Goal: Contribute content: Contribute content

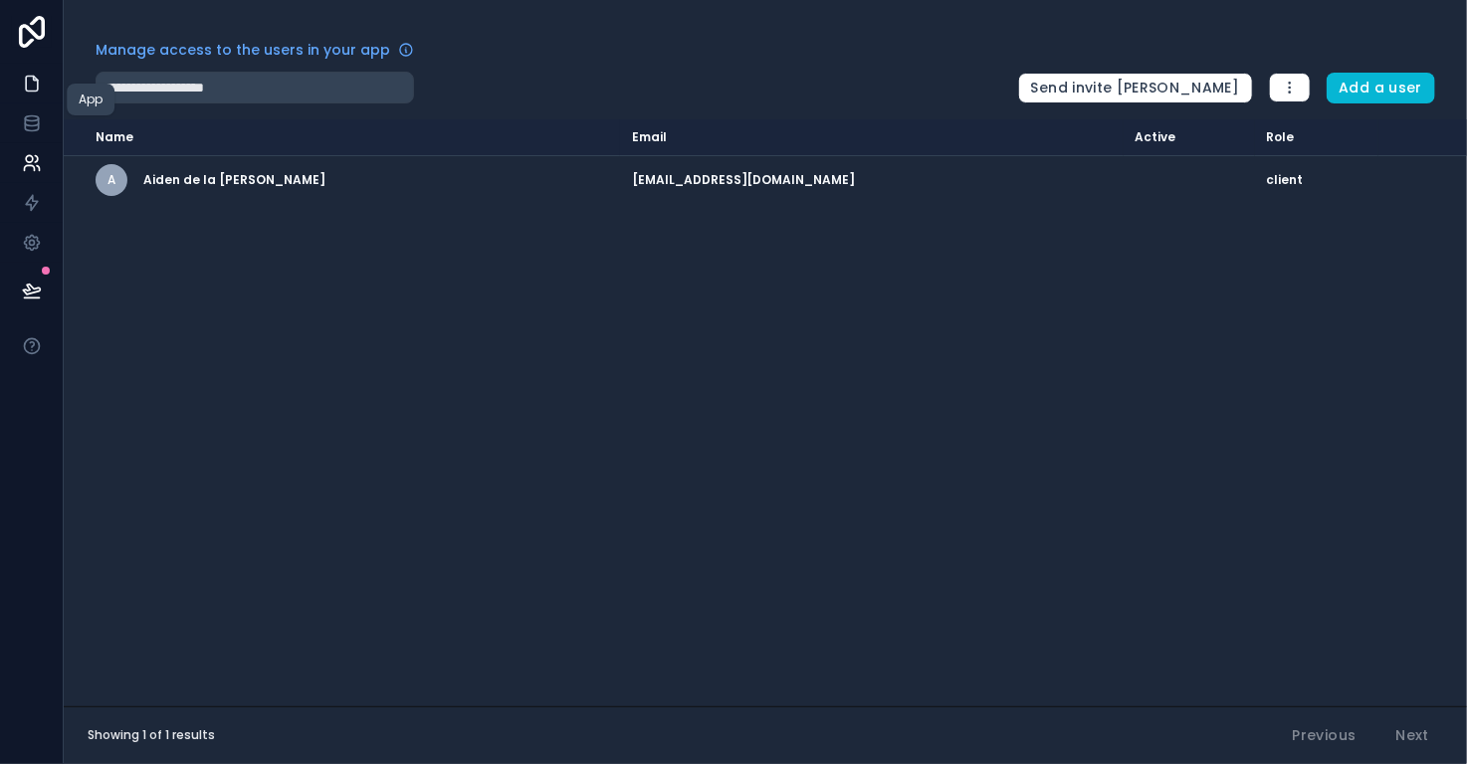
click at [36, 80] on icon at bounding box center [32, 84] width 12 height 15
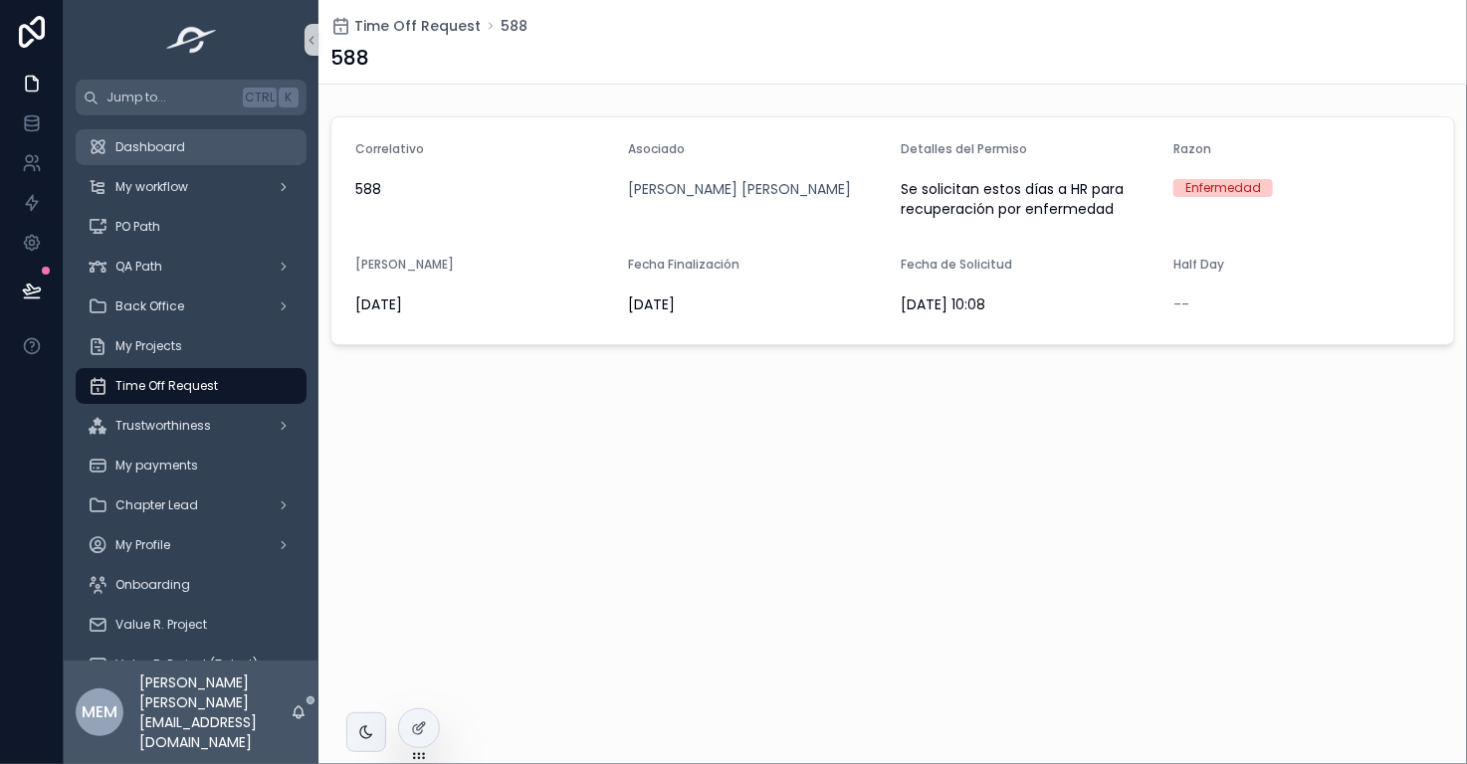
click at [195, 145] on div "Dashboard" at bounding box center [191, 147] width 207 height 32
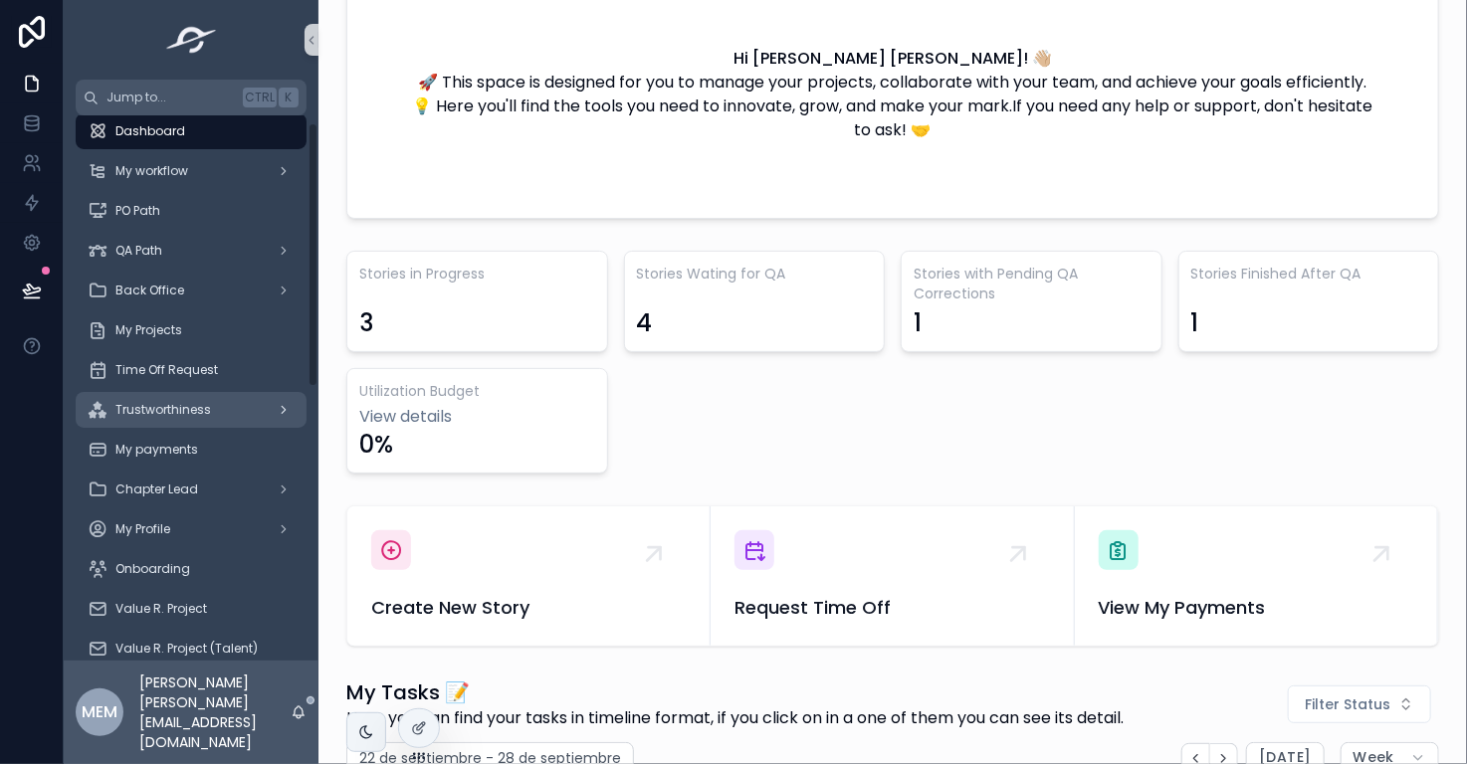
scroll to position [126, 0]
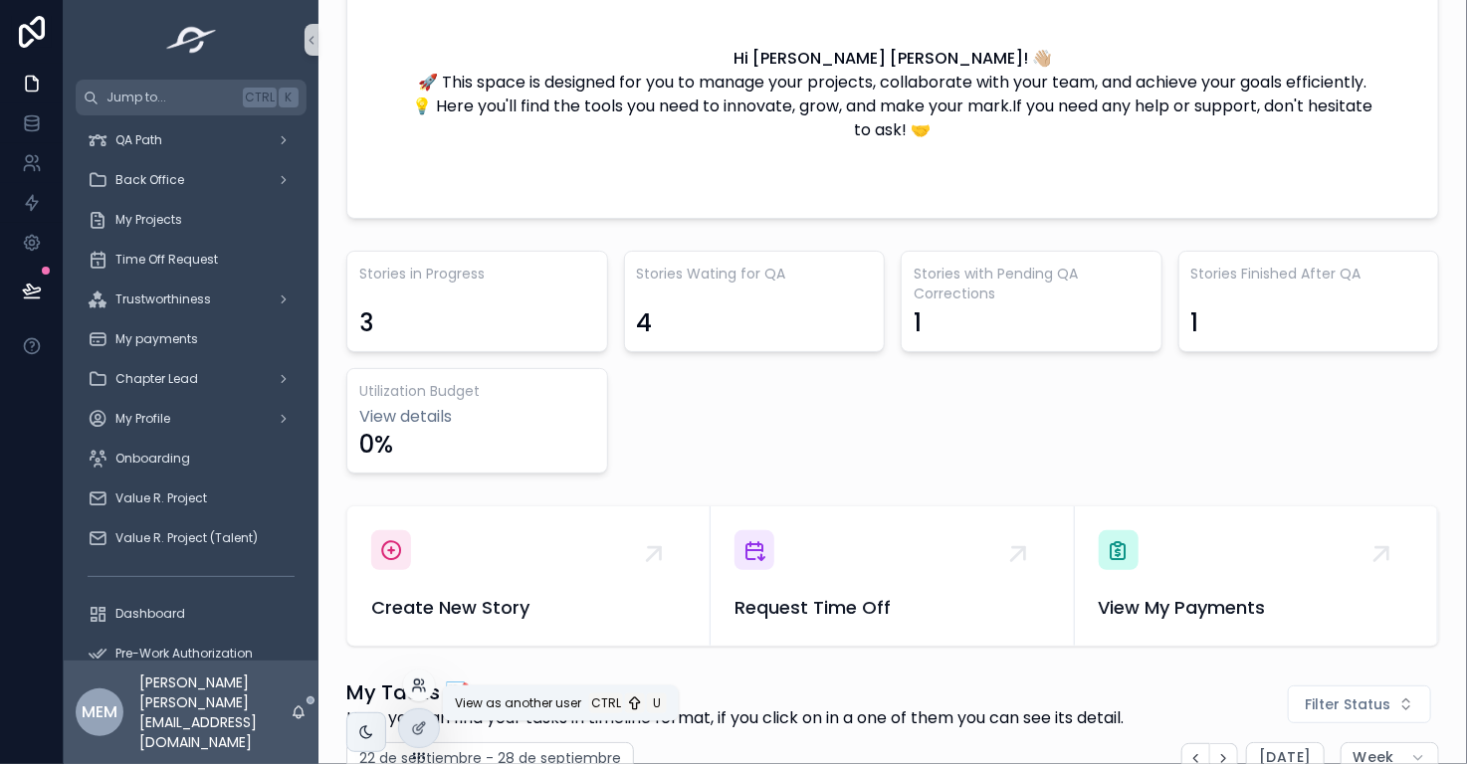
click at [422, 688] on icon at bounding box center [419, 686] width 16 height 16
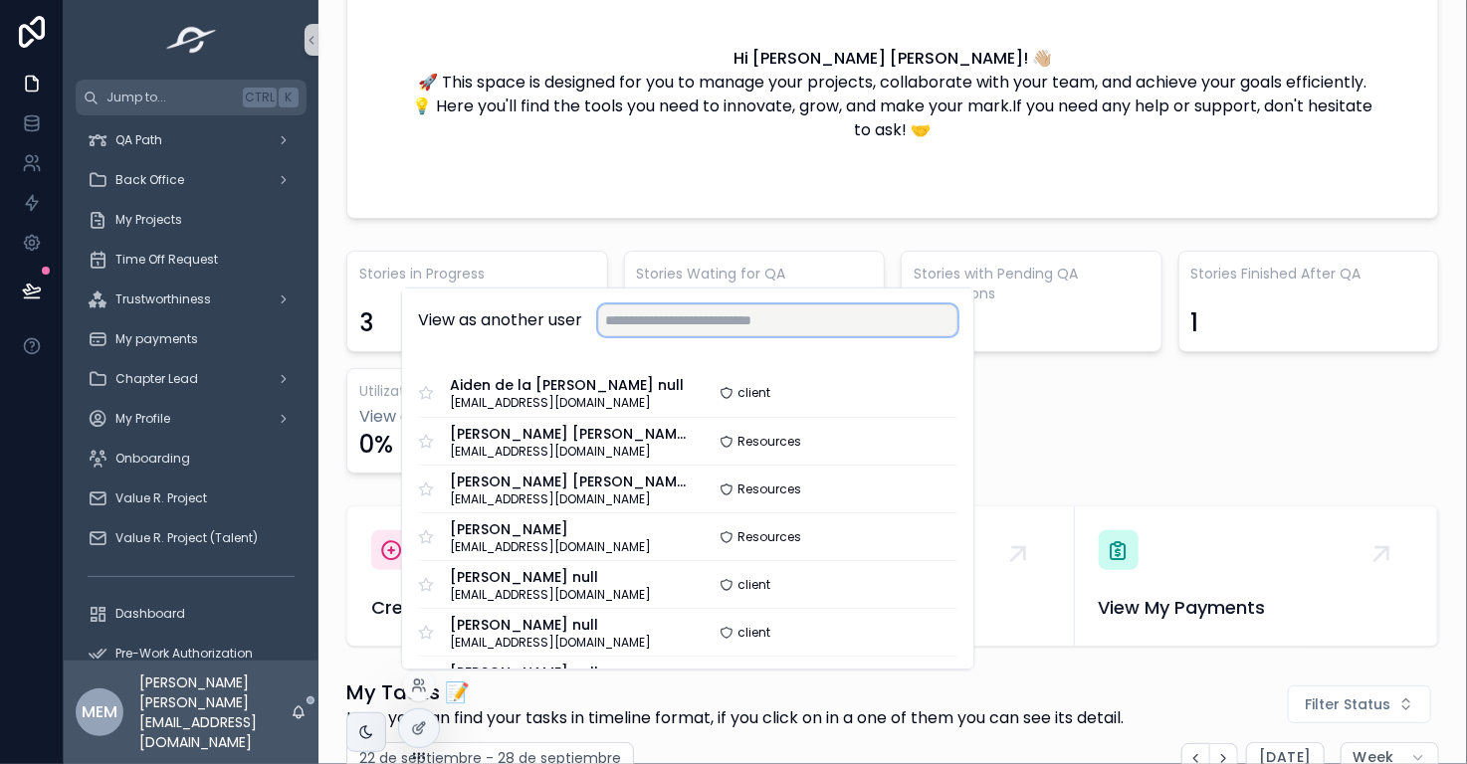
click at [684, 323] on input "text" at bounding box center [777, 320] width 359 height 32
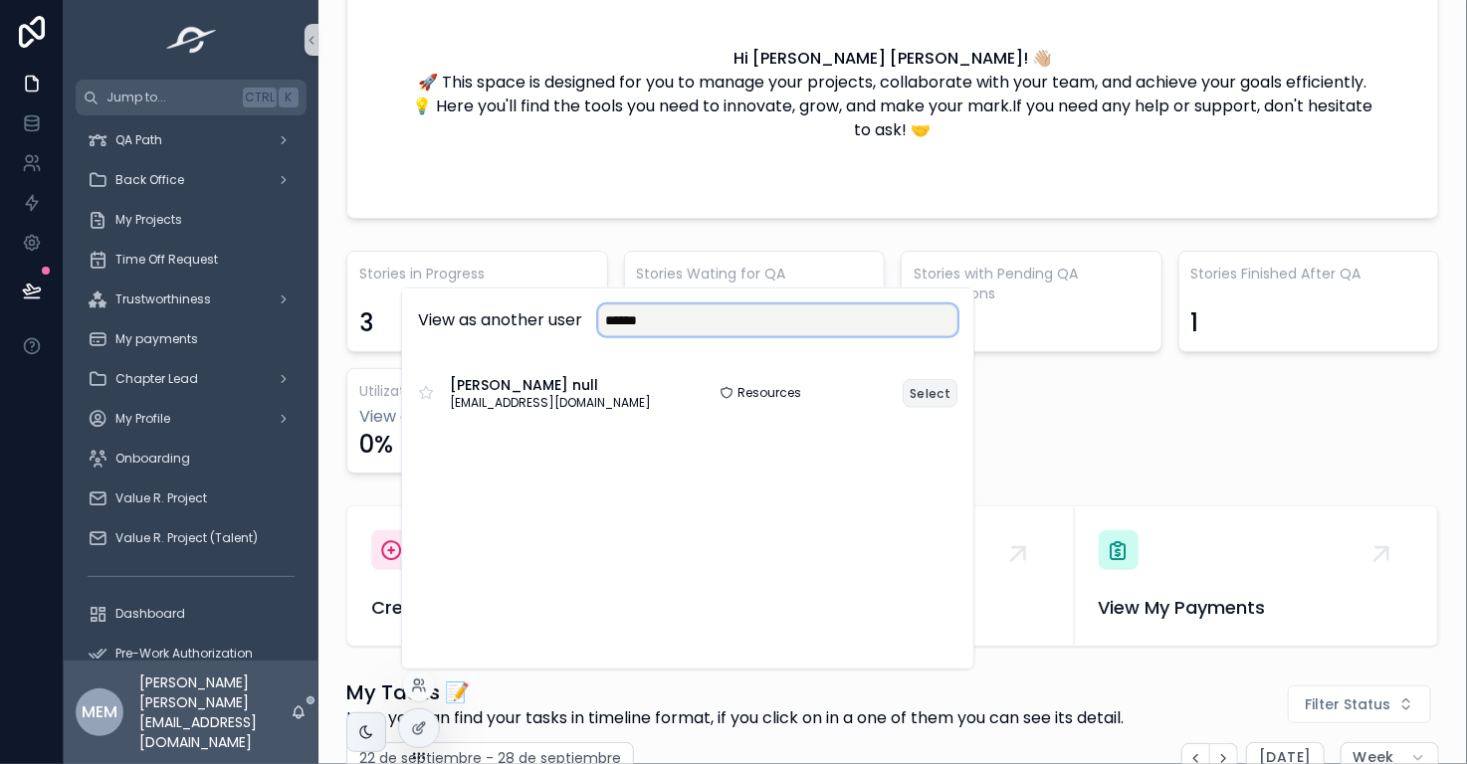
type input "******"
click at [938, 393] on button "Select" at bounding box center [929, 392] width 55 height 29
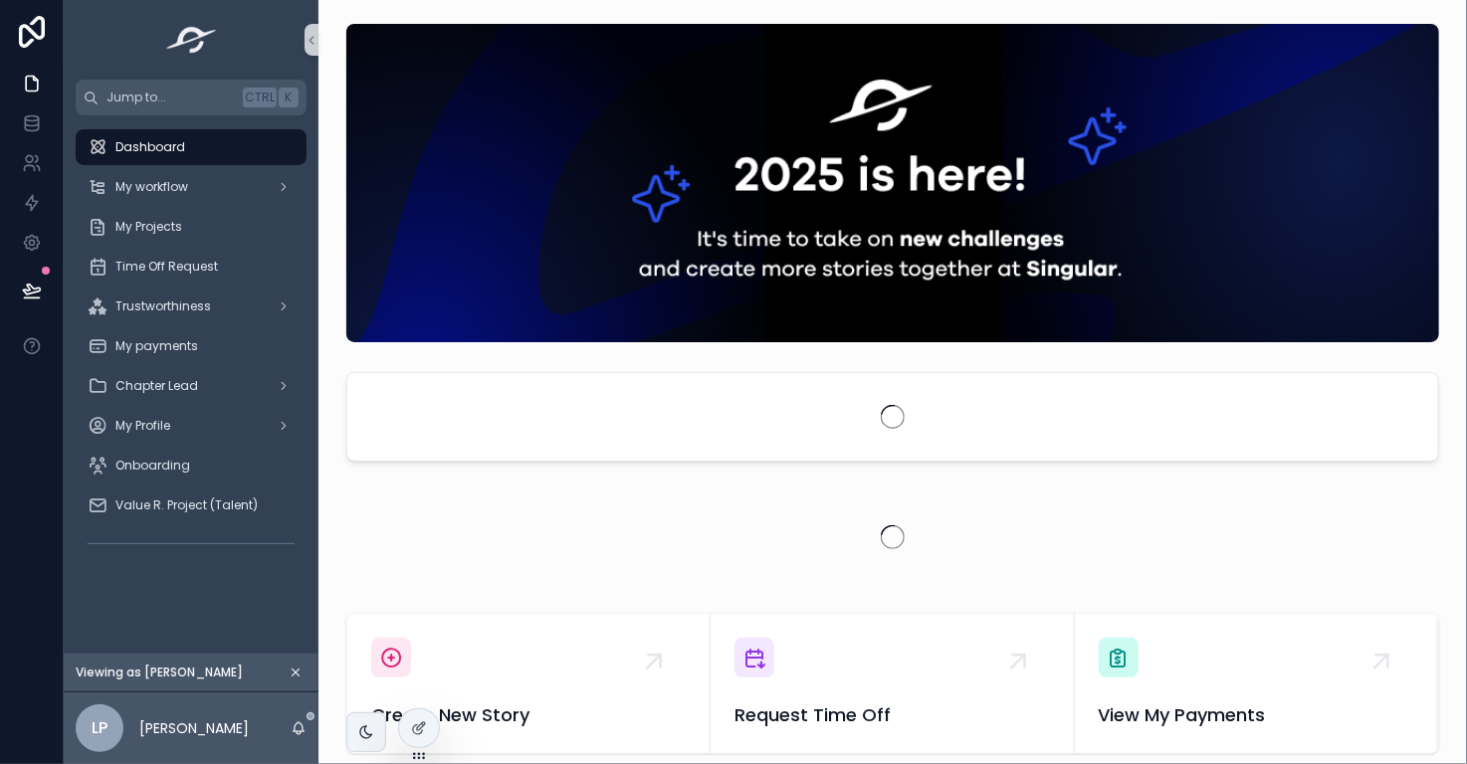
scroll to position [0, 1389]
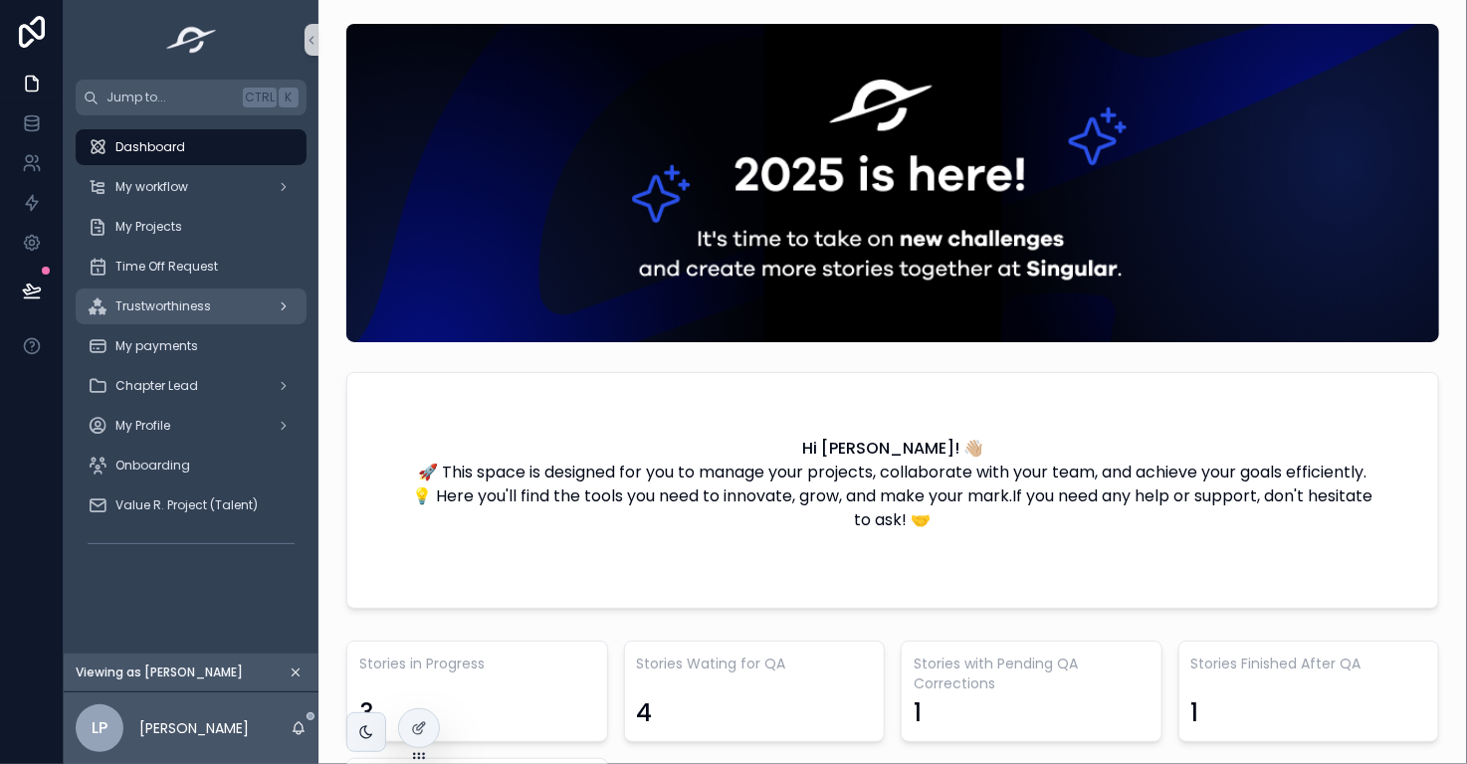
click at [247, 306] on div "Trustworthiness" at bounding box center [191, 307] width 207 height 32
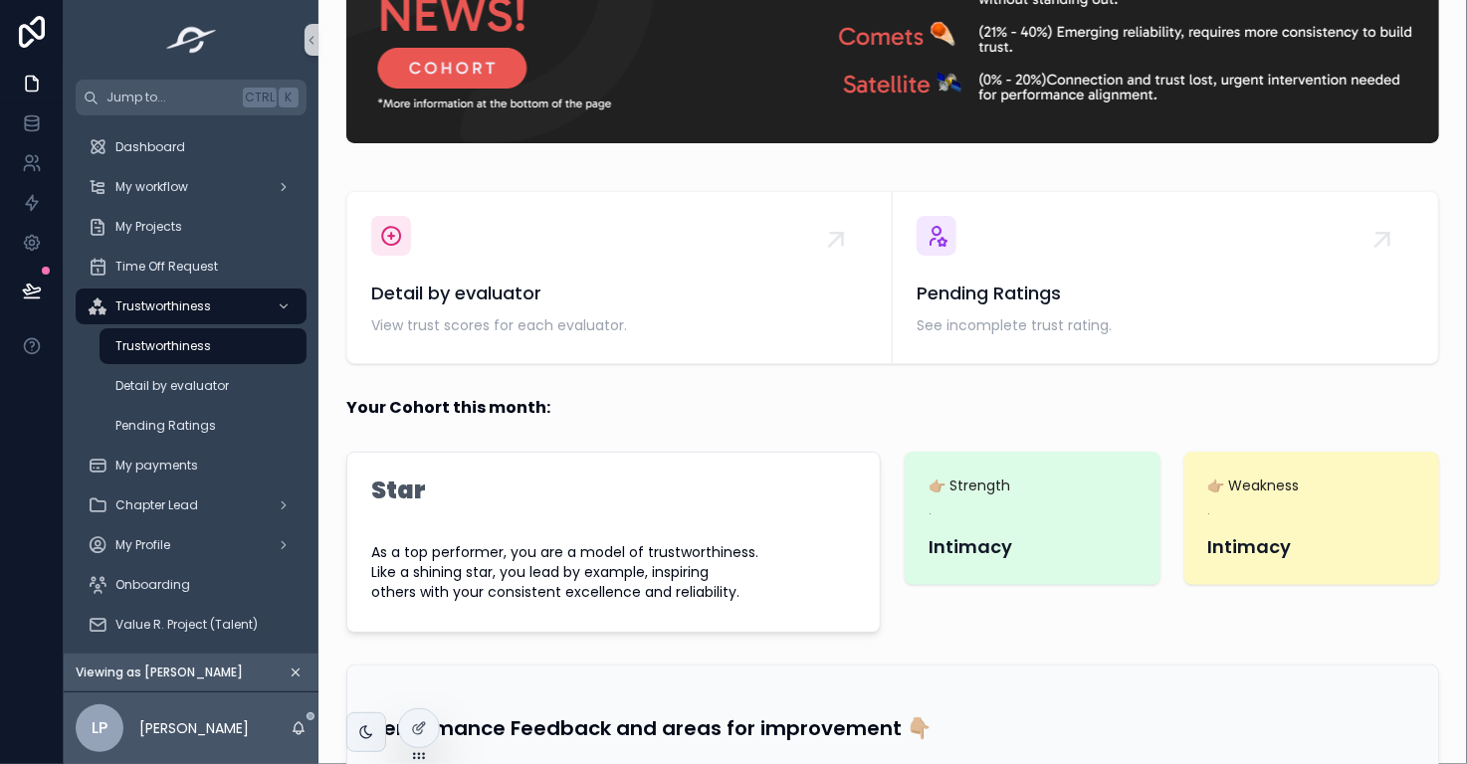
scroll to position [199, 0]
click at [229, 385] on div "Detail by evaluator" at bounding box center [202, 386] width 183 height 32
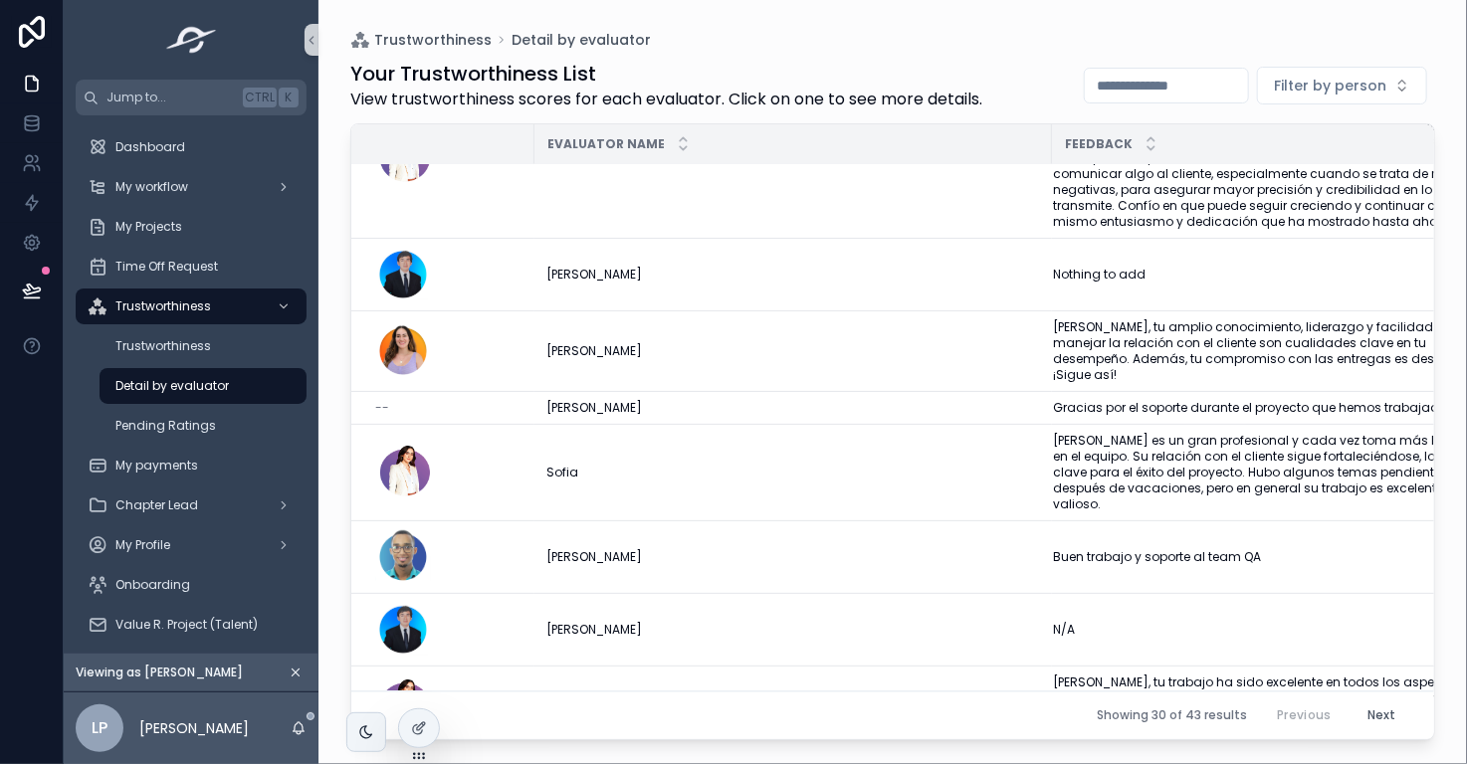
scroll to position [1781, 0]
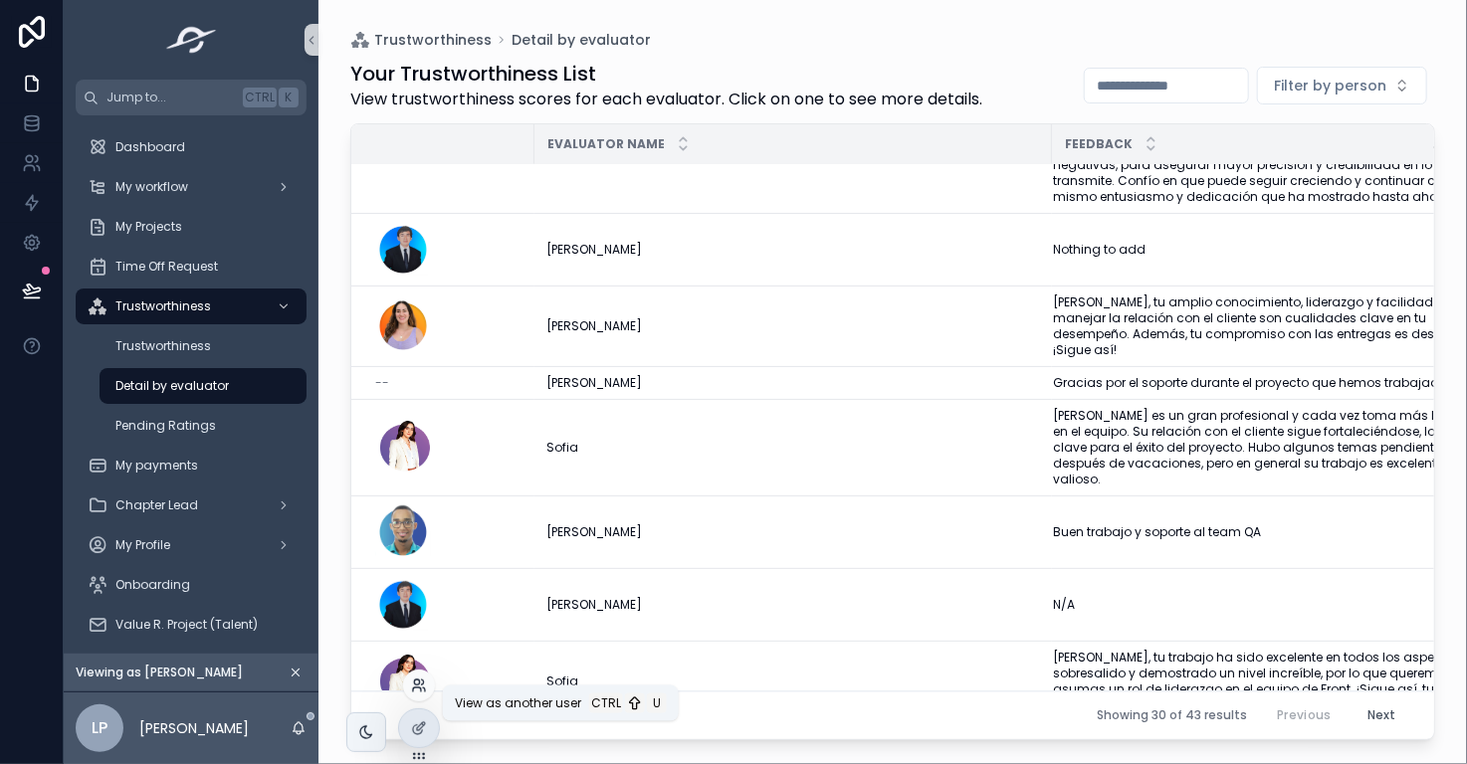
click at [414, 685] on icon at bounding box center [419, 686] width 16 height 16
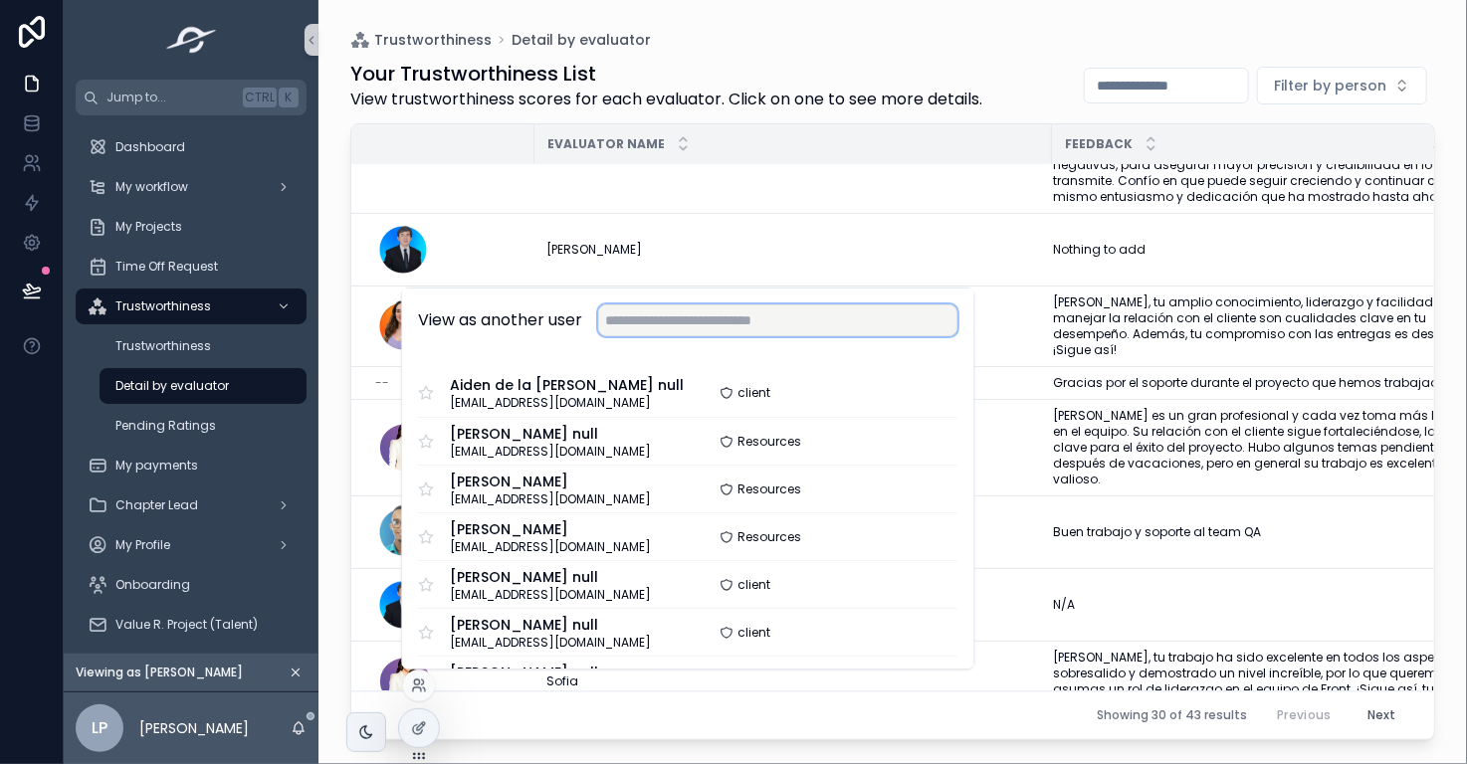
click at [681, 331] on input "text" at bounding box center [777, 320] width 359 height 32
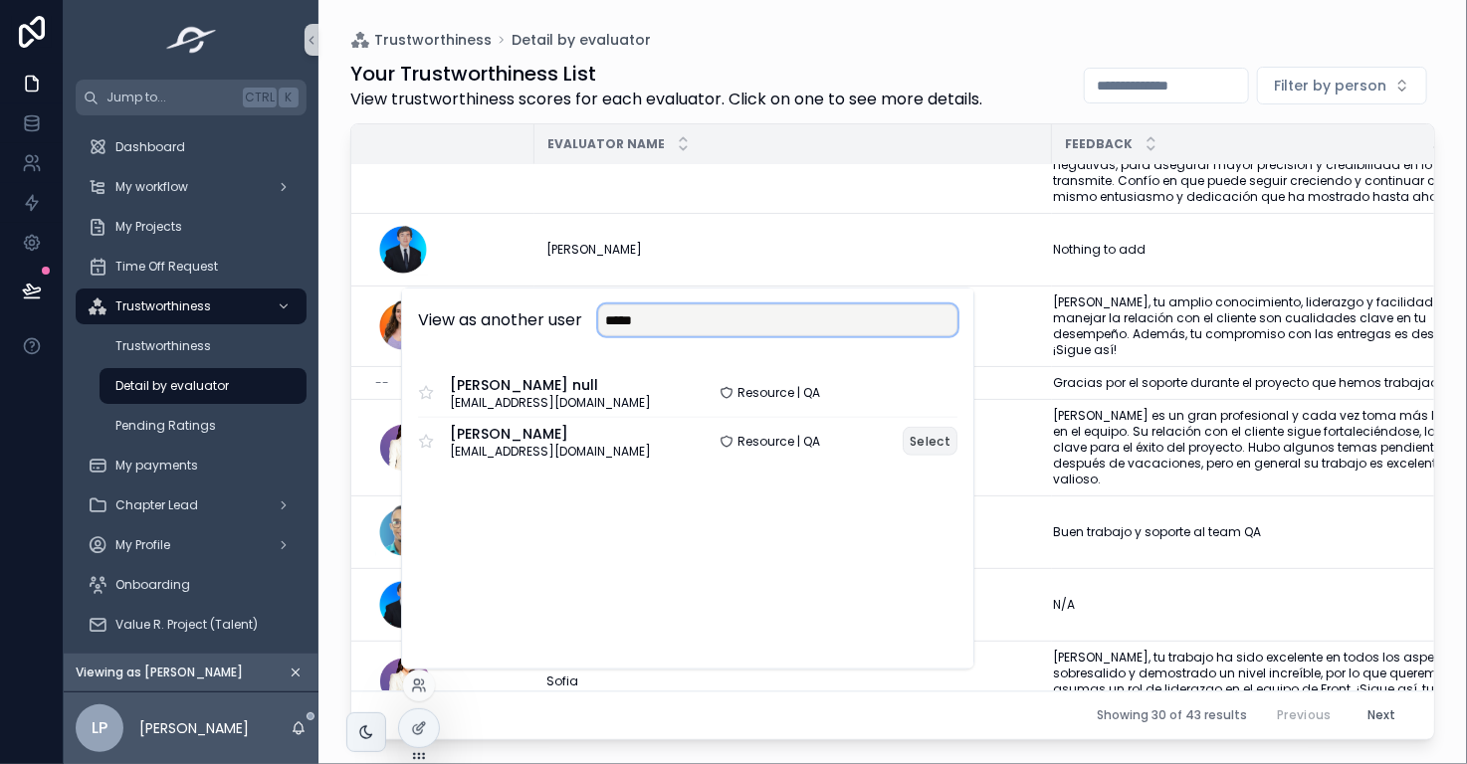
type input "*****"
click at [924, 439] on button "Select" at bounding box center [929, 441] width 55 height 29
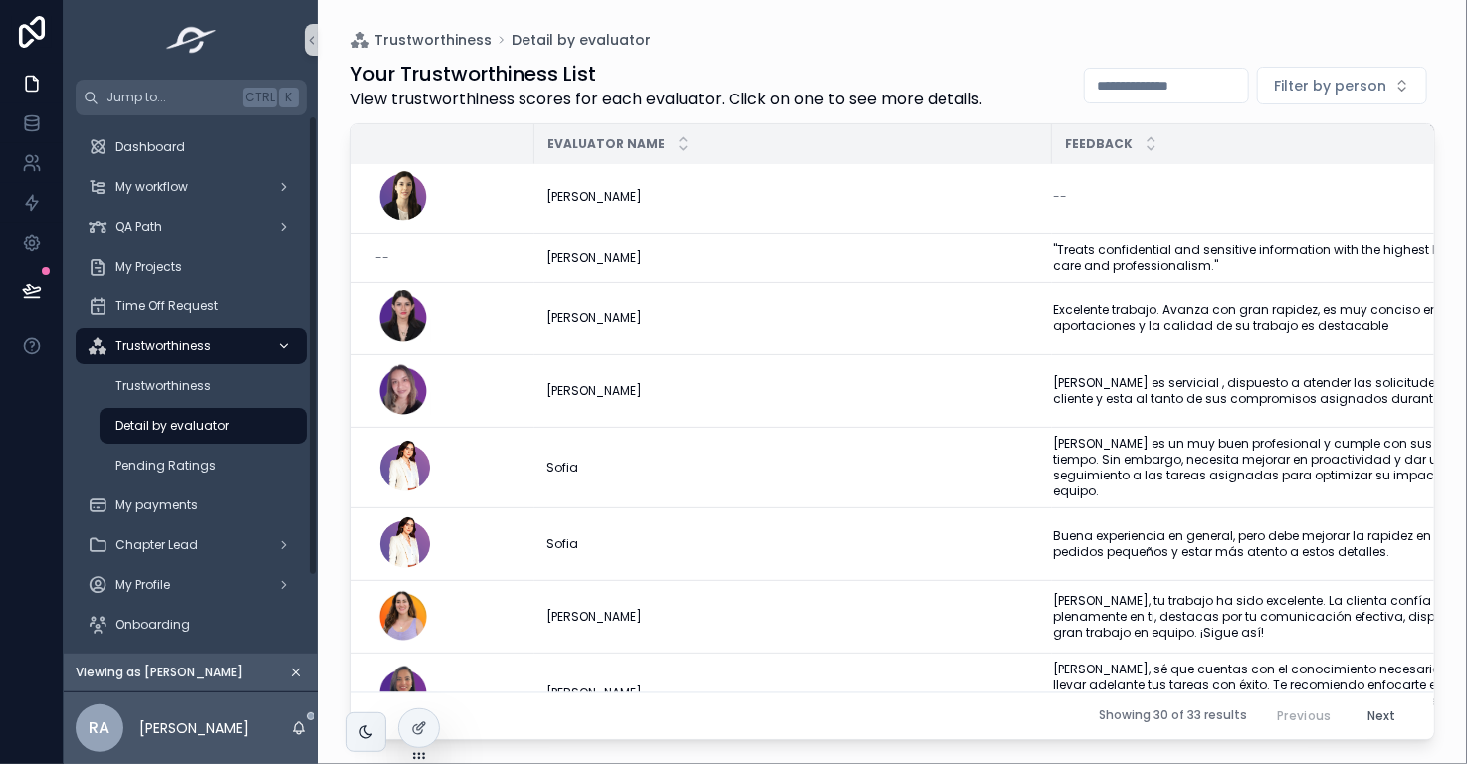
scroll to position [1544, 0]
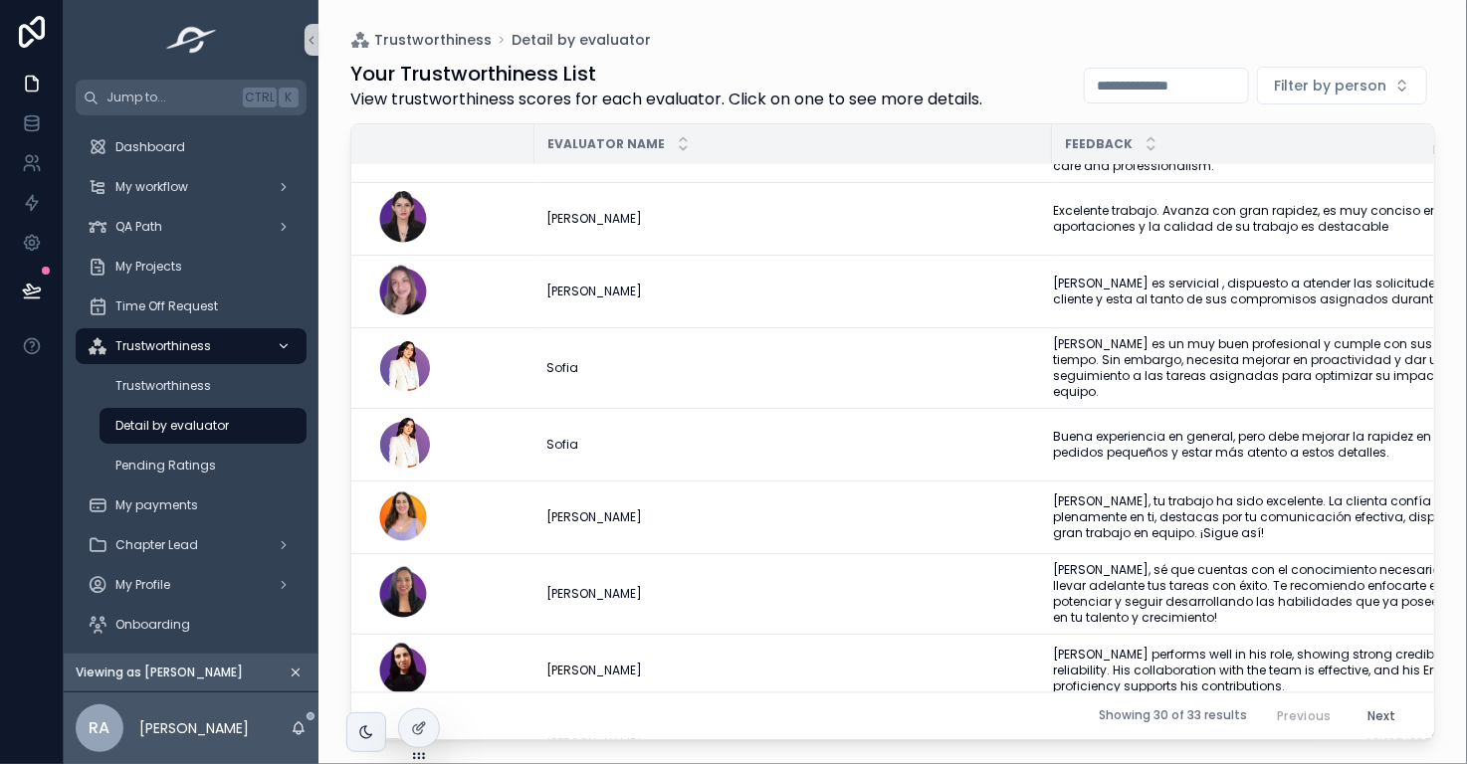
click at [284, 347] on icon "scrollable content" at bounding box center [284, 346] width 7 height 4
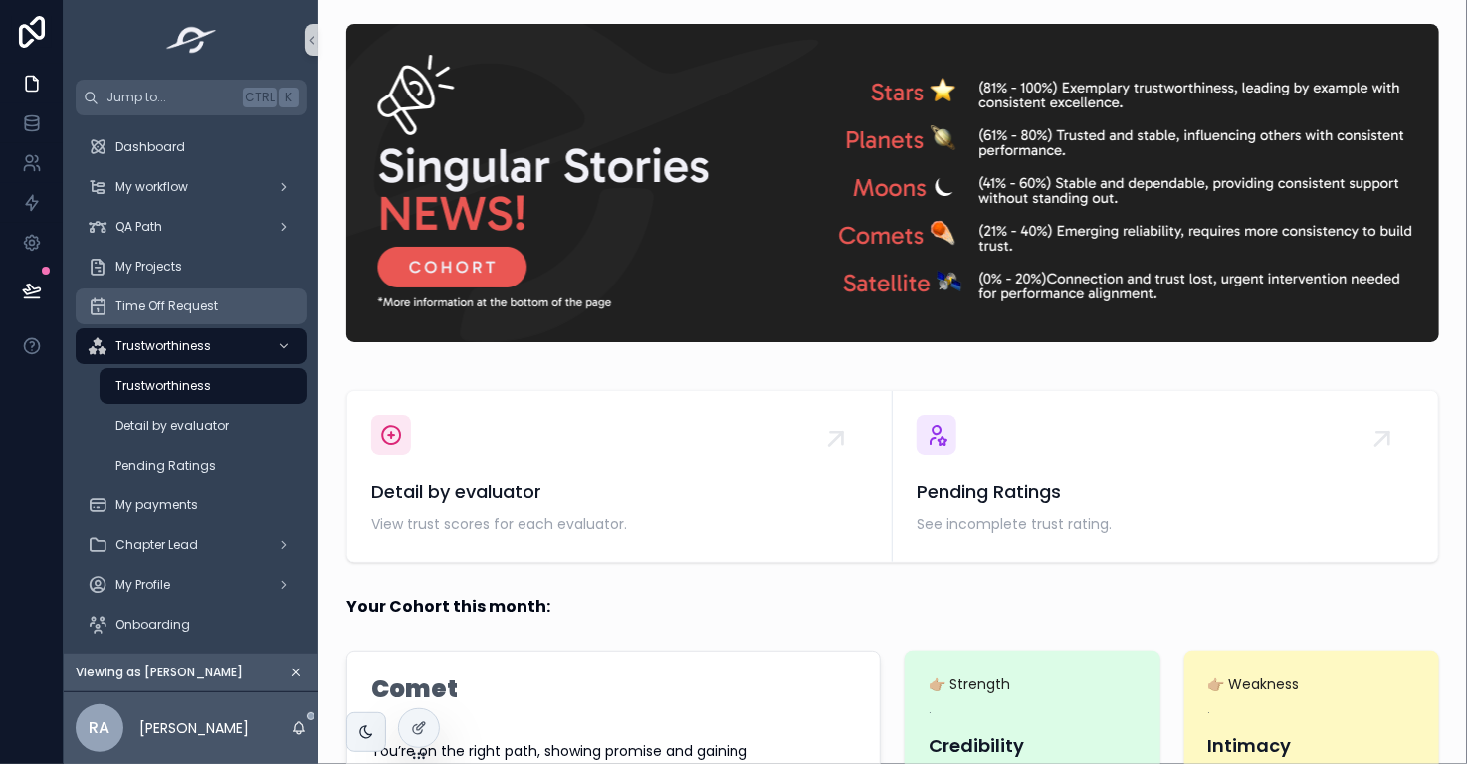
click at [189, 305] on span "Time Off Request" at bounding box center [166, 306] width 102 height 16
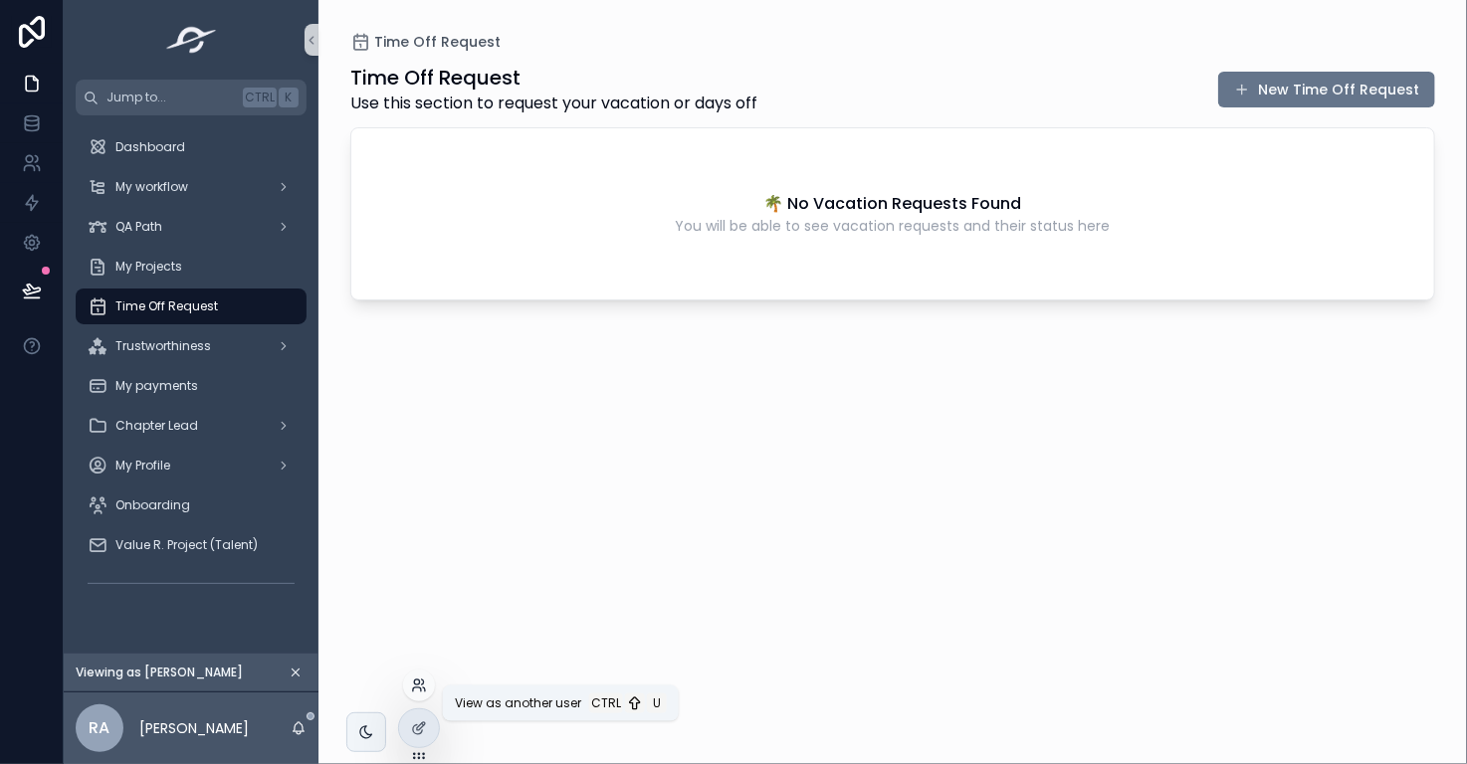
click at [419, 685] on icon at bounding box center [419, 686] width 16 height 16
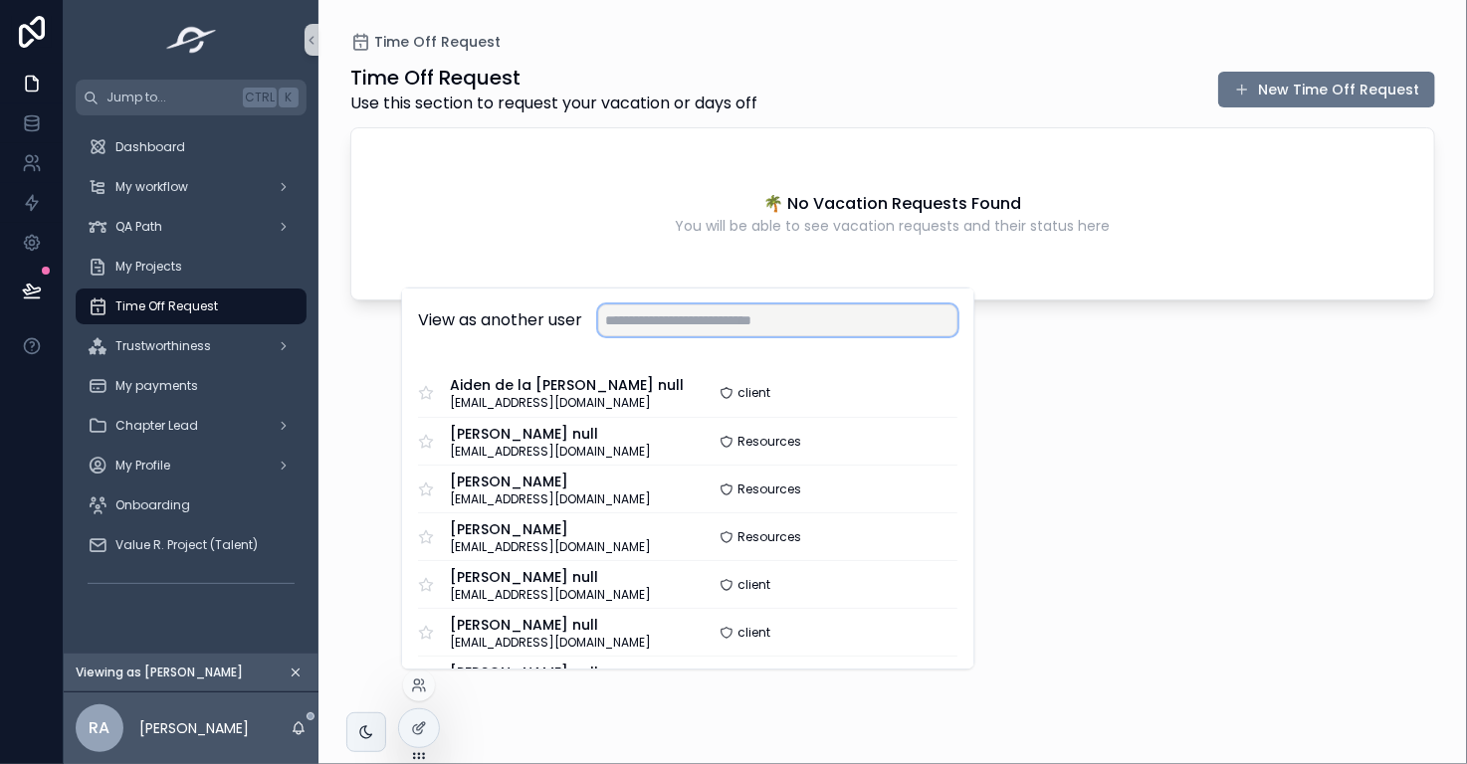
click at [694, 327] on input "text" at bounding box center [777, 320] width 359 height 32
type input "*****"
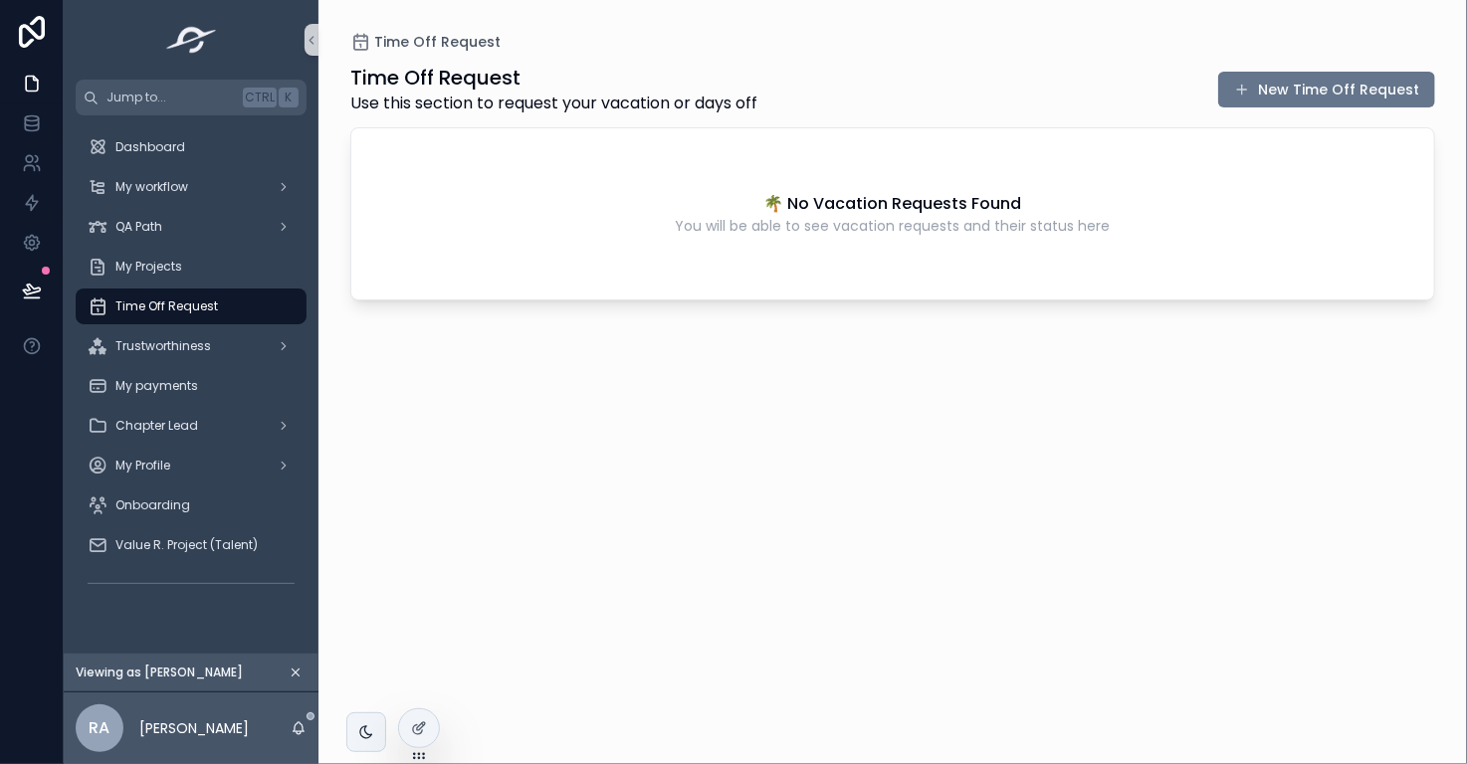
click at [289, 668] on icon "scrollable content" at bounding box center [296, 673] width 14 height 14
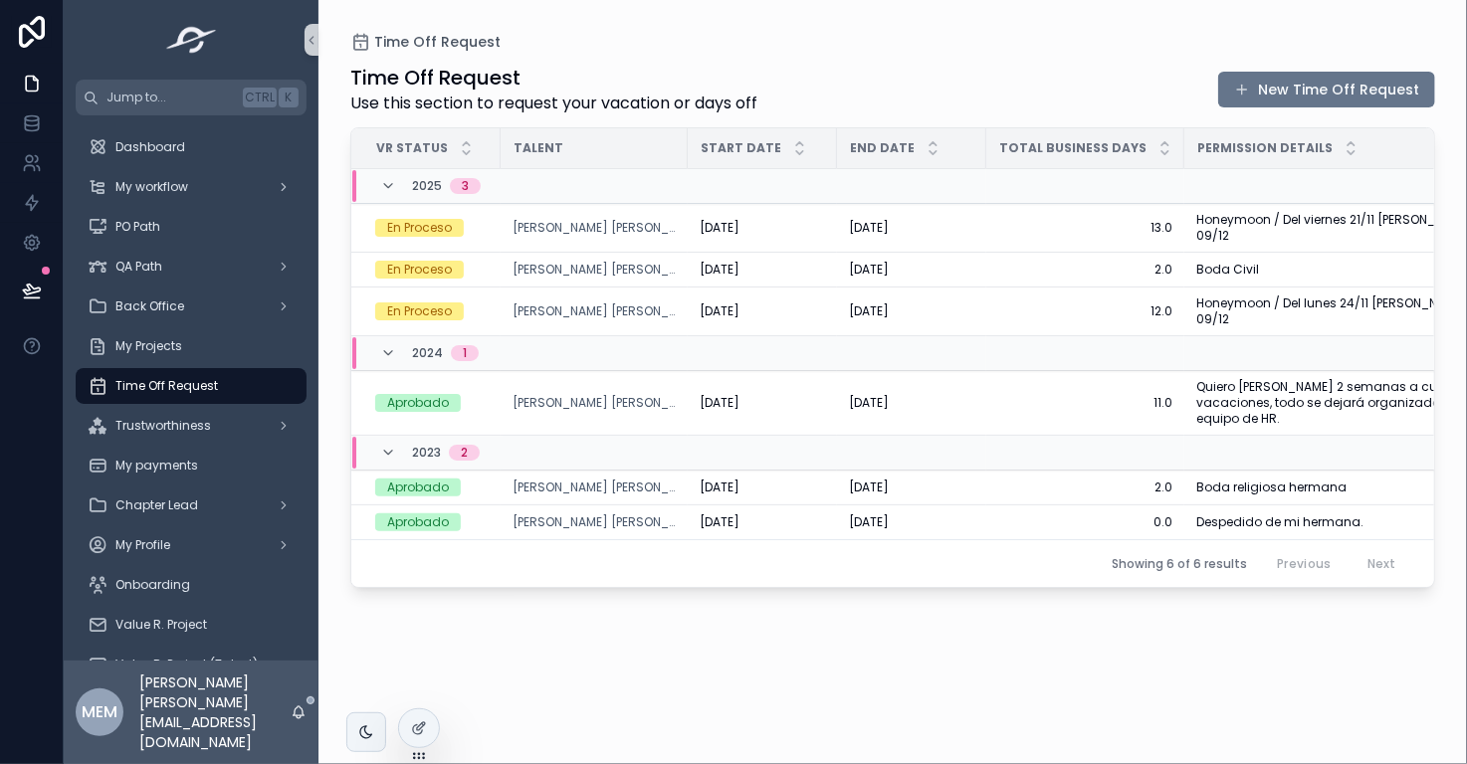
click at [1157, 604] on div "Time Off Request Use this section to request your vacation or days off New Time…" at bounding box center [892, 396] width 1084 height 689
click at [382, 182] on icon "scrollable content" at bounding box center [388, 186] width 16 height 16
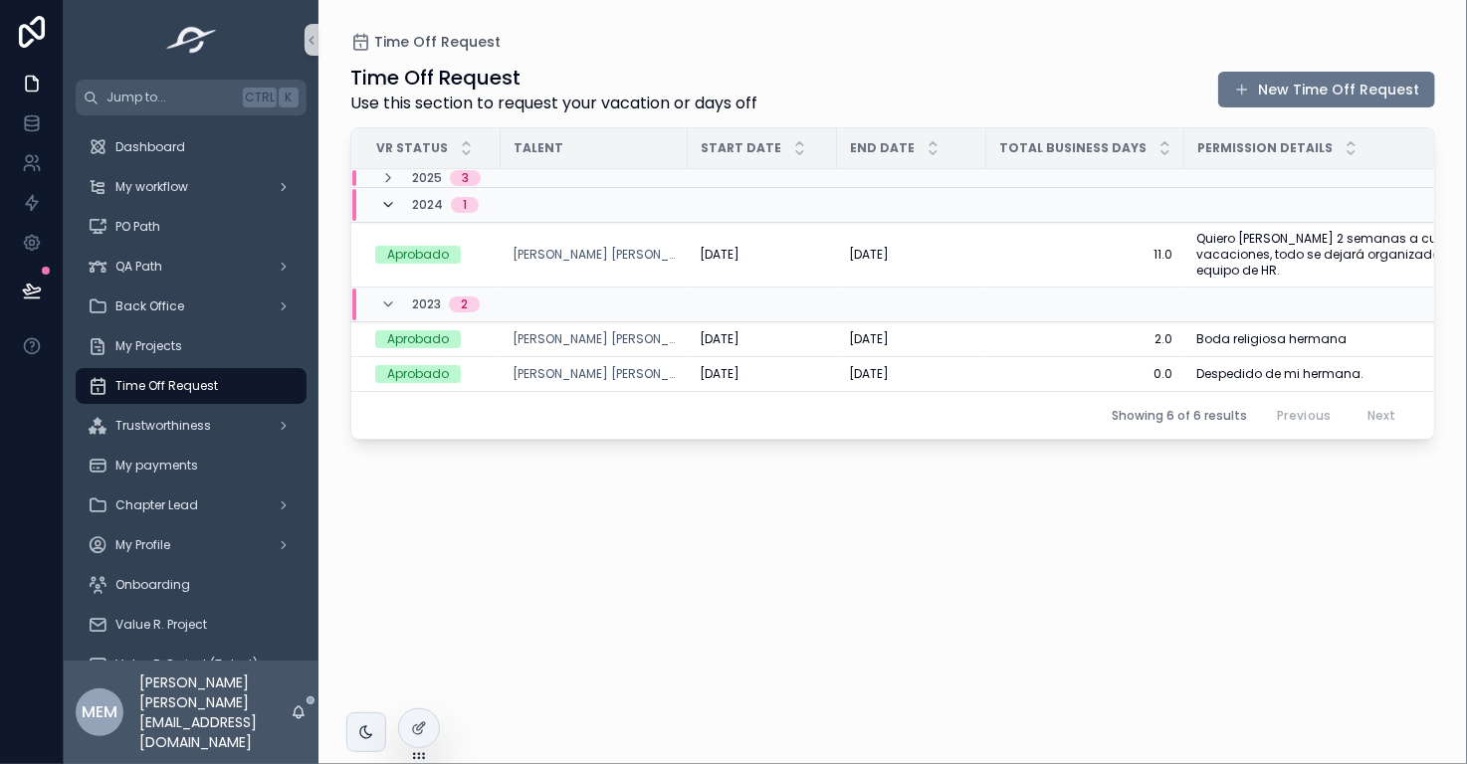
click at [384, 203] on icon "scrollable content" at bounding box center [388, 205] width 16 height 16
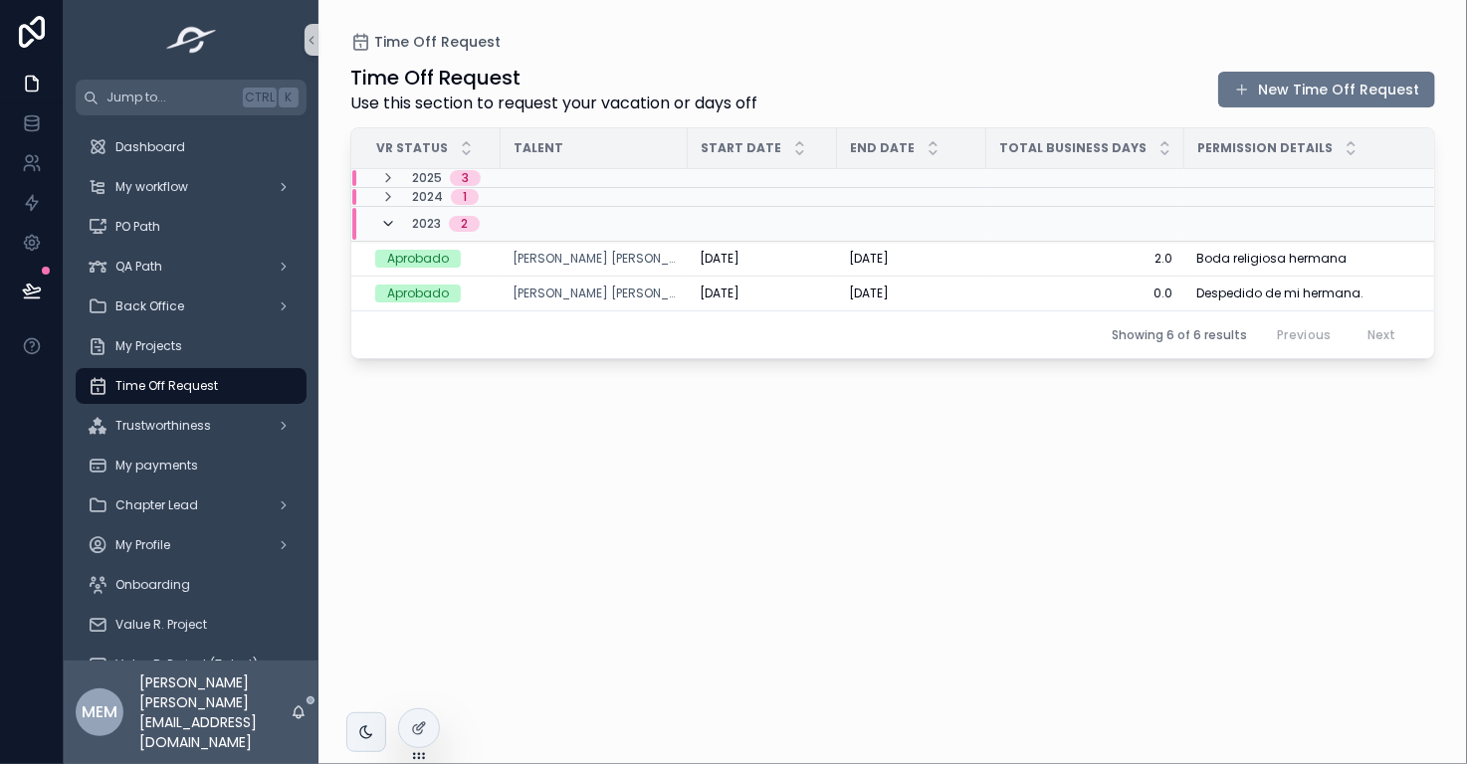
click at [384, 221] on icon "scrollable content" at bounding box center [388, 224] width 16 height 16
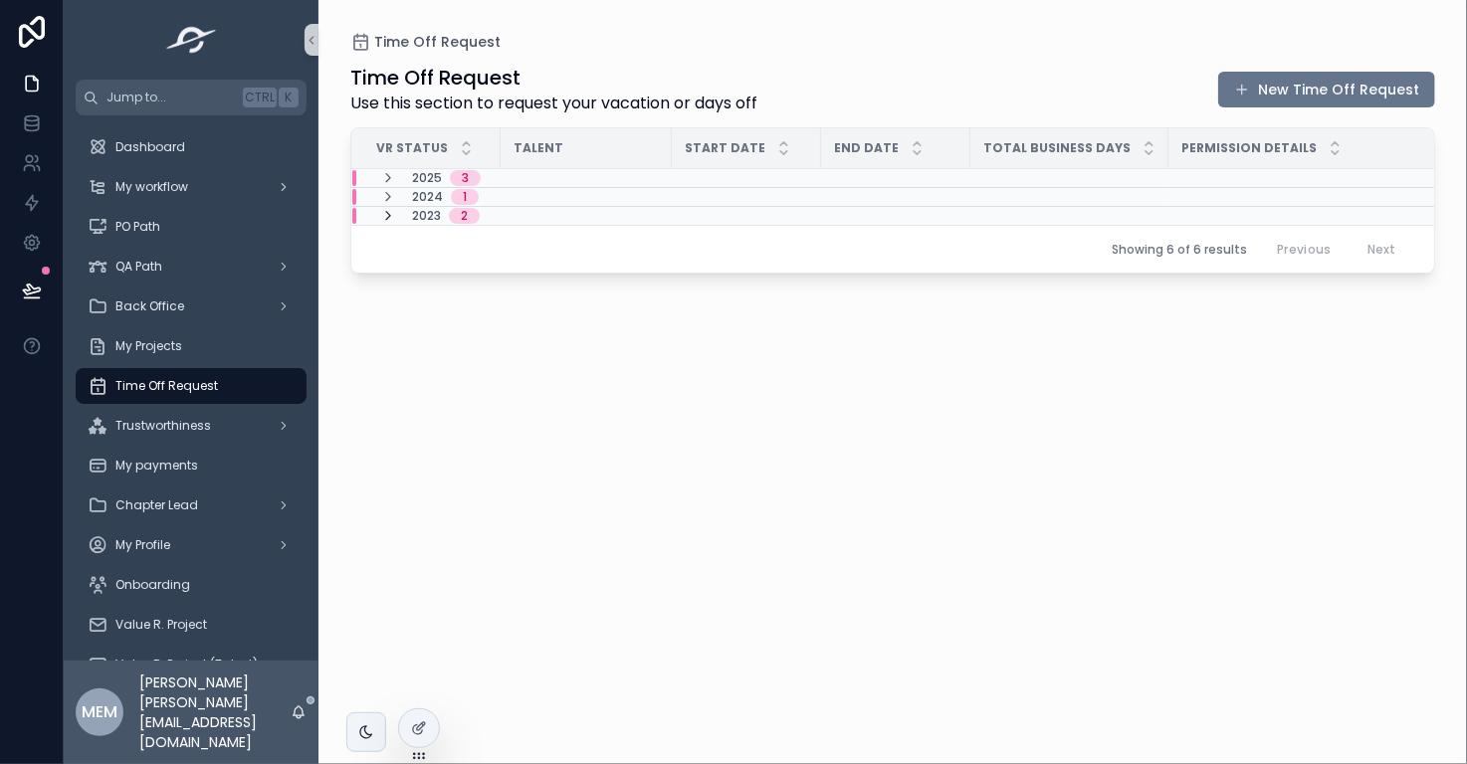
click at [386, 210] on icon "scrollable content" at bounding box center [388, 216] width 16 height 16
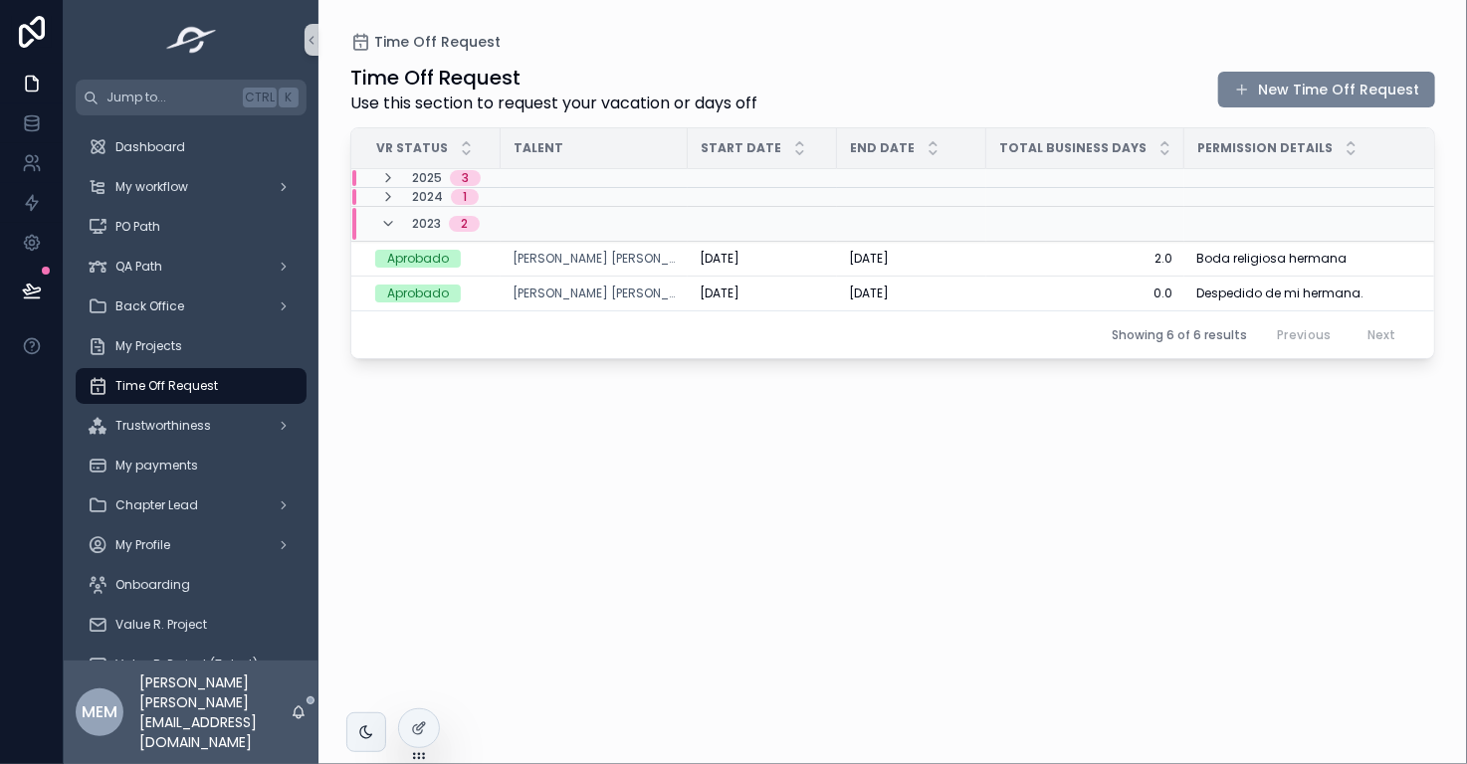
click at [1329, 89] on button "New Time Off Request" at bounding box center [1326, 90] width 217 height 36
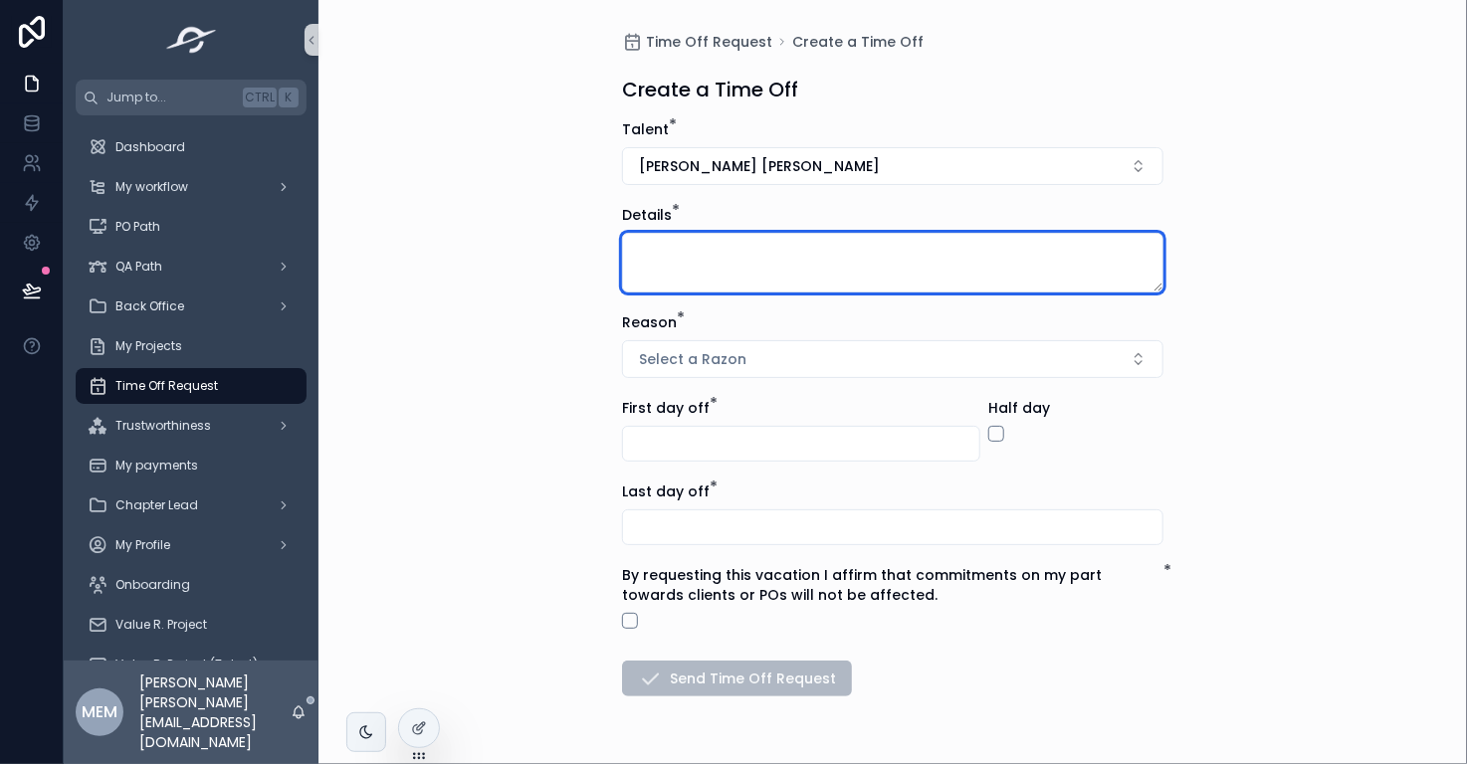
click at [839, 274] on textarea "scrollable content" at bounding box center [892, 263] width 541 height 60
type textarea "******"
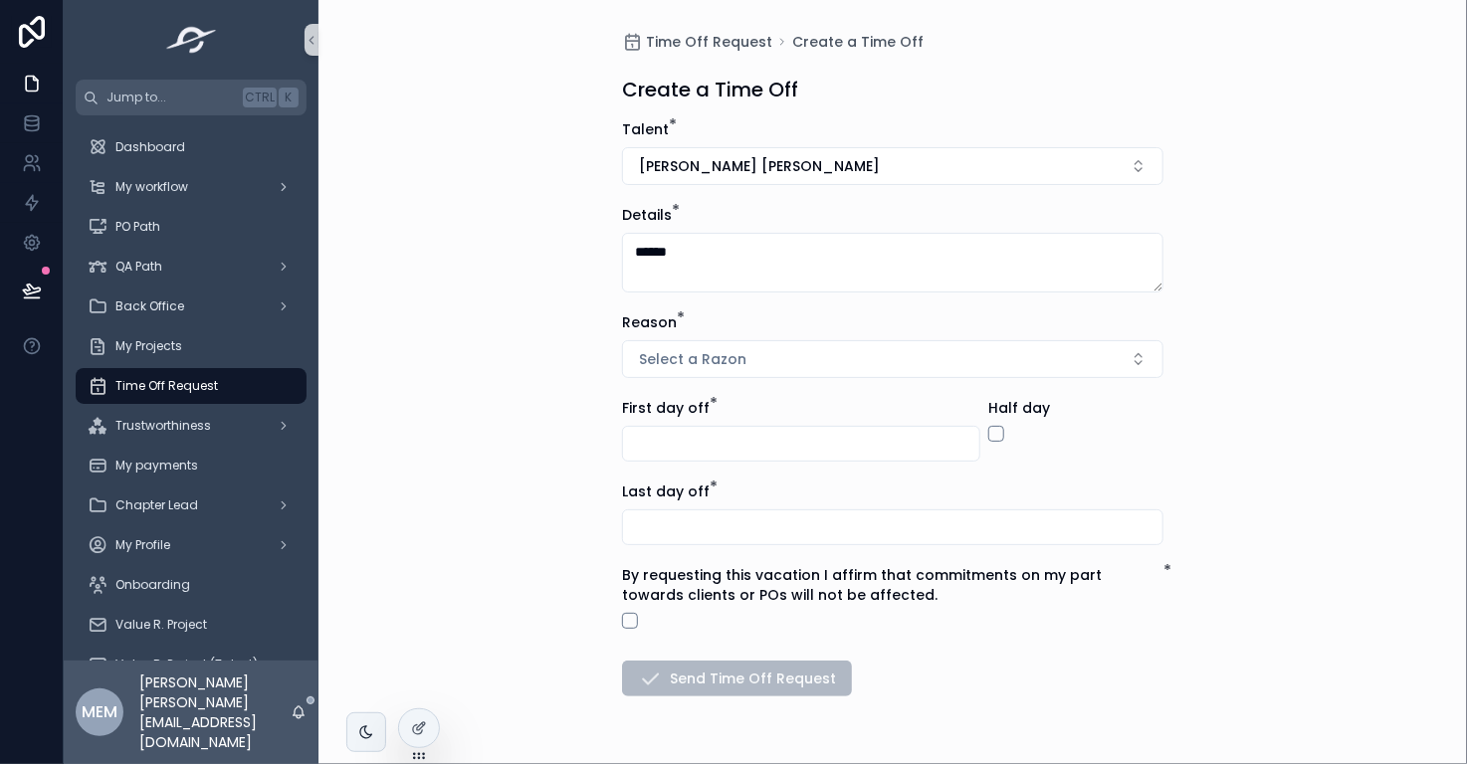
click at [1225, 298] on div "Time Off Request Create a Time Off Create a Time Off Talent * María Eugenia Gar…" at bounding box center [892, 382] width 1148 height 764
click at [1268, 433] on div "Time Off Request Create a Time Off Create a Time Off Talent * María Eugenia Gar…" at bounding box center [892, 382] width 1148 height 764
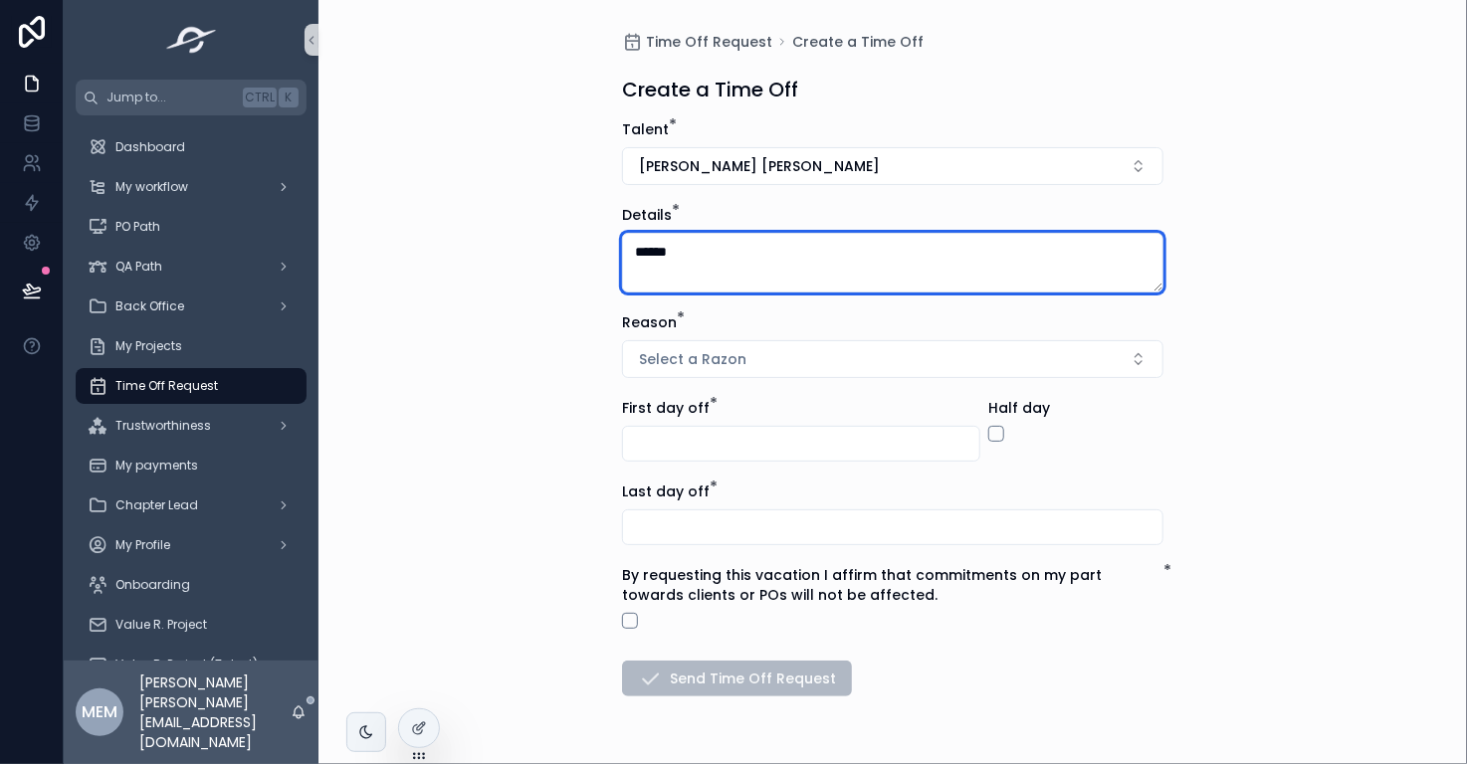
click at [695, 263] on textarea "******" at bounding box center [892, 263] width 541 height 60
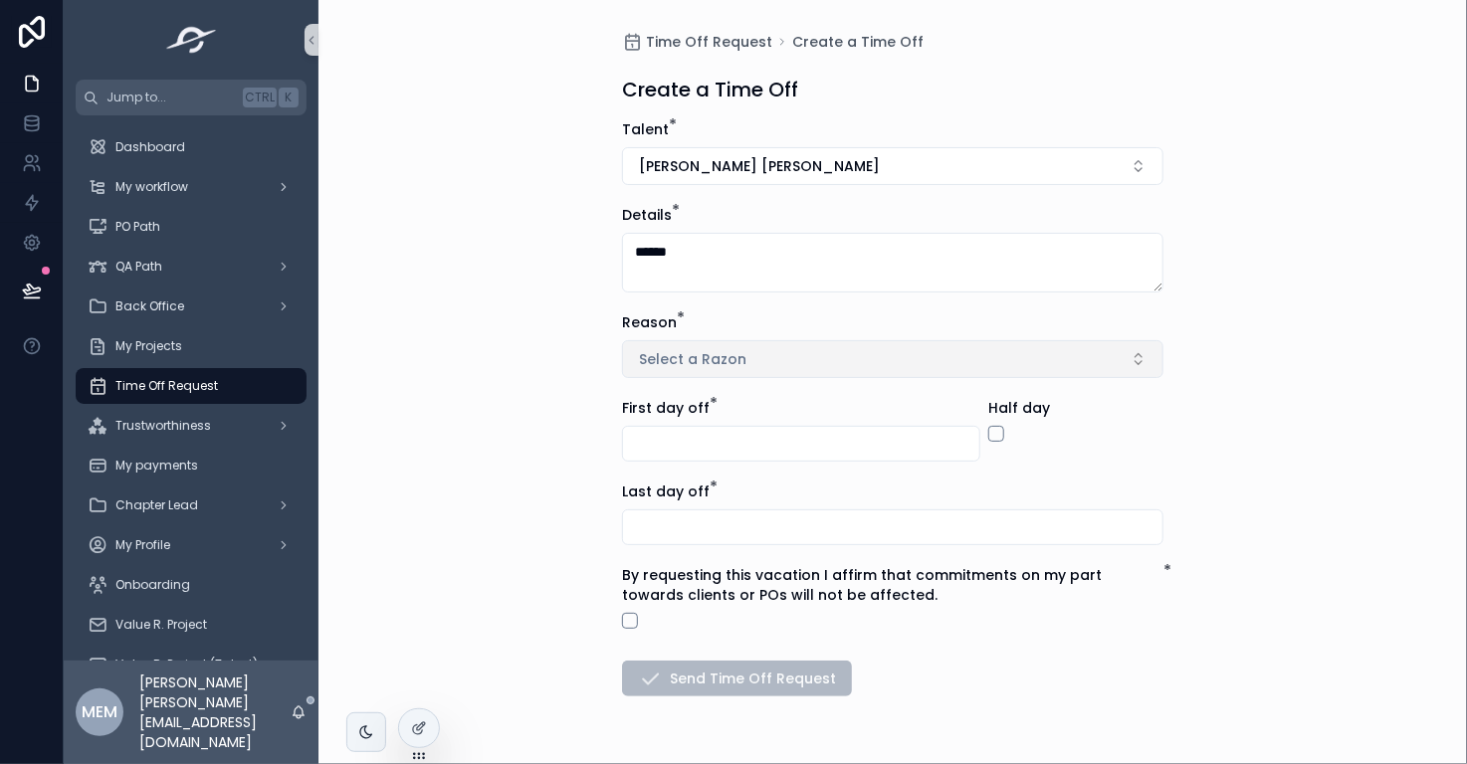
click at [767, 354] on button "Select a Razon" at bounding box center [892, 359] width 541 height 38
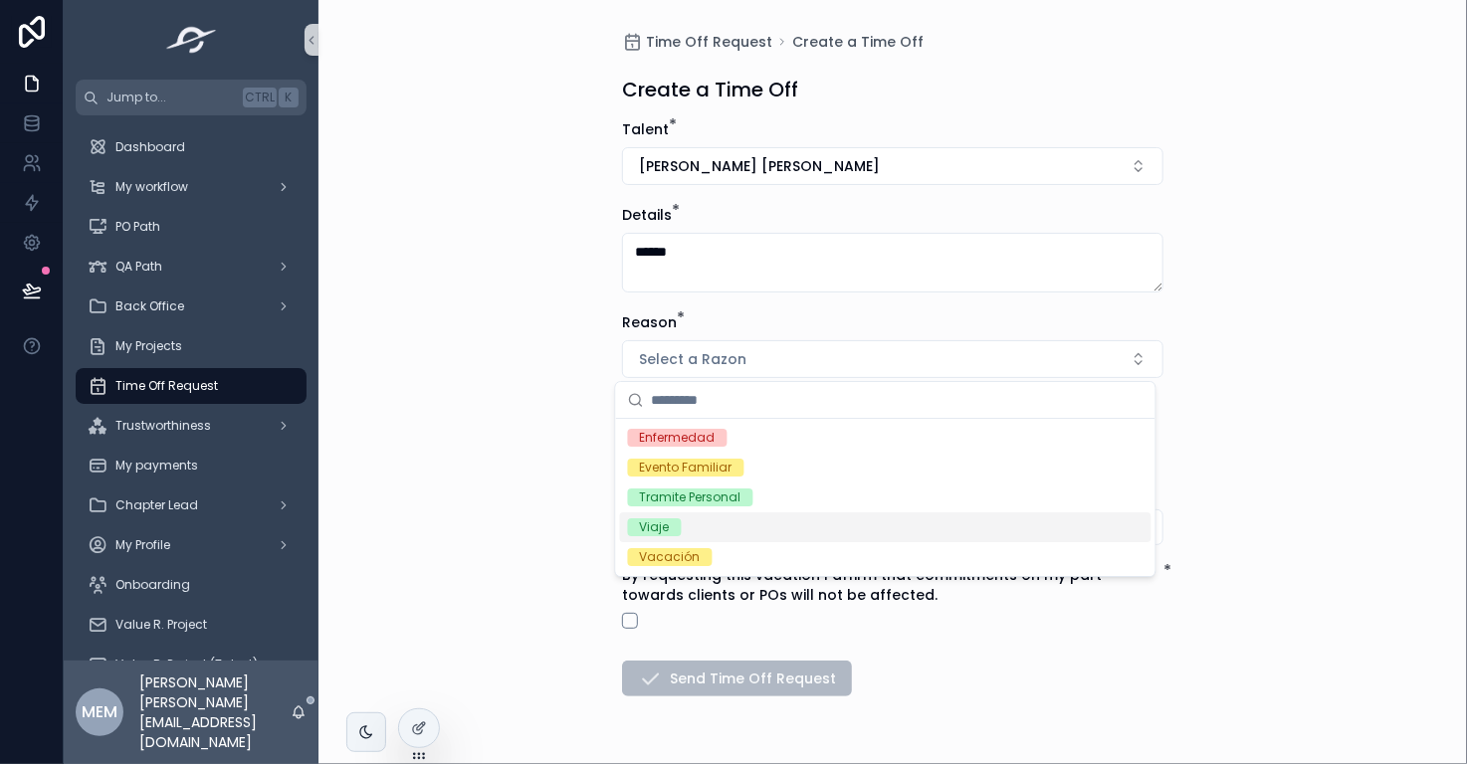
click at [827, 525] on div "Viaje" at bounding box center [885, 527] width 531 height 30
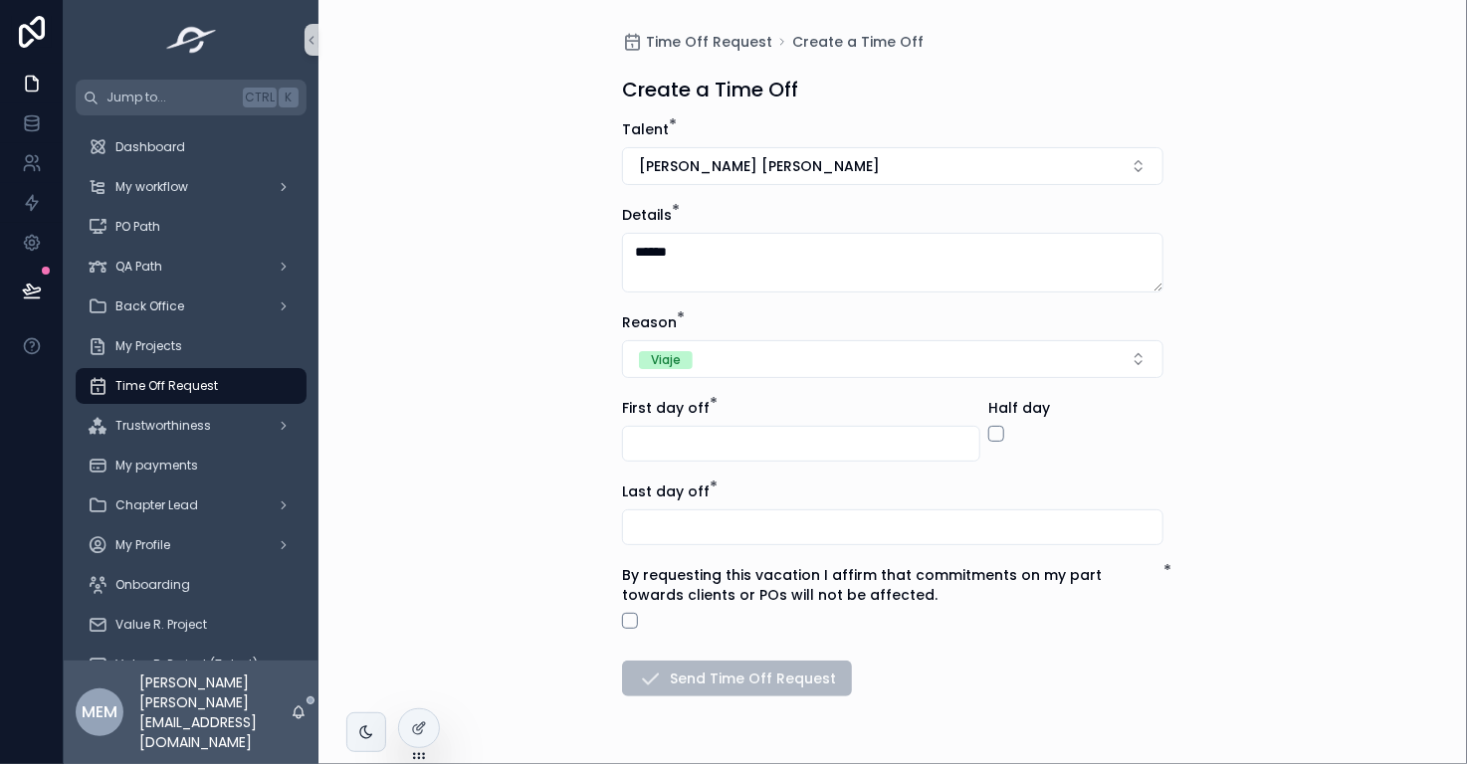
click at [766, 436] on input "scrollable content" at bounding box center [801, 444] width 356 height 28
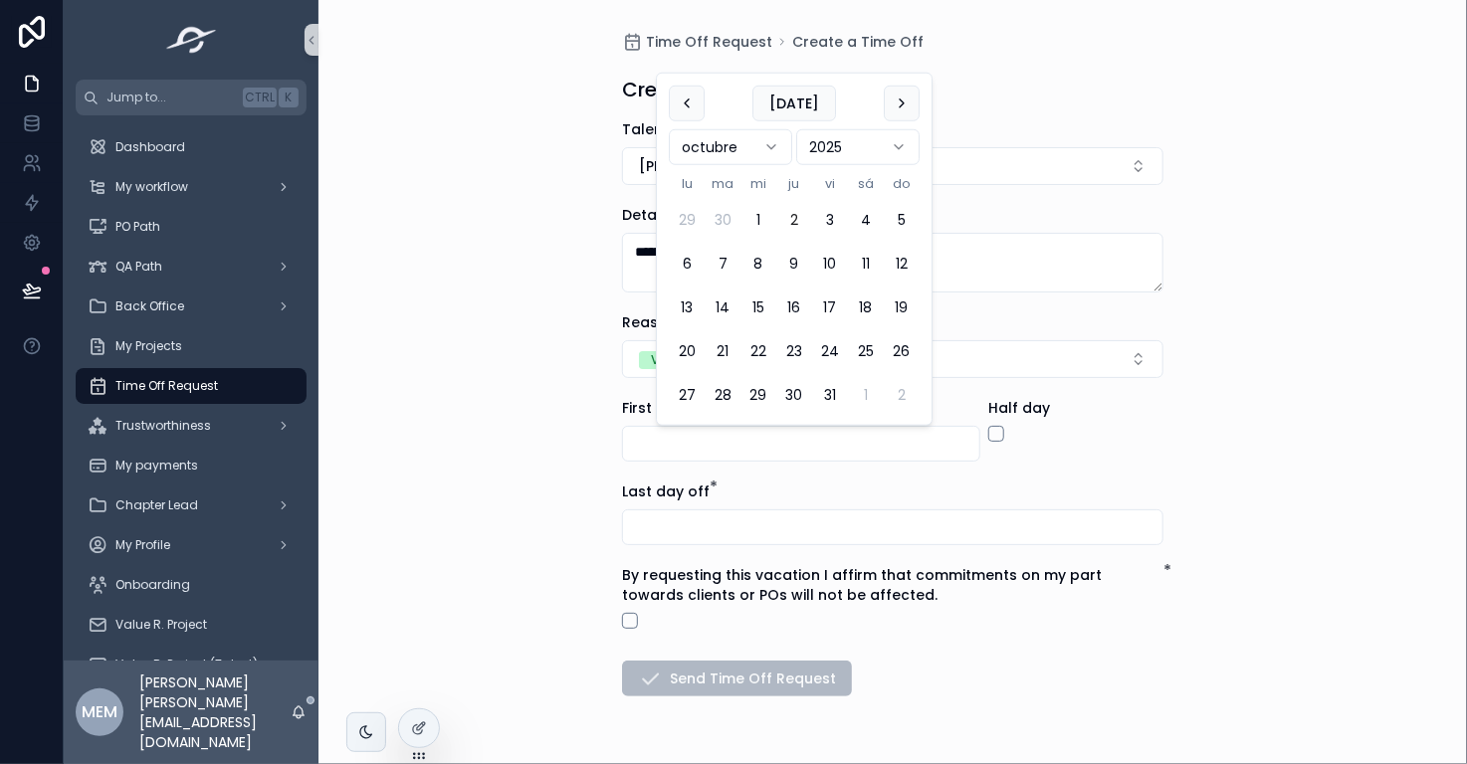
click at [440, 440] on div "Time Off Request Create a Time Off Create a Time Off Talent * María Eugenia Gar…" at bounding box center [892, 382] width 1148 height 764
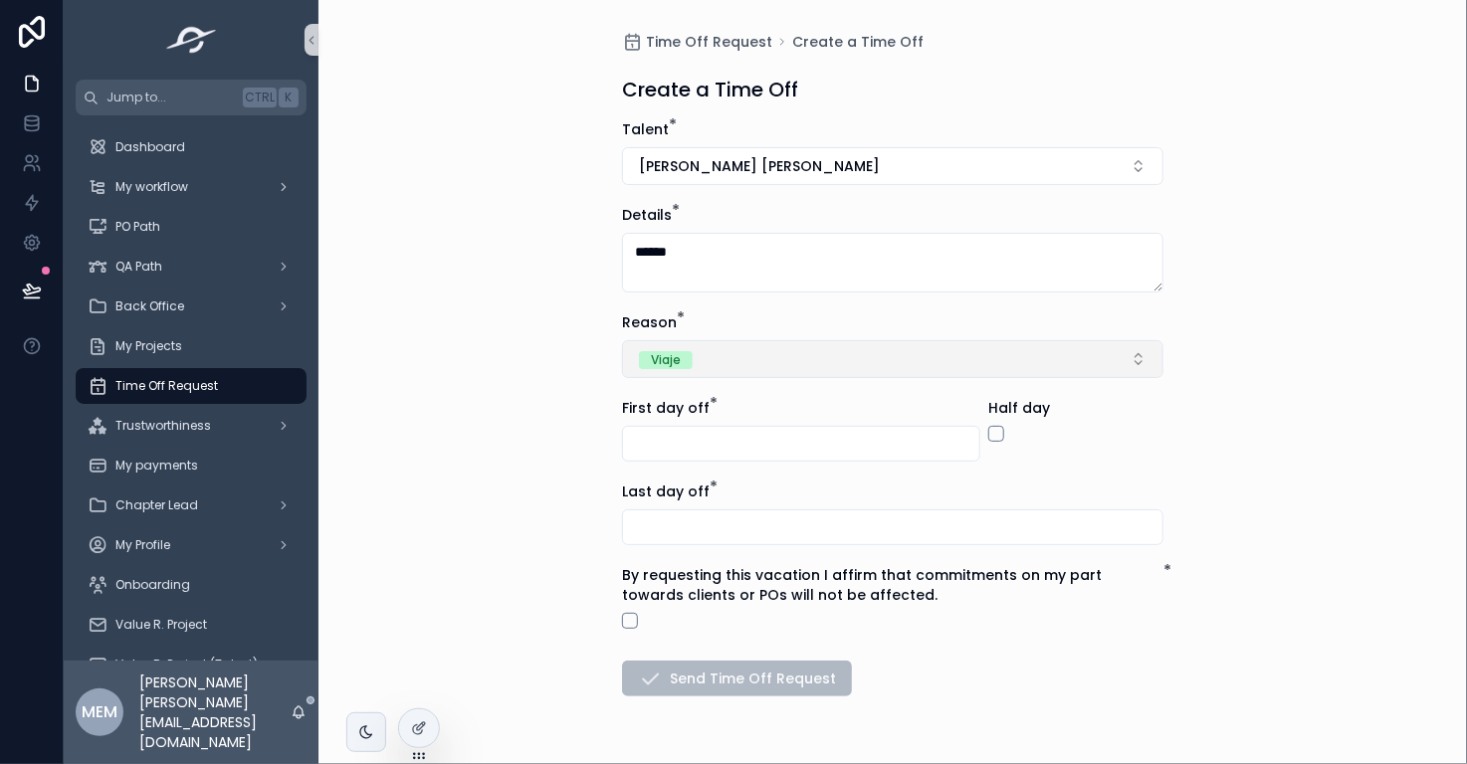
click at [715, 373] on button "Viaje" at bounding box center [892, 359] width 541 height 38
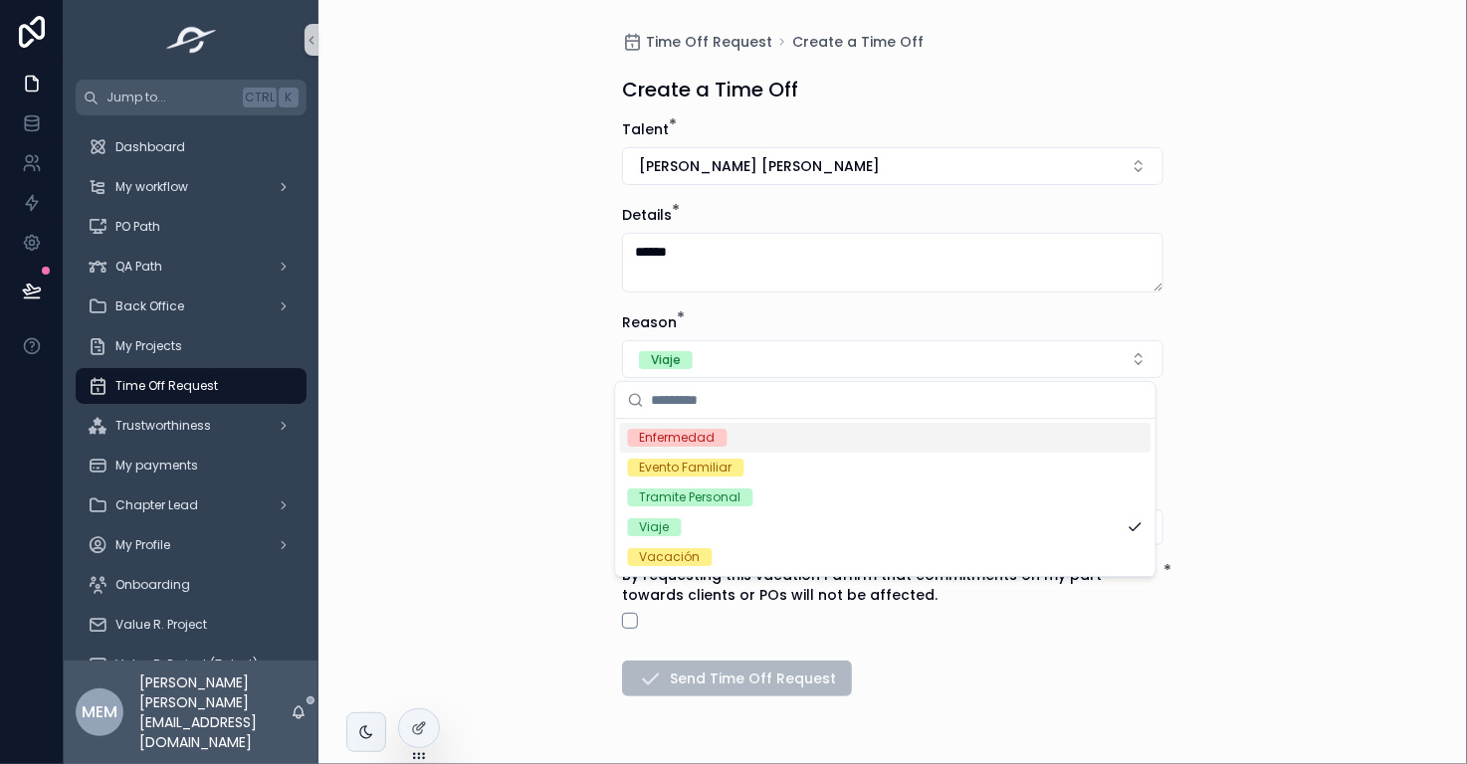
click at [1196, 304] on div "Time Off Request Create a Time Off Create a Time Off Talent * María Eugenia Gar…" at bounding box center [892, 382] width 1148 height 764
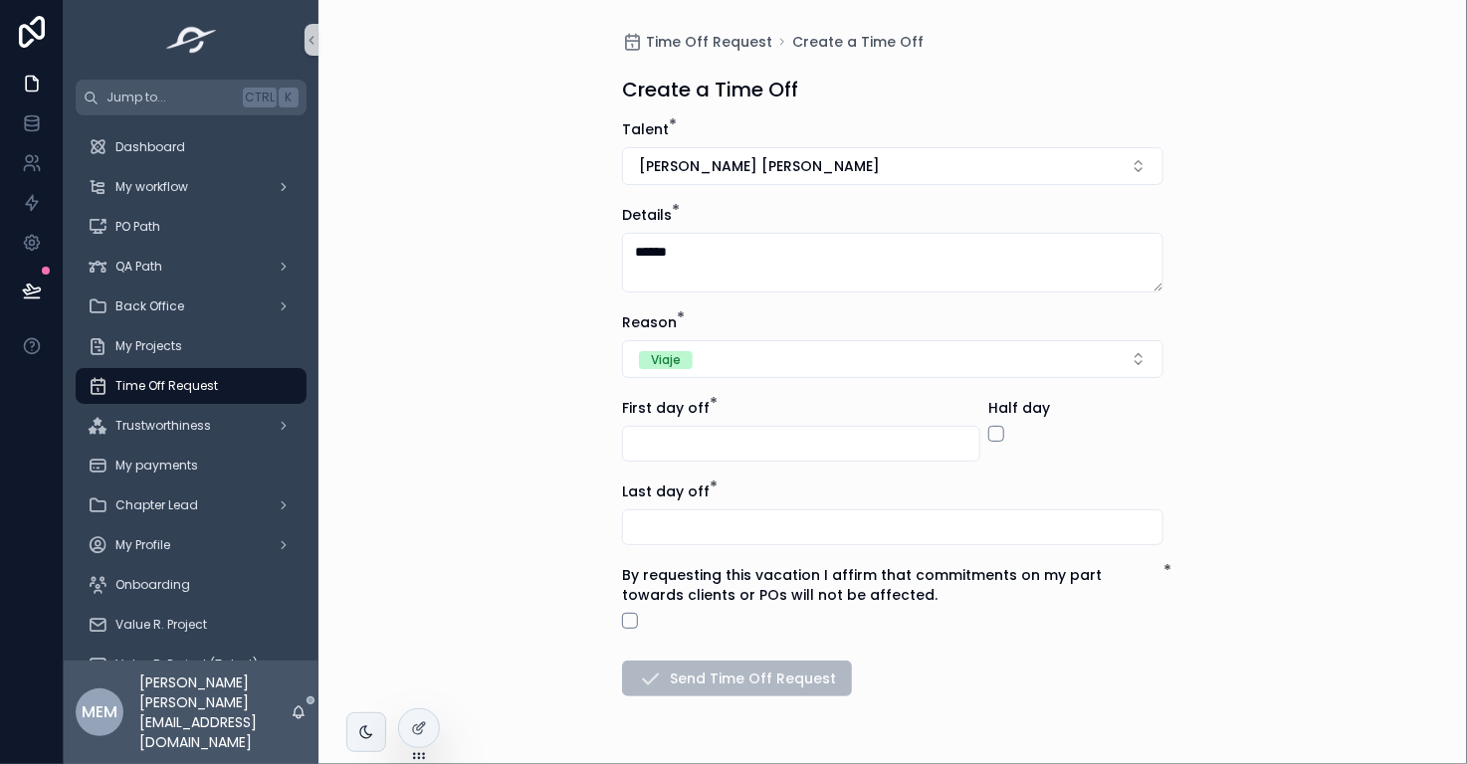
click at [1146, 457] on div "Half day" at bounding box center [1075, 430] width 175 height 64
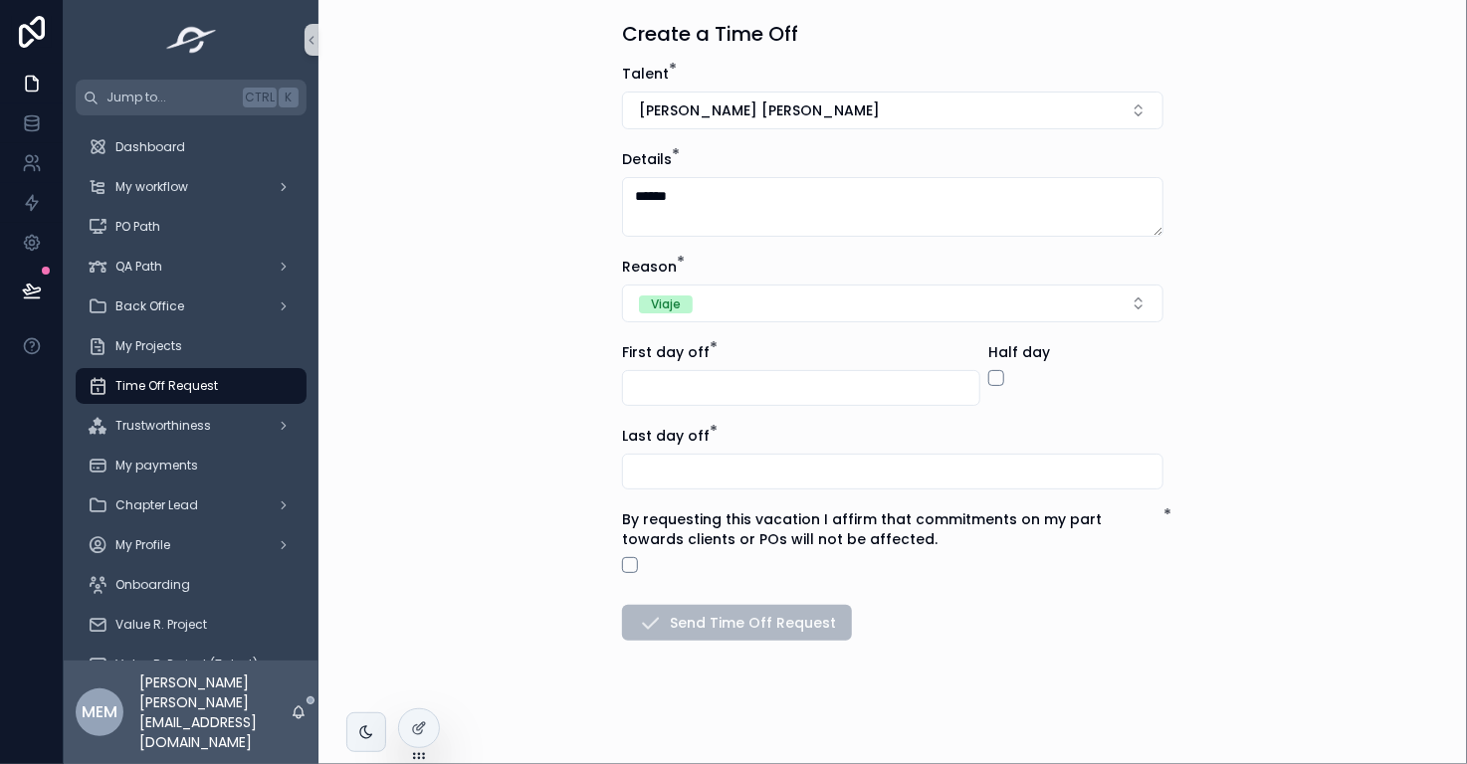
scroll to position [59, 0]
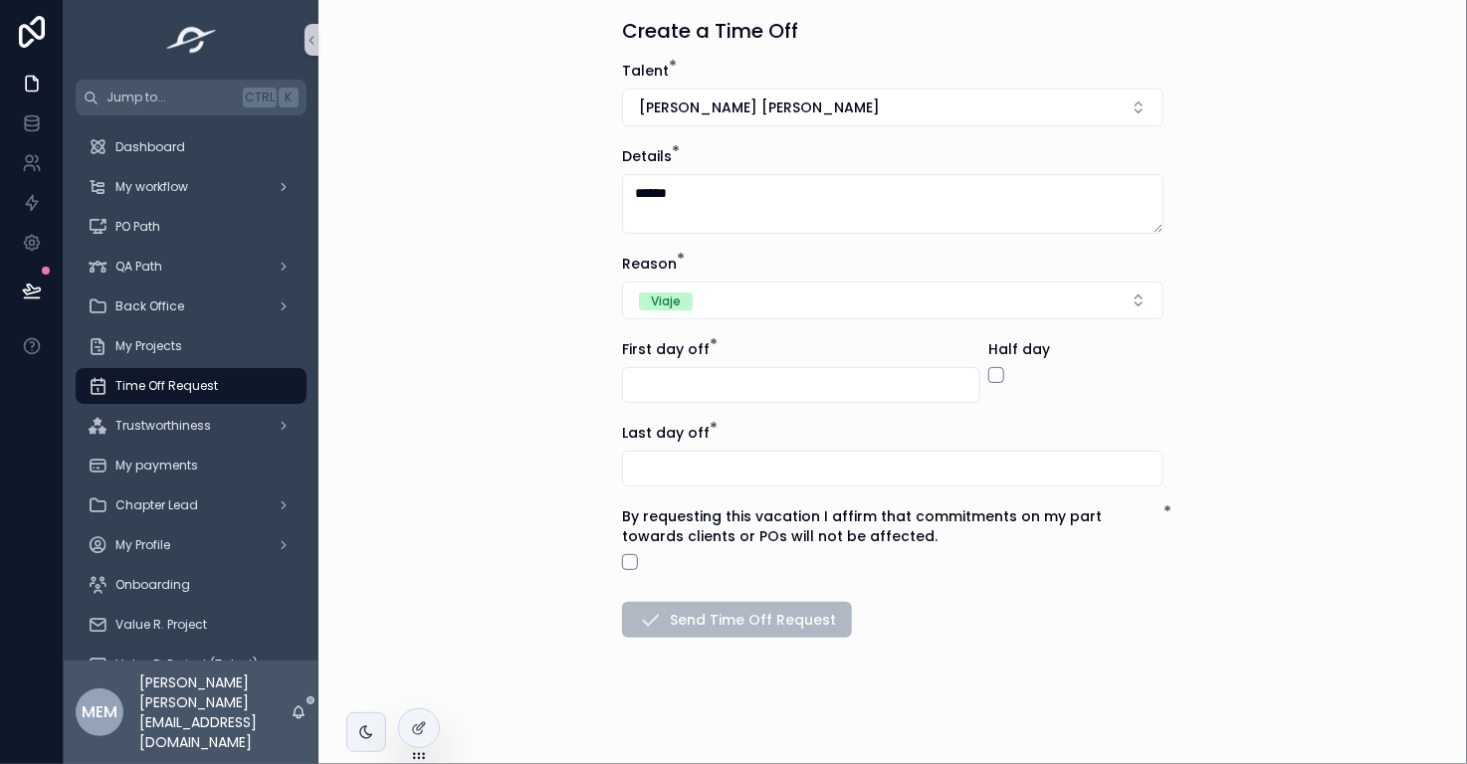
click at [656, 385] on input "scrollable content" at bounding box center [801, 385] width 356 height 28
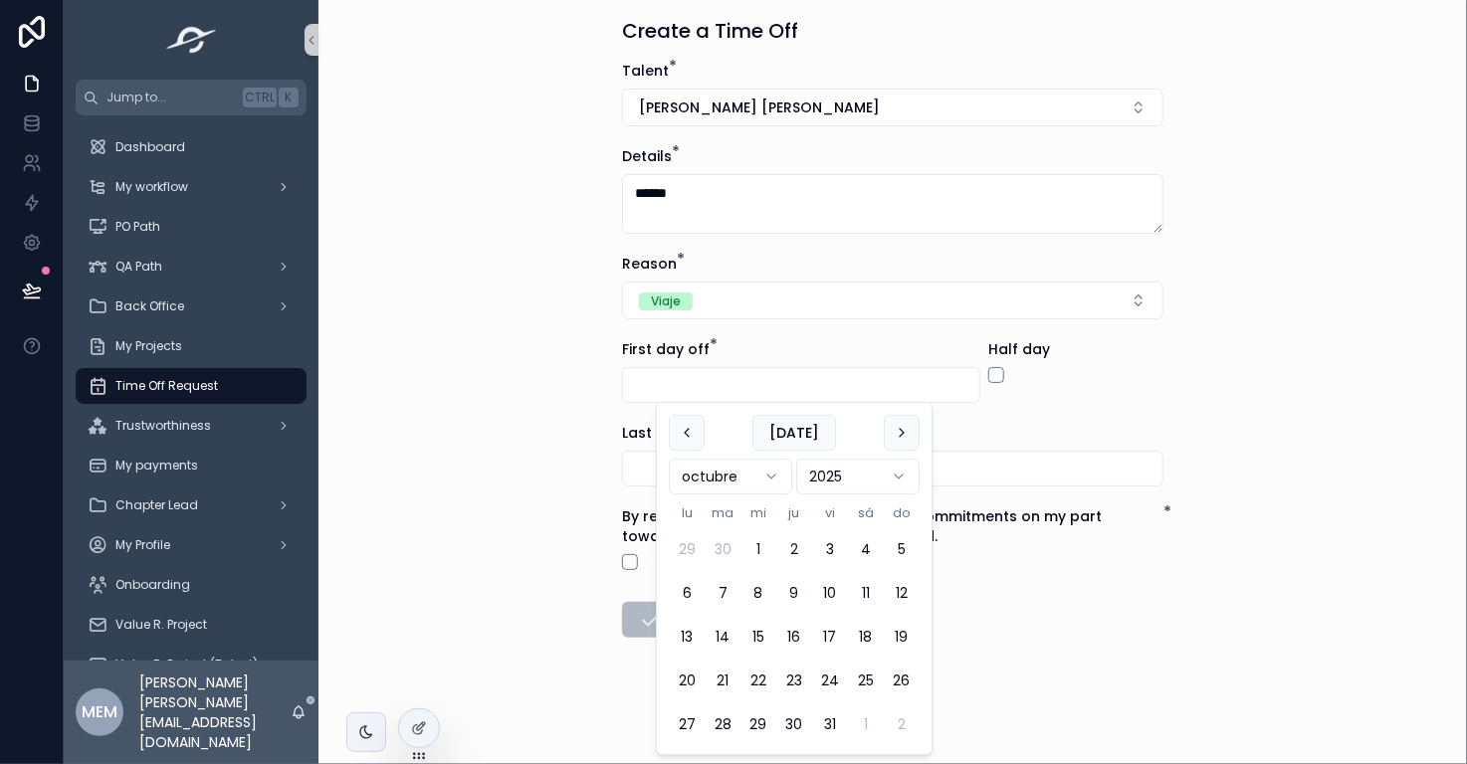
click at [788, 552] on button "2" at bounding box center [794, 549] width 36 height 36
click at [687, 592] on button "6" at bounding box center [687, 593] width 36 height 36
click at [794, 549] on button "2" at bounding box center [794, 549] width 36 height 36
type input "*********"
click at [1143, 405] on form "Talent * María Eugenia García Avila Details * ****** Reason * Viaje First day o…" at bounding box center [892, 413] width 541 height 704
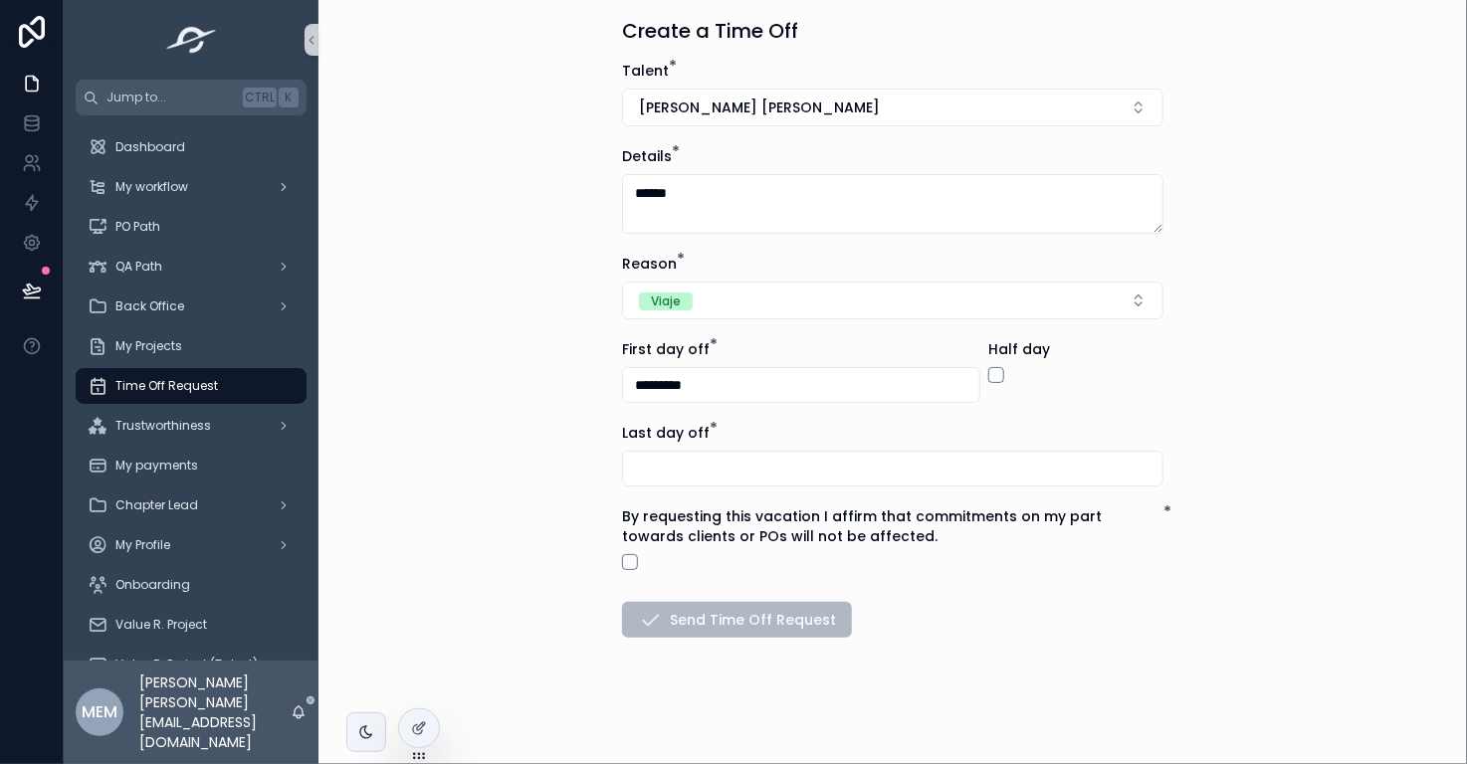
click at [828, 476] on input "scrollable content" at bounding box center [892, 469] width 539 height 28
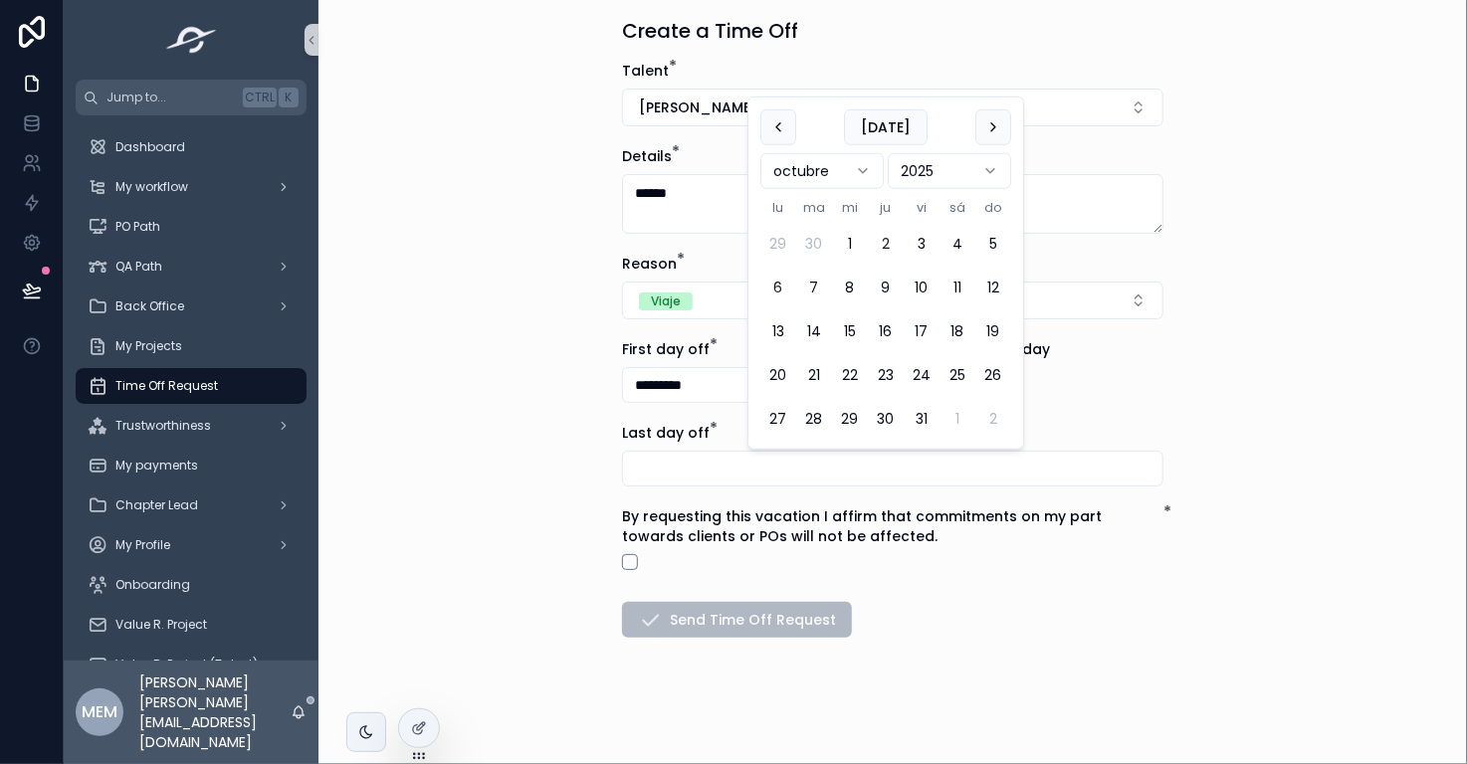
click at [771, 285] on button "6" at bounding box center [778, 288] width 36 height 36
type input "*********"
click at [541, 449] on div "Time Off Request Create a Time Off Create a Time Off Talent * María Eugenia Gar…" at bounding box center [892, 323] width 1148 height 764
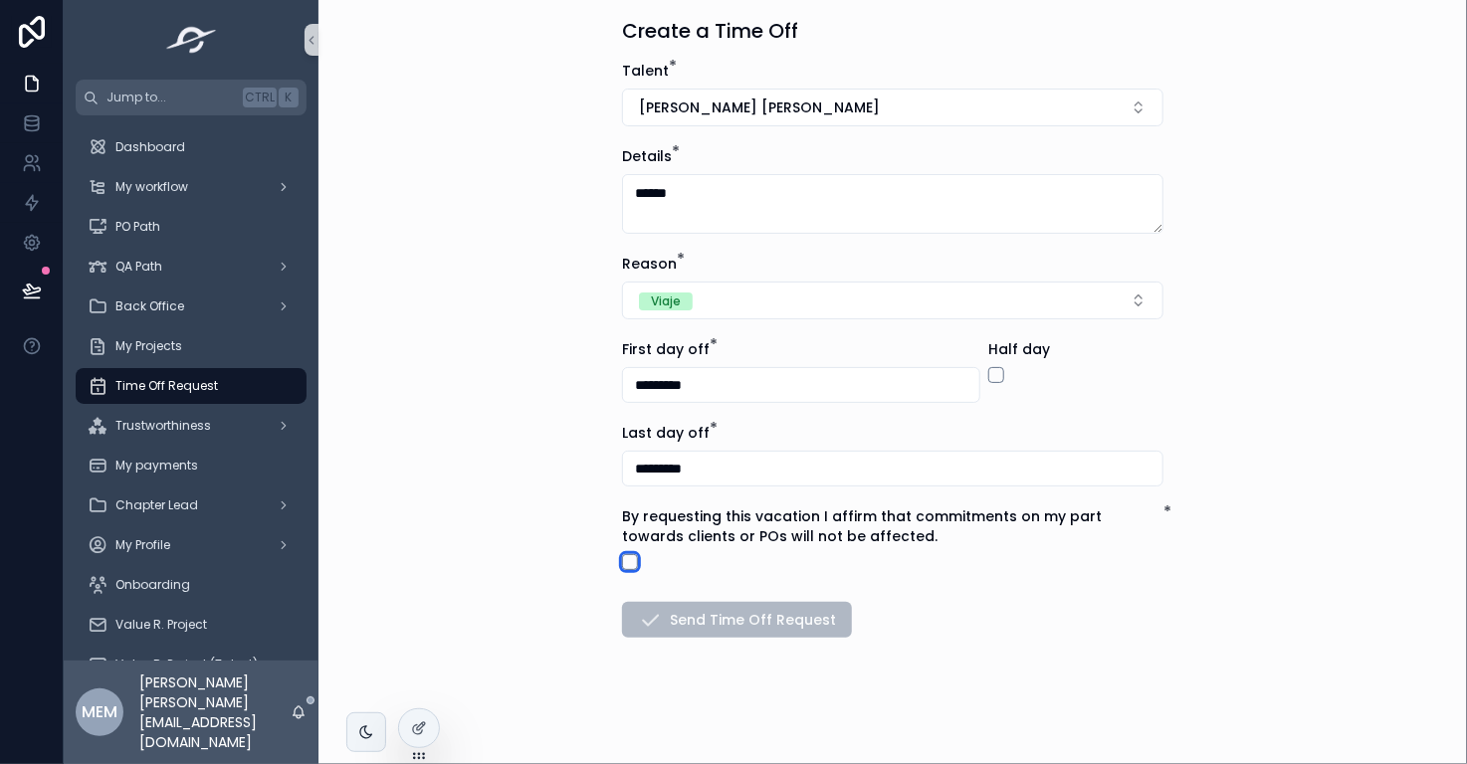
click at [622, 560] on button "scrollable content" at bounding box center [630, 562] width 16 height 16
click at [724, 616] on button "Send Time Off Request" at bounding box center [737, 620] width 230 height 36
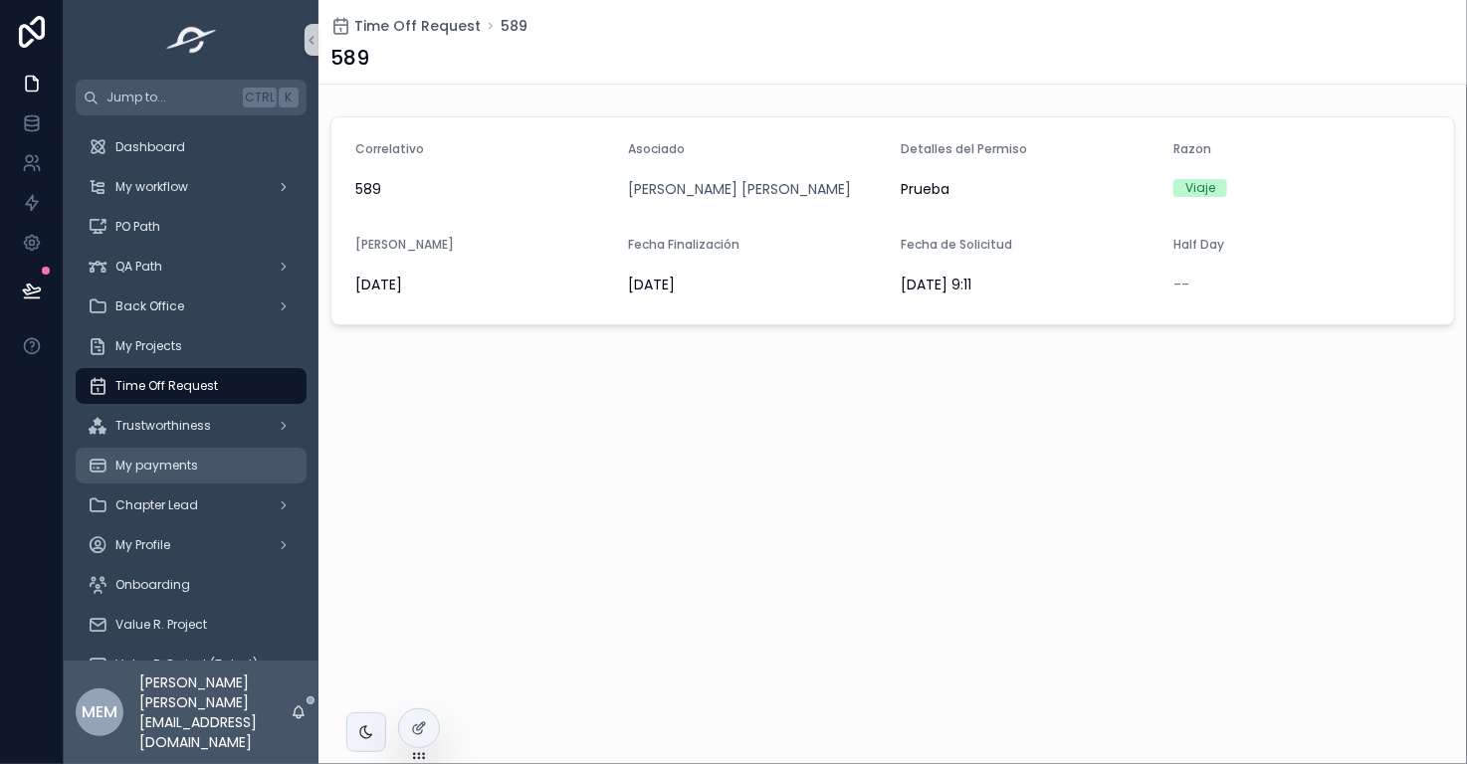
click at [192, 462] on span "My payments" at bounding box center [156, 466] width 83 height 16
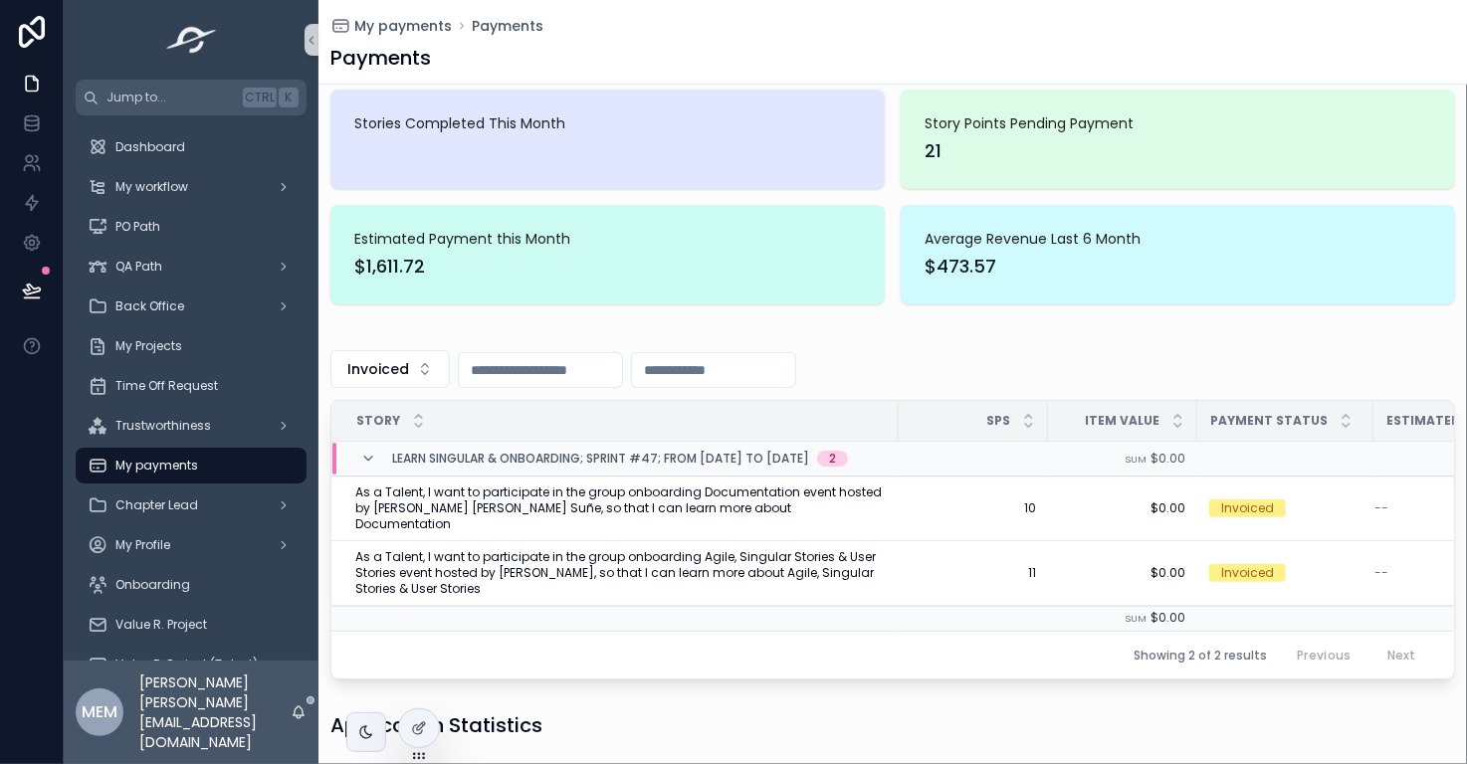
scroll to position [94, 0]
click at [912, 356] on div "Invoiced" at bounding box center [892, 370] width 1124 height 38
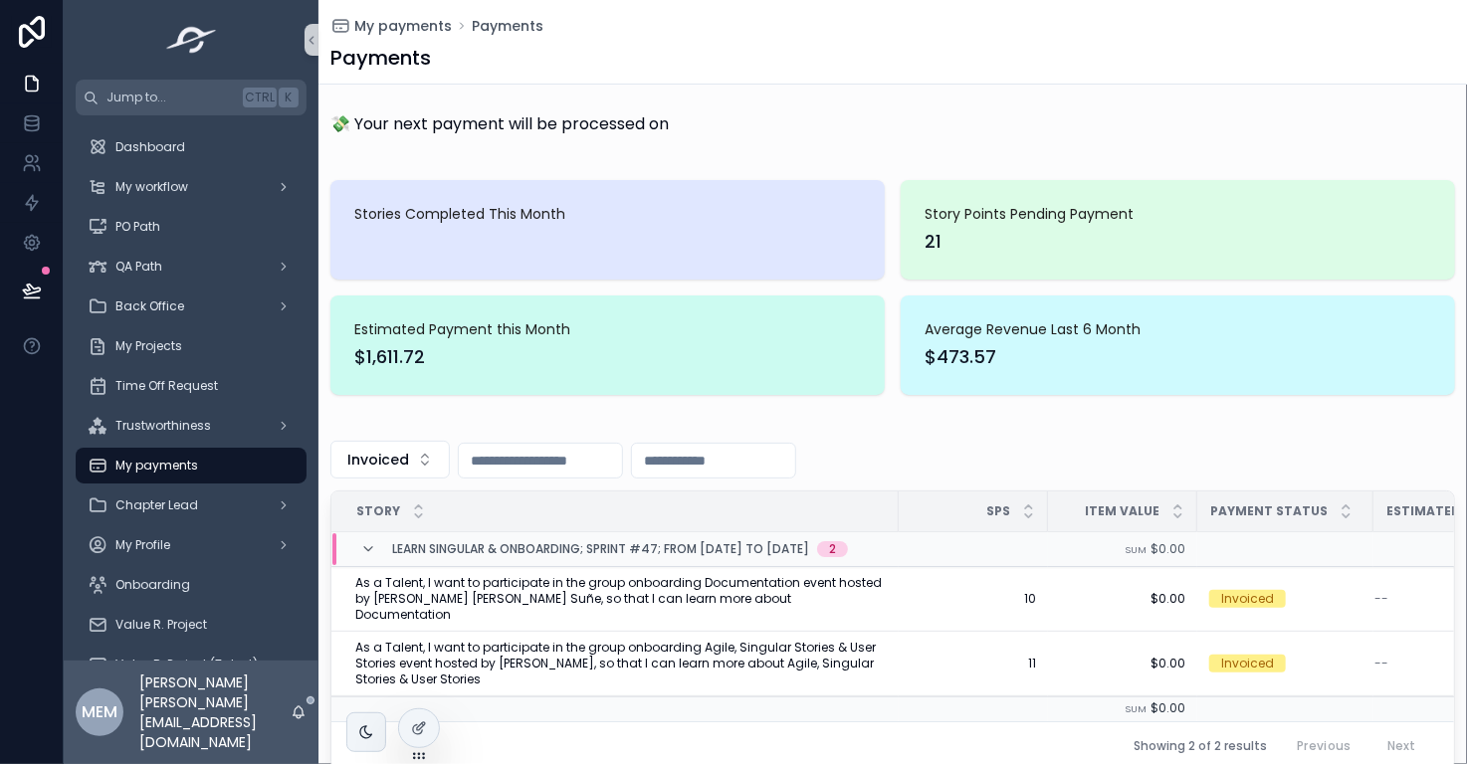
scroll to position [0, 0]
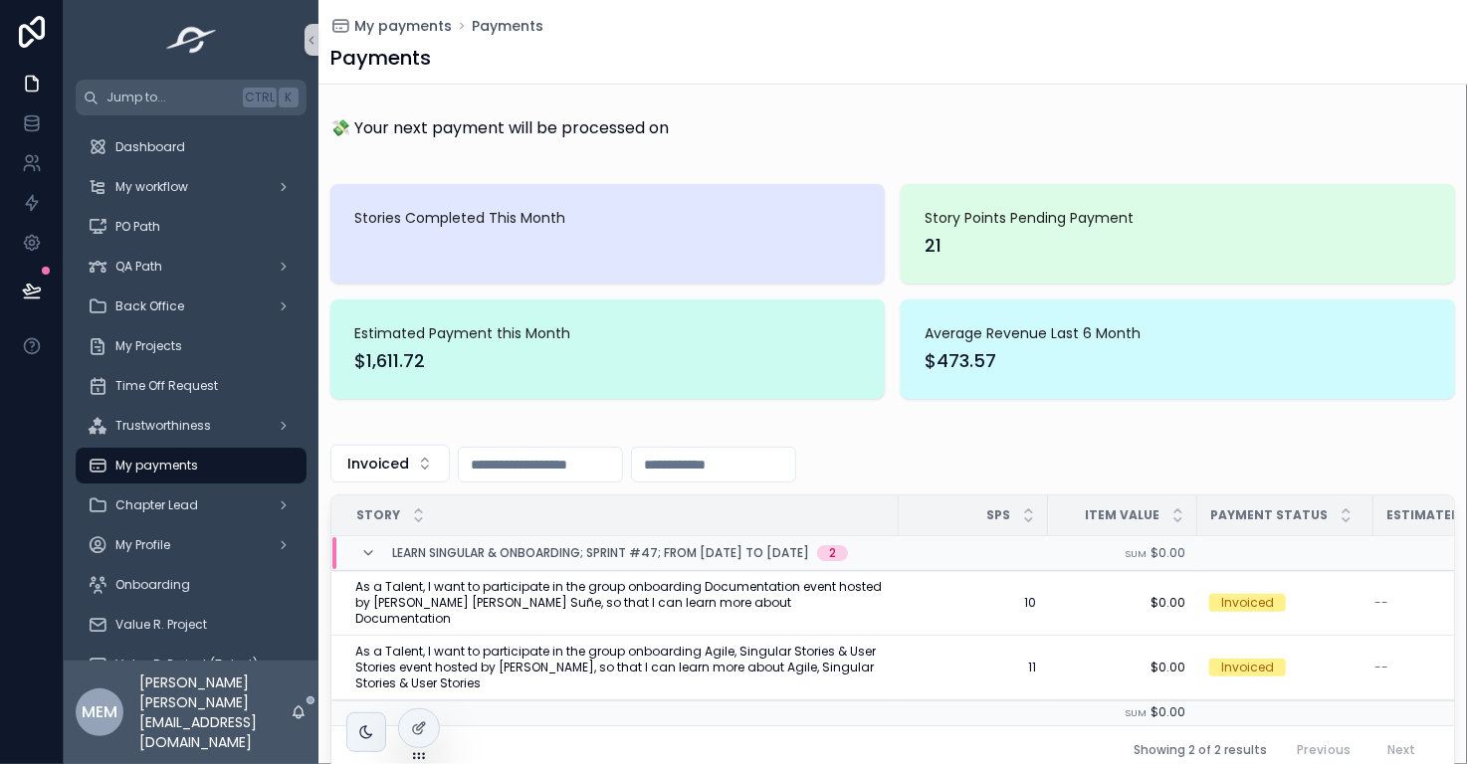
click at [975, 445] on div "Invoiced" at bounding box center [892, 464] width 1124 height 38
click at [156, 146] on span "Dashboard" at bounding box center [150, 147] width 70 height 16
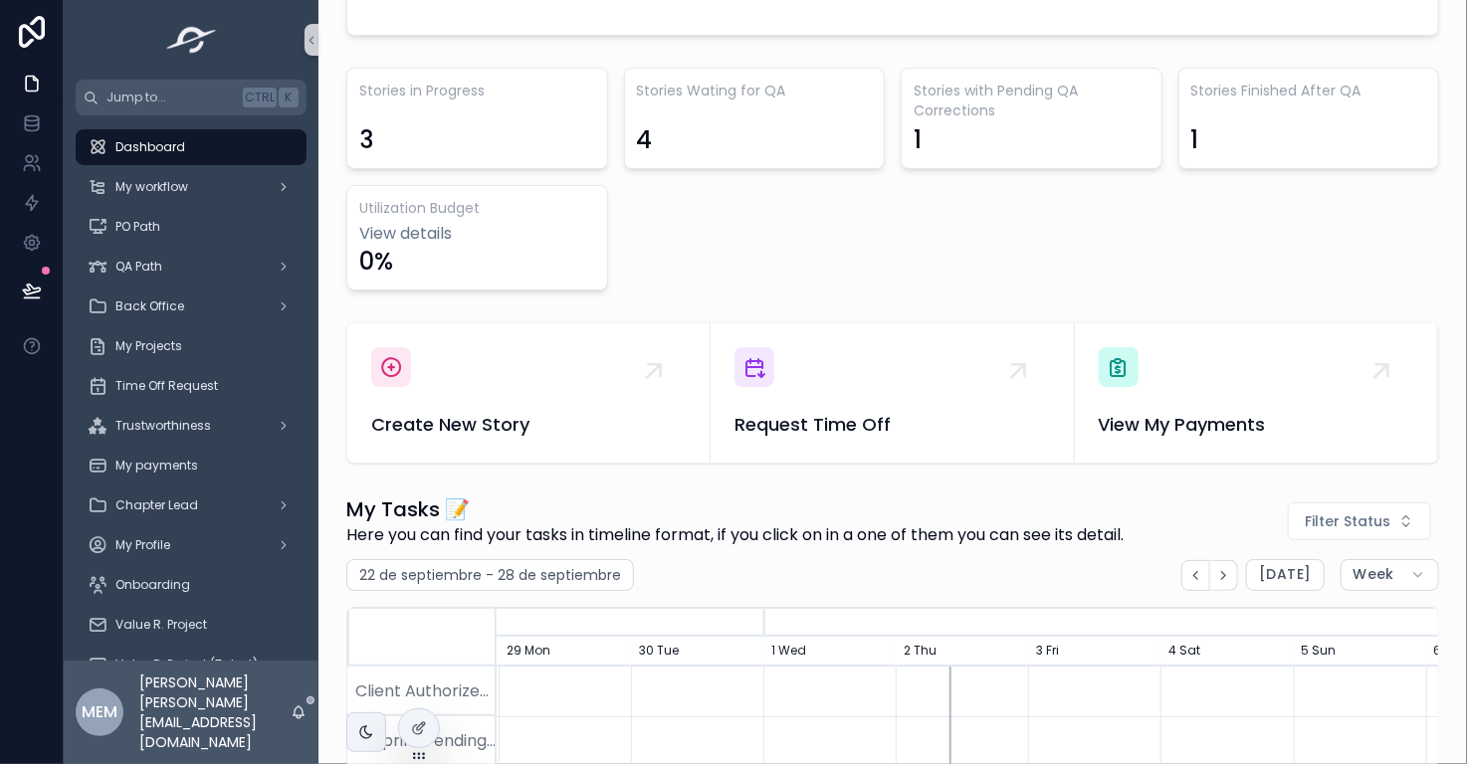
scroll to position [575, 0]
click at [643, 253] on div "Stories in Progress 3 Stories Wating for QA 4 Stories with Pending QA Correctio…" at bounding box center [892, 177] width 1092 height 223
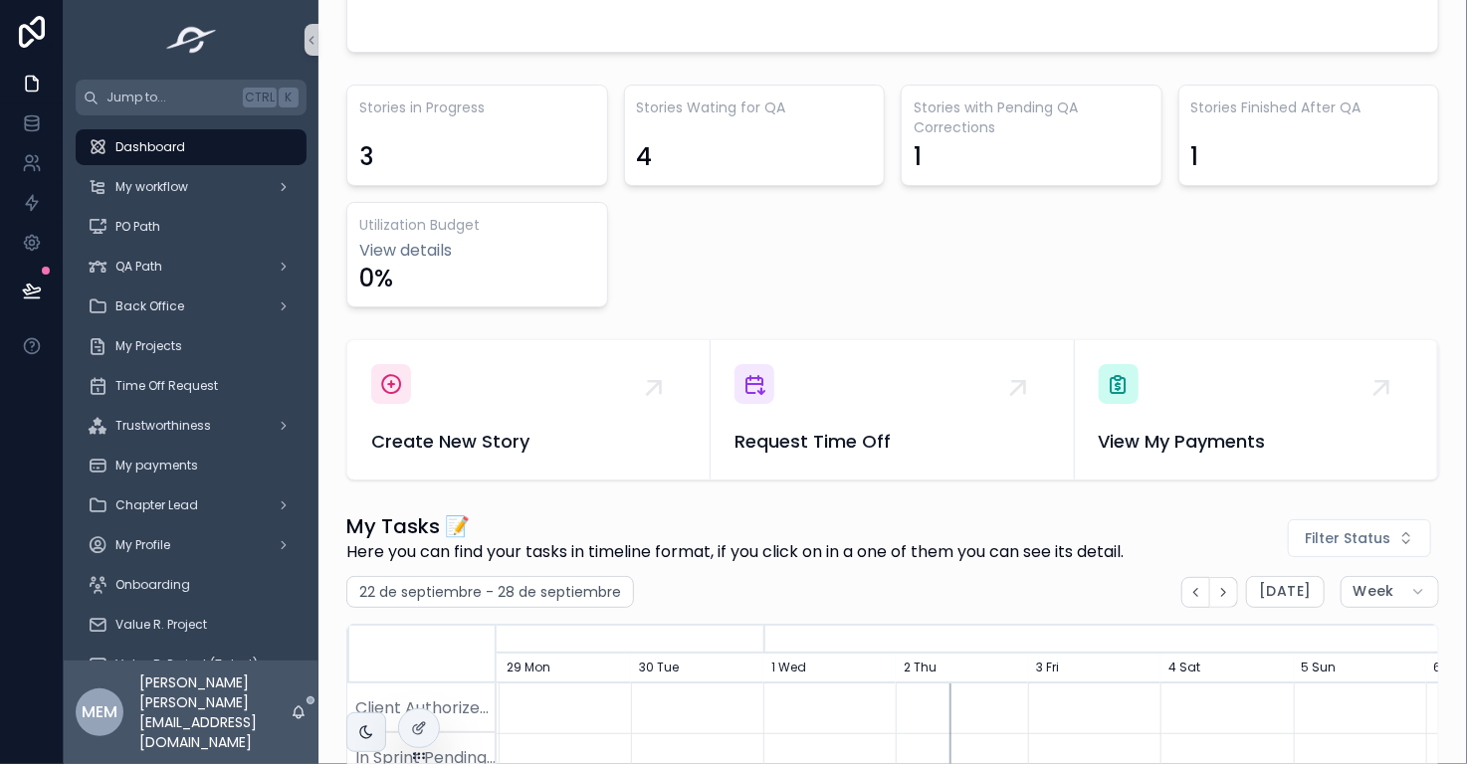
scroll to position [535, 0]
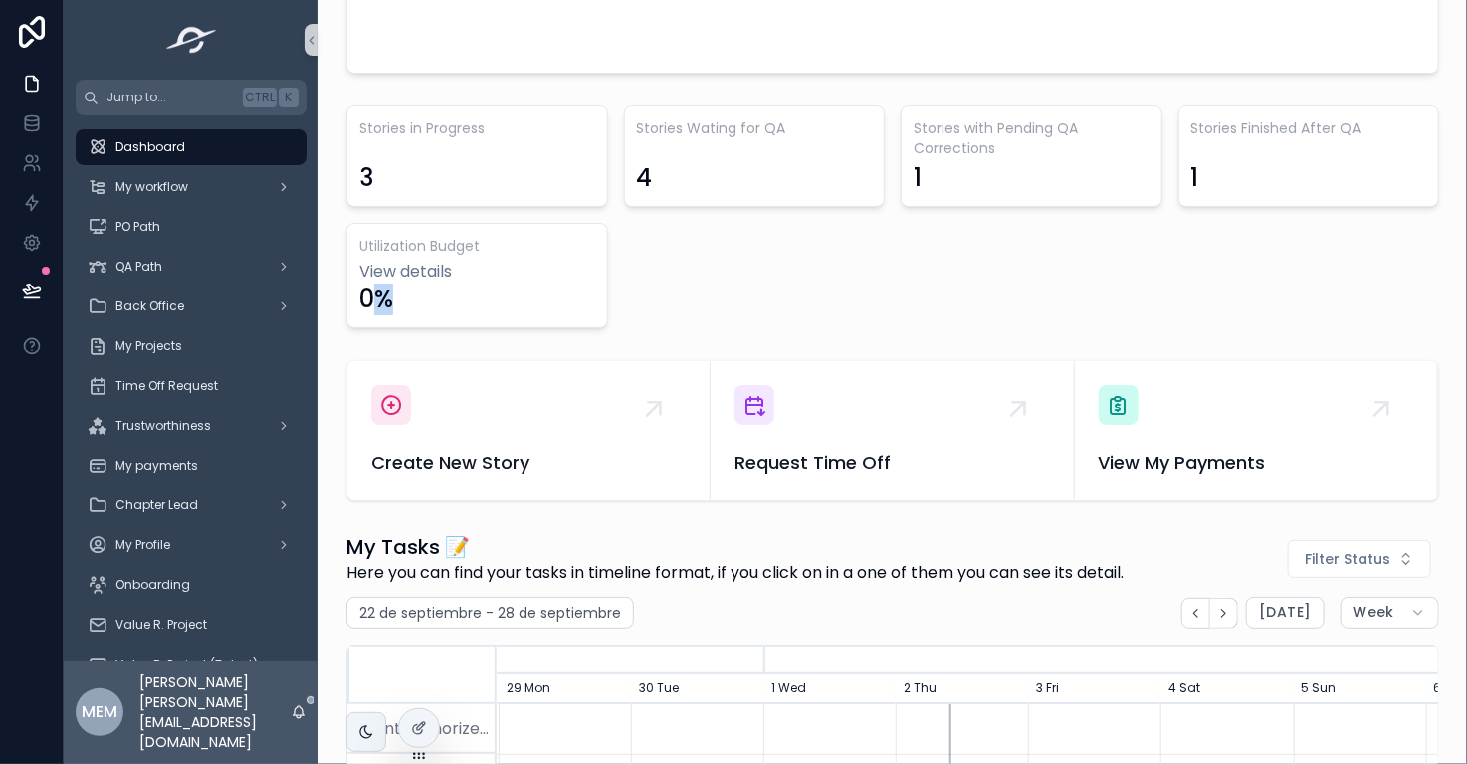
drag, startPoint x: 394, startPoint y: 303, endPoint x: 377, endPoint y: 299, distance: 17.4
click at [377, 299] on div "0%" at bounding box center [477, 300] width 236 height 32
click at [406, 306] on div "0%" at bounding box center [477, 300] width 236 height 32
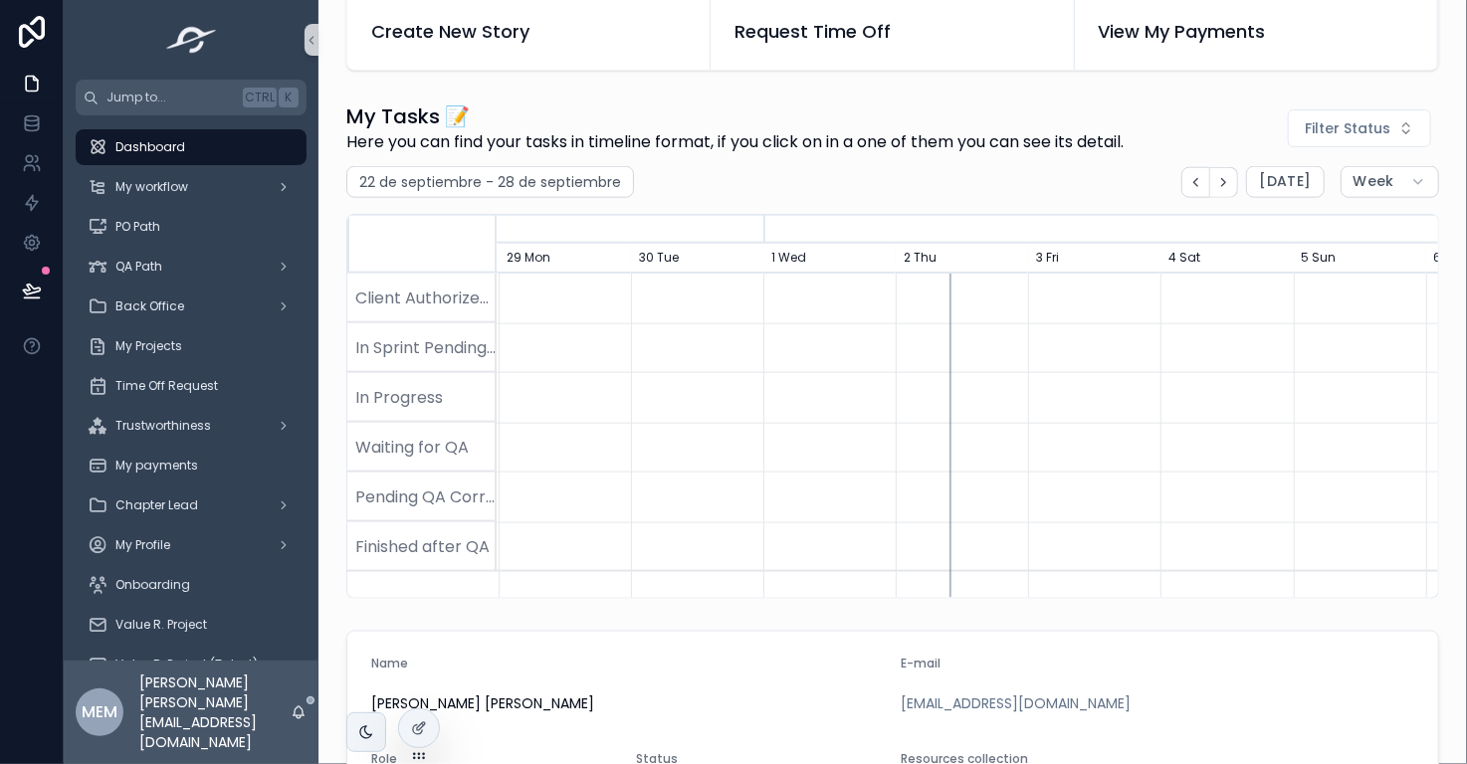
scroll to position [977, 0]
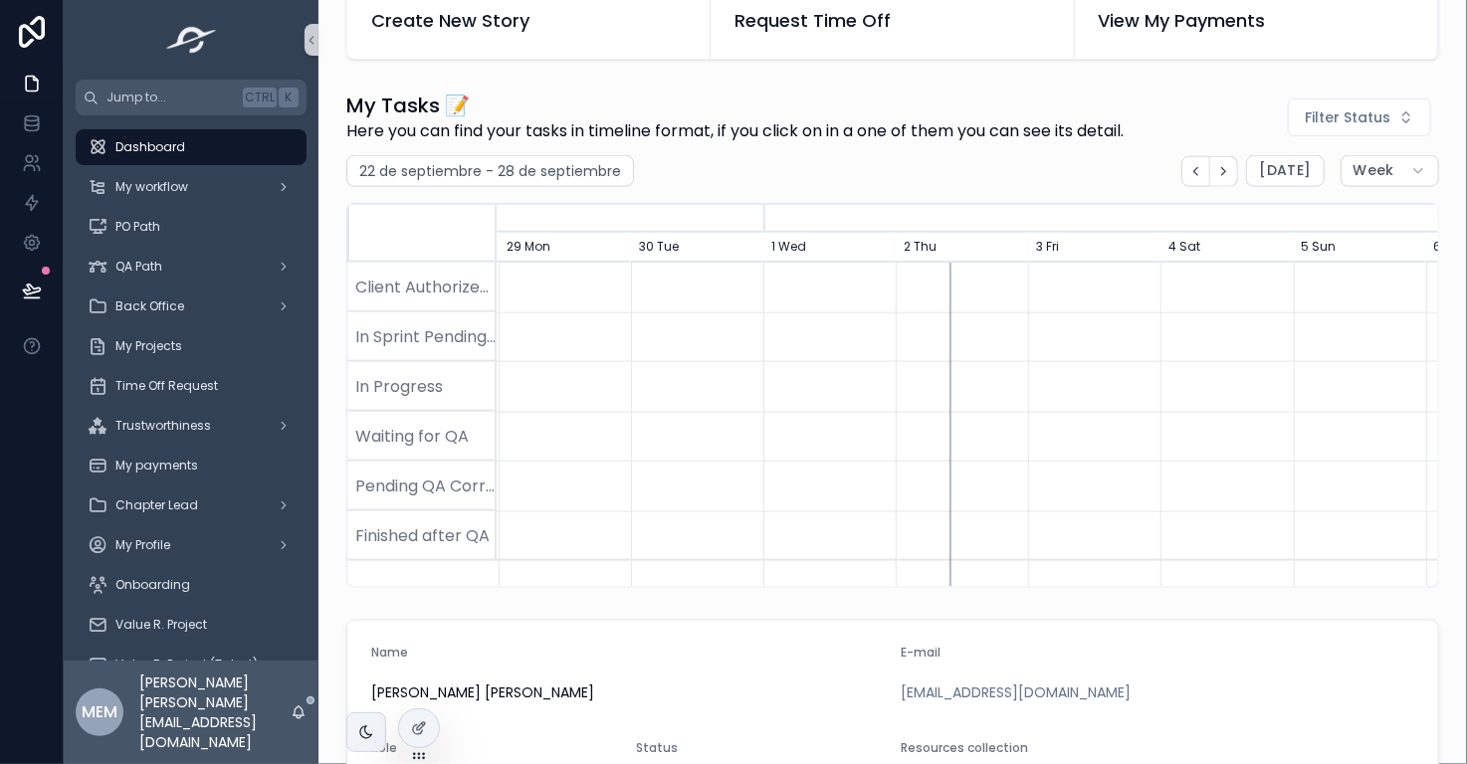
scroll to position [0, 1329]
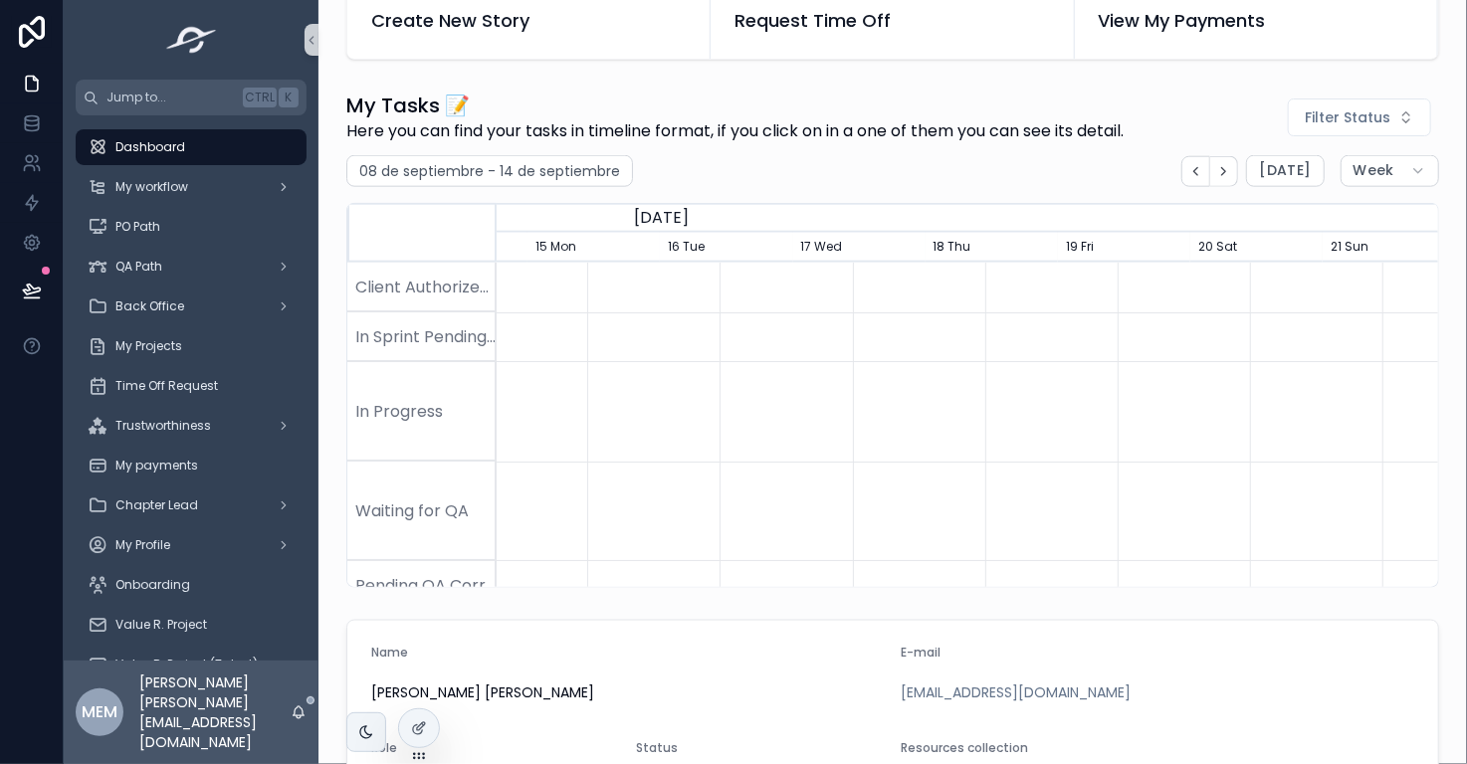
scroll to position [0, 396]
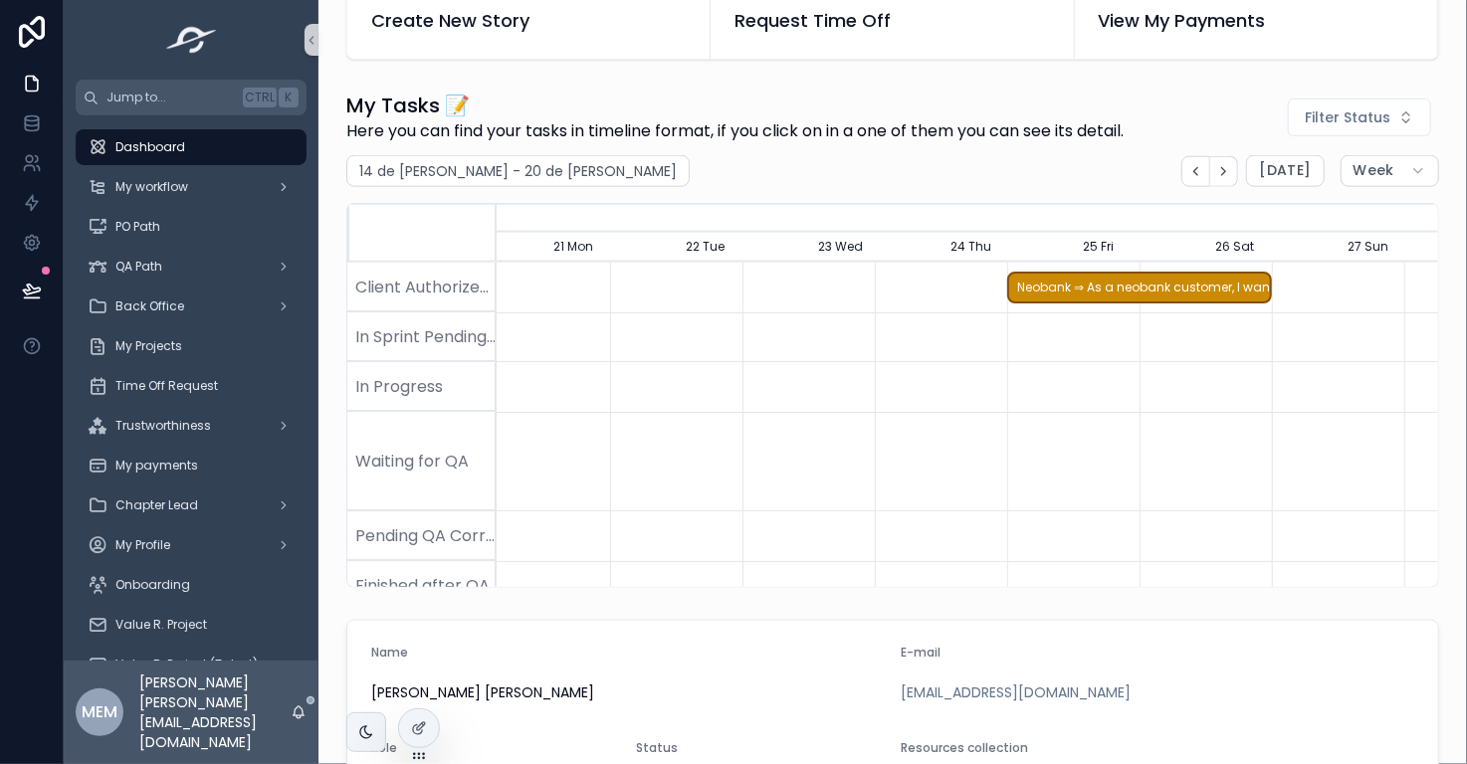
scroll to position [0, 257]
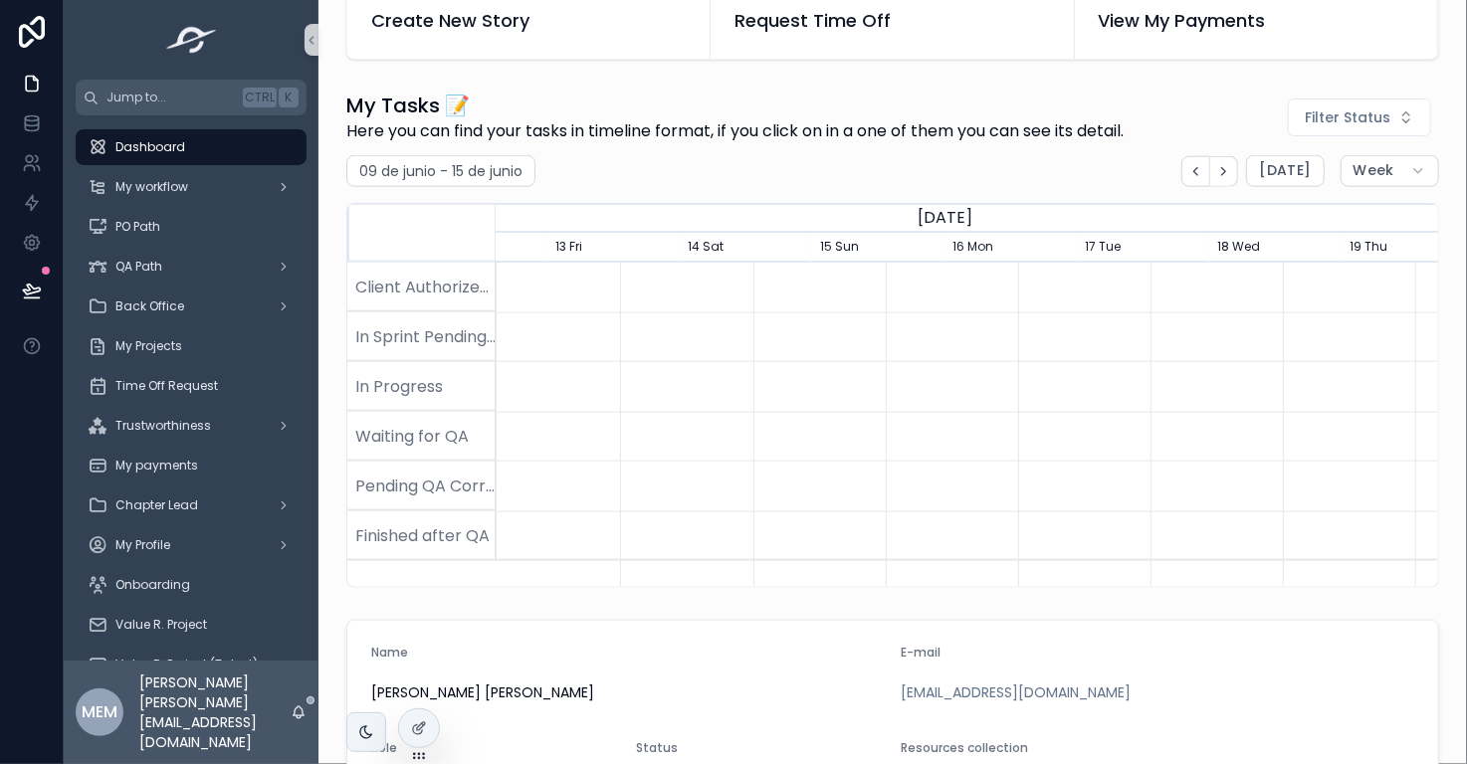
scroll to position [0, 669]
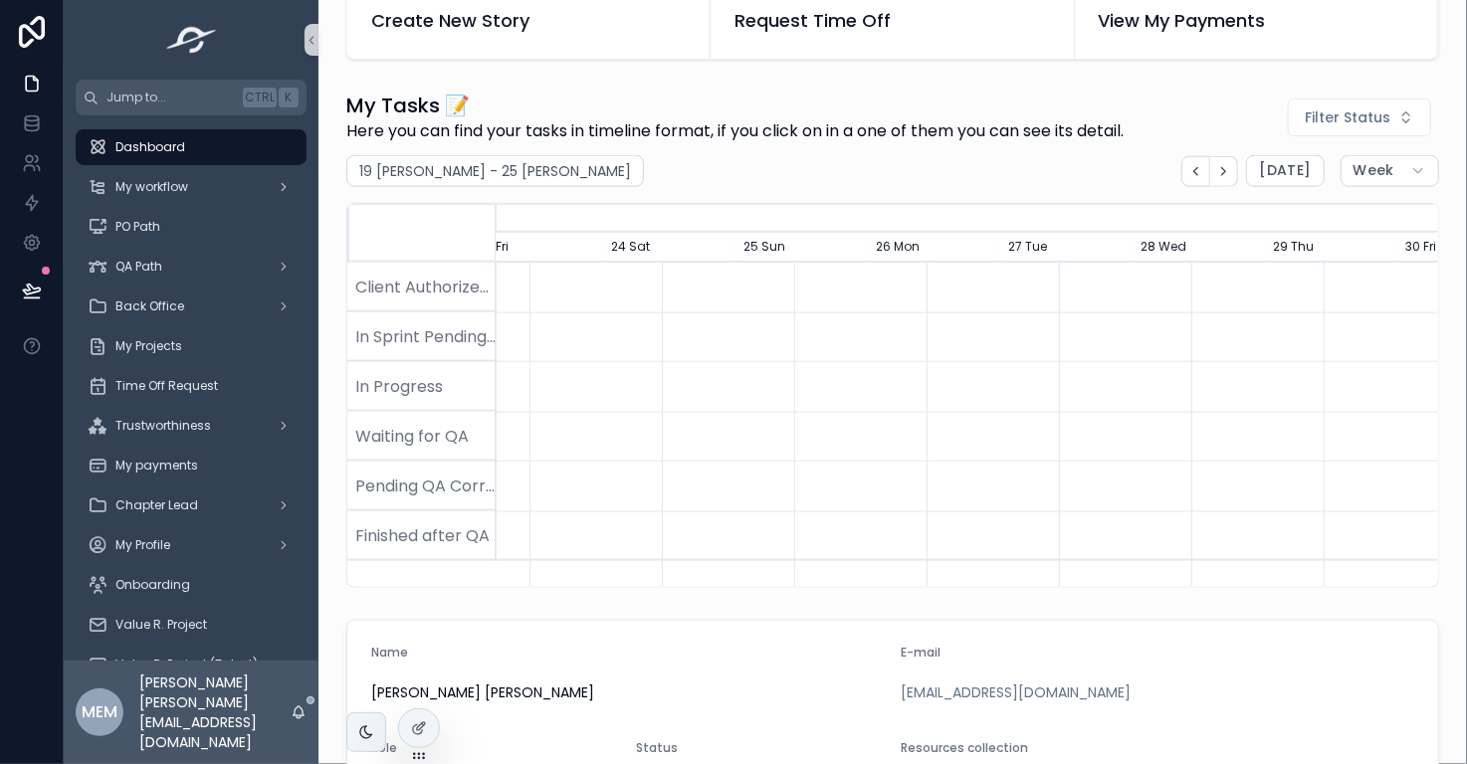
scroll to position [0, 850]
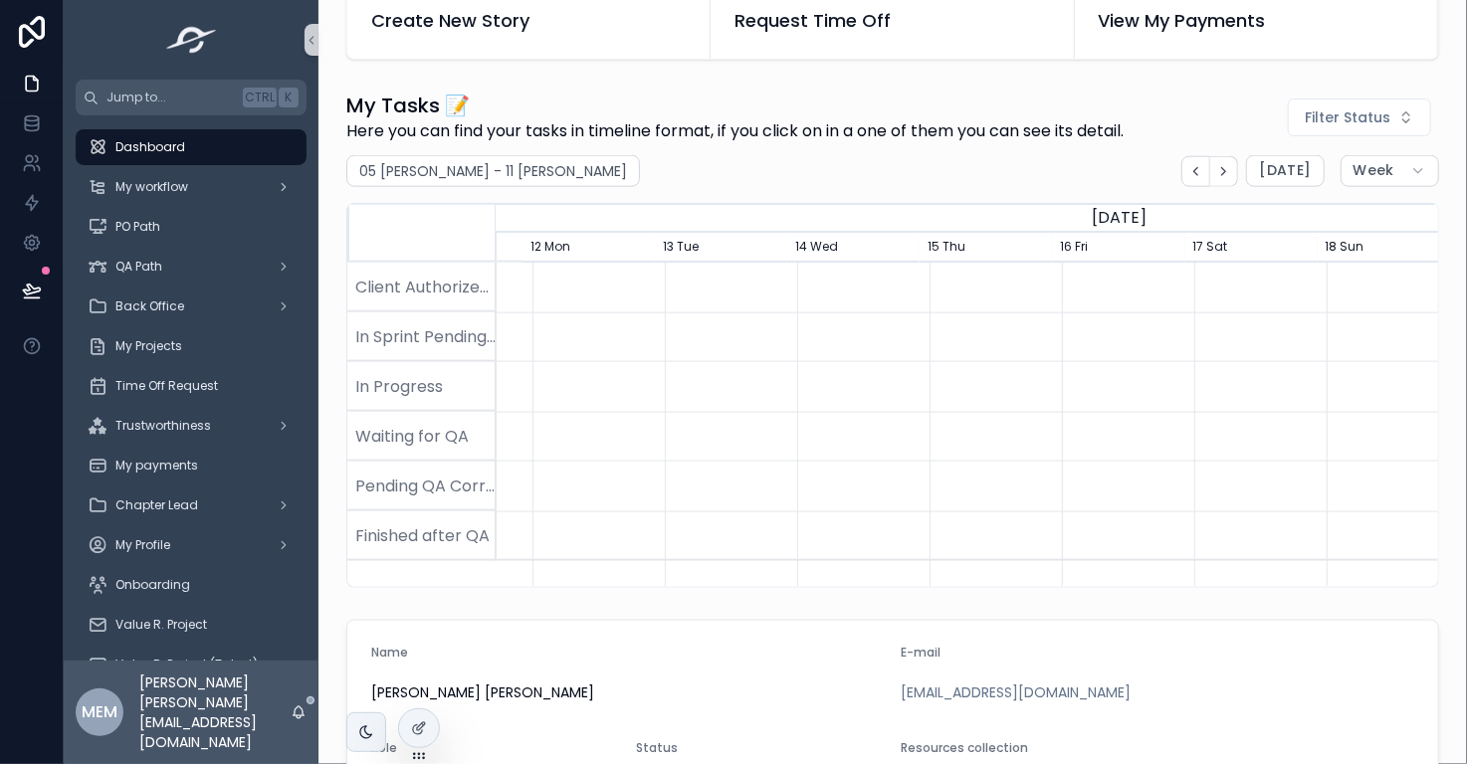
scroll to position [0, 935]
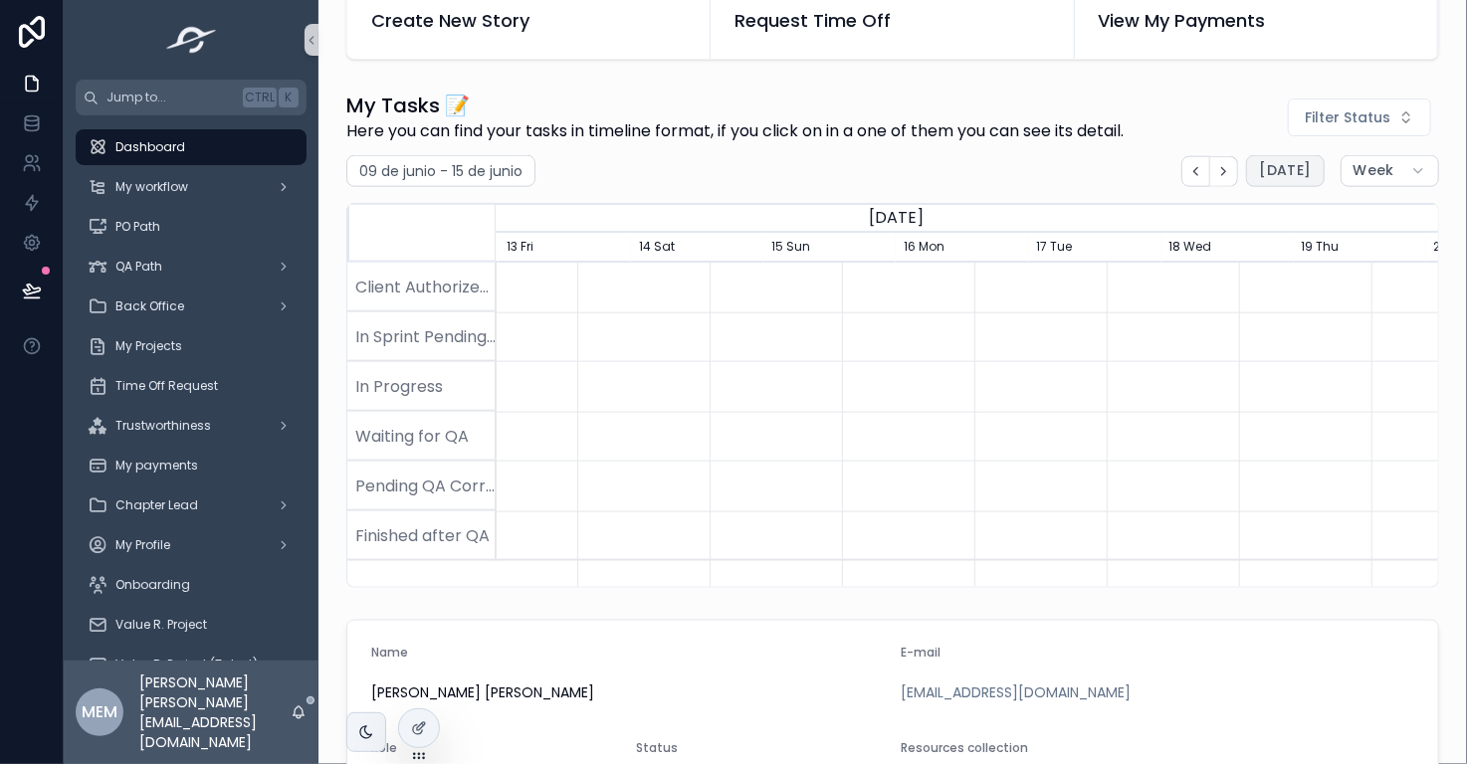
scroll to position [0, 2847]
click at [1280, 166] on span "[DATE]" at bounding box center [1285, 171] width 52 height 18
click at [1372, 163] on span "Week" at bounding box center [1373, 171] width 41 height 18
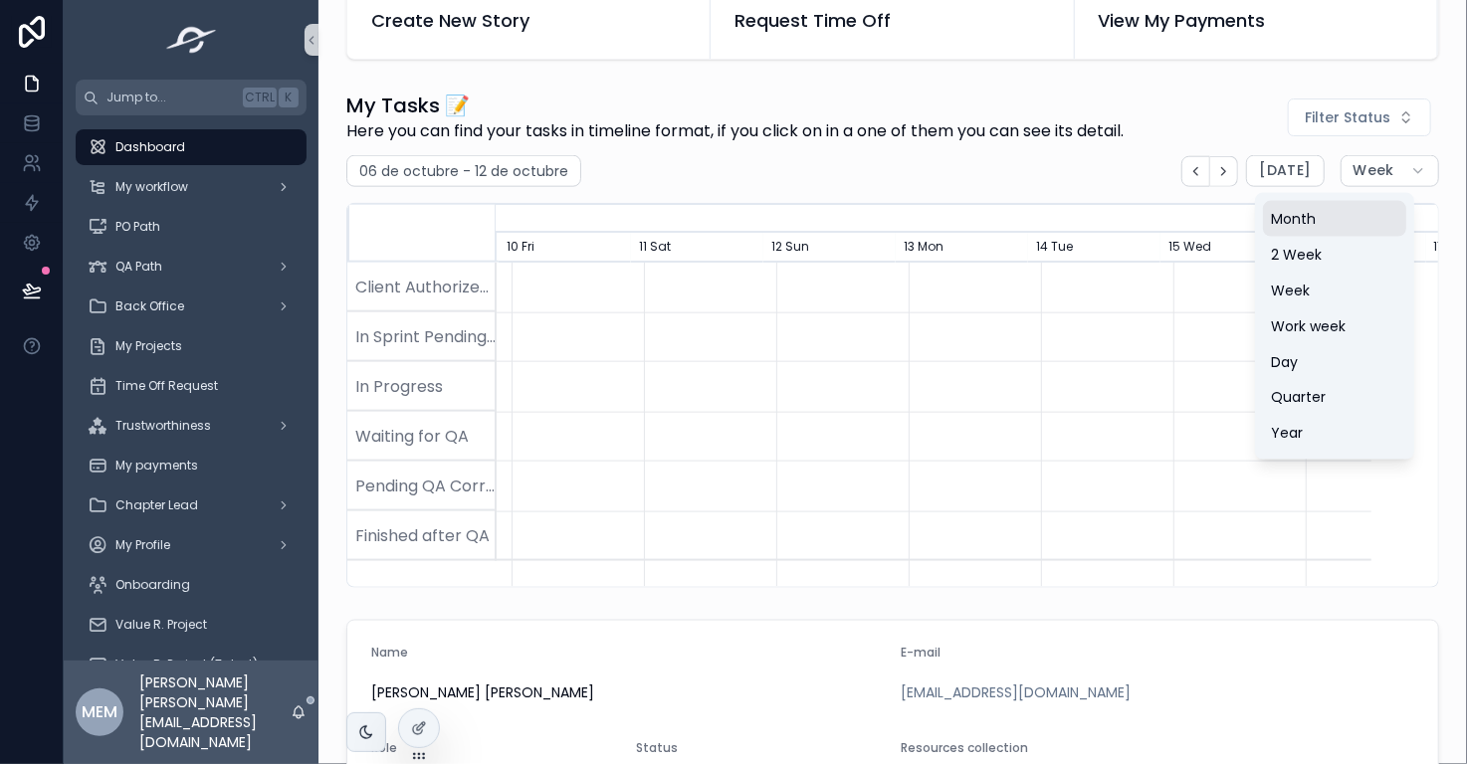
click at [1333, 214] on button "Month" at bounding box center [1334, 219] width 143 height 36
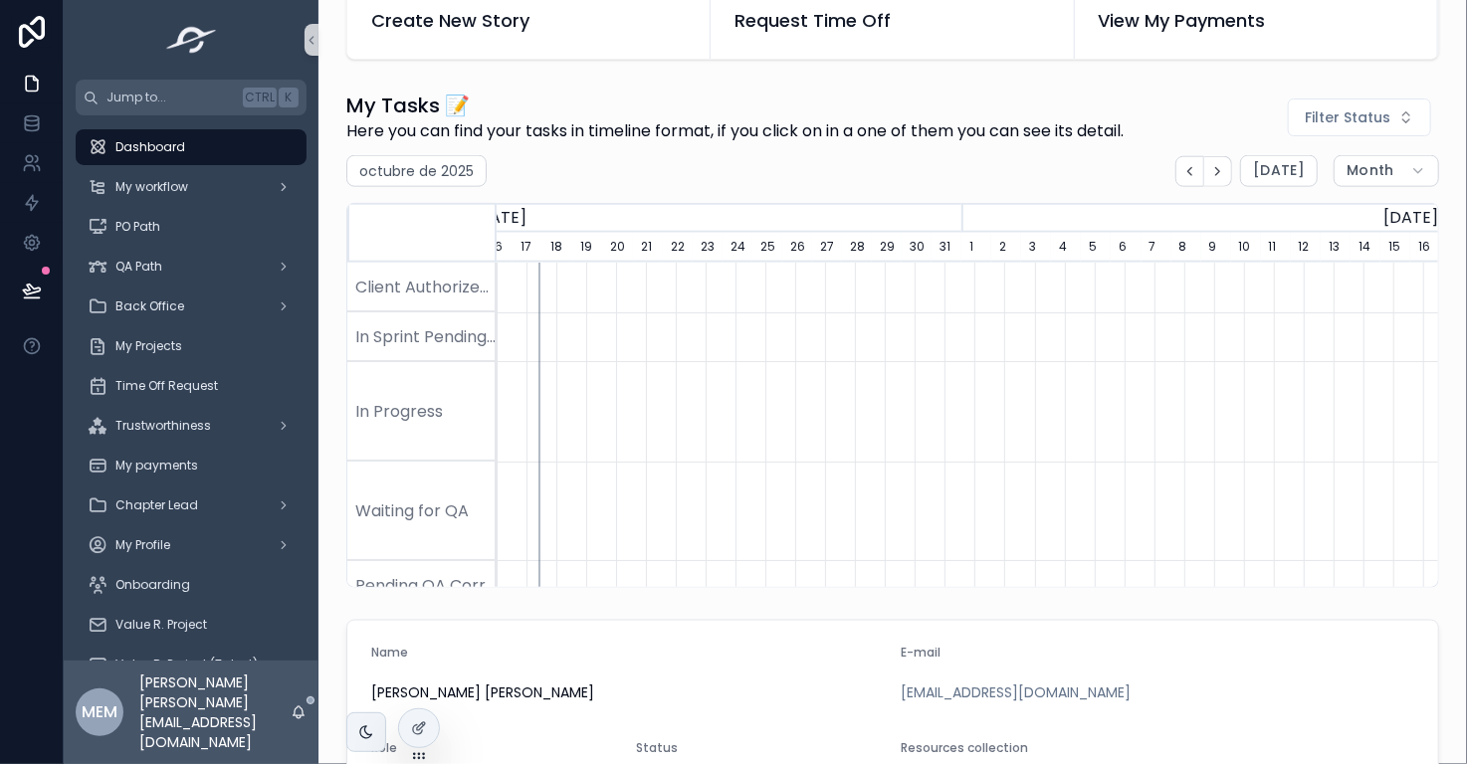
scroll to position [0, 927]
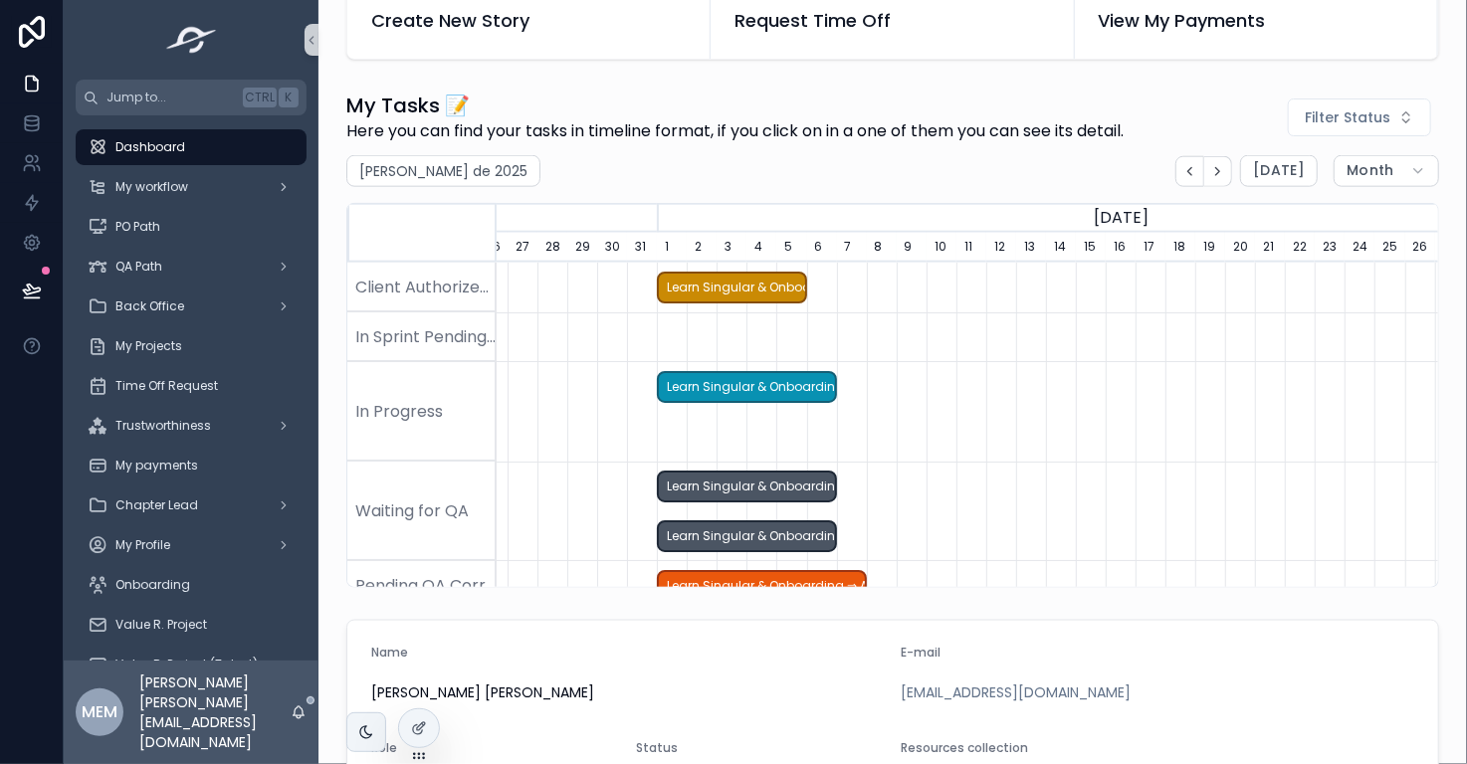
scroll to position [0, 325]
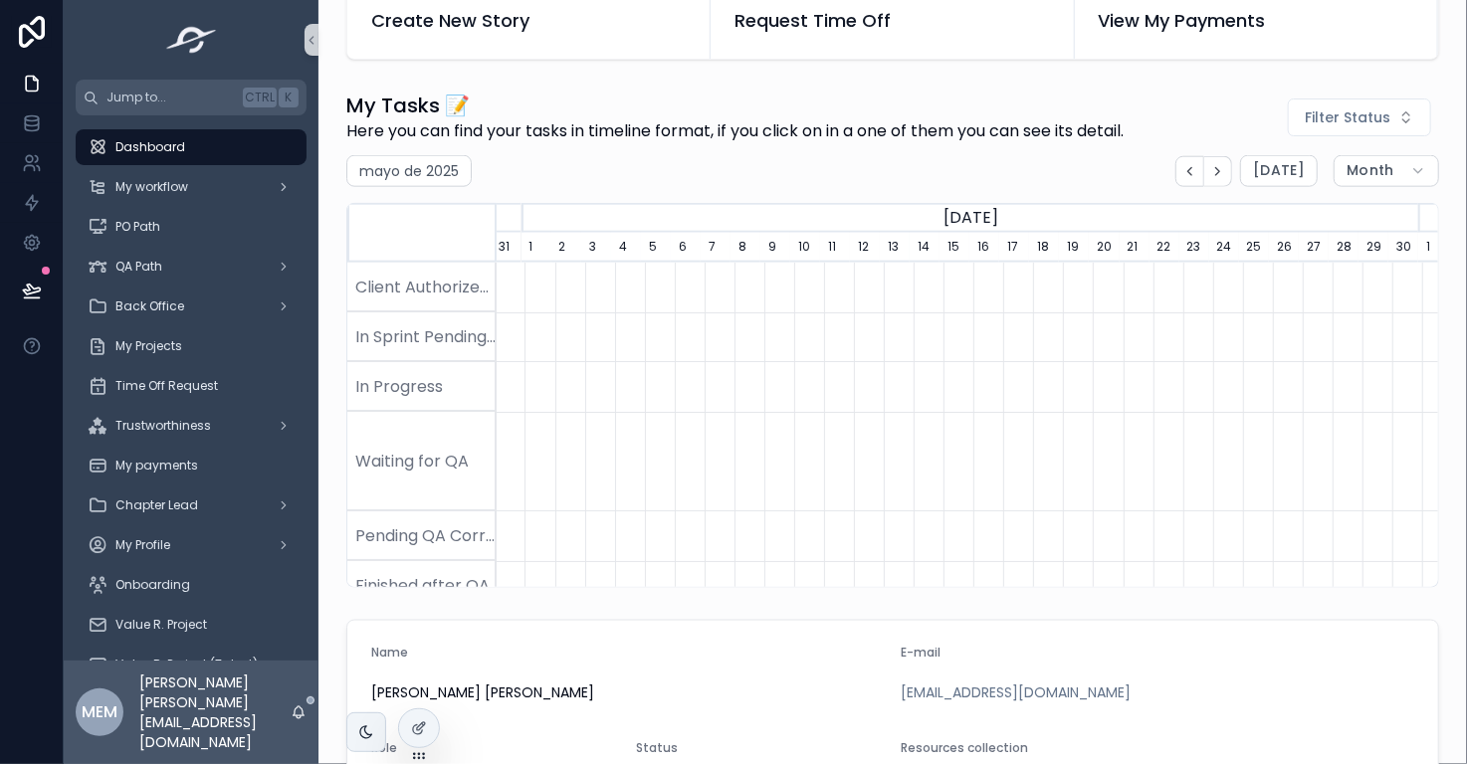
scroll to position [0, 441]
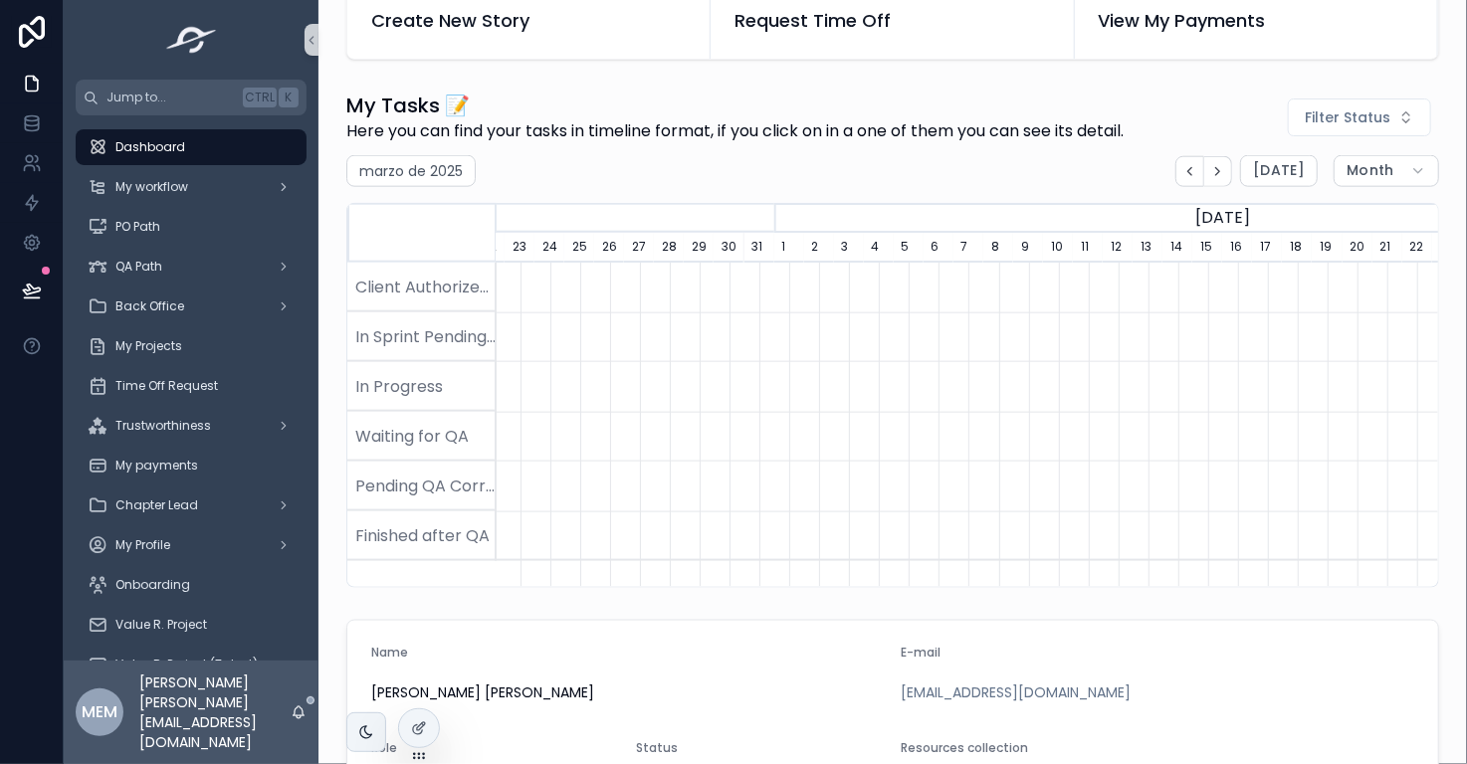
scroll to position [0, 673]
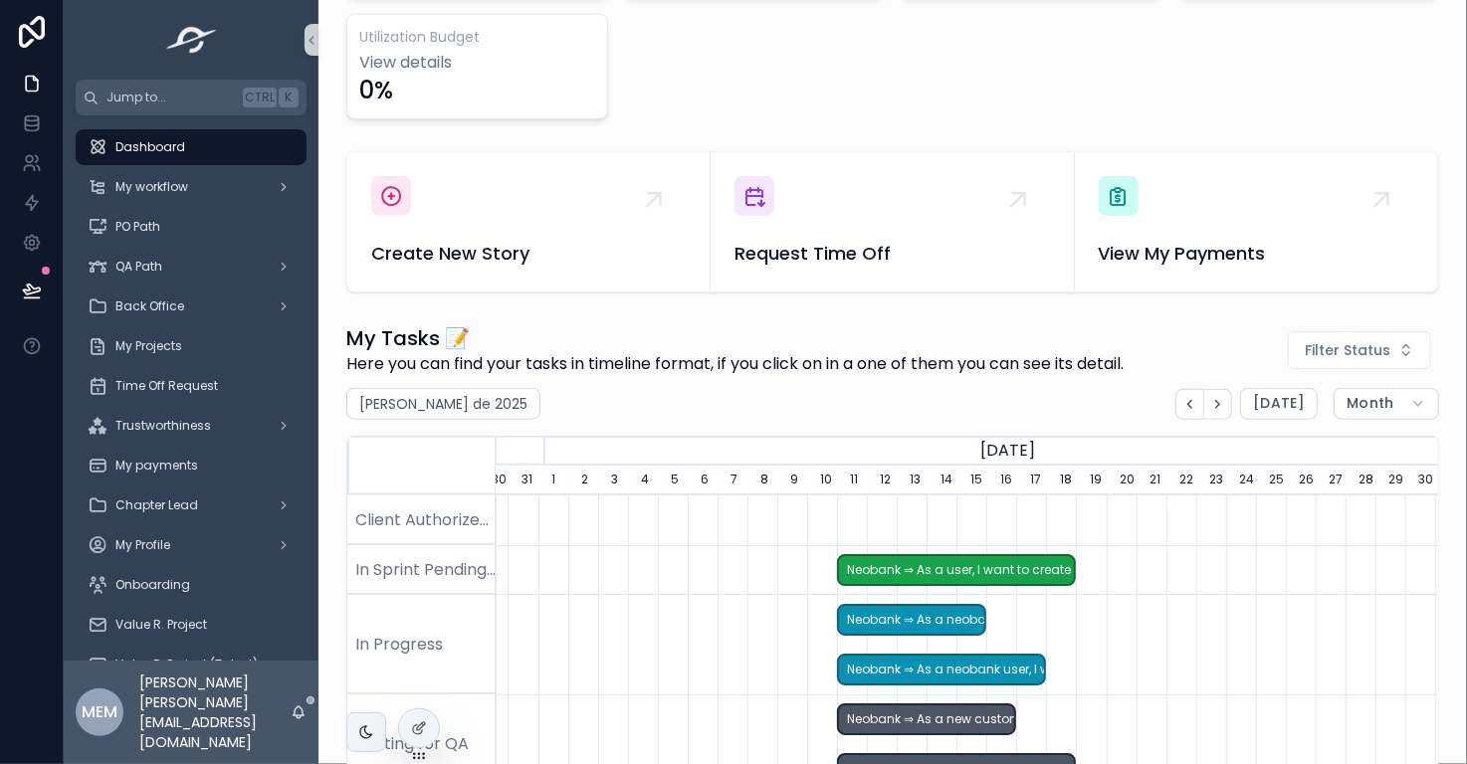
scroll to position [724, 0]
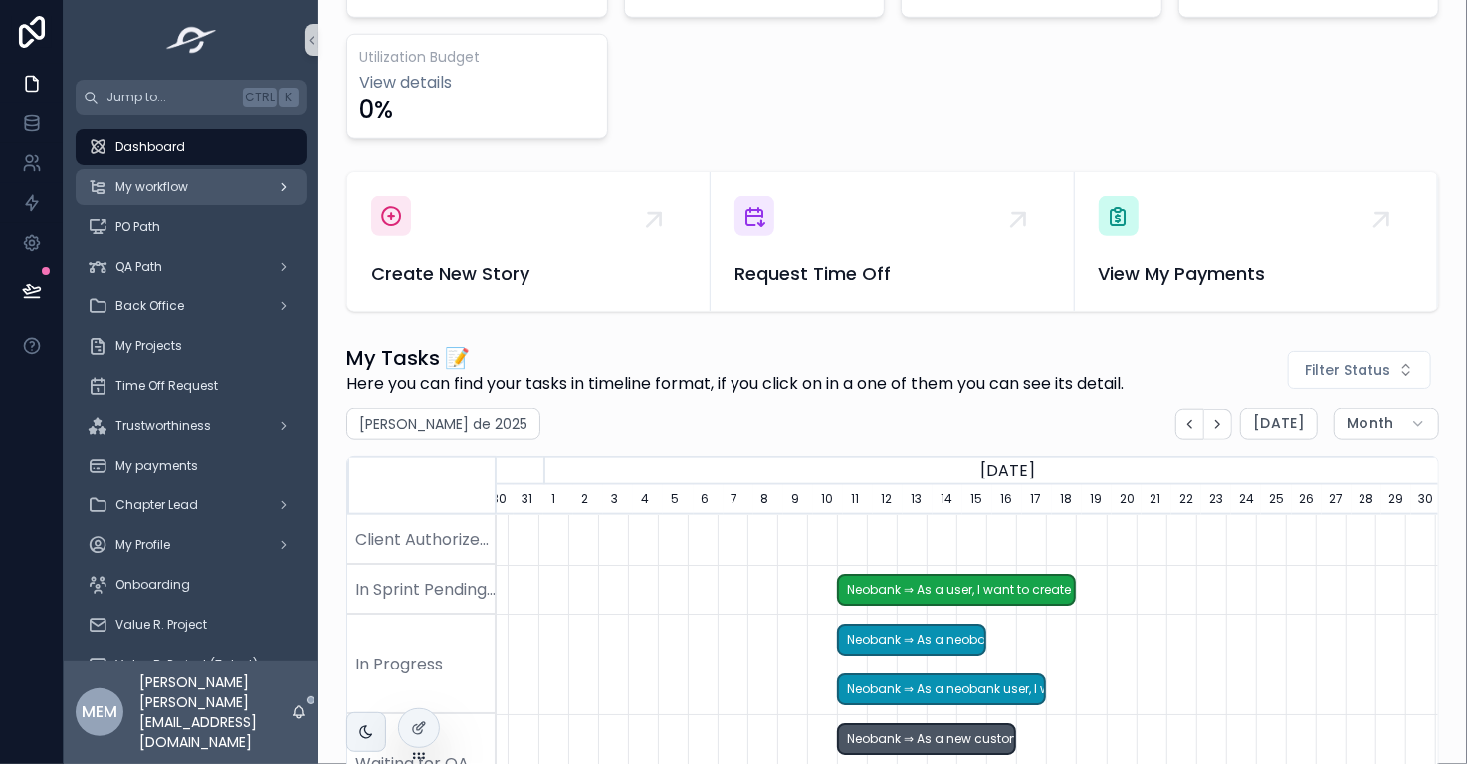
click at [207, 178] on div "My workflow" at bounding box center [191, 187] width 207 height 32
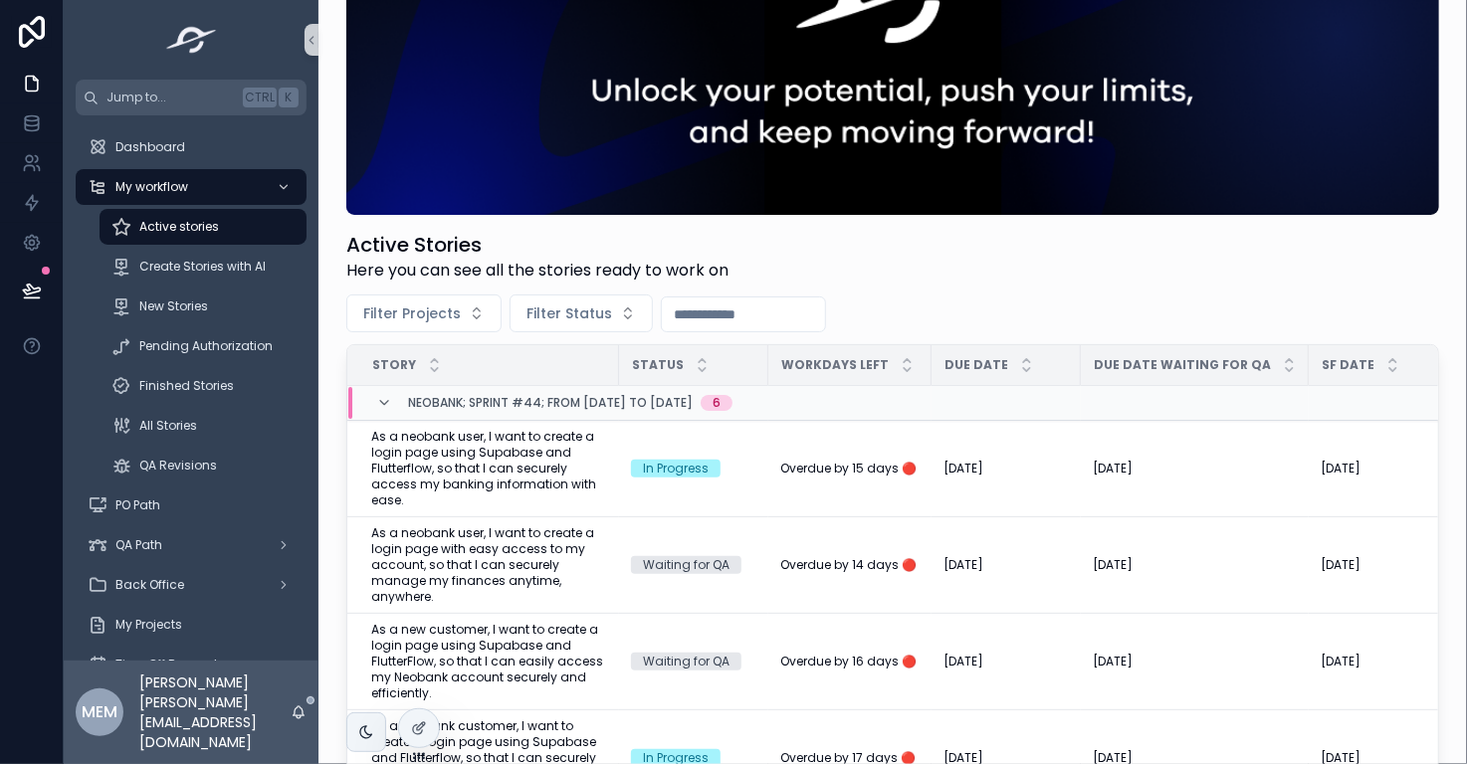
scroll to position [126, 0]
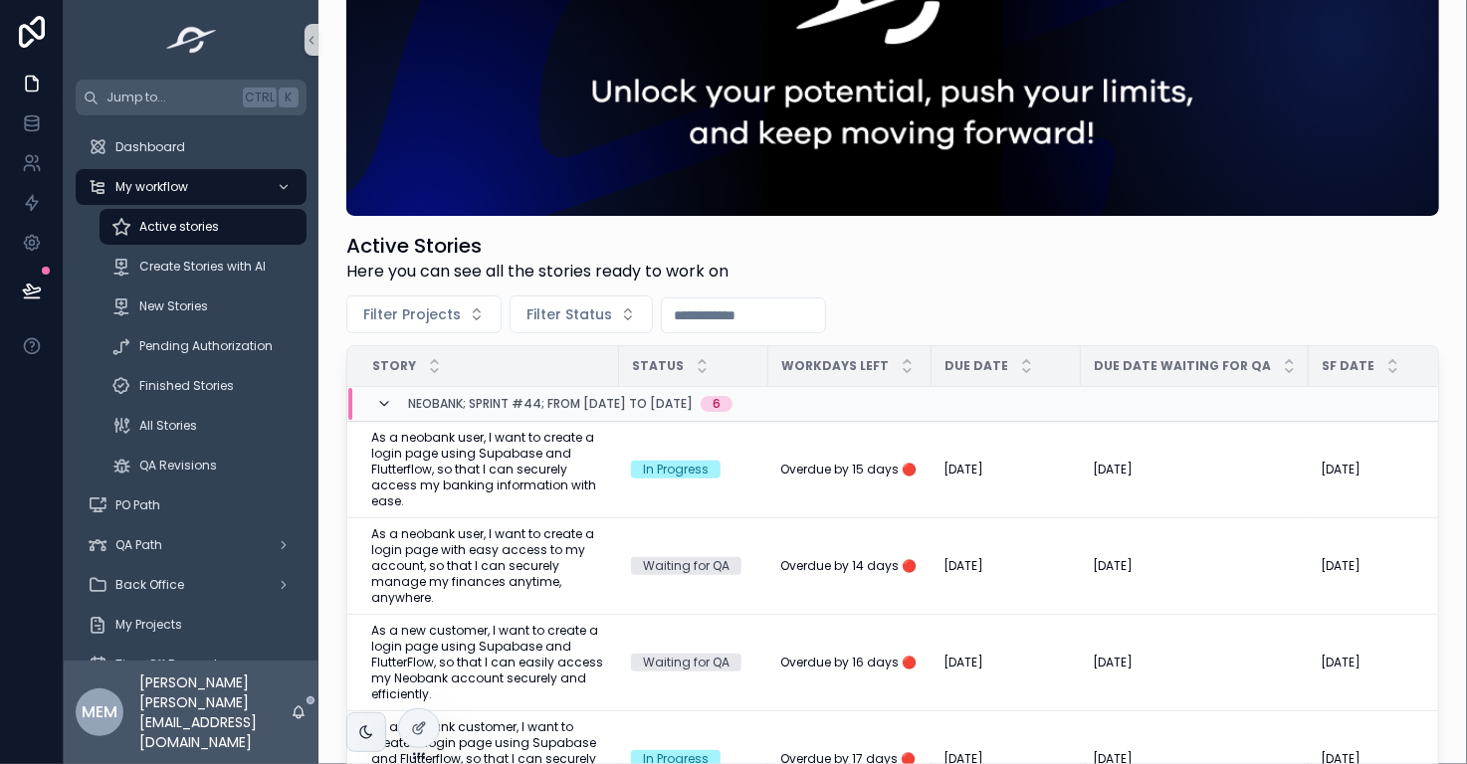
click at [382, 409] on icon "scrollable content" at bounding box center [384, 404] width 16 height 16
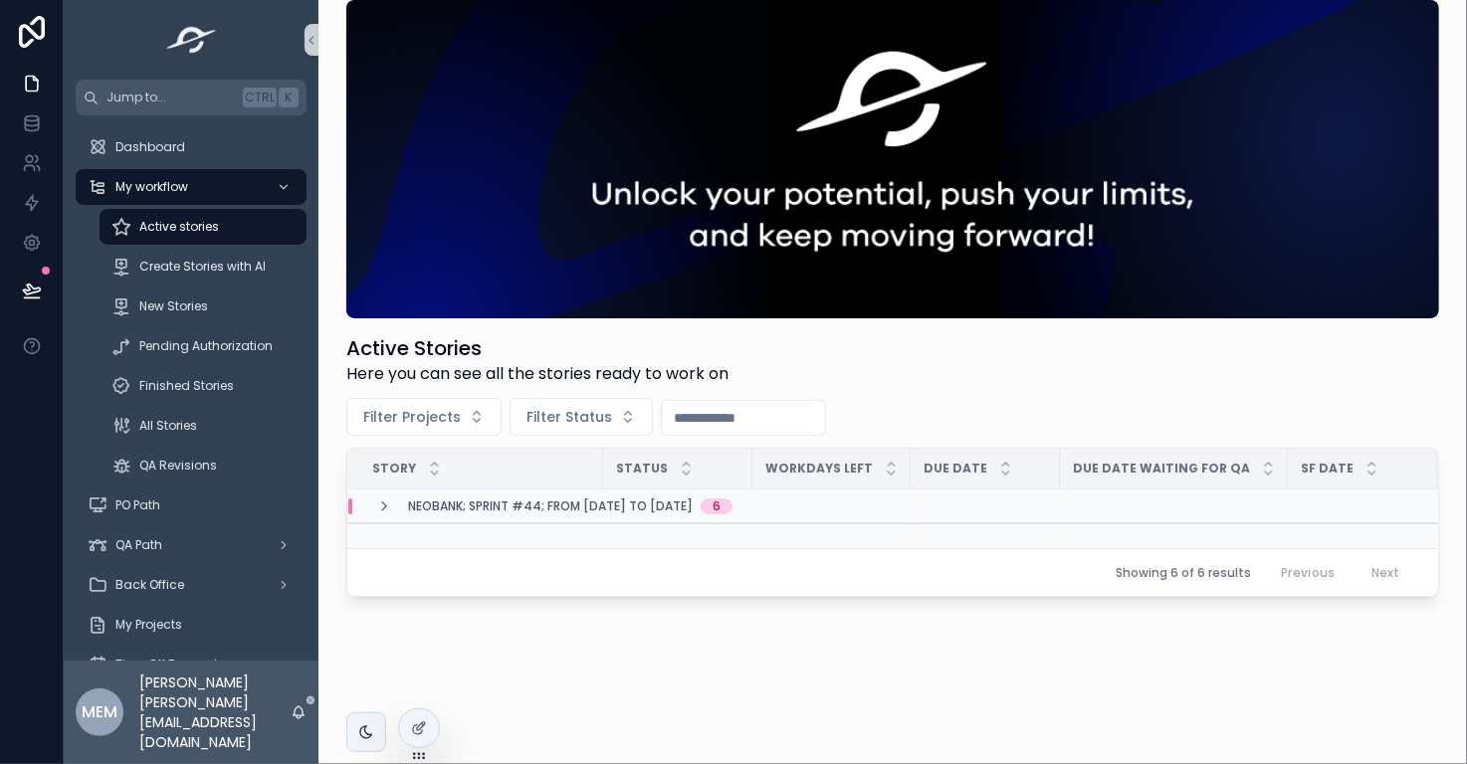
scroll to position [36, 0]
click at [380, 498] on icon "scrollable content" at bounding box center [384, 506] width 16 height 16
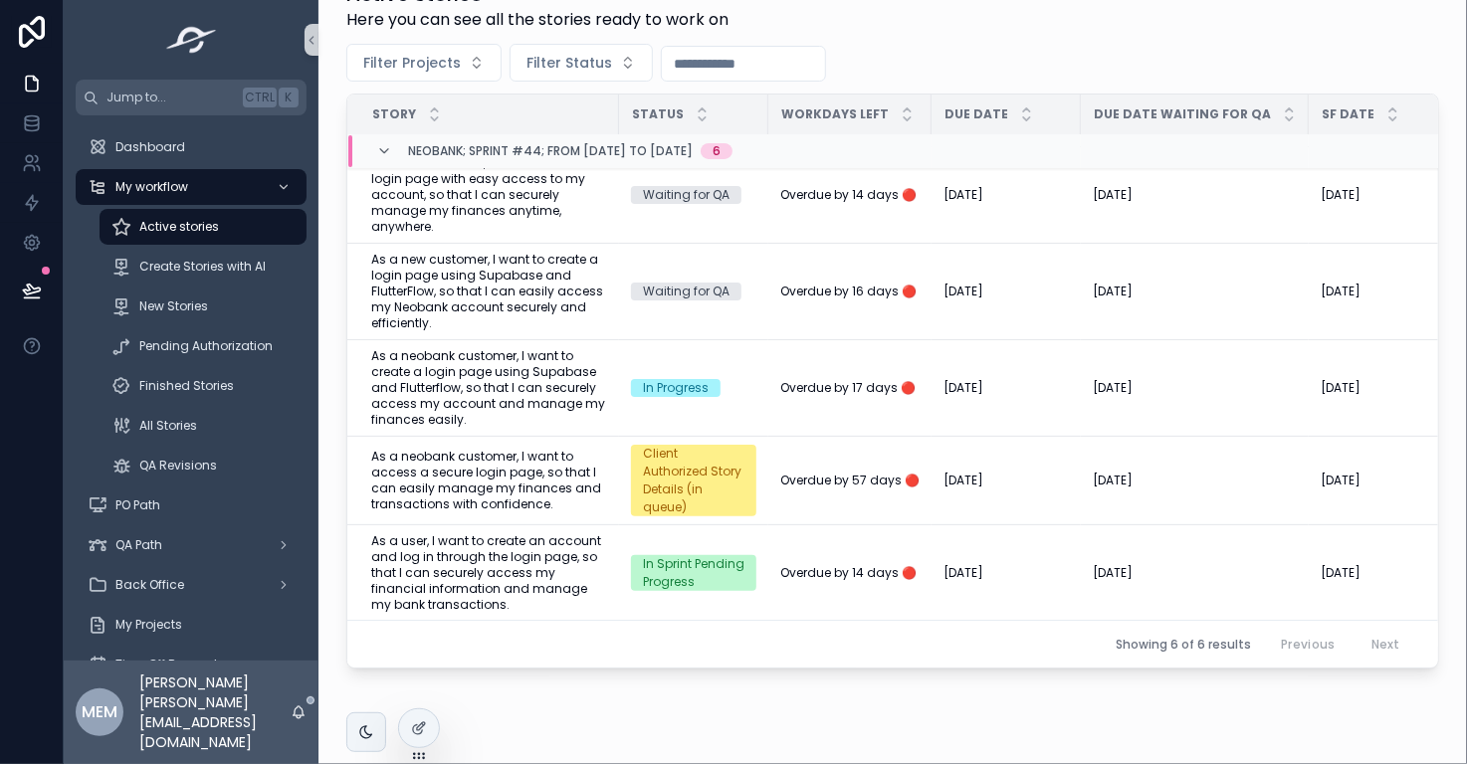
scroll to position [380, 0]
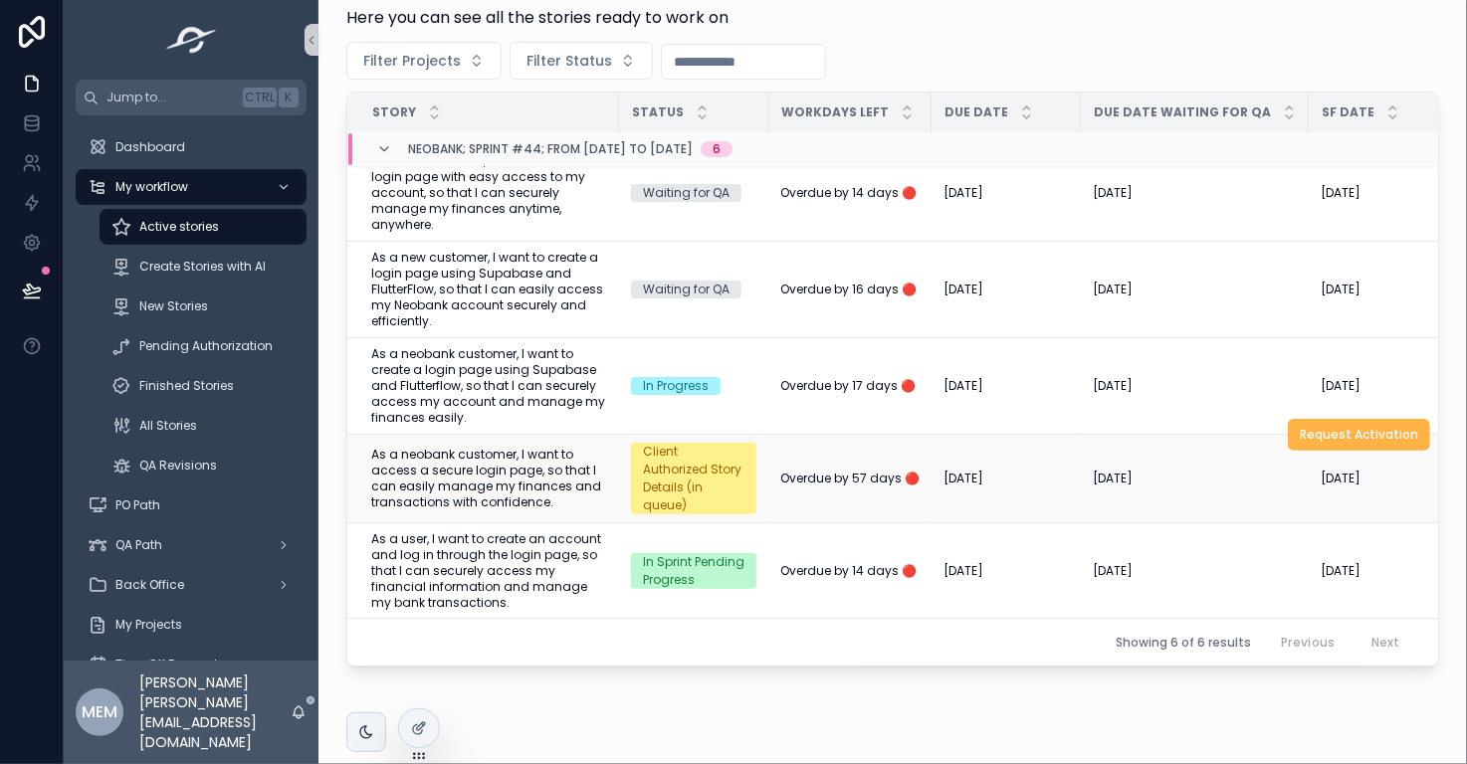
click at [1299, 436] on span "Request Activation" at bounding box center [1358, 435] width 118 height 16
click at [1326, 518] on span "Mark as In Progress" at bounding box center [1359, 523] width 115 height 16
click at [507, 552] on span "As a user, I want to create an account and log in through the login page, so th…" at bounding box center [489, 571] width 236 height 80
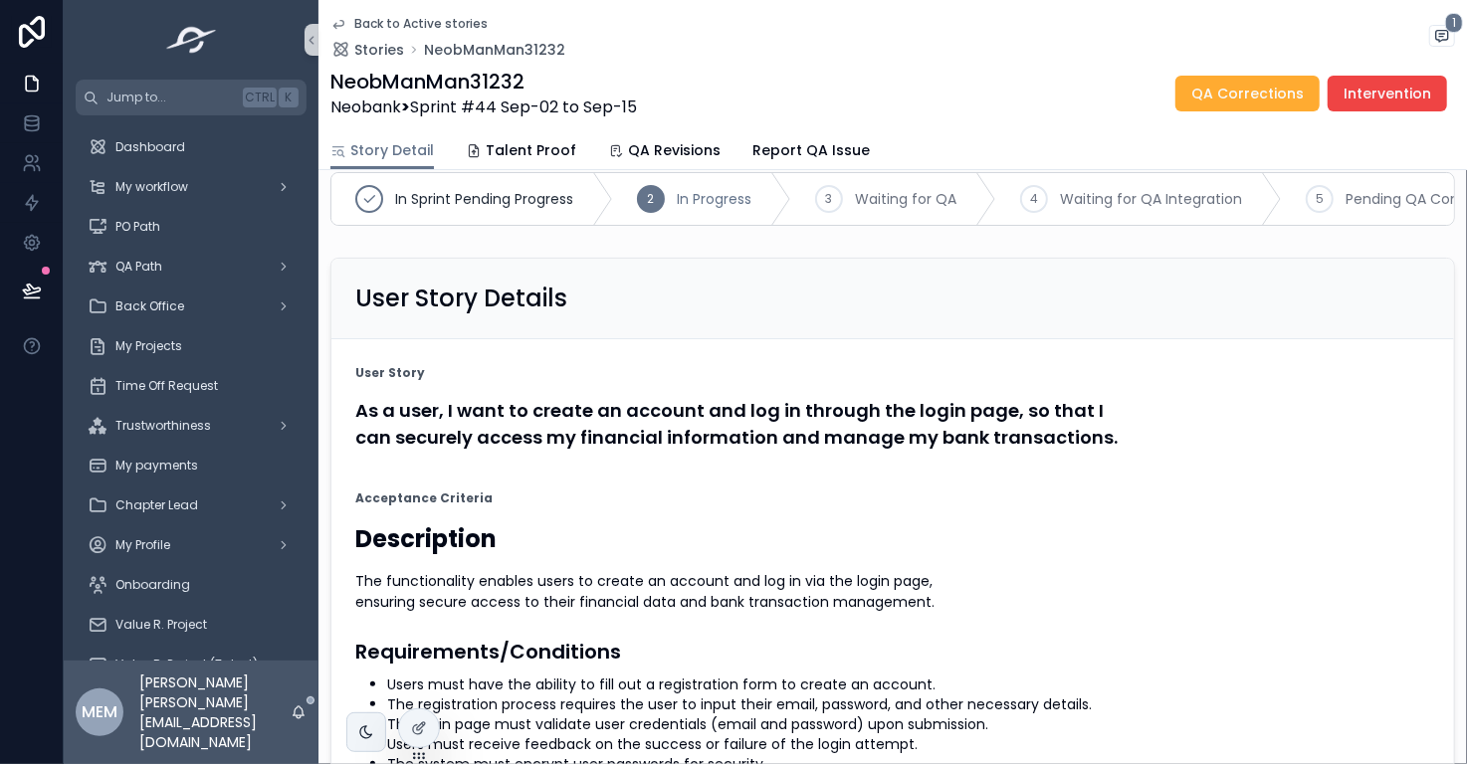
scroll to position [28, 0]
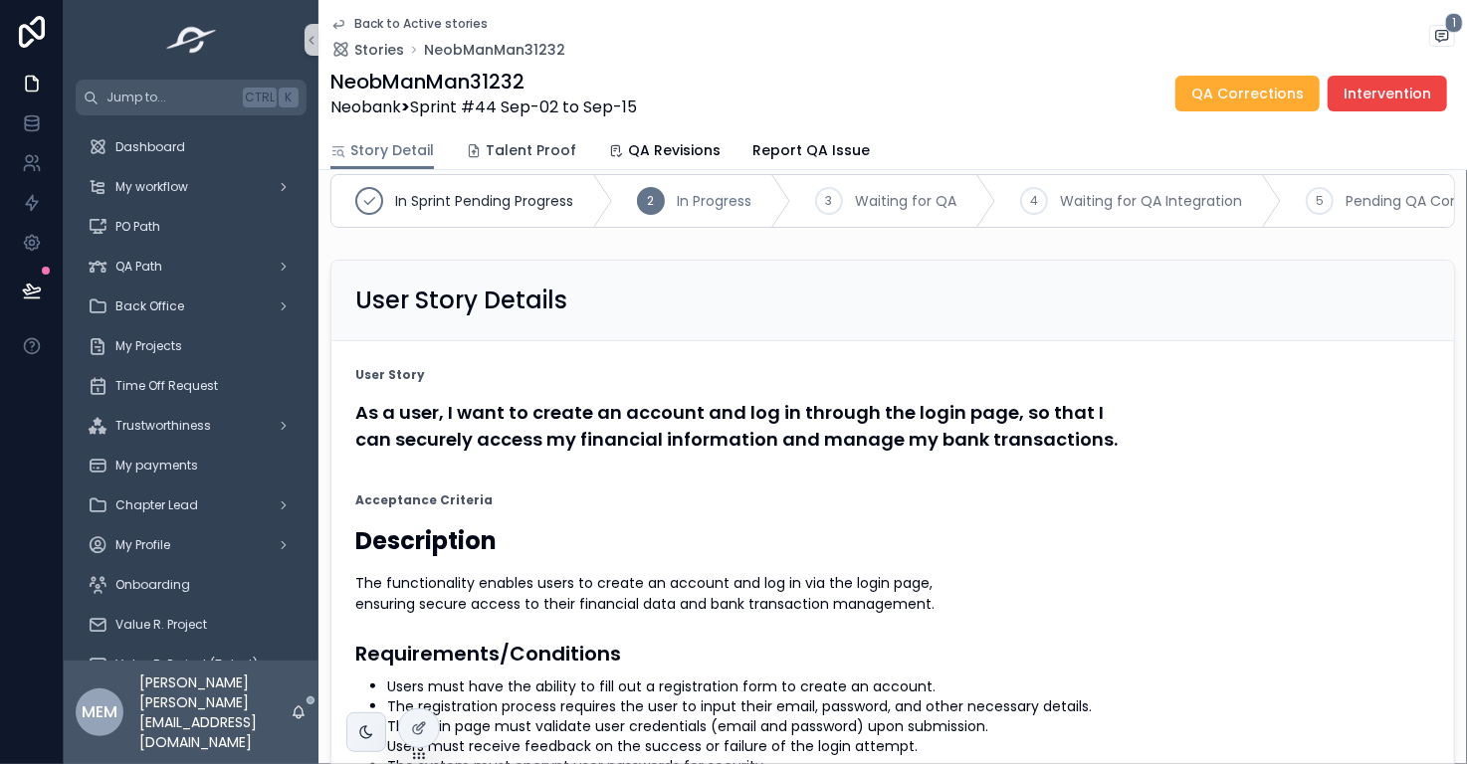
click at [532, 159] on span "Talent Proof" at bounding box center [531, 150] width 91 height 20
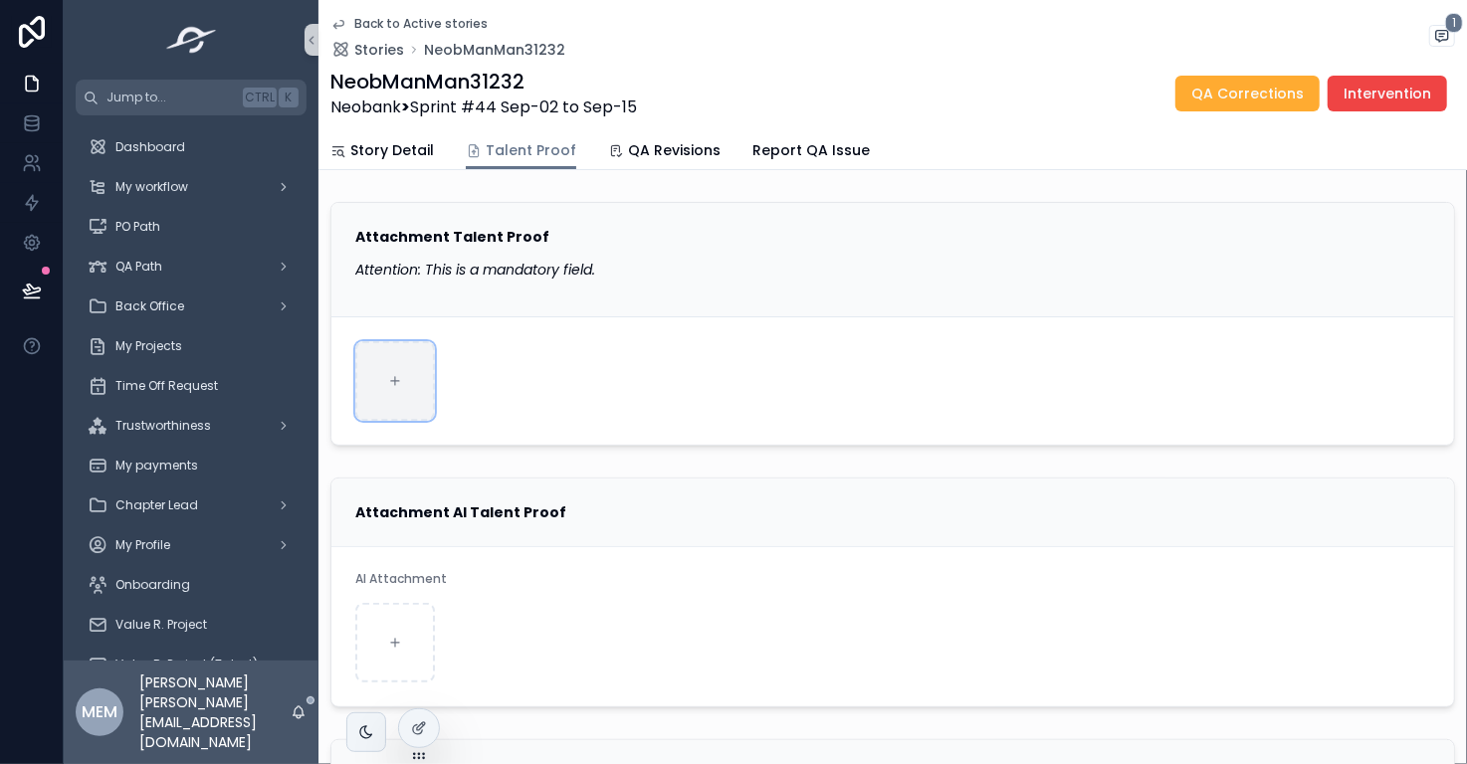
click at [393, 386] on icon "scrollable content" at bounding box center [395, 381] width 14 height 14
type input "**********"
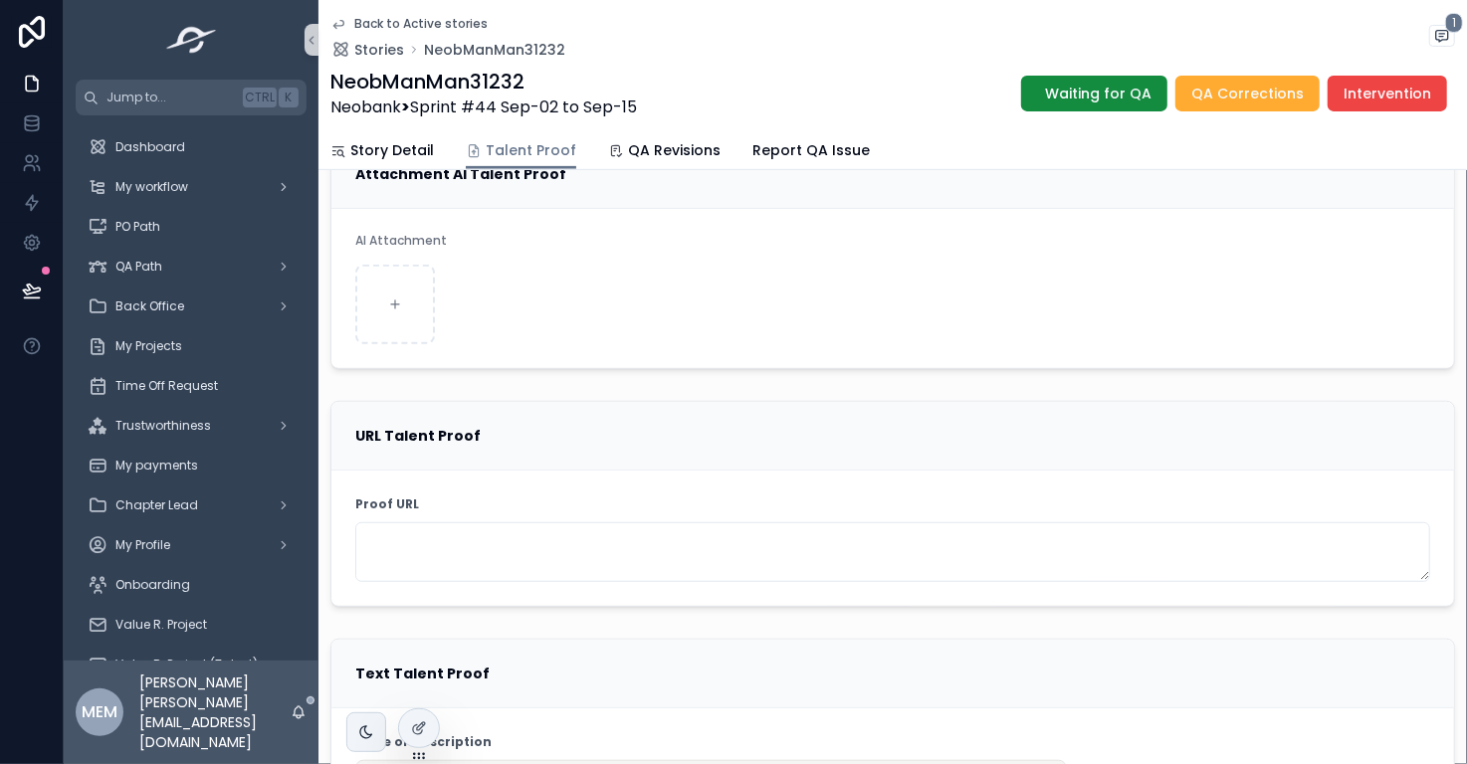
scroll to position [353, 0]
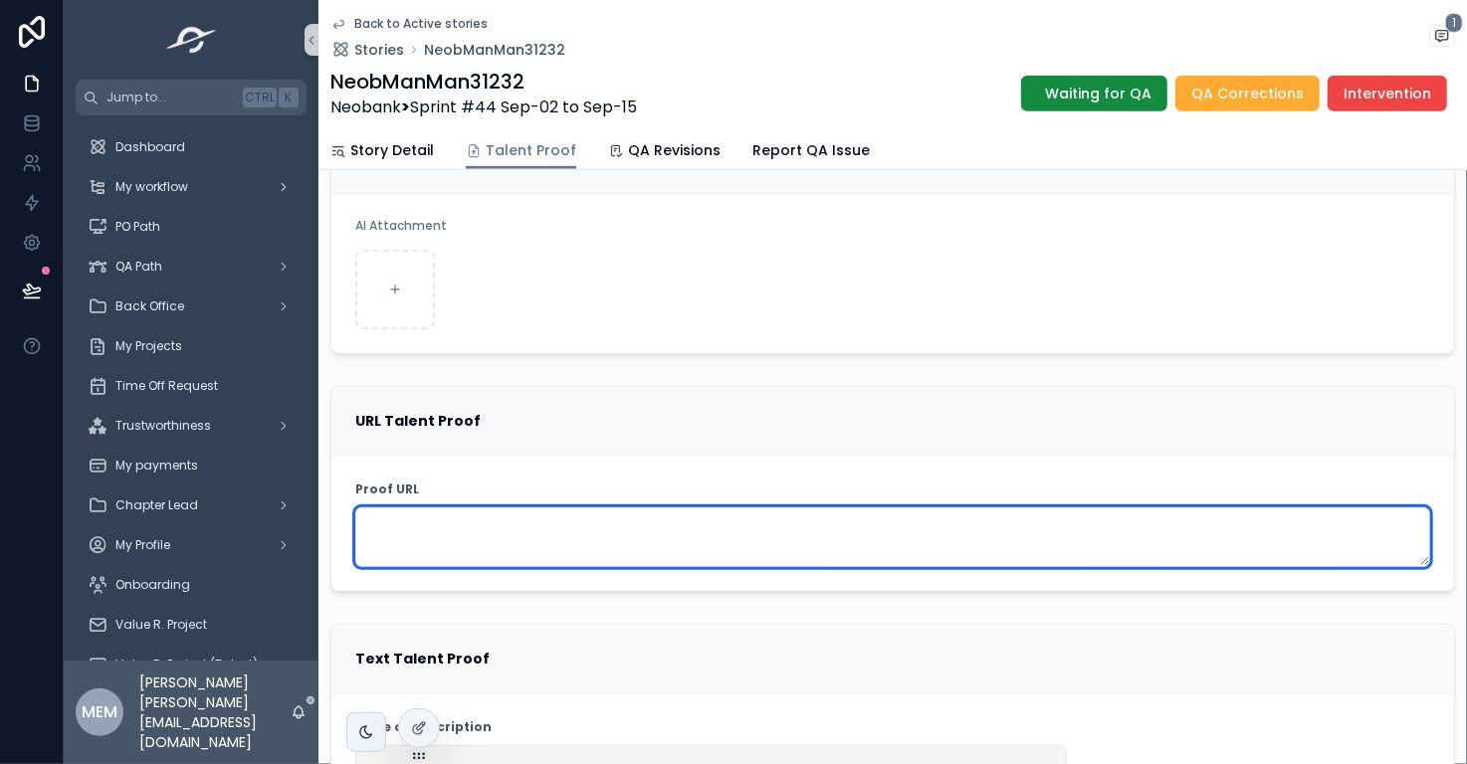
click at [699, 543] on textarea "scrollable content" at bounding box center [892, 537] width 1075 height 60
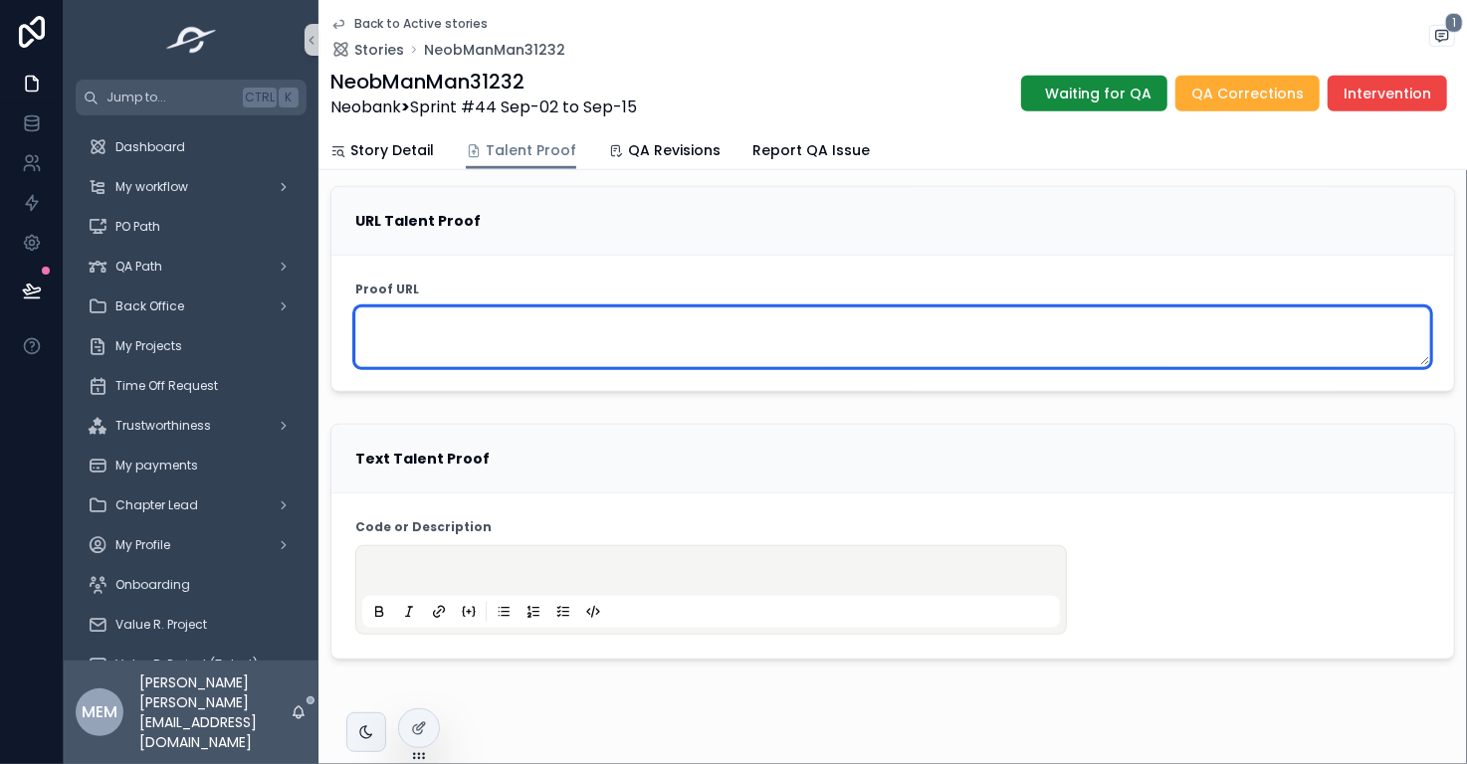
scroll to position [581, 0]
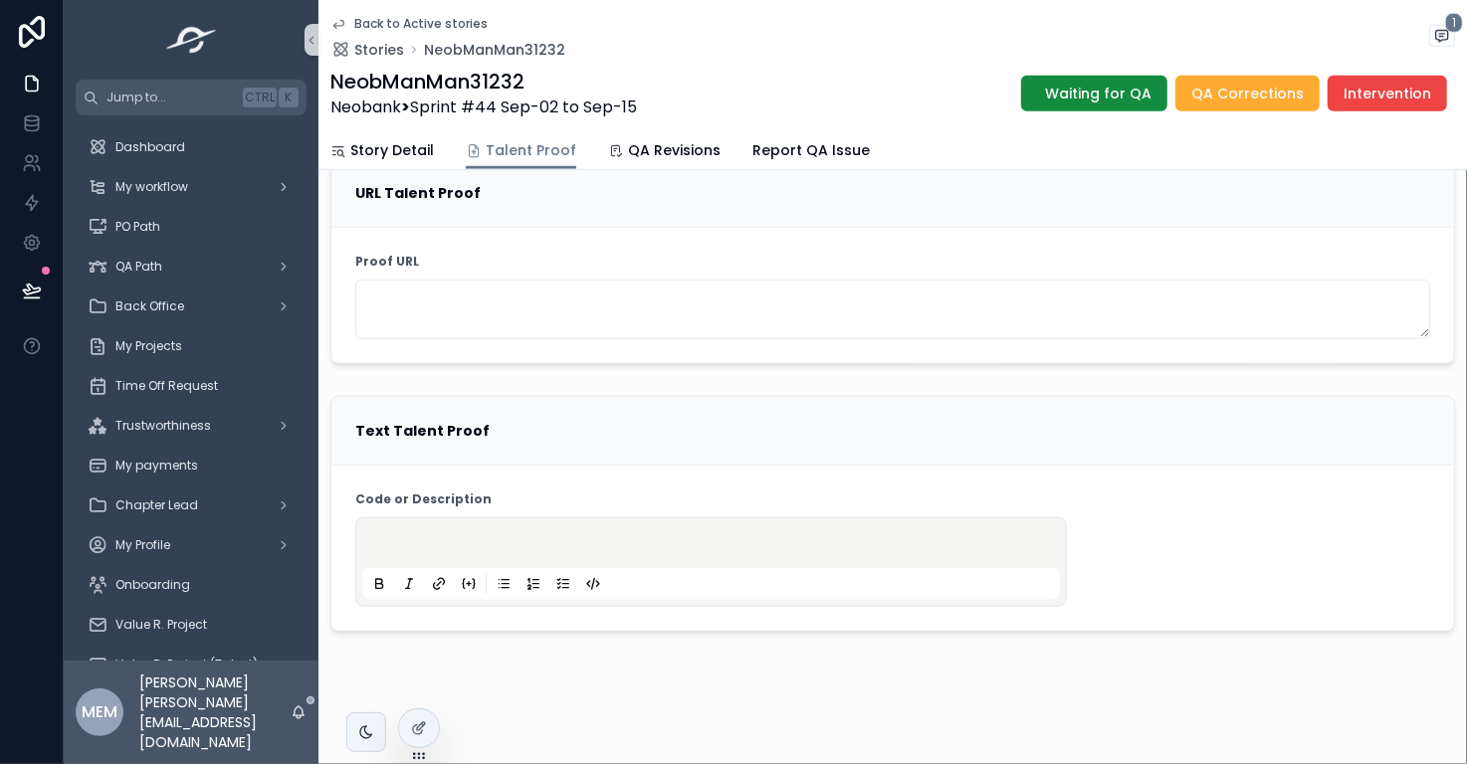
click at [454, 492] on strong "Code or Description" at bounding box center [423, 500] width 136 height 16
click at [461, 493] on strong "Code or Description" at bounding box center [423, 500] width 136 height 16
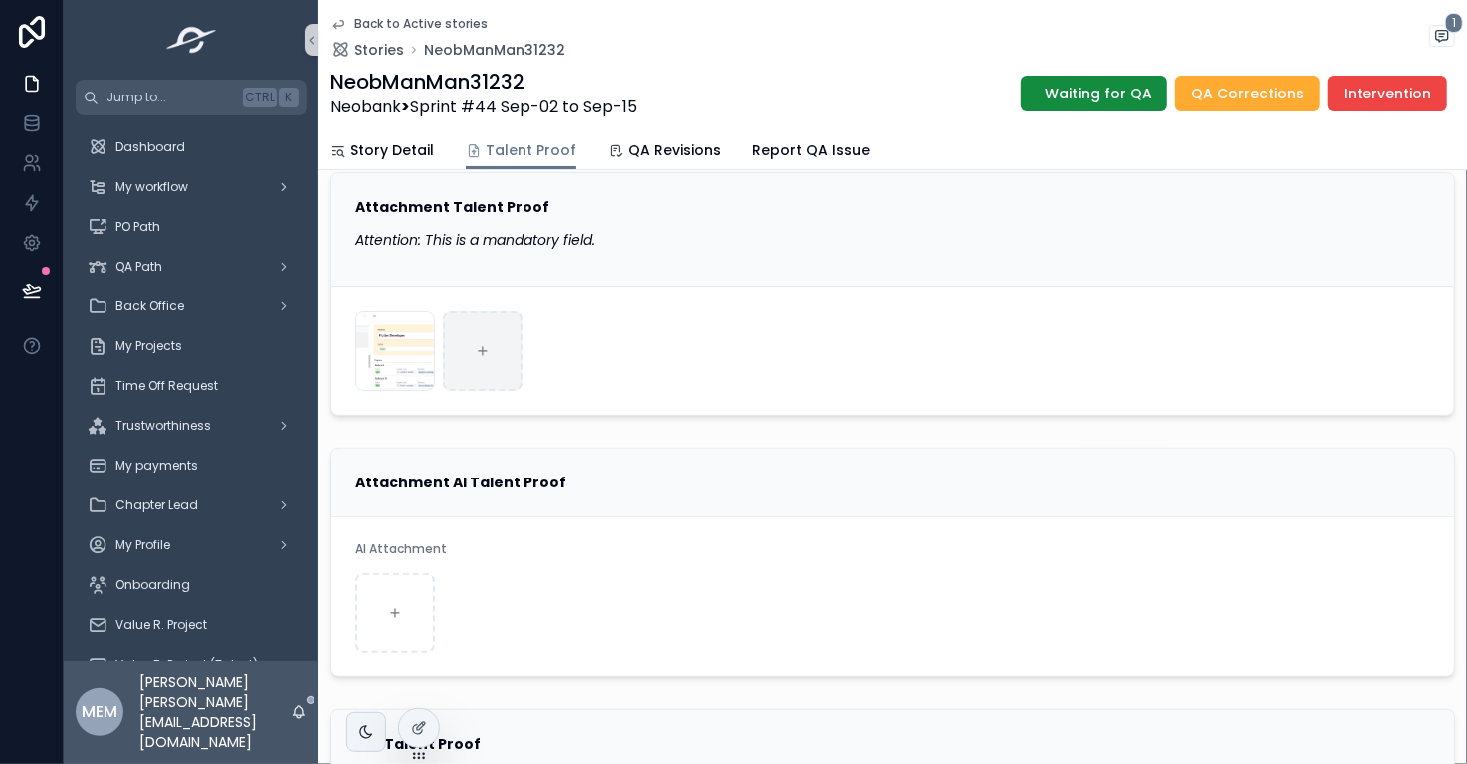
scroll to position [14, 0]
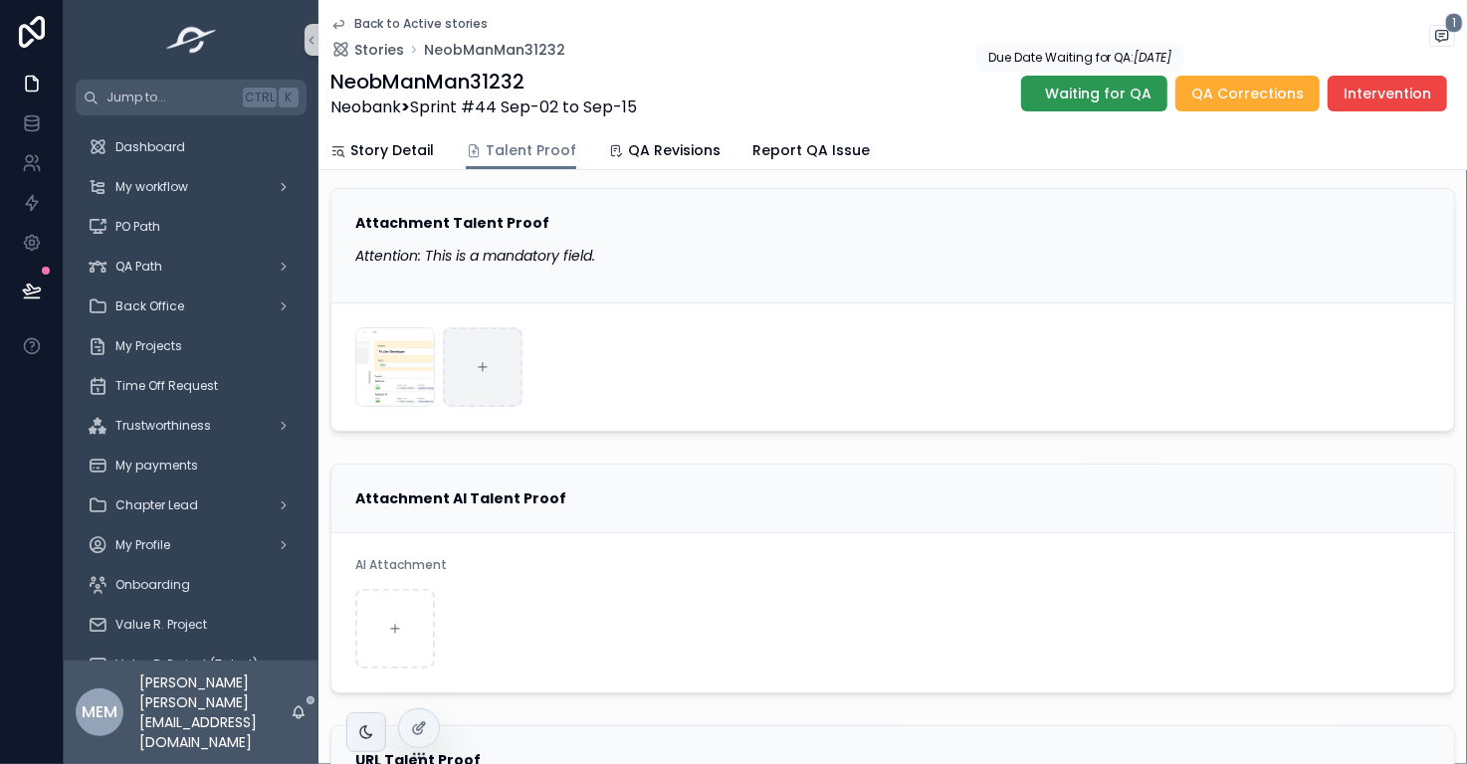
click at [1100, 101] on span "Waiting for QA" at bounding box center [1098, 94] width 106 height 20
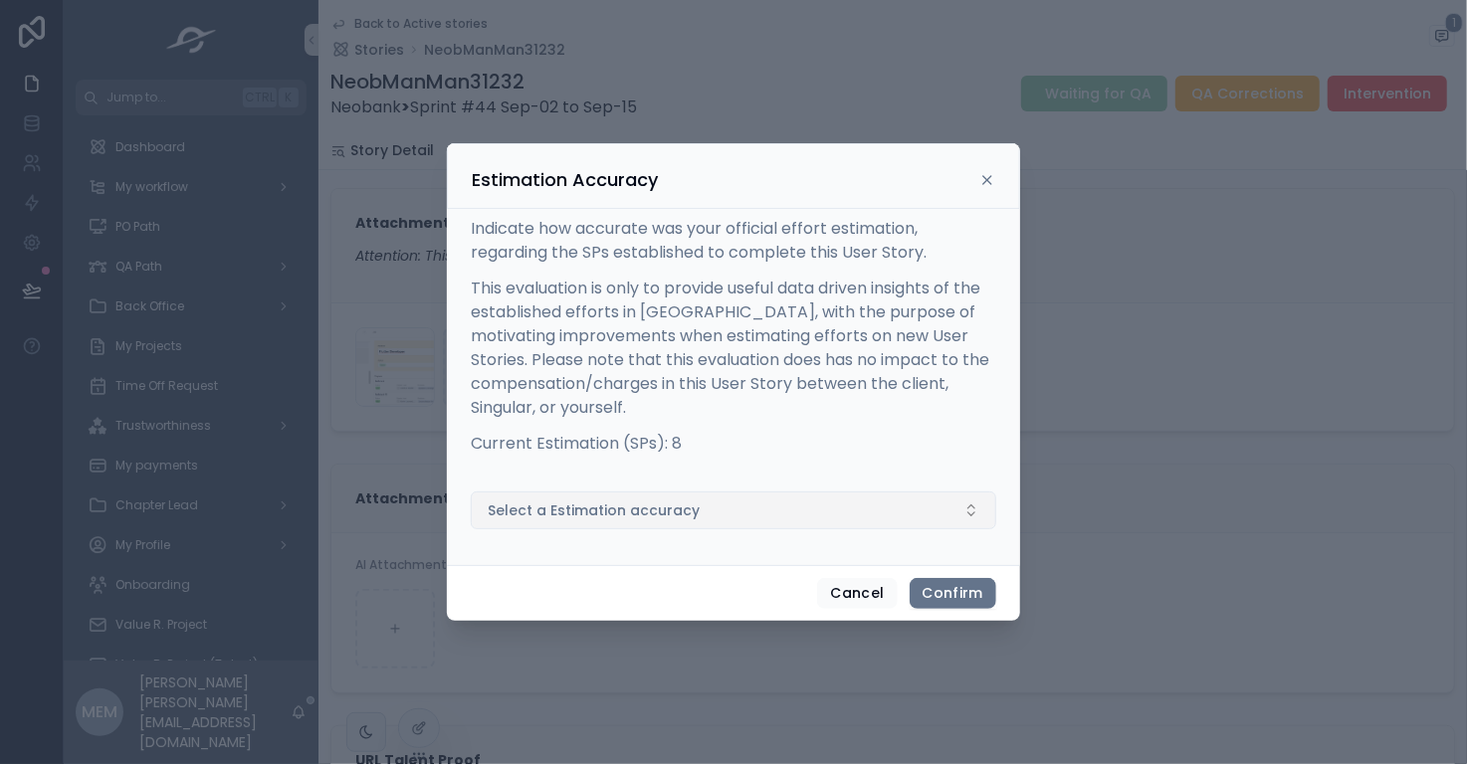
click at [720, 515] on button "Select a Estimation accuracy" at bounding box center [733, 511] width 525 height 38
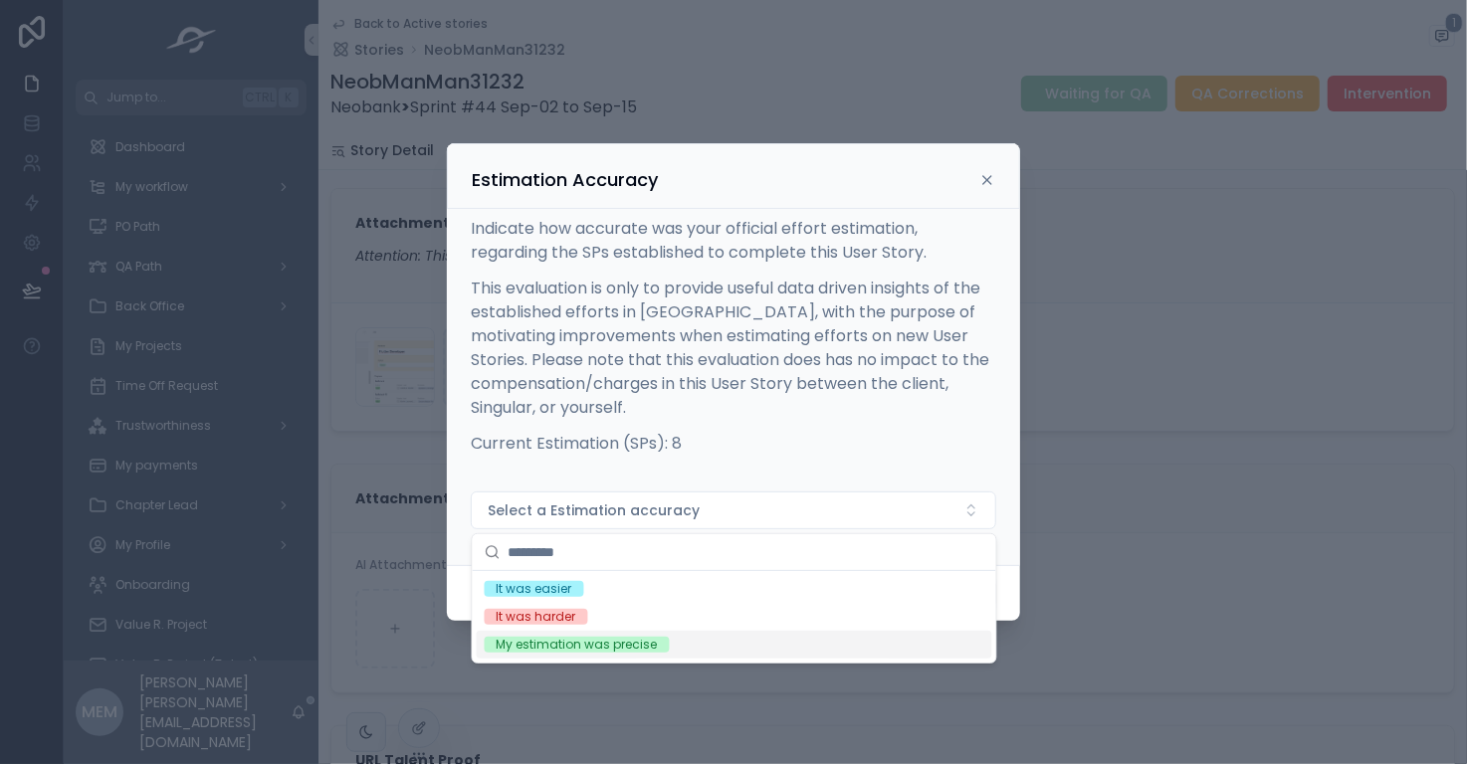
click at [755, 652] on div "My estimation was precise" at bounding box center [734, 645] width 515 height 28
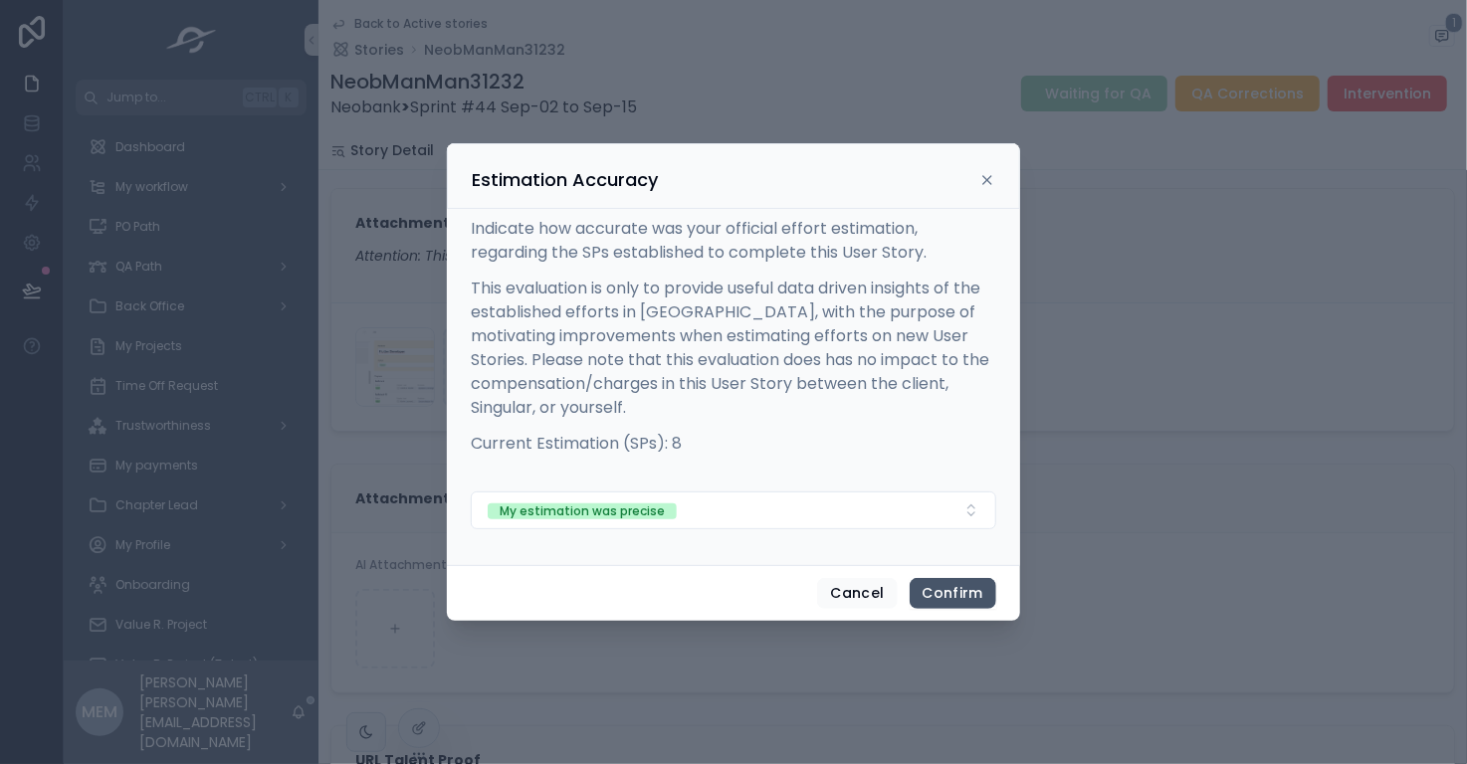
click at [974, 604] on button "Confirm" at bounding box center [952, 594] width 87 height 32
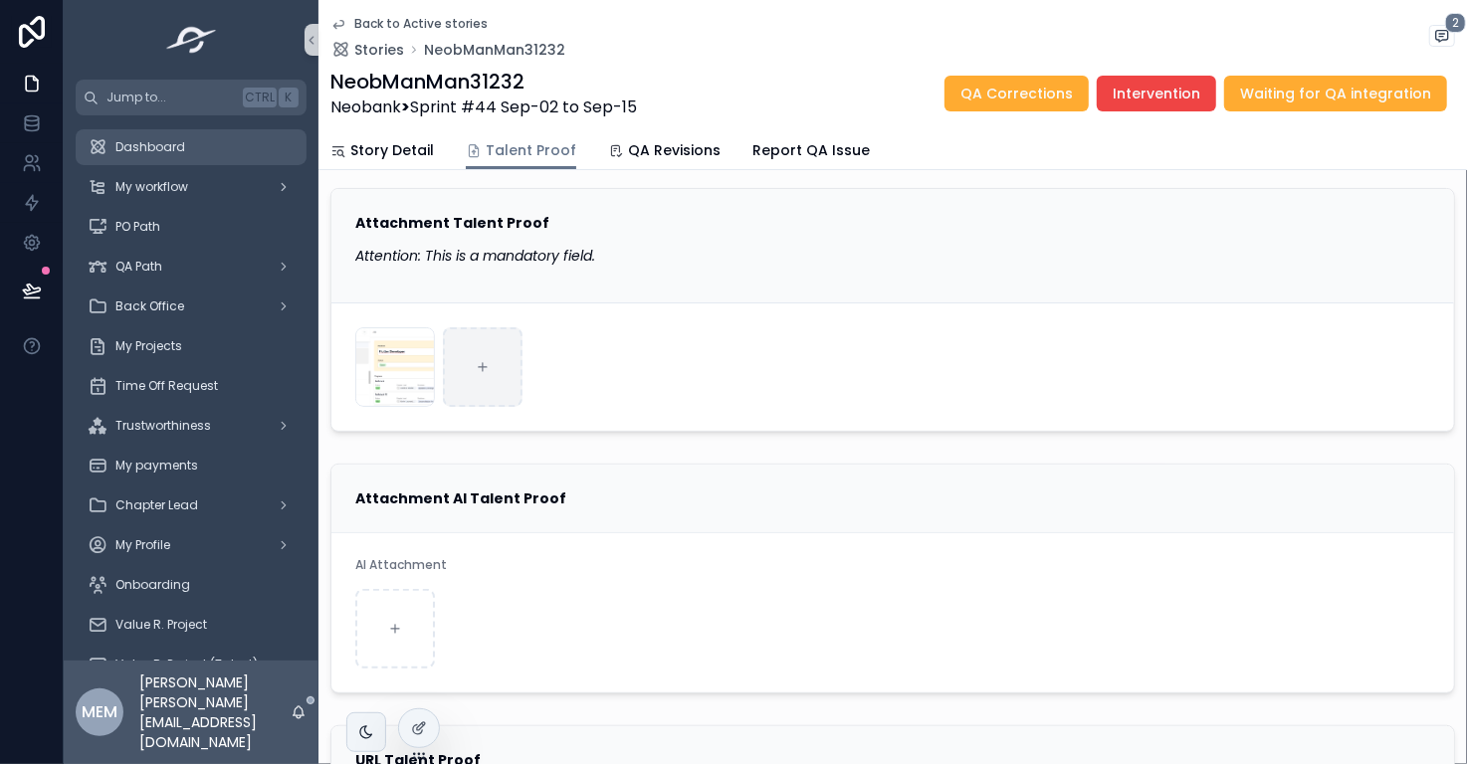
click at [230, 147] on div "Dashboard" at bounding box center [191, 147] width 207 height 32
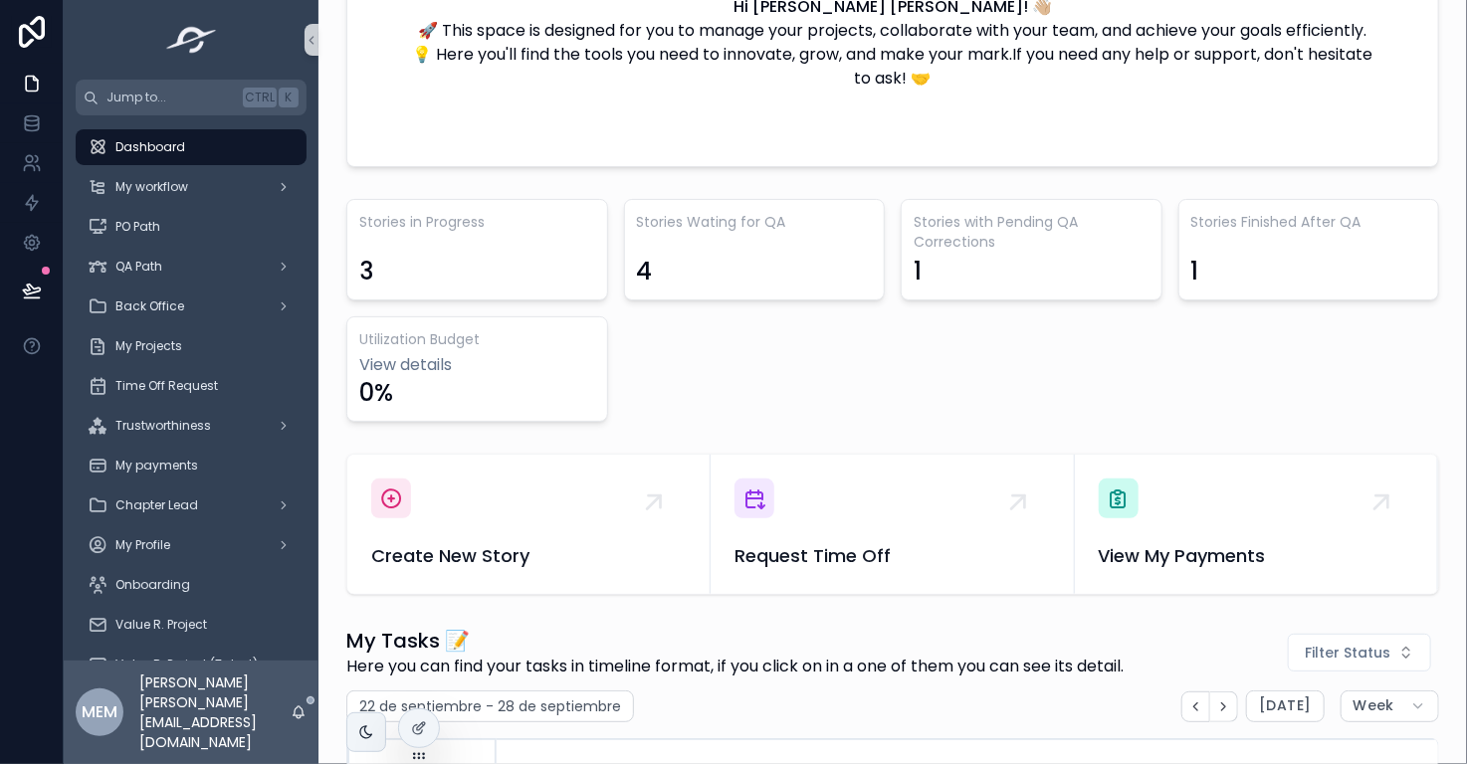
scroll to position [0, 1389]
click at [539, 559] on span "Create New Story" at bounding box center [528, 556] width 314 height 28
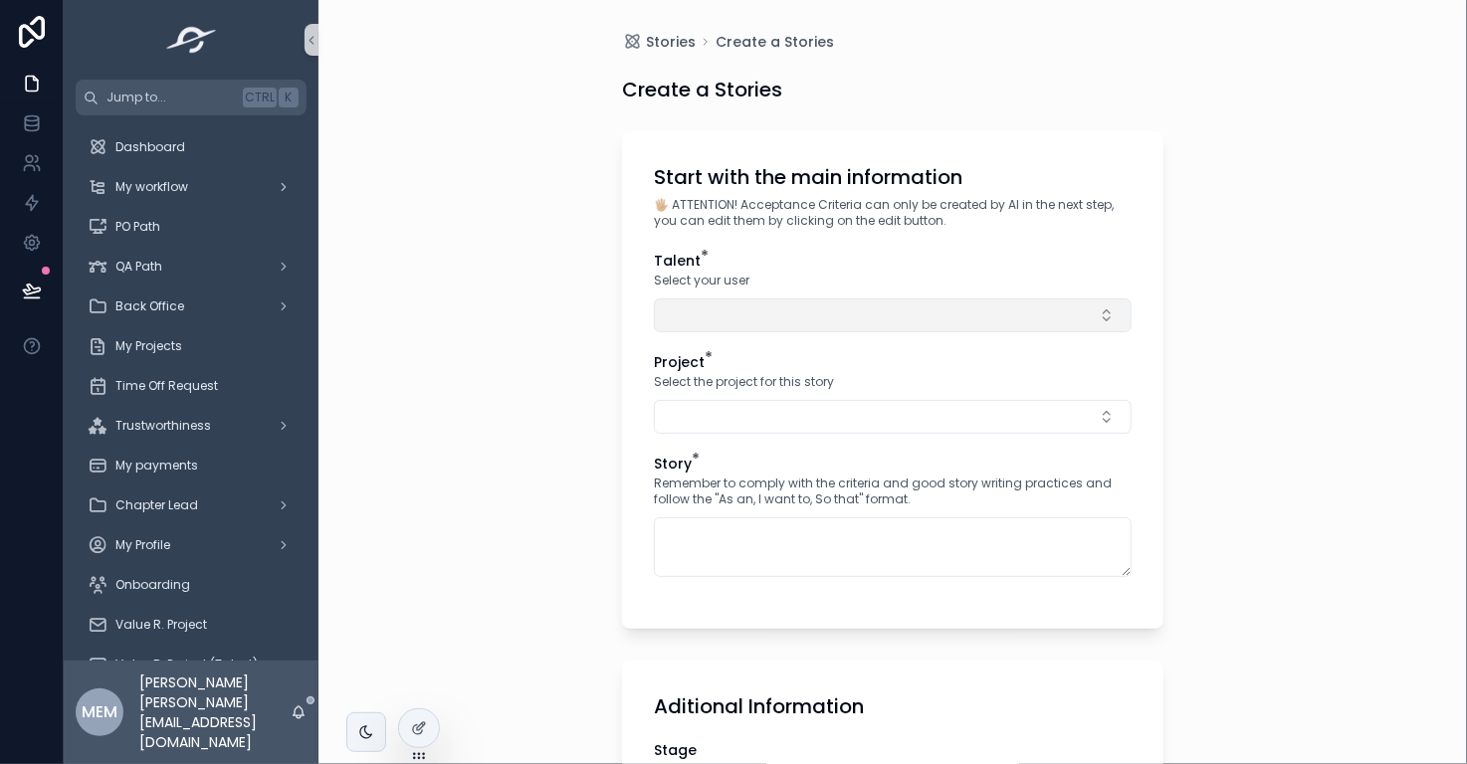
click at [703, 317] on button "Select Button" at bounding box center [893, 315] width 478 height 34
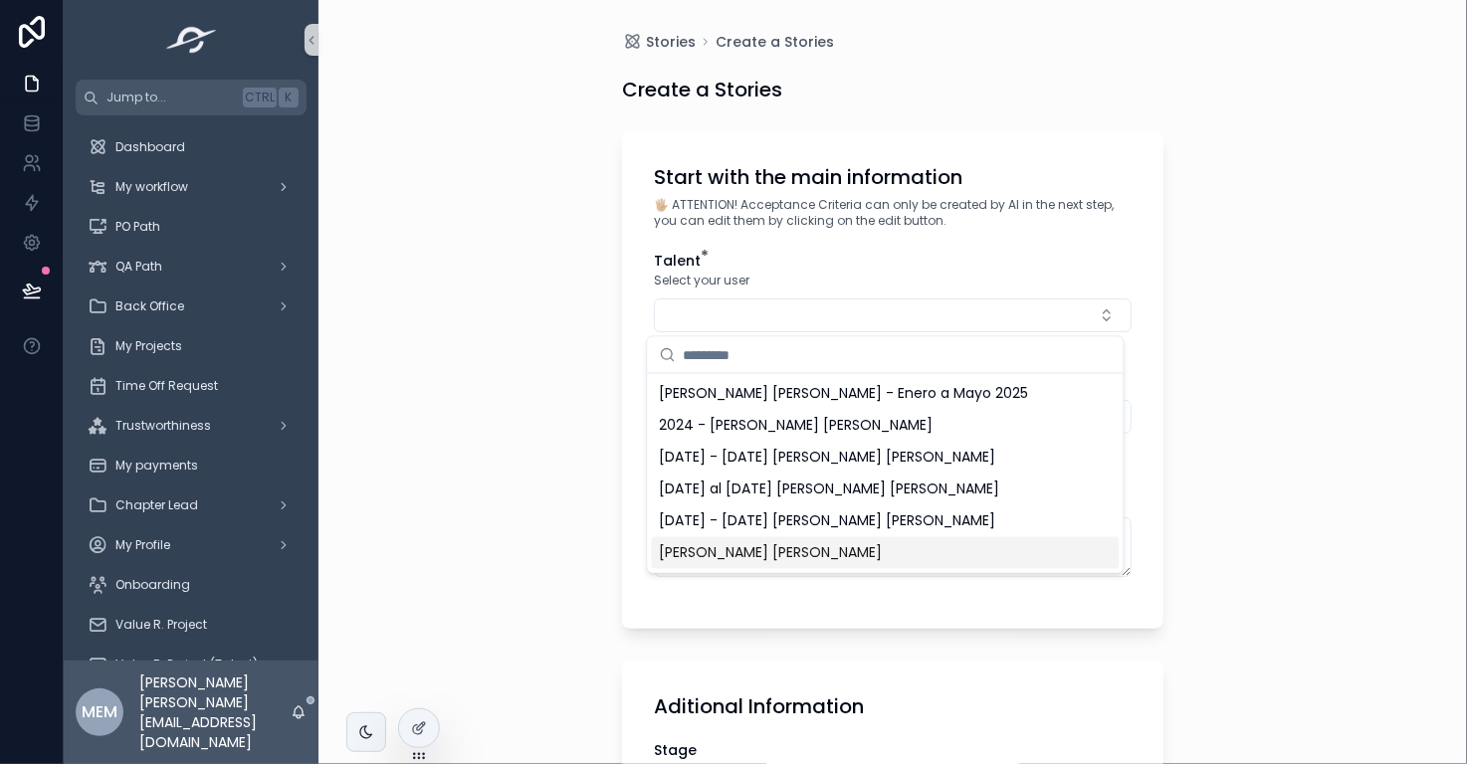
click at [757, 560] on span "María Eugenia García Avila" at bounding box center [771, 553] width 223 height 20
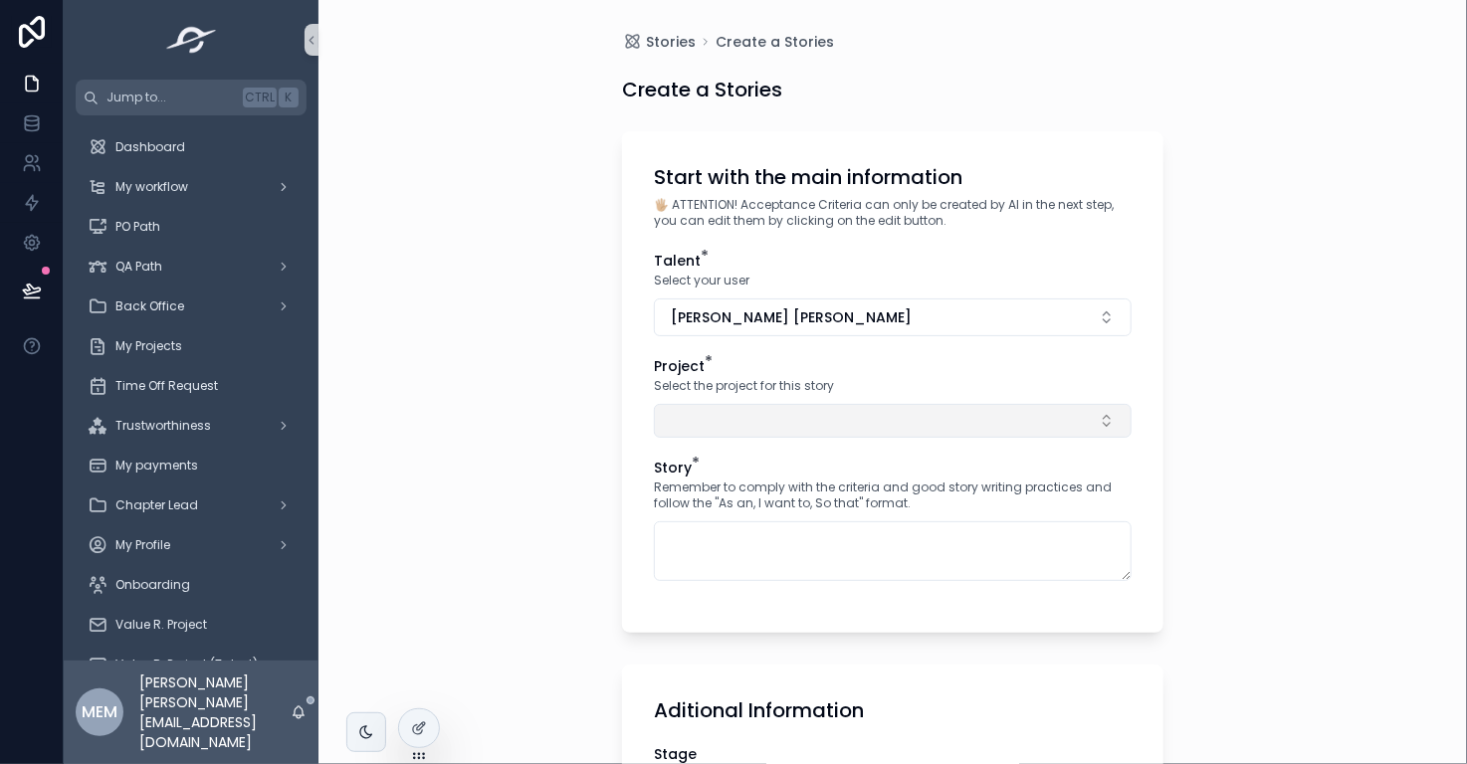
click at [686, 421] on button "Select Button" at bounding box center [893, 421] width 478 height 34
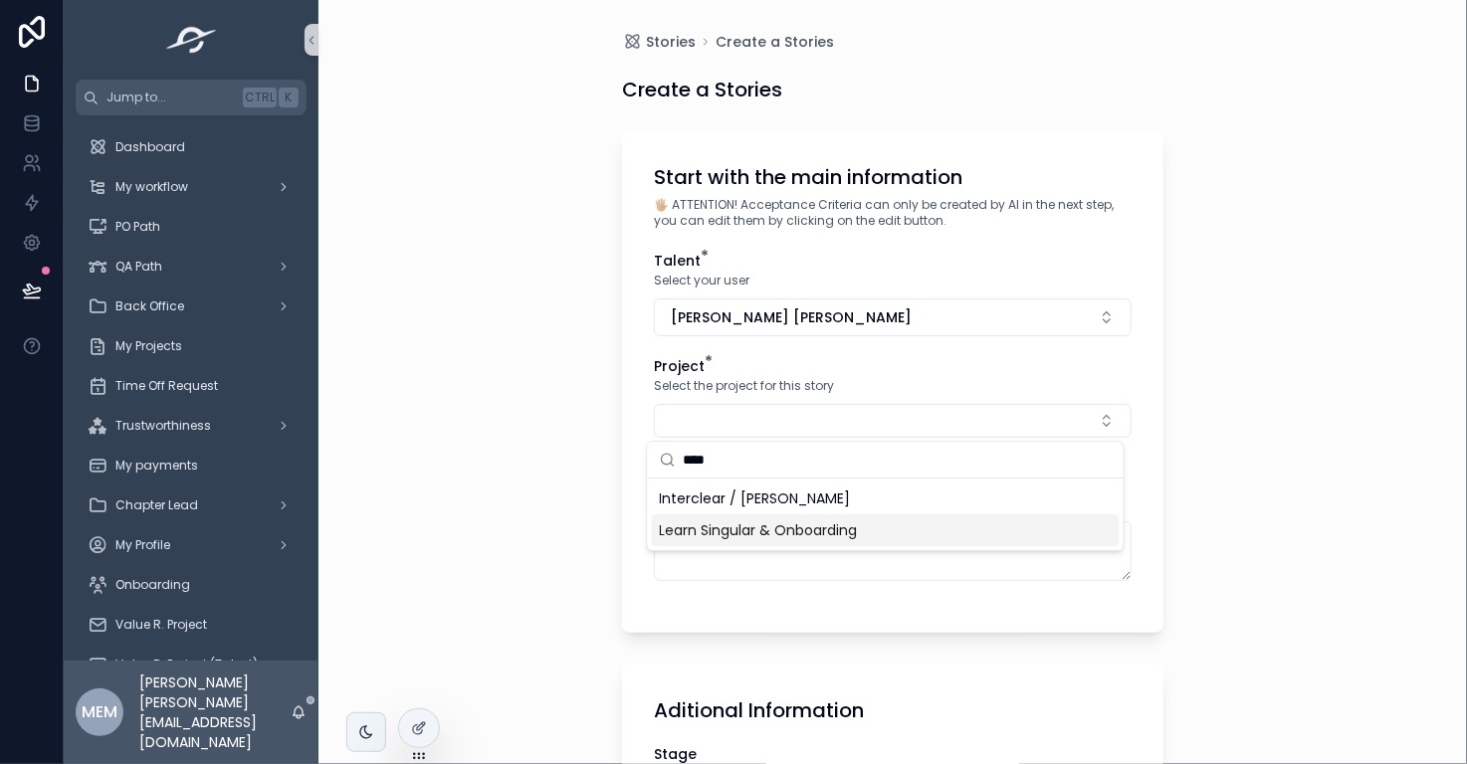
type input "****"
click at [843, 539] on span "Learn Singular & Onboarding" at bounding box center [759, 530] width 198 height 20
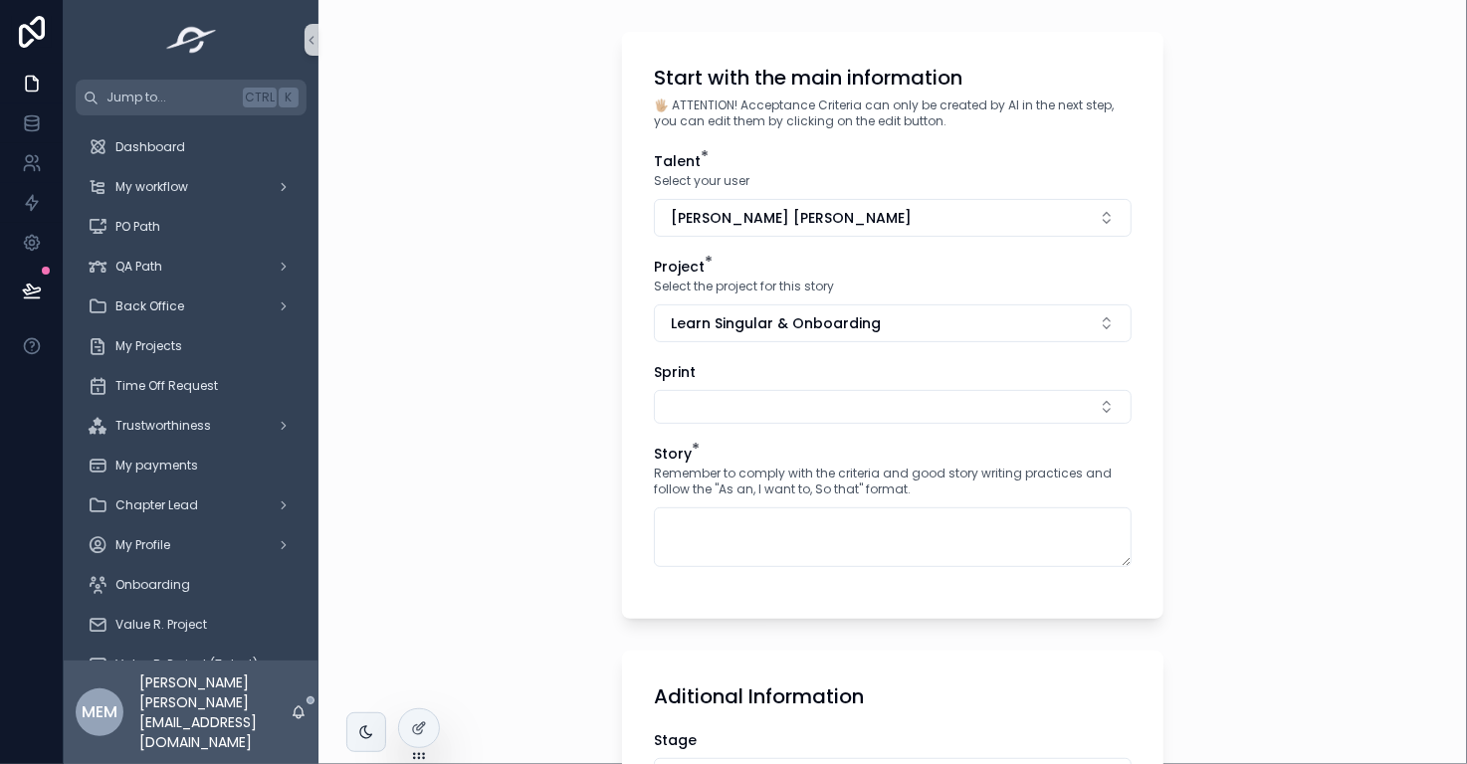
scroll to position [101, 0]
click at [886, 411] on button "Select Button" at bounding box center [893, 405] width 478 height 34
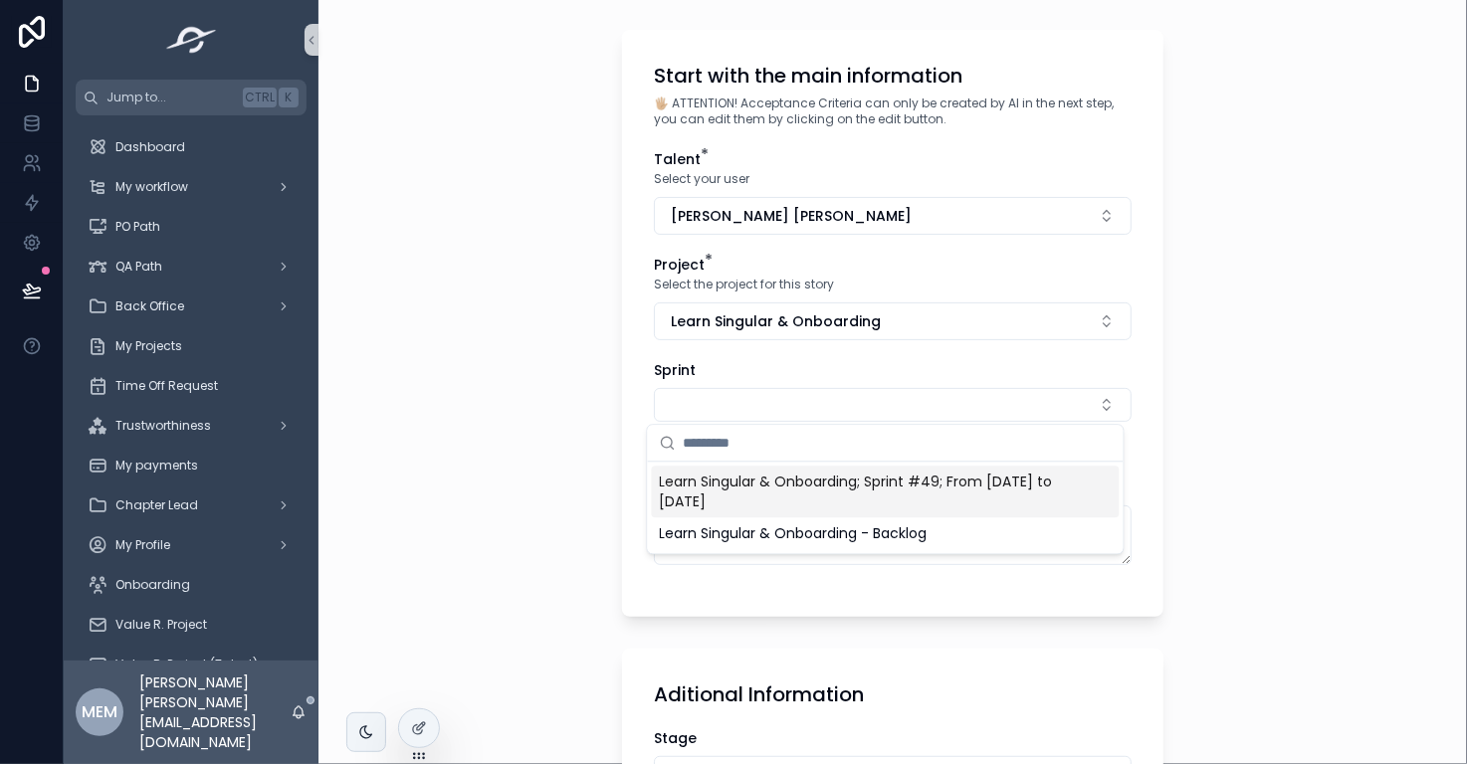
click at [916, 486] on span "Learn Singular & Onboarding; Sprint #49; From Oct-01-25 to Oct-03-25" at bounding box center [874, 492] width 428 height 40
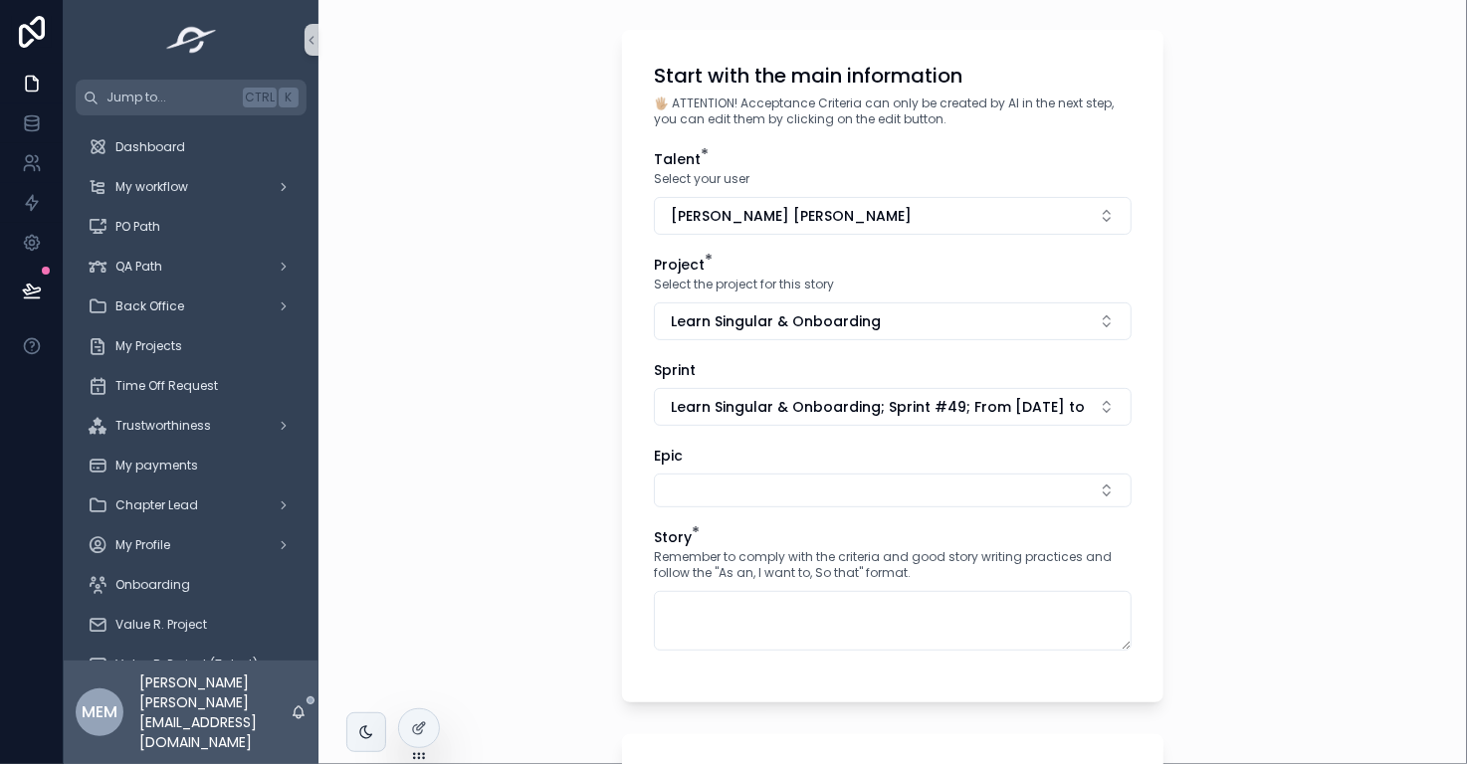
click at [1280, 485] on div "Stories Create a Stories Create a Stories Start with the main information 🖐🏼 AT…" at bounding box center [892, 281] width 1148 height 764
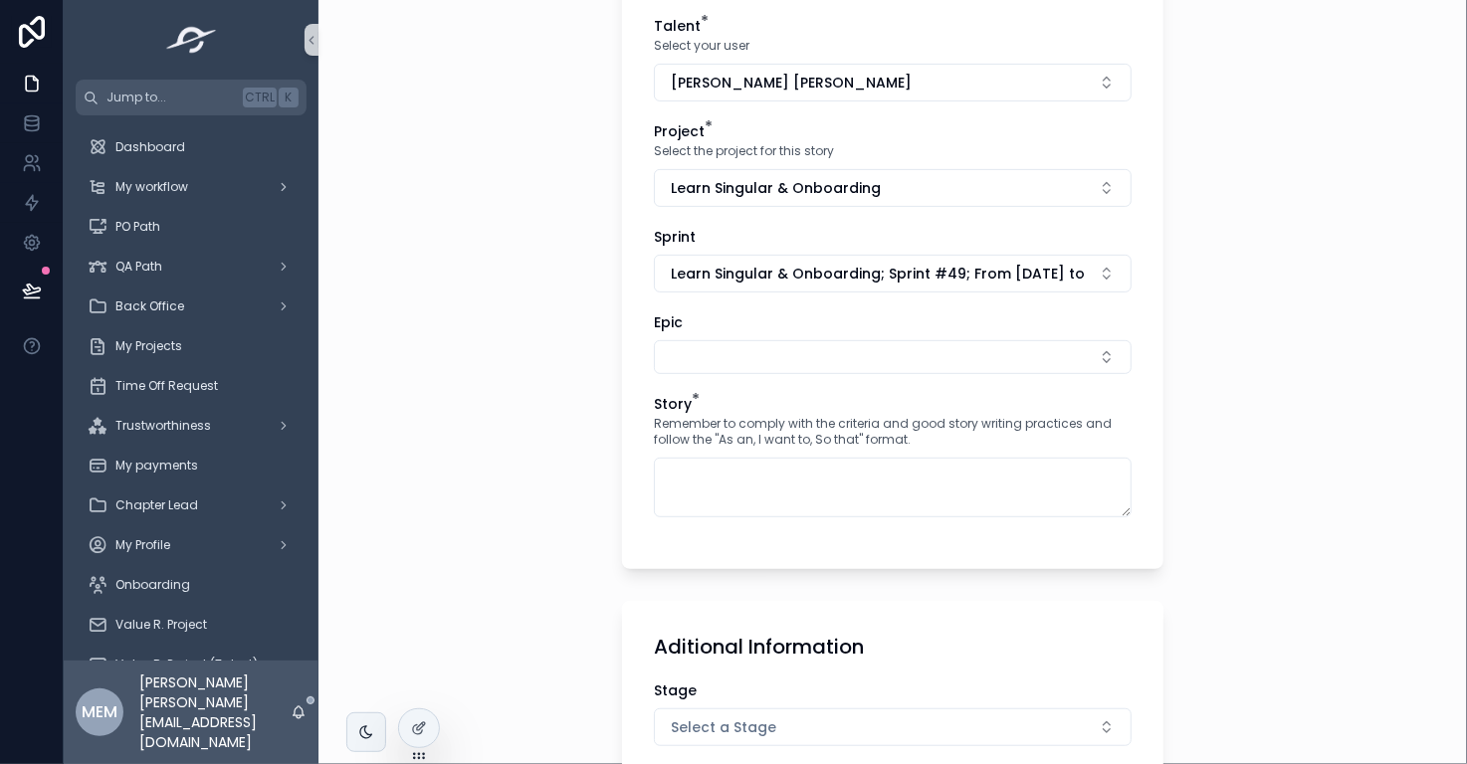
scroll to position [243, 0]
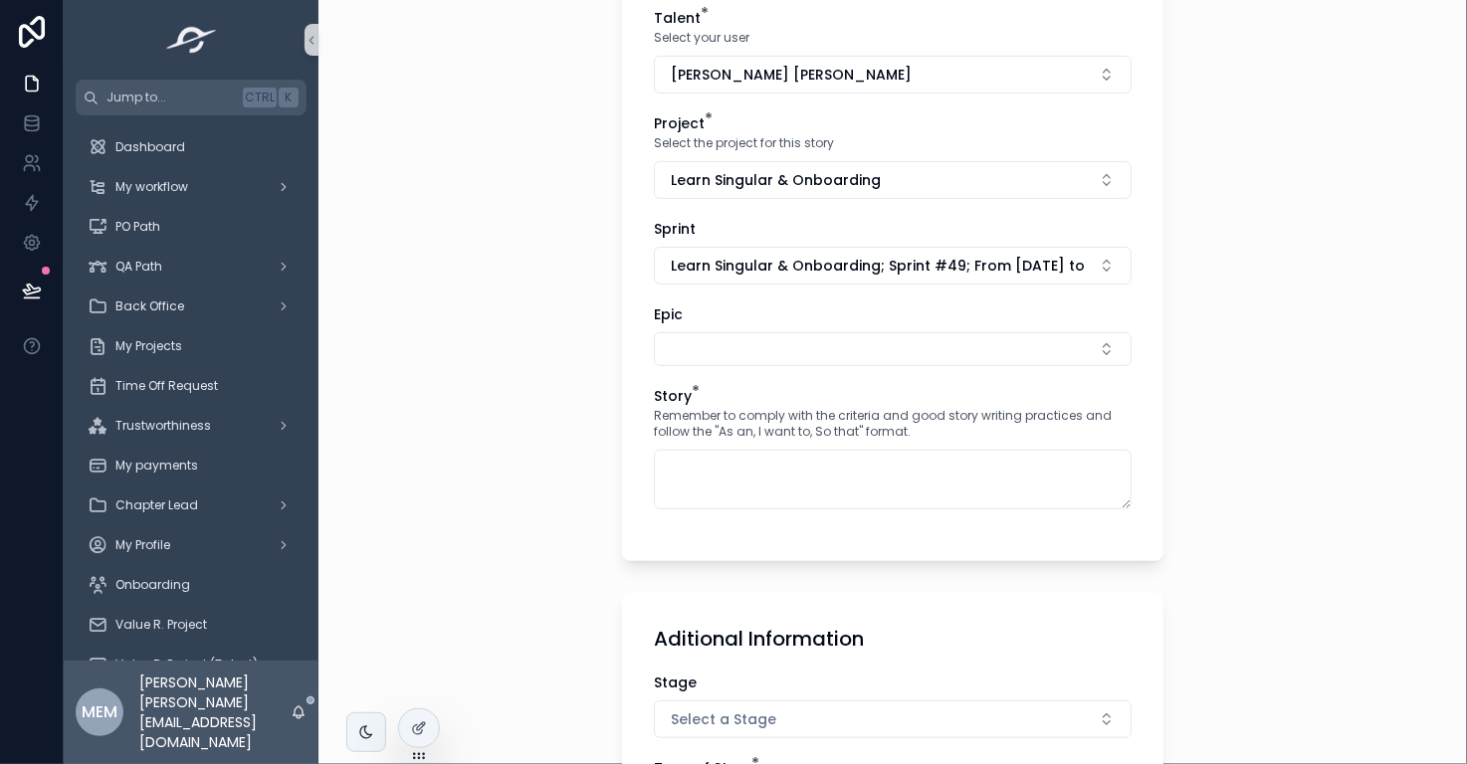
click at [677, 312] on div "Epic" at bounding box center [893, 314] width 478 height 20
click at [707, 347] on button "Select Button" at bounding box center [893, 349] width 478 height 34
click at [1238, 415] on div "Stories Create a Stories Create a Stories Start with the main information 🖐🏼 AT…" at bounding box center [892, 139] width 1148 height 764
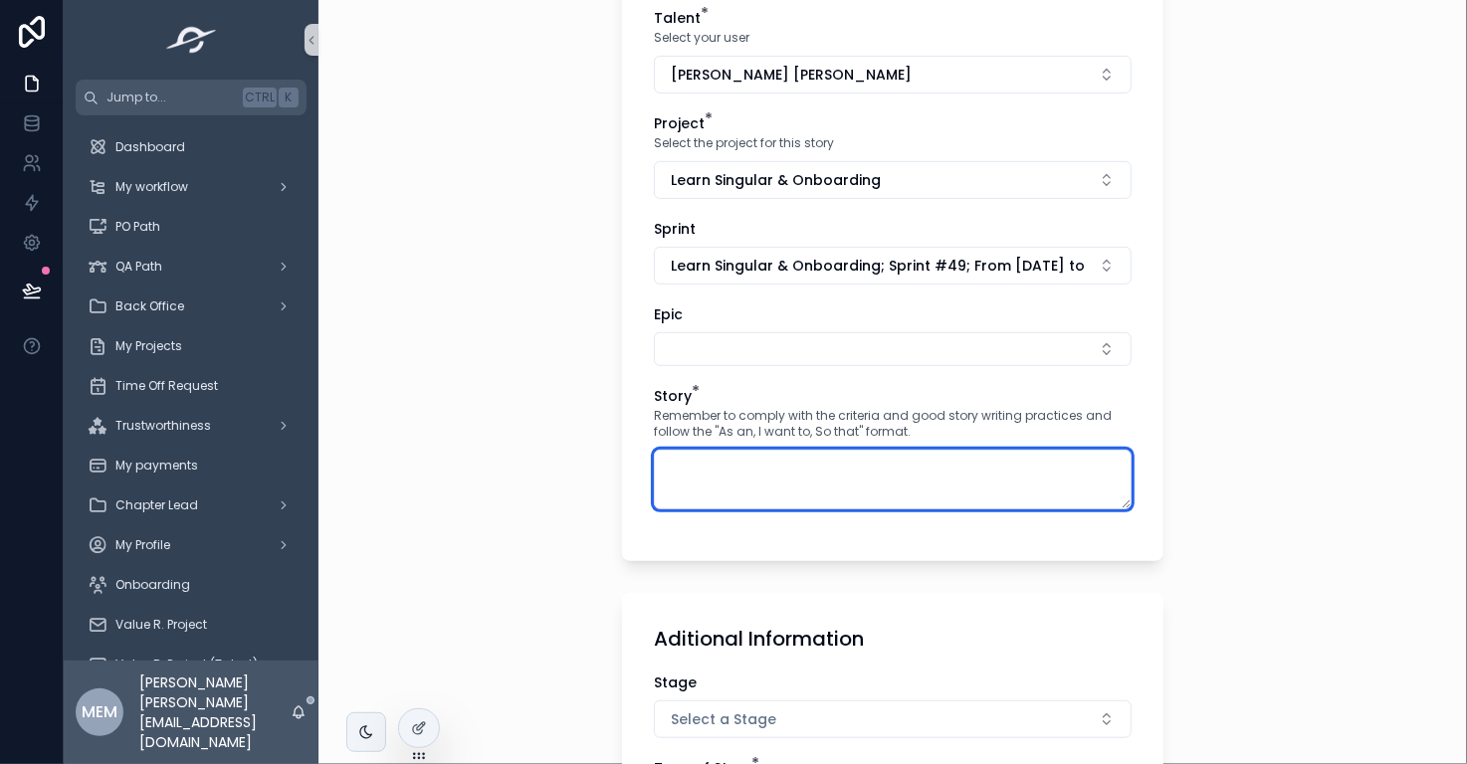
click at [930, 473] on textarea "scrollable content" at bounding box center [893, 480] width 478 height 60
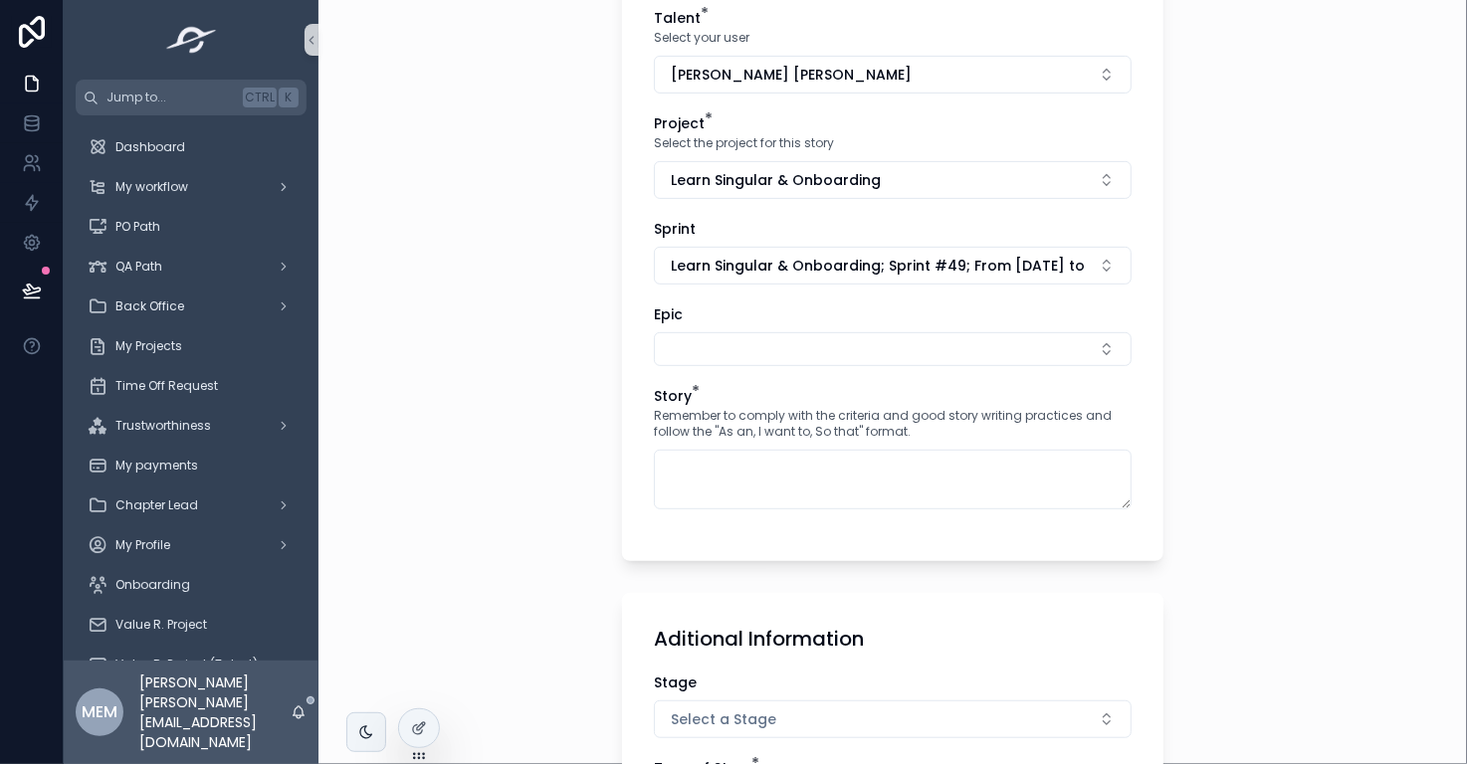
click at [1287, 582] on div "Stories Create a Stories Create a Stories Start with the main information 🖐🏼 AT…" at bounding box center [892, 382] width 1148 height 764
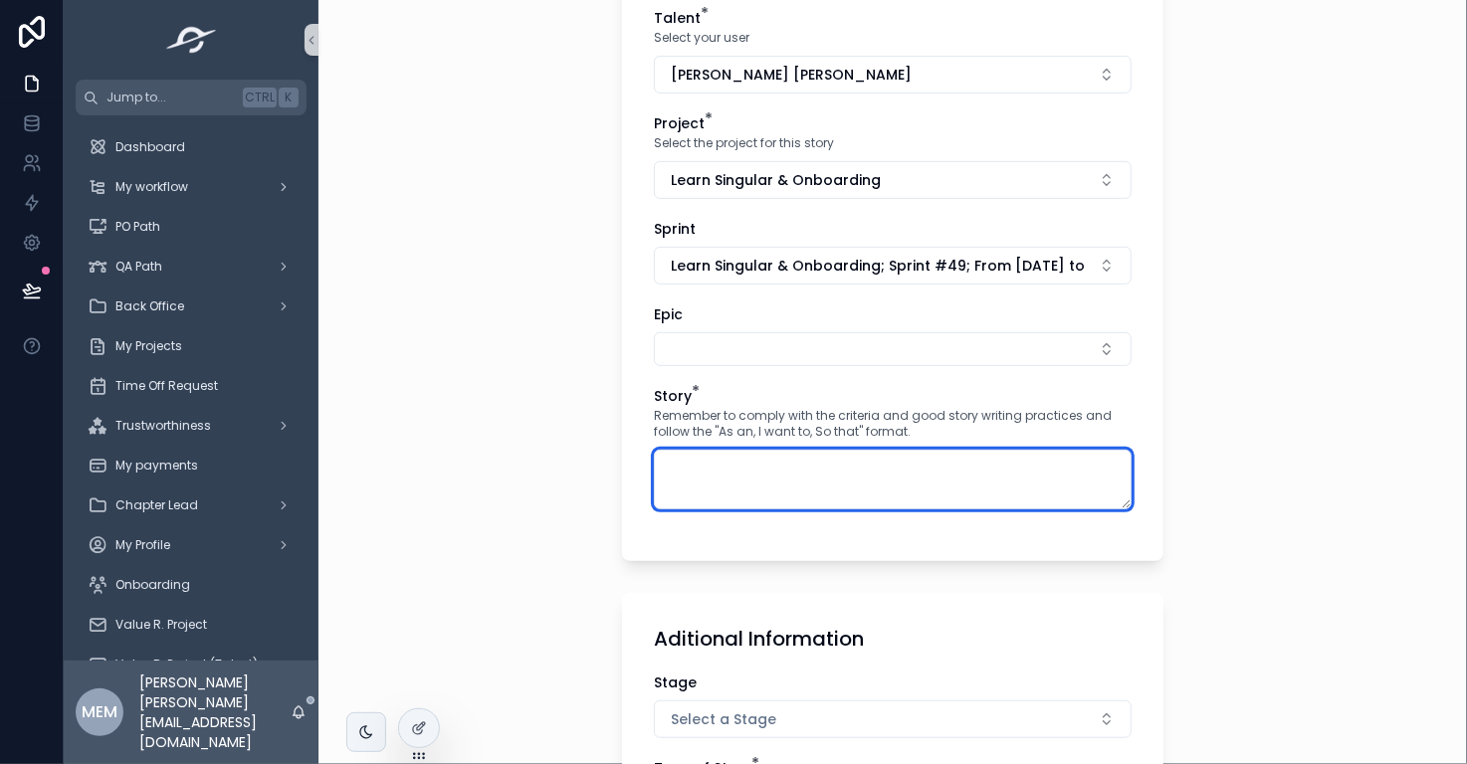
click at [809, 475] on textarea "scrollable content" at bounding box center [893, 480] width 478 height 60
paste textarea "**********"
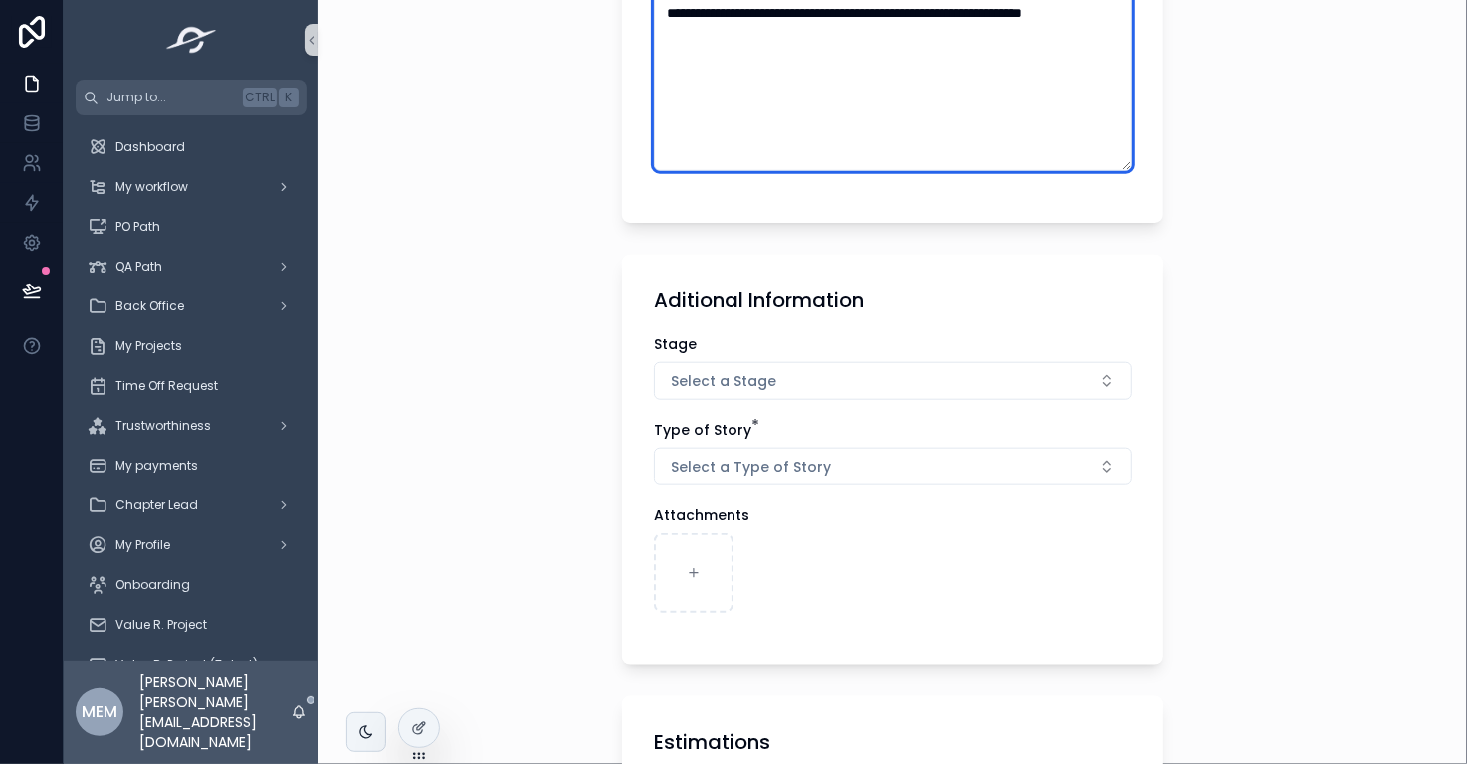
scroll to position [736, 0]
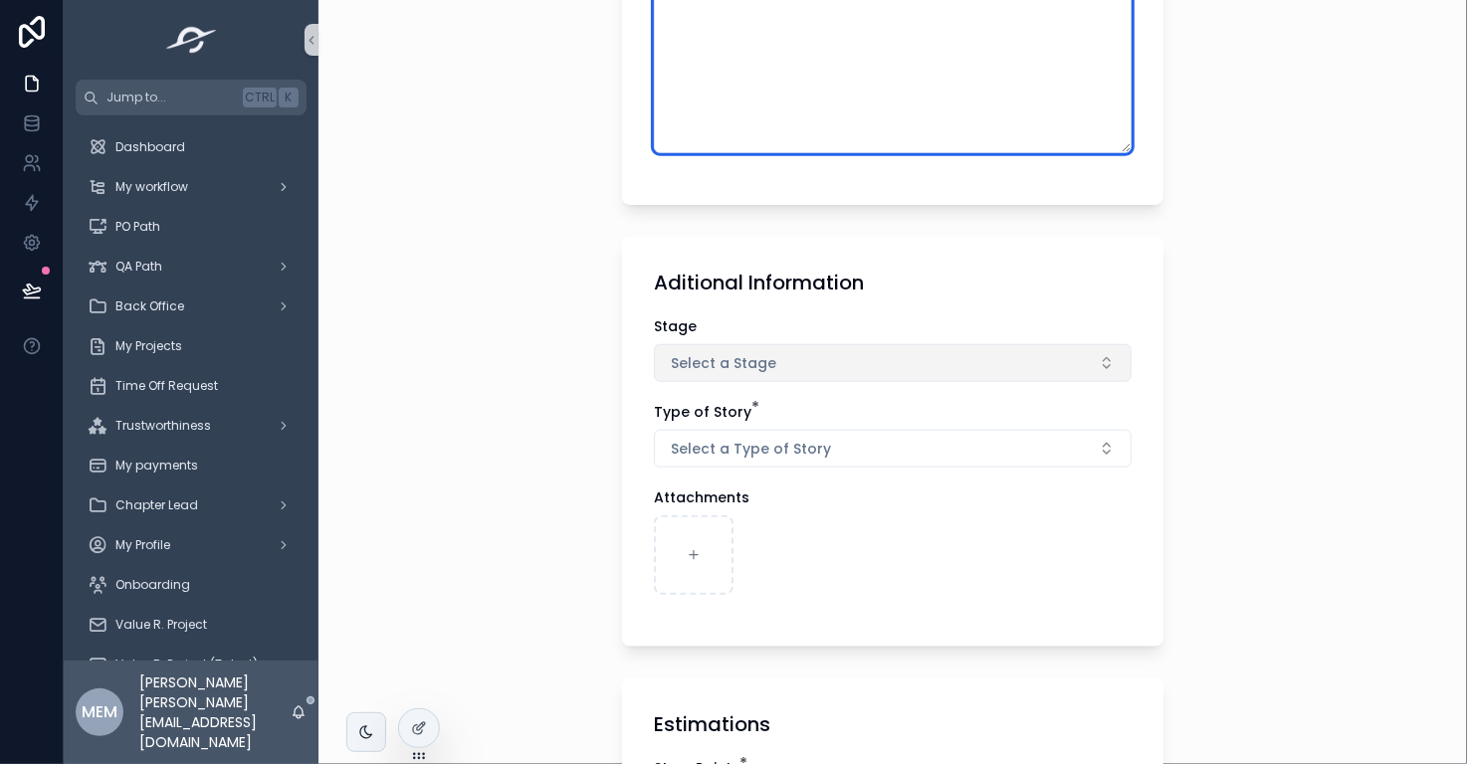
type textarea "**********"
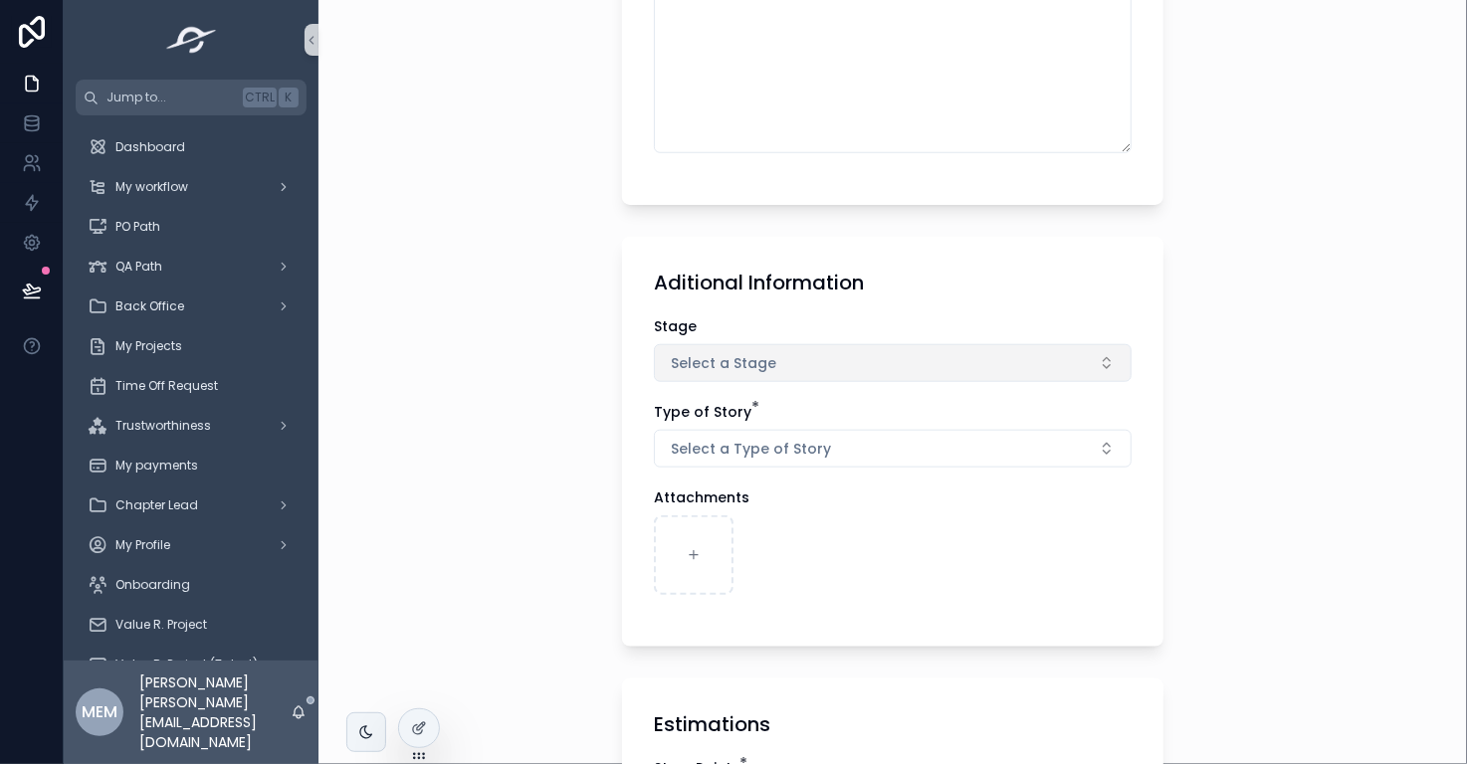
click at [704, 357] on span "Select a Stage" at bounding box center [723, 363] width 105 height 20
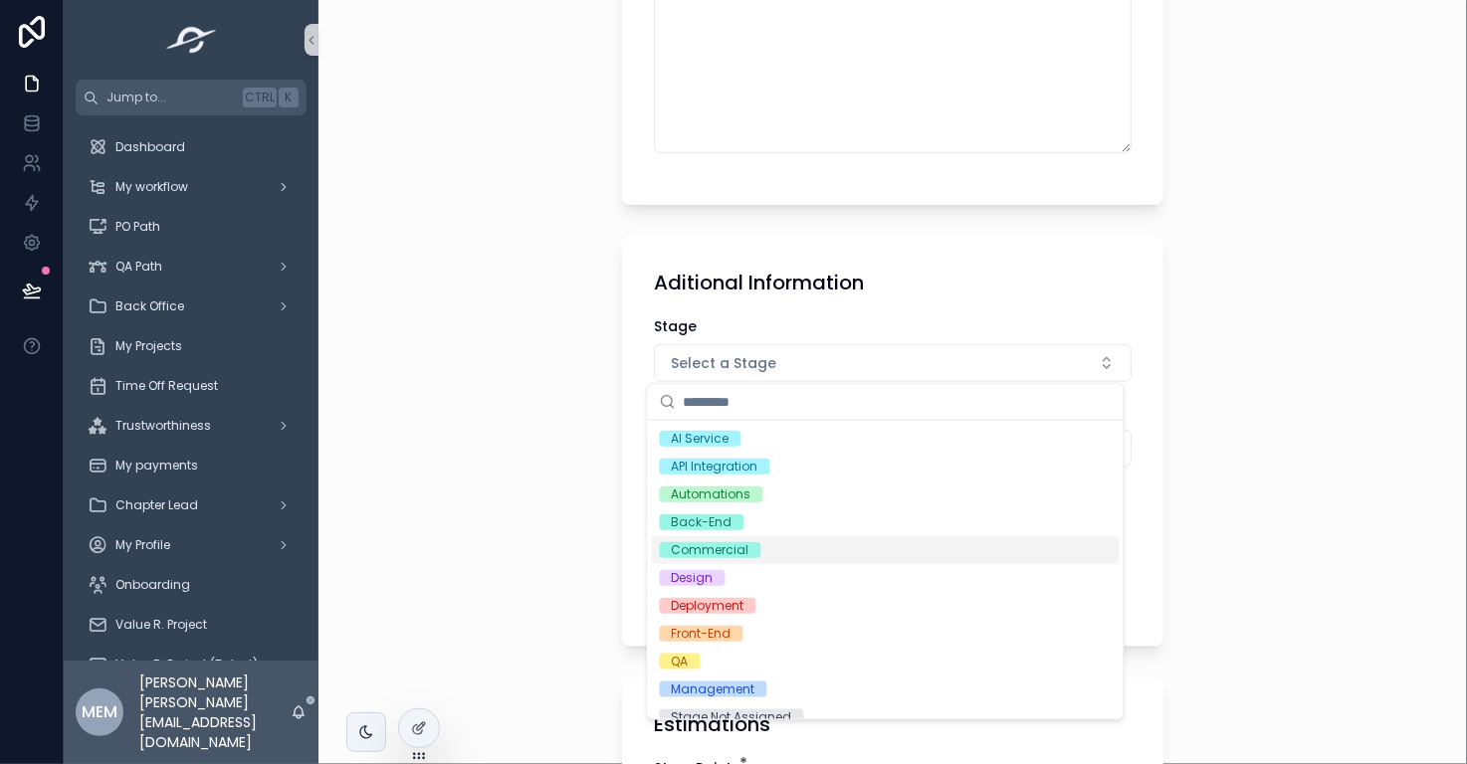
scroll to position [72, 0]
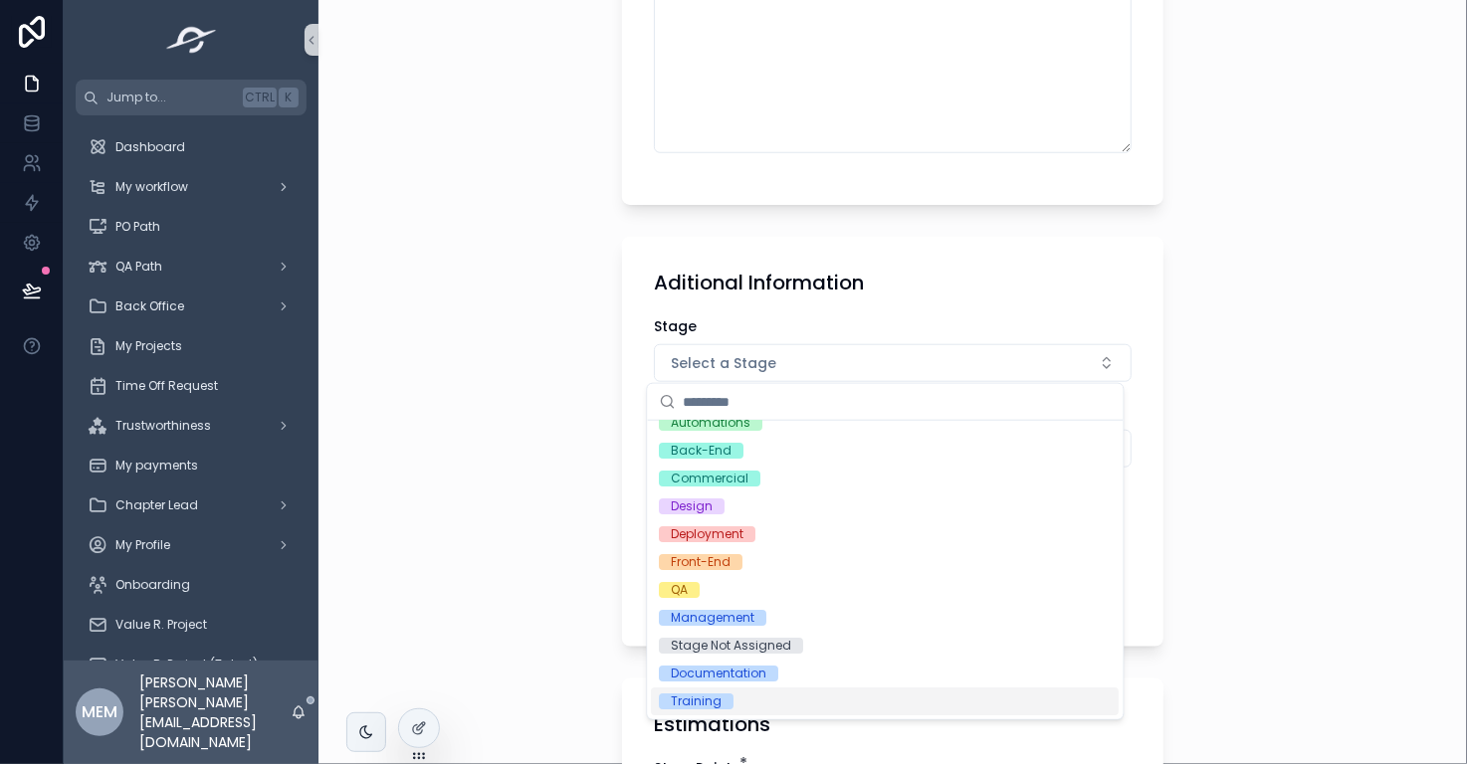
click at [1003, 703] on div "Training" at bounding box center [886, 702] width 468 height 28
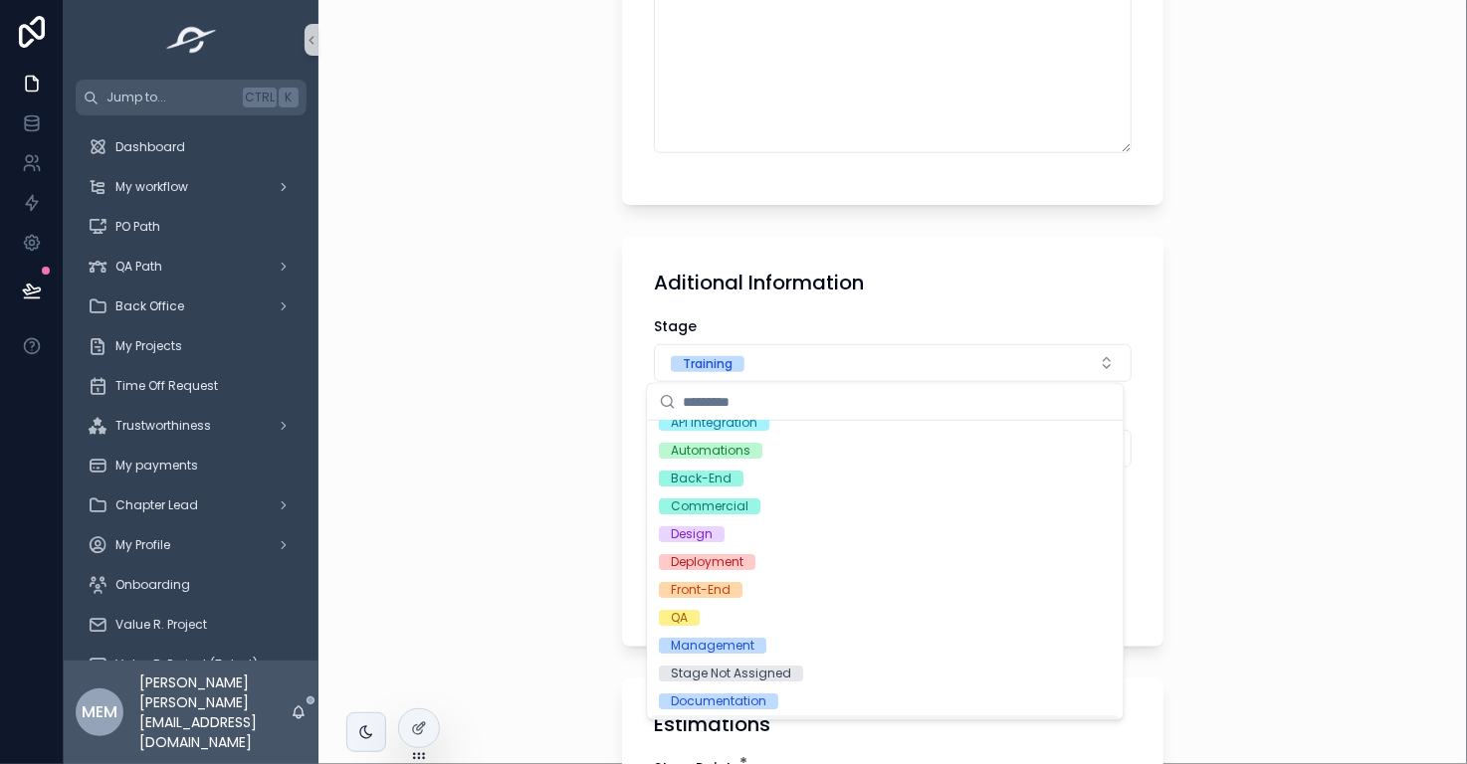
scroll to position [99, 0]
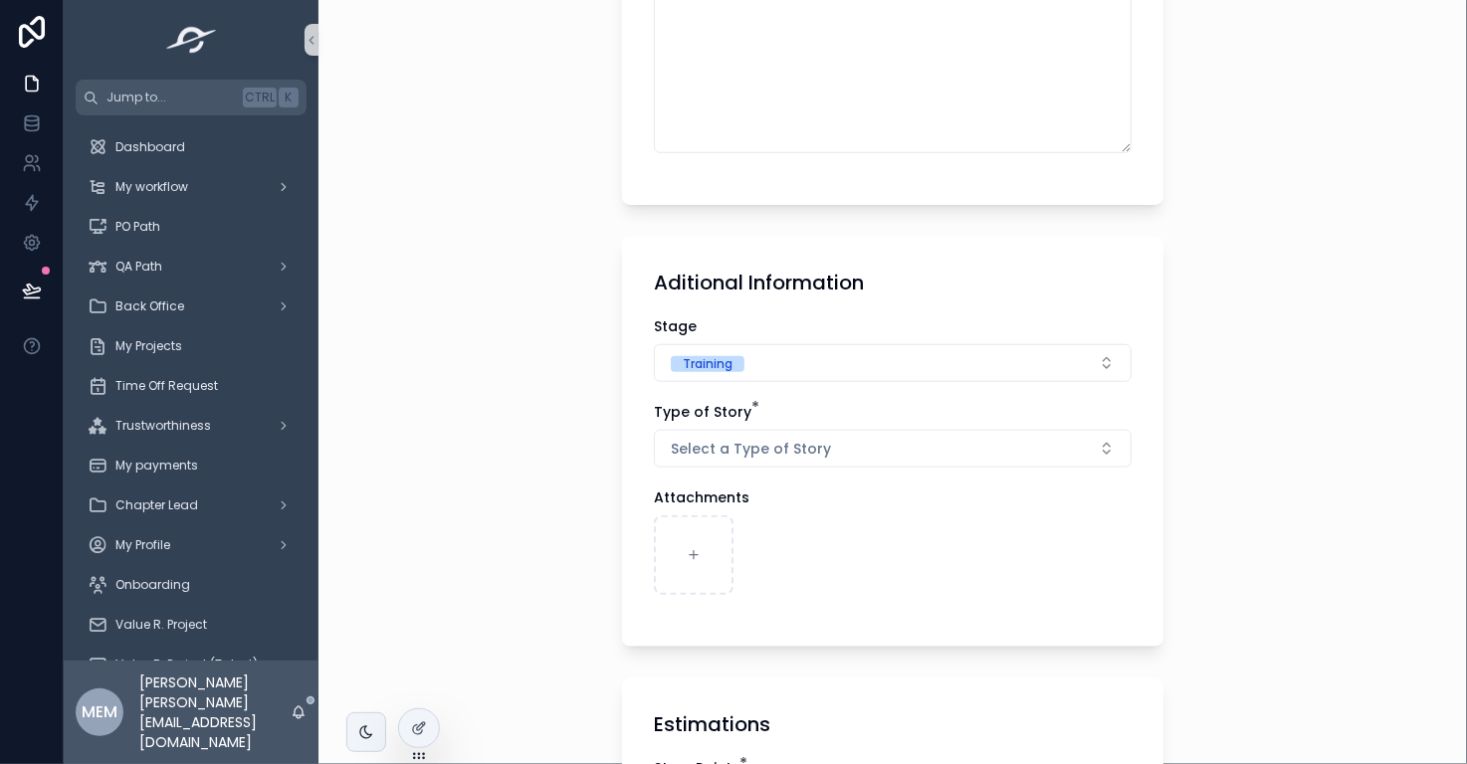
click at [1257, 491] on div "**********" at bounding box center [892, 382] width 1148 height 764
click at [837, 439] on button "Select a Type of Story" at bounding box center [893, 449] width 478 height 38
type input "***"
click at [948, 518] on div "Airtable" at bounding box center [886, 525] width 468 height 32
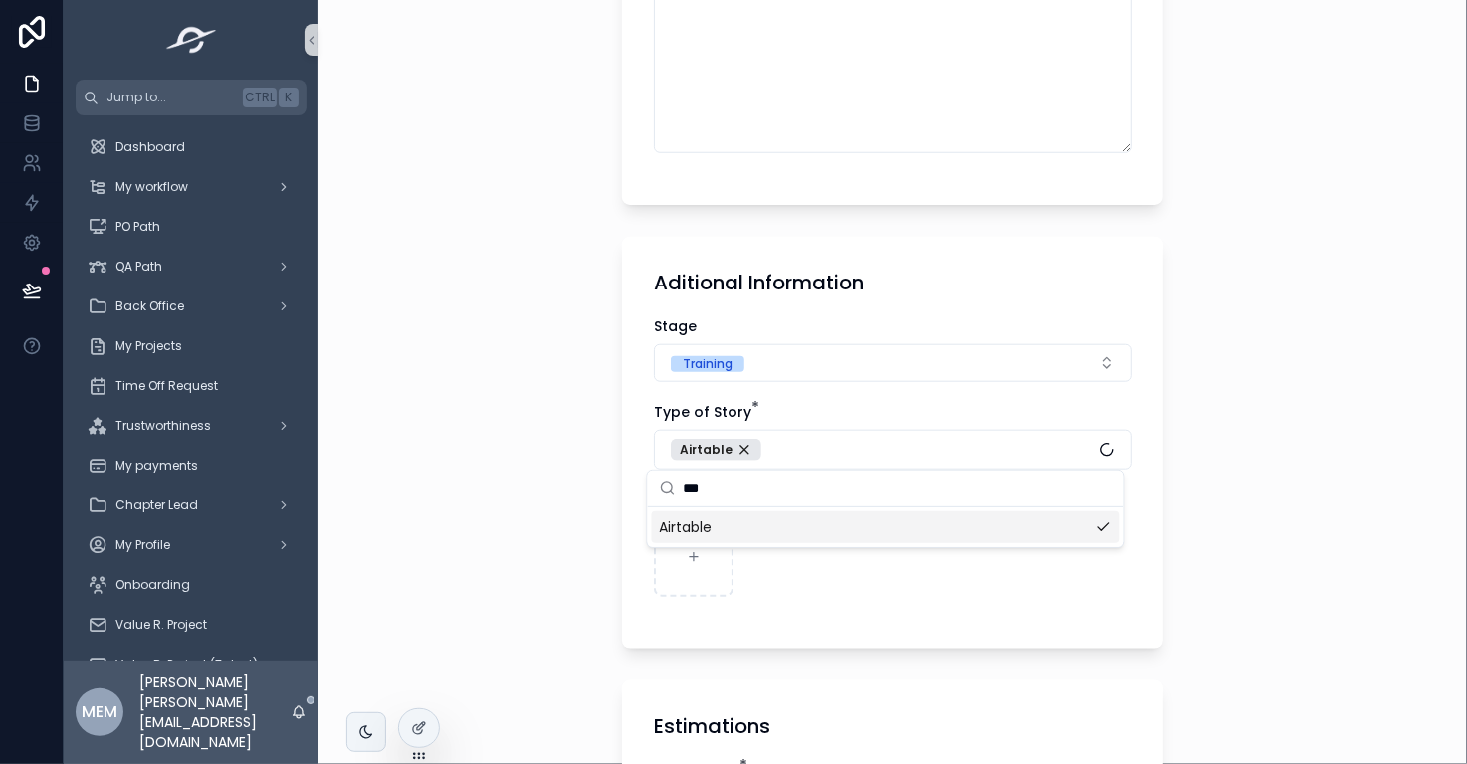
click at [1233, 564] on div "**********" at bounding box center [892, 382] width 1148 height 764
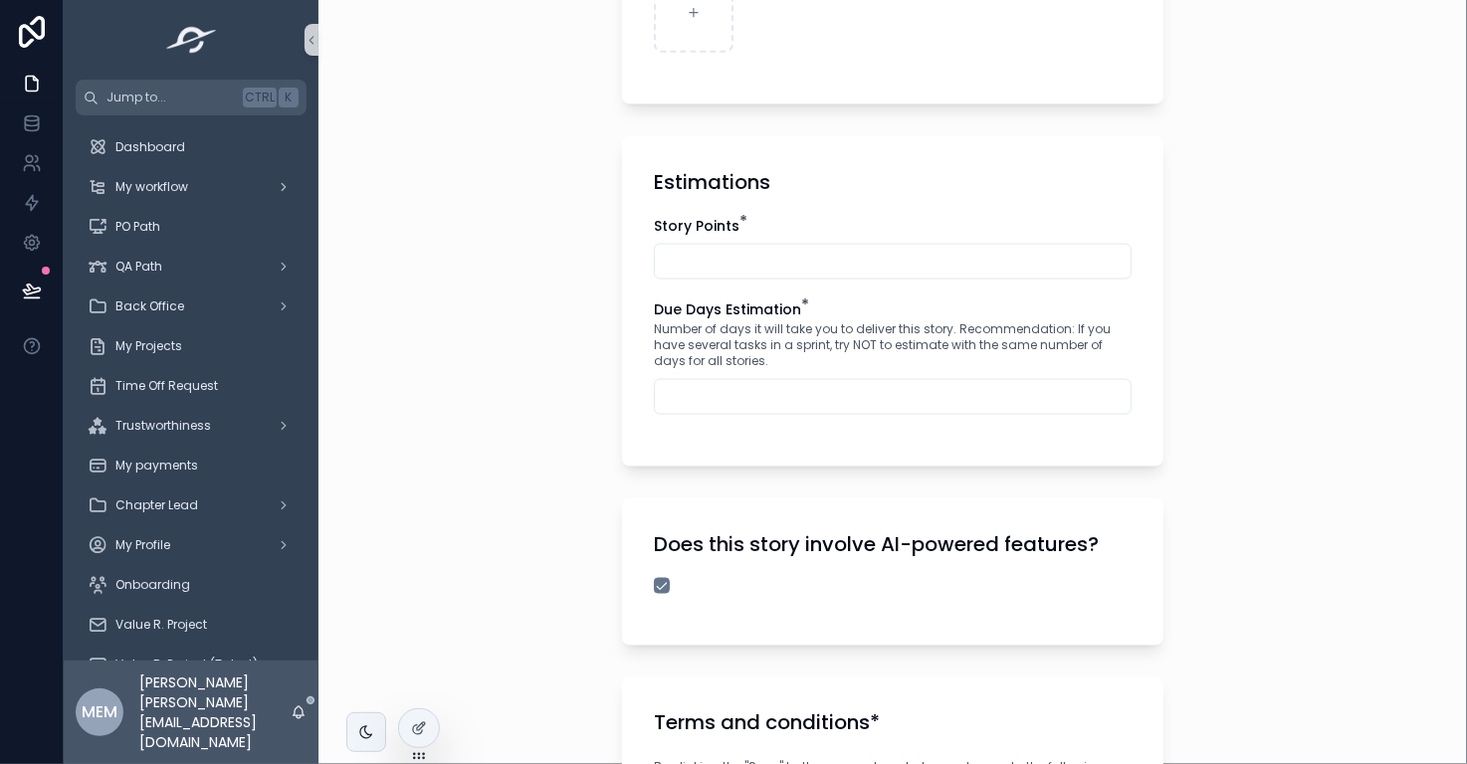
scroll to position [1313, 0]
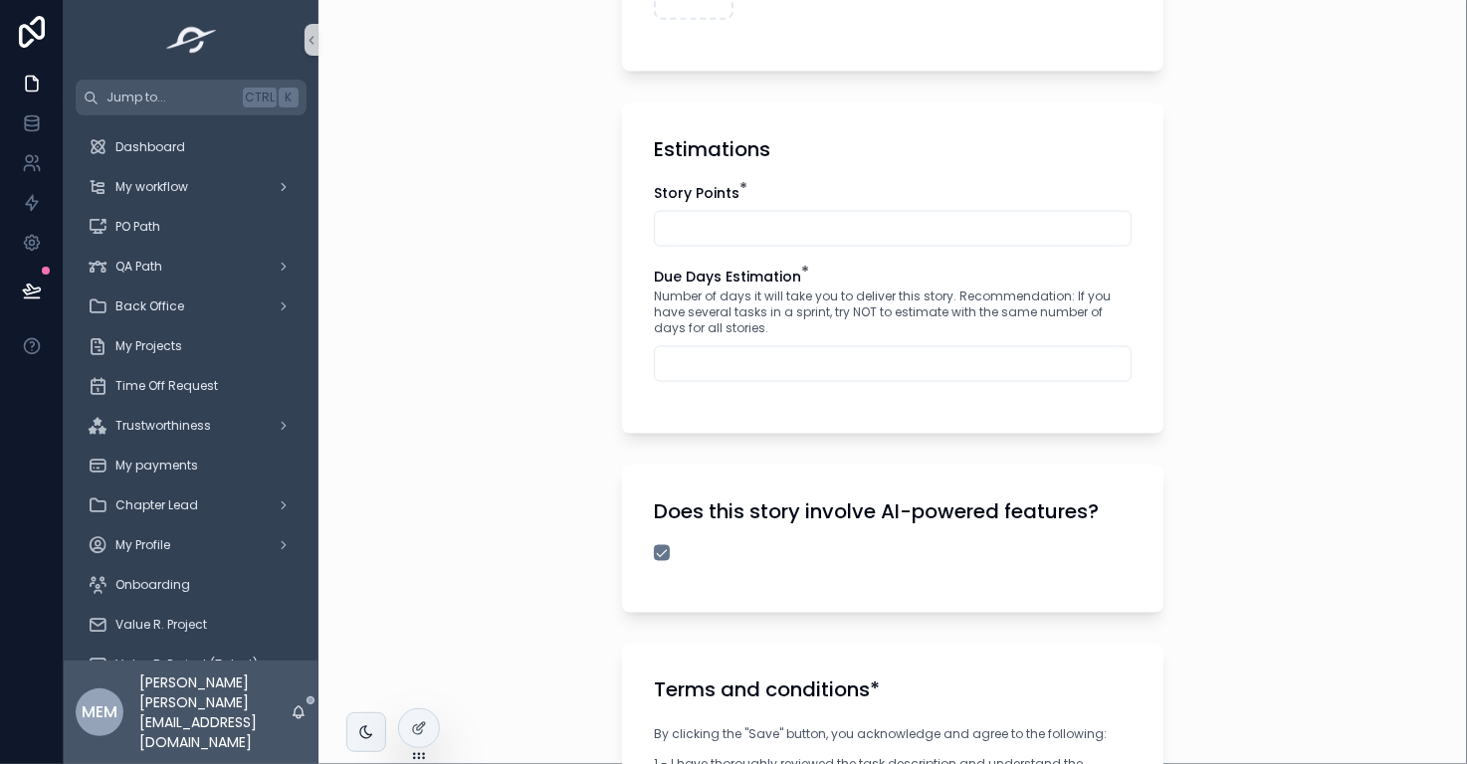
click at [735, 222] on input "scrollable content" at bounding box center [893, 229] width 476 height 28
click at [1278, 376] on div "**********" at bounding box center [892, 382] width 1148 height 764
click at [1005, 222] on input "scrollable content" at bounding box center [893, 229] width 476 height 28
click at [1284, 395] on div "**********" at bounding box center [892, 382] width 1148 height 764
click at [811, 223] on input "*" at bounding box center [893, 229] width 476 height 28
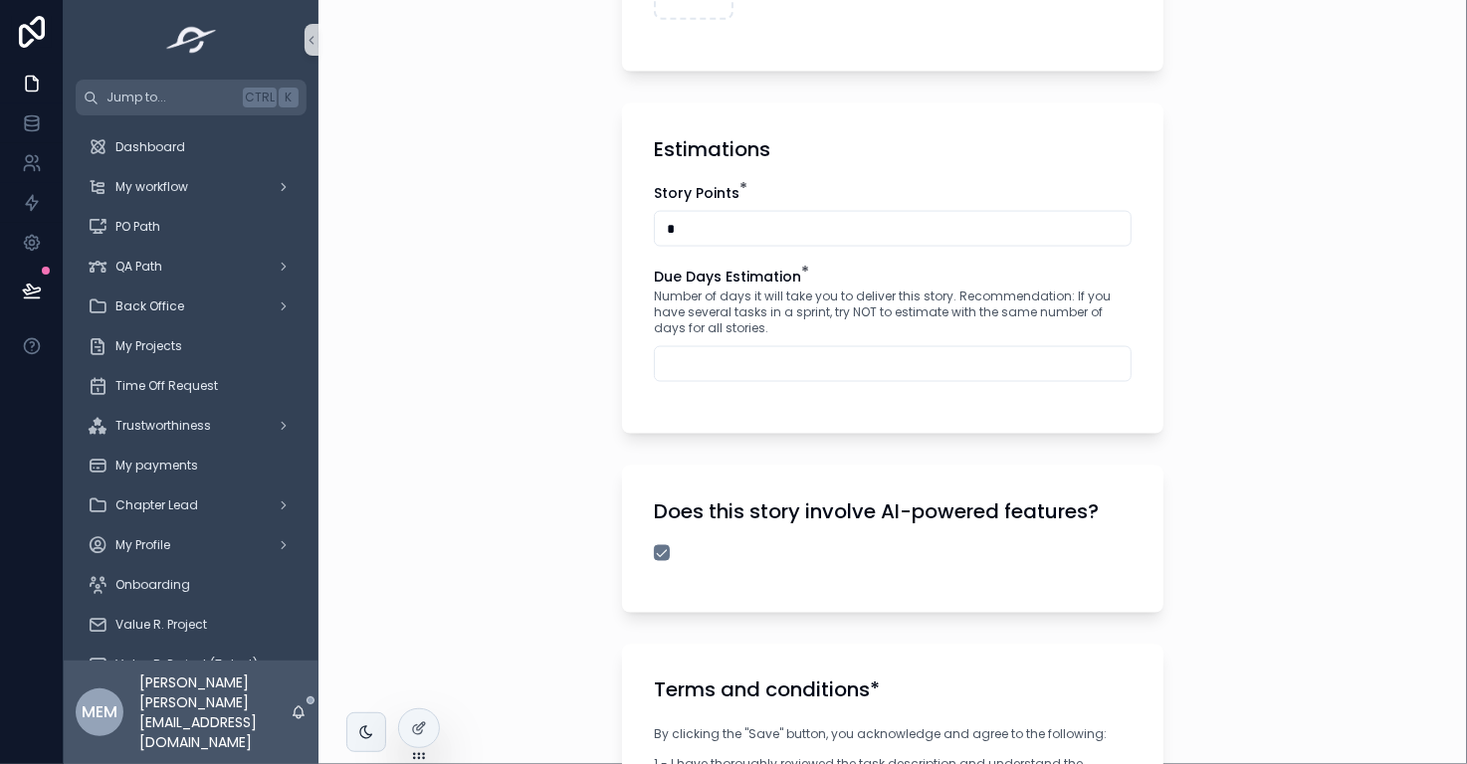
click at [811, 223] on input "*" at bounding box center [893, 229] width 476 height 28
type input "*"
click at [1237, 325] on div "**********" at bounding box center [892, 382] width 1148 height 764
click at [991, 354] on input "scrollable content" at bounding box center [893, 364] width 476 height 28
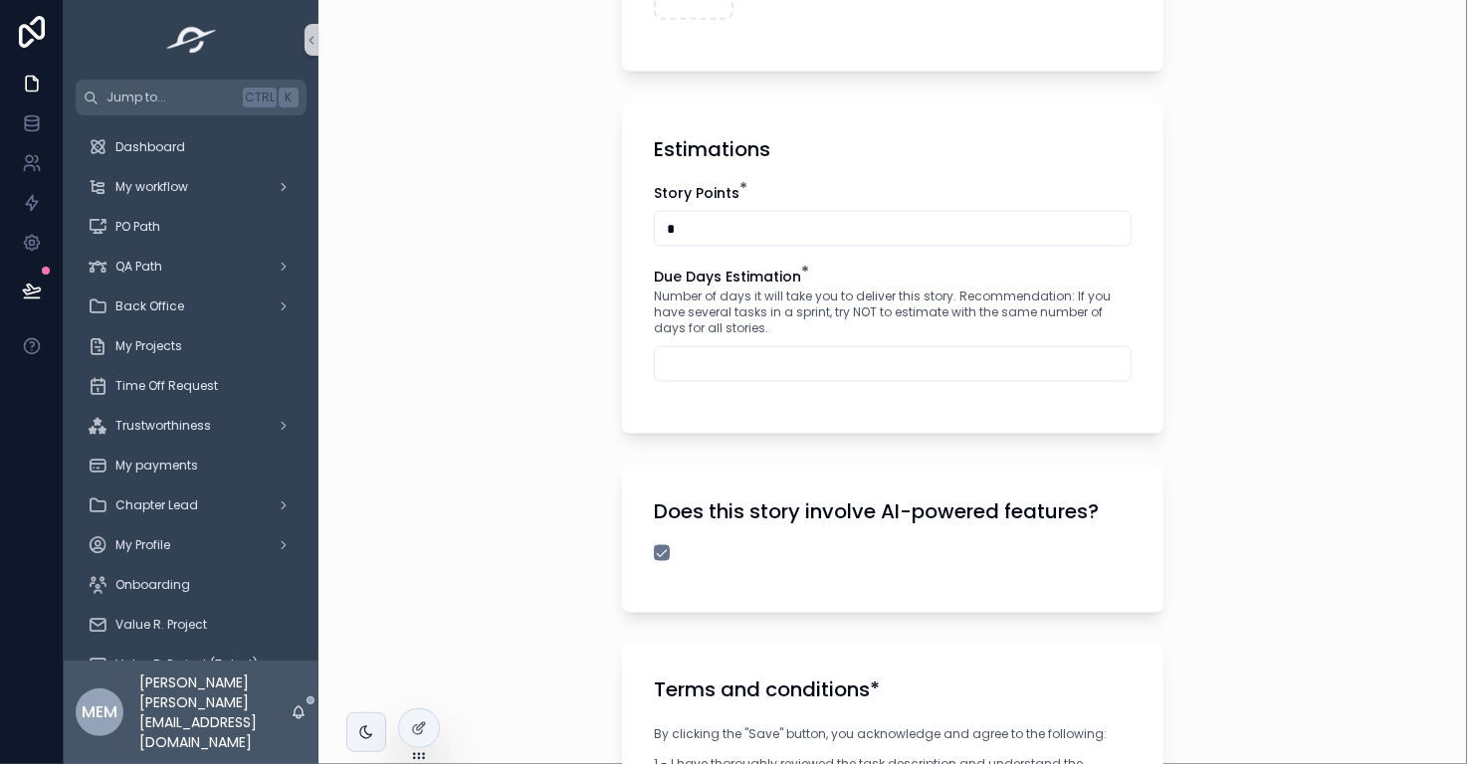
type input "*"
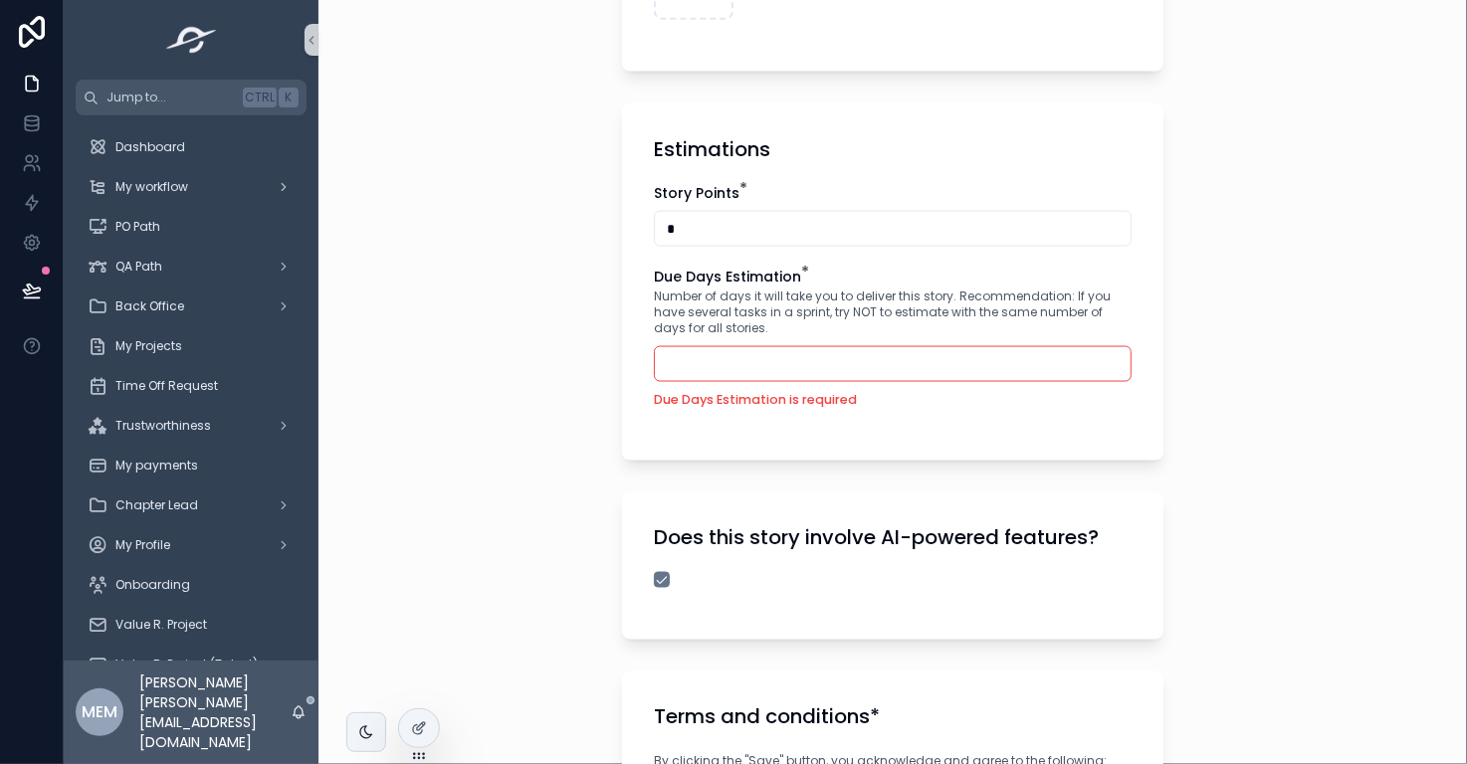
type input "*"
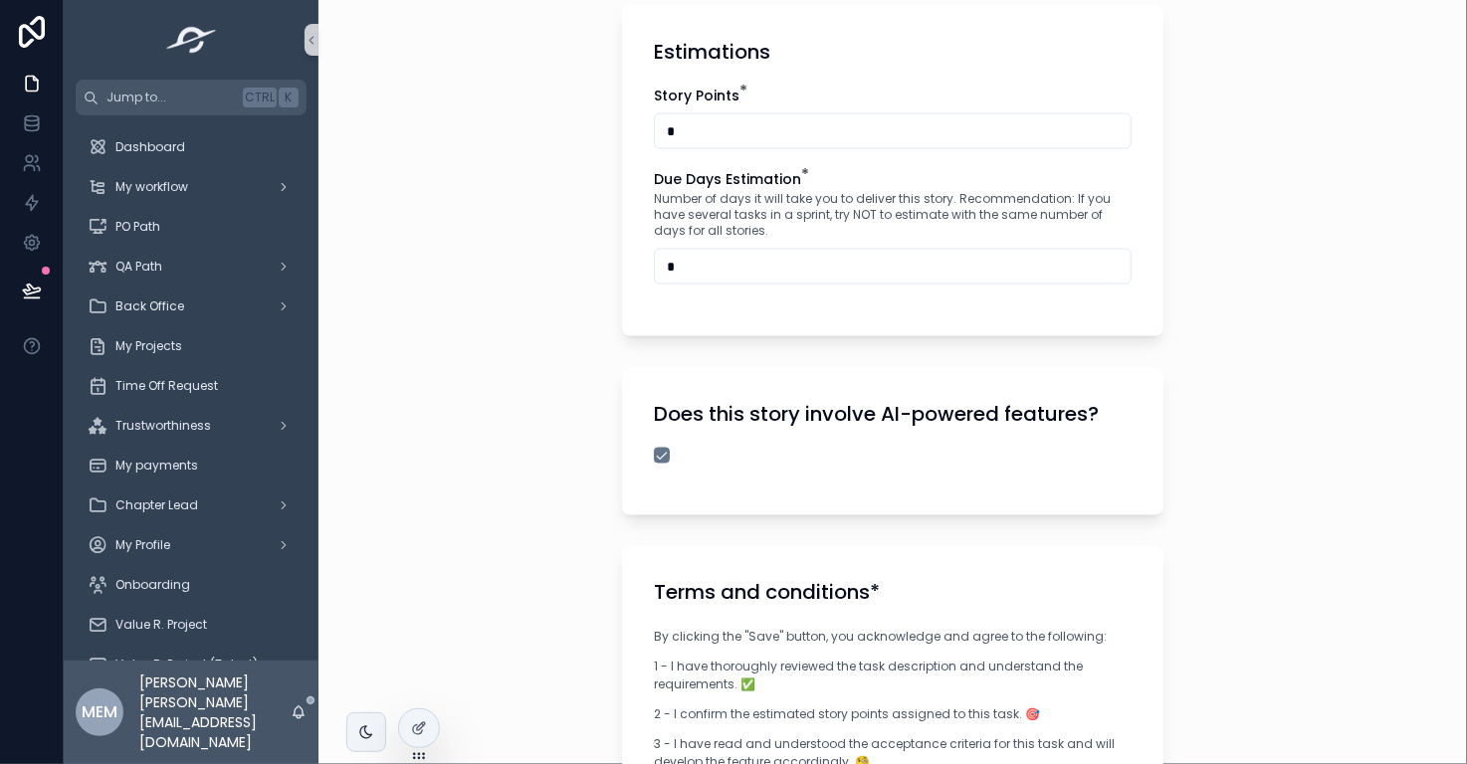
scroll to position [1405, 0]
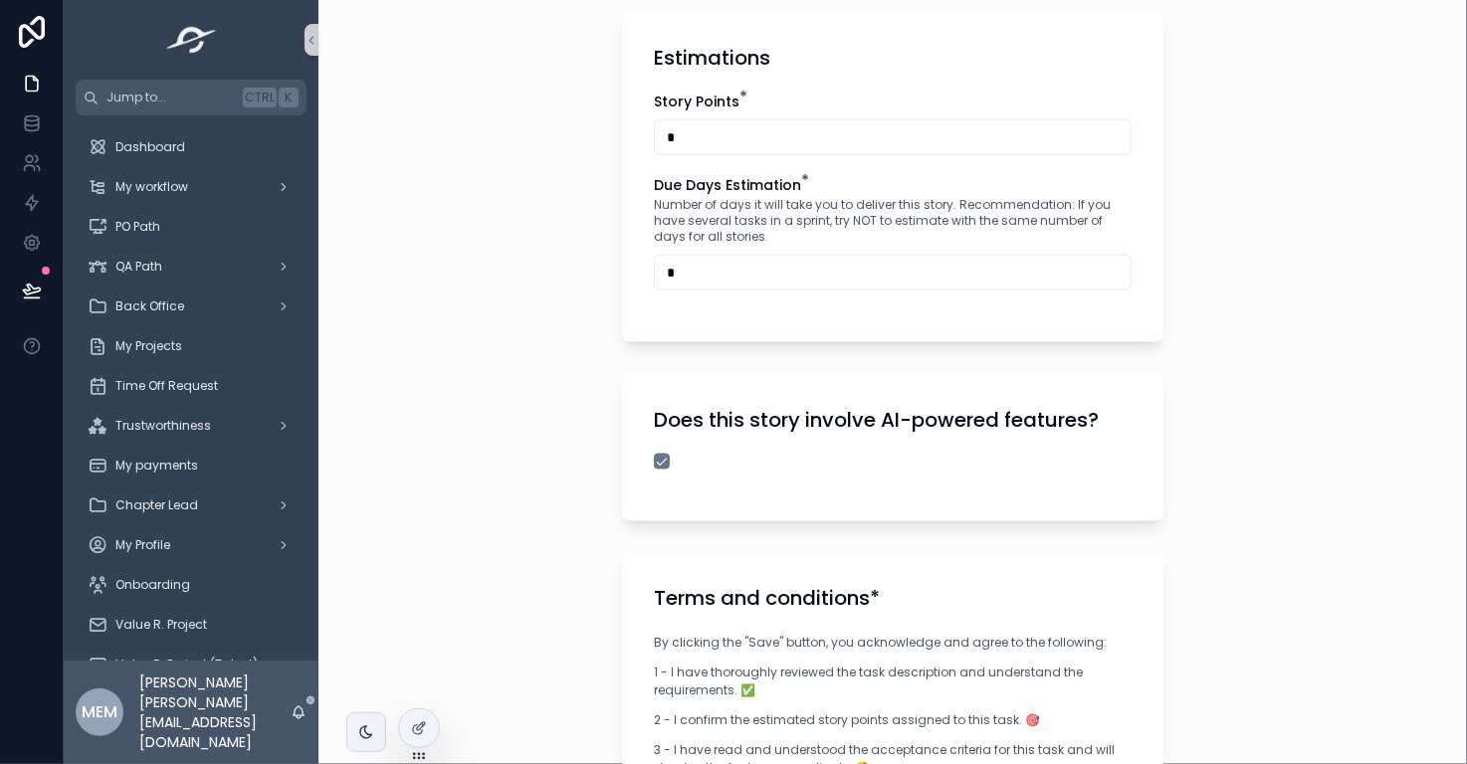
type input "*"
click at [909, 424] on h1 "Does this story involve AI-powered features?" at bounding box center [876, 420] width 445 height 28
click at [657, 456] on button "scrollable content" at bounding box center [662, 462] width 16 height 16
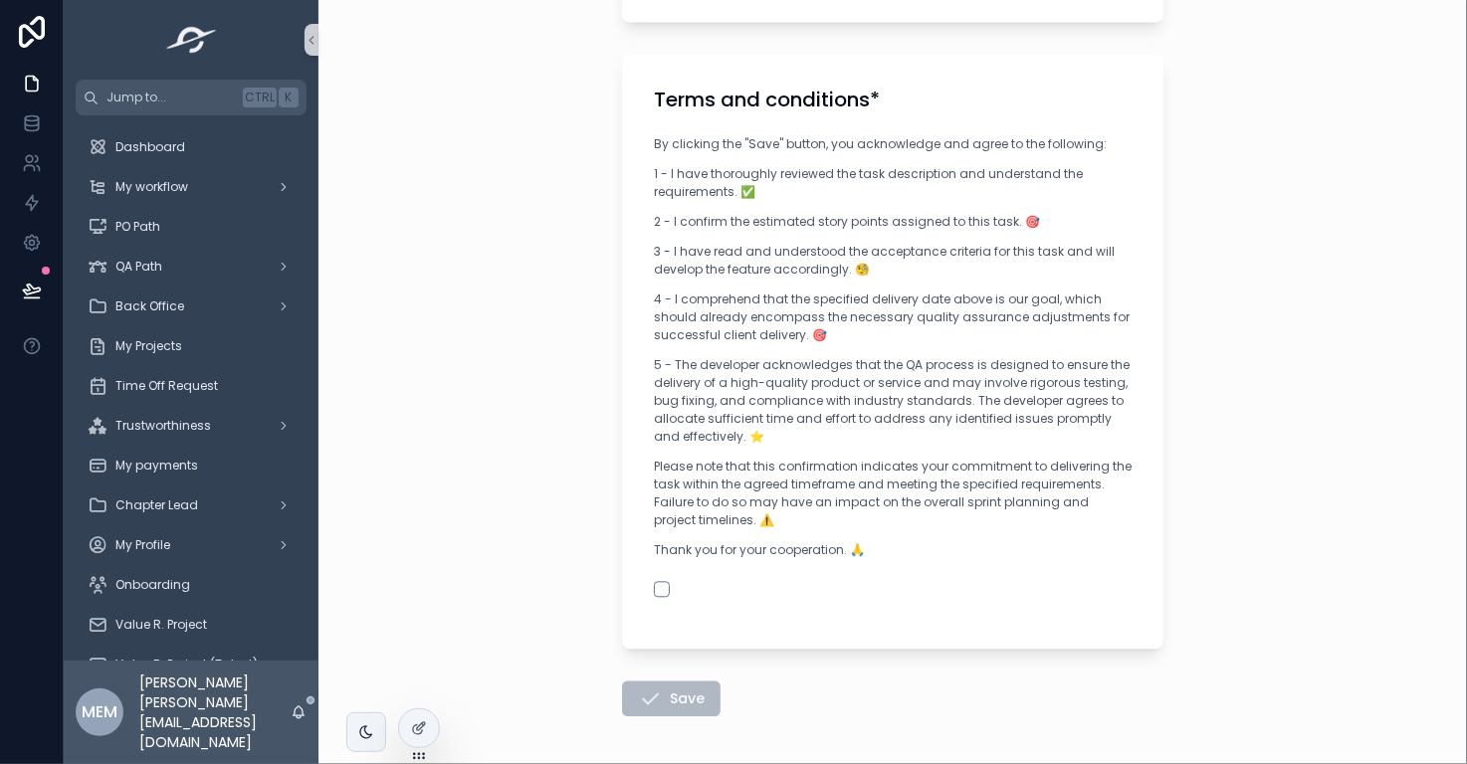
scroll to position [1981, 0]
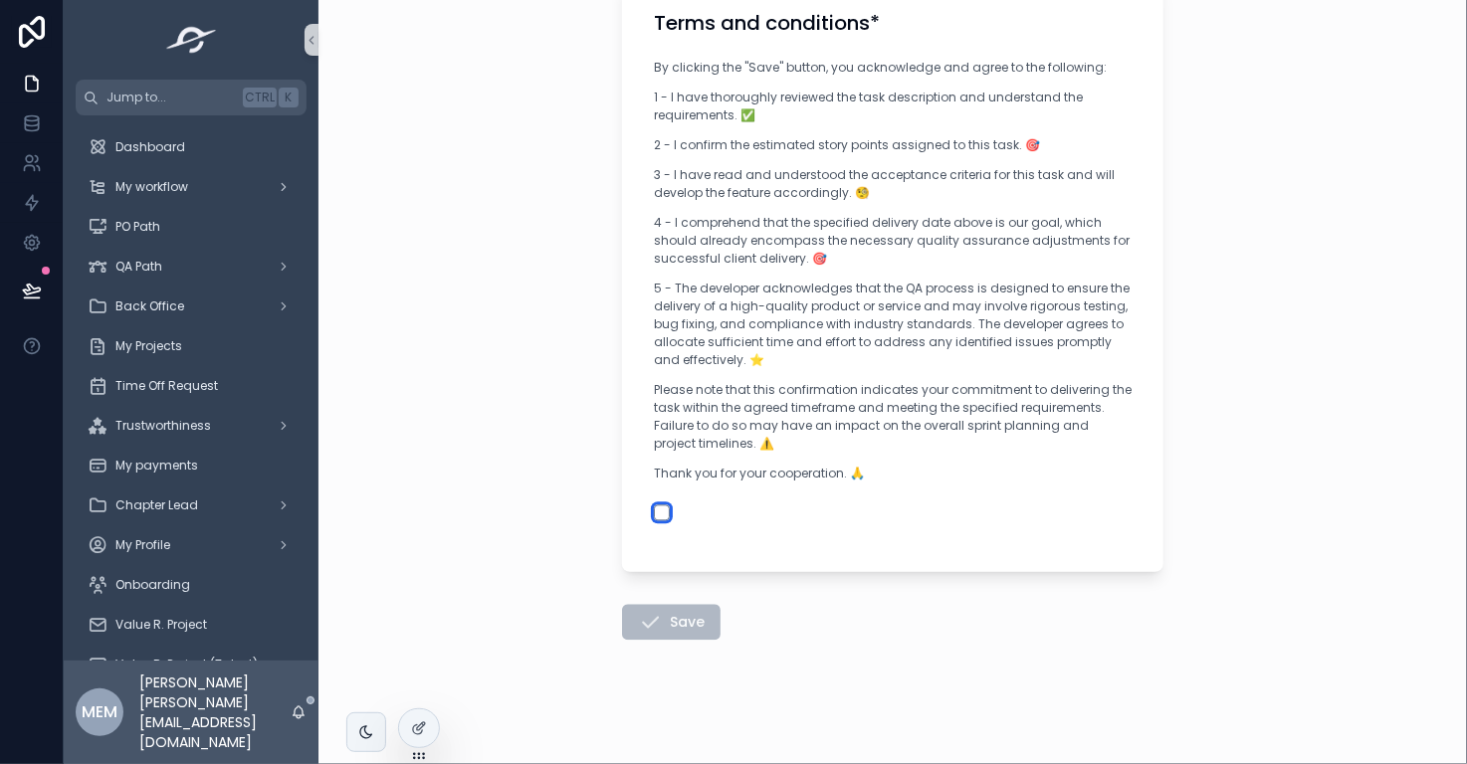
click at [655, 516] on button "scrollable content" at bounding box center [662, 512] width 16 height 16
click at [675, 619] on button "Save" at bounding box center [671, 622] width 98 height 36
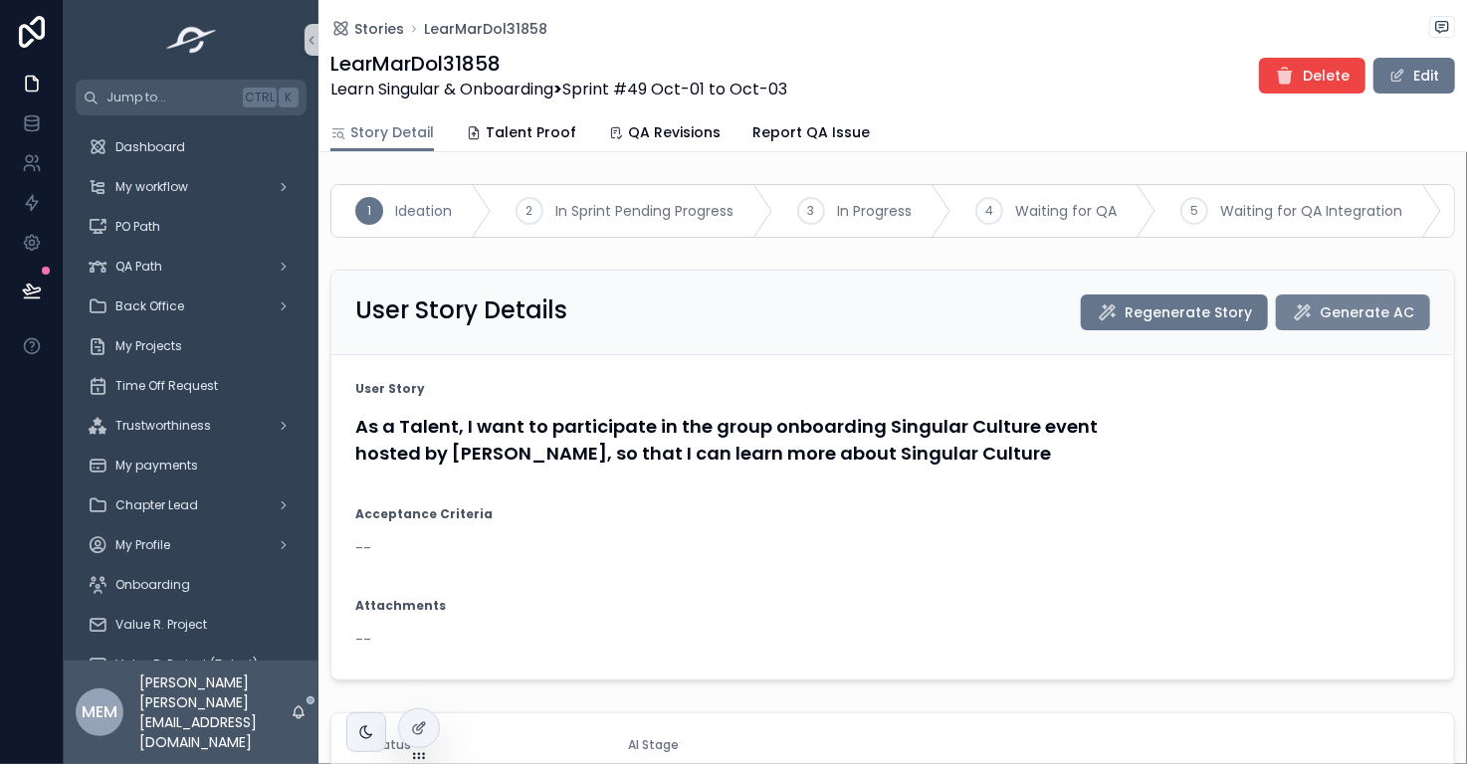
click at [1368, 321] on span "Generate AC" at bounding box center [1366, 312] width 95 height 20
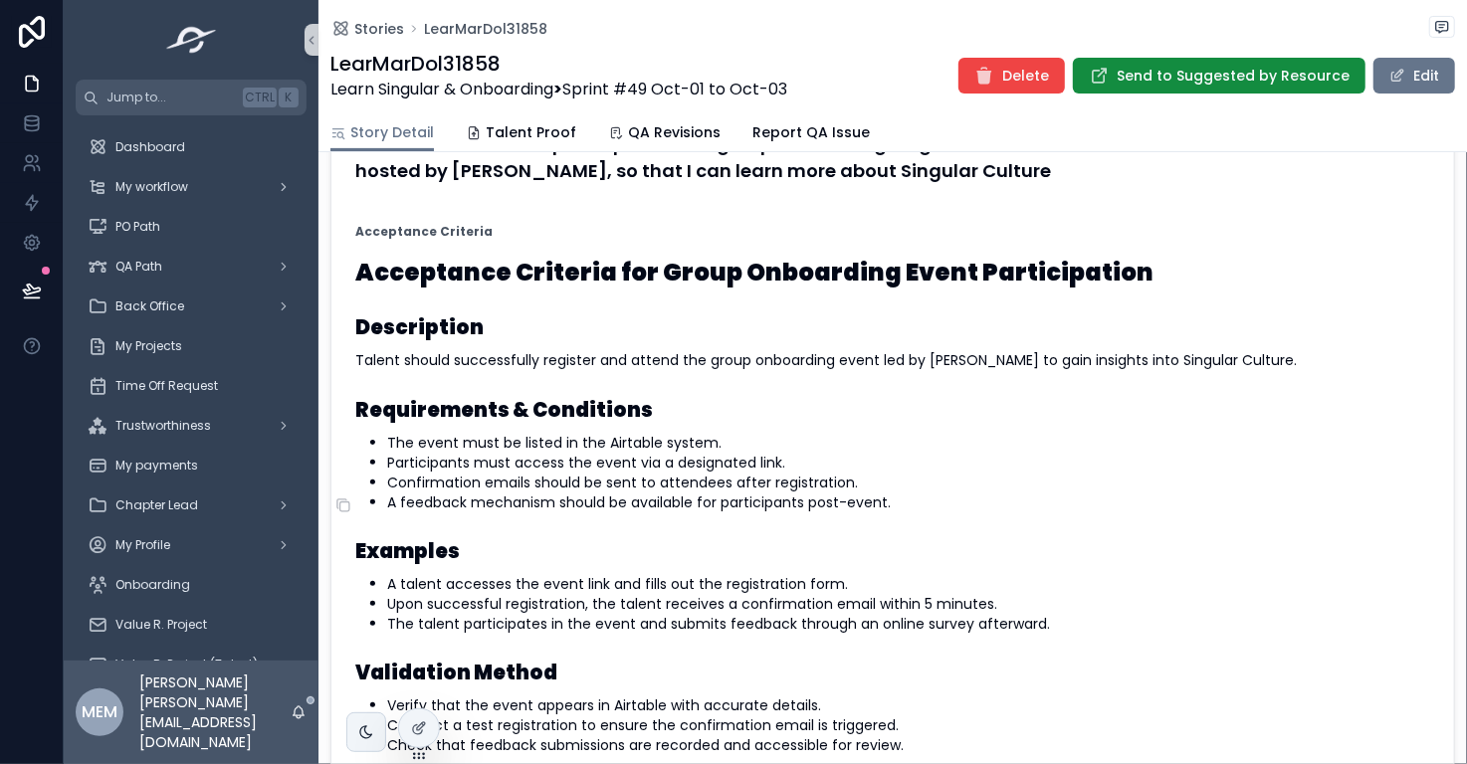
scroll to position [282, 0]
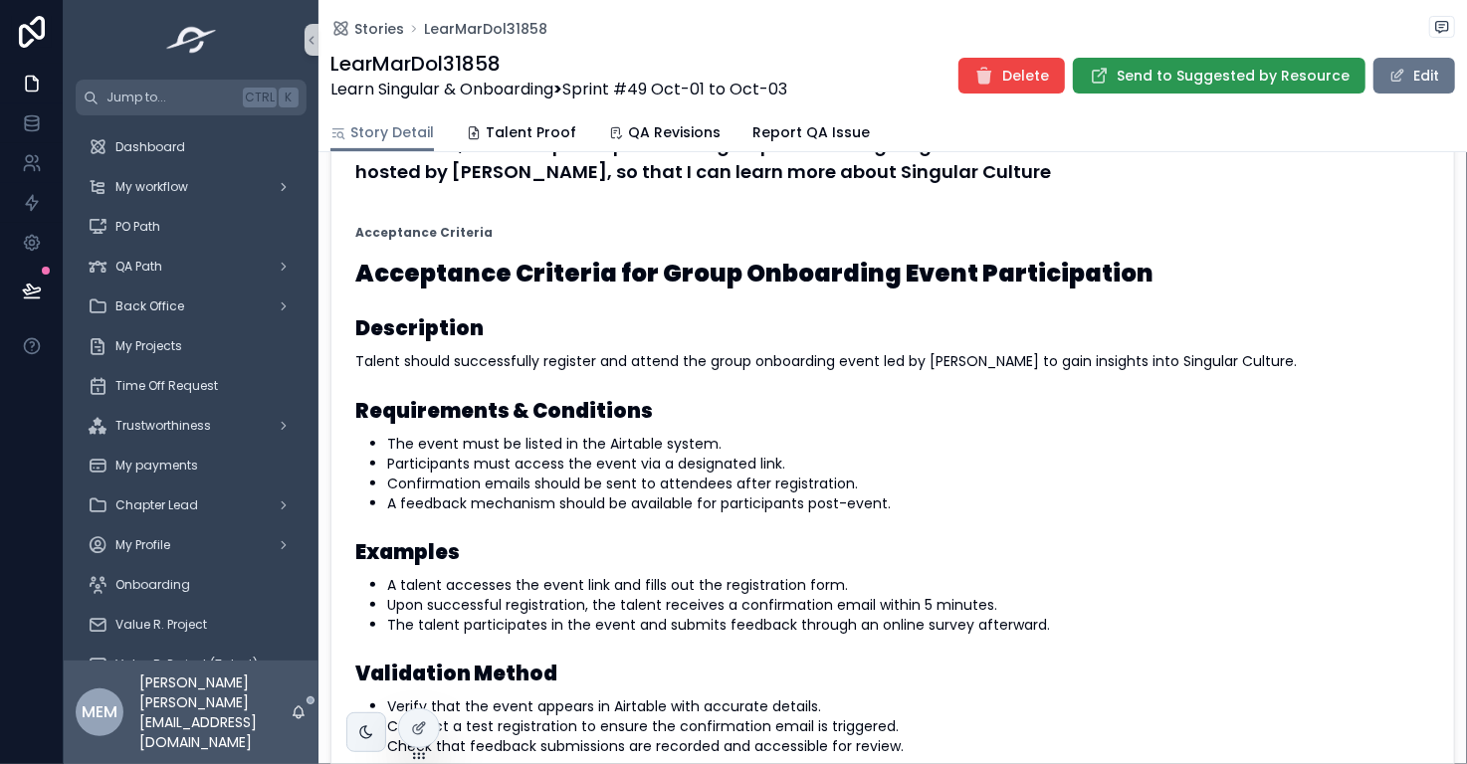
click at [1138, 68] on span "Send to Suggested by Resource" at bounding box center [1232, 76] width 233 height 20
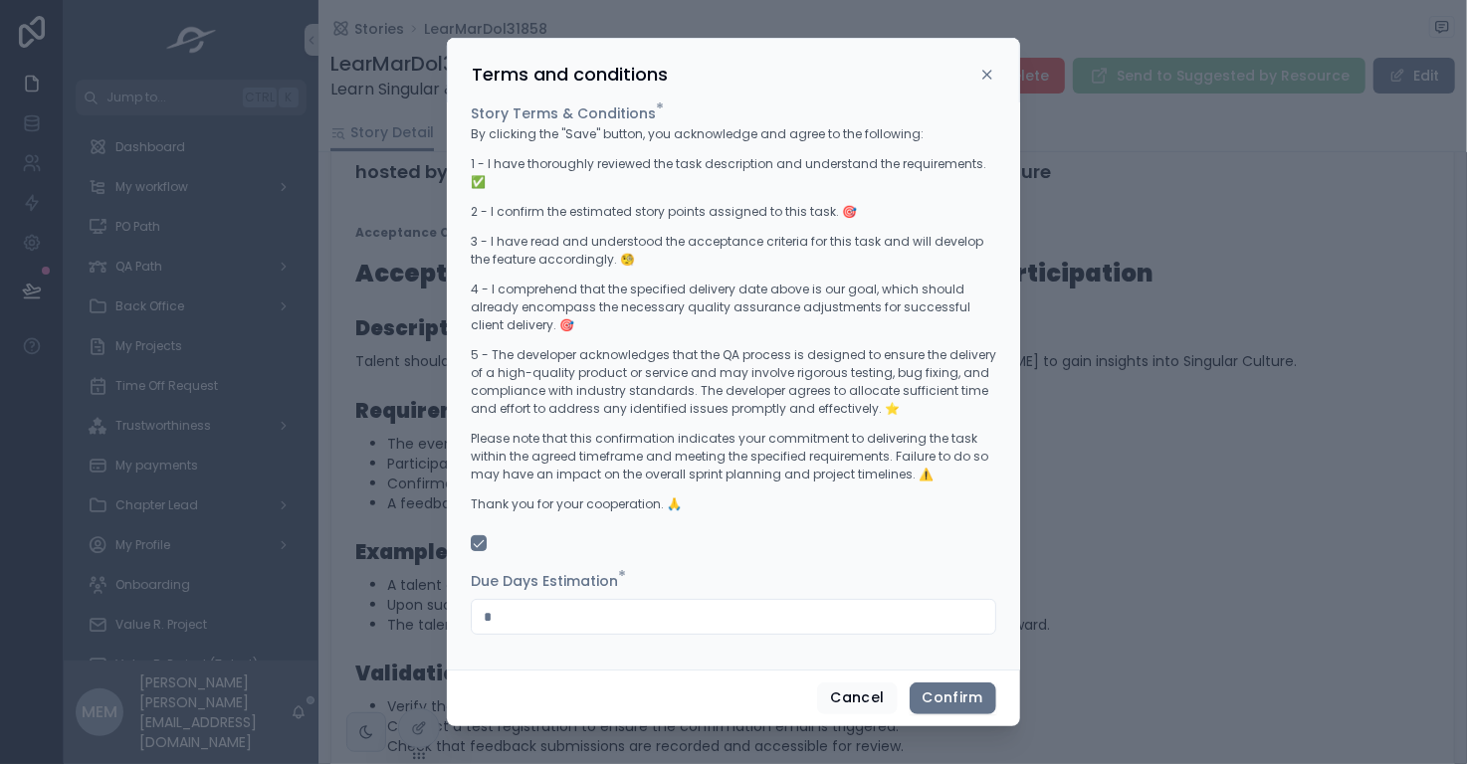
scroll to position [0, 0]
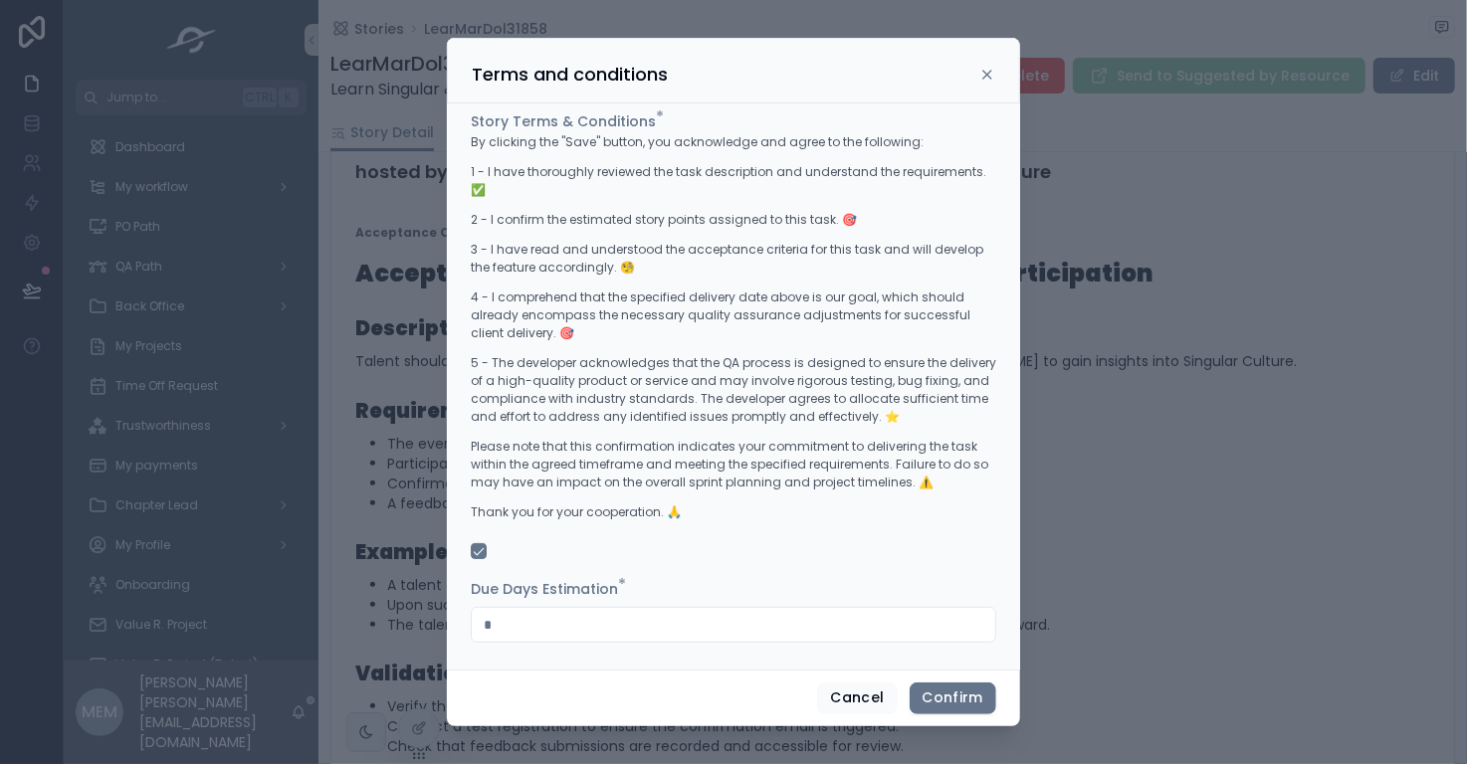
click at [611, 634] on input "*" at bounding box center [733, 625] width 523 height 28
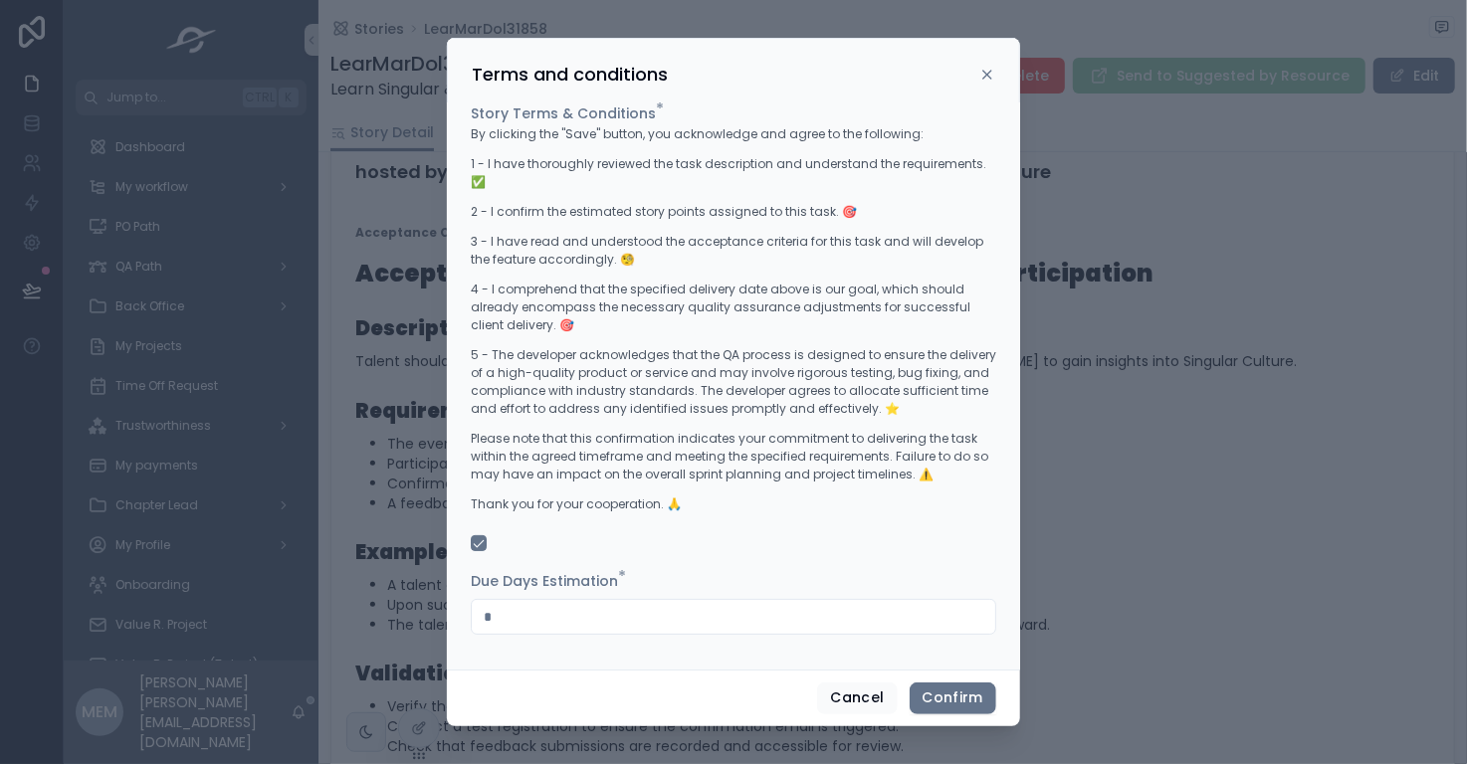
click at [589, 624] on input "*" at bounding box center [733, 617] width 523 height 28
click at [964, 703] on button "Confirm" at bounding box center [952, 699] width 87 height 32
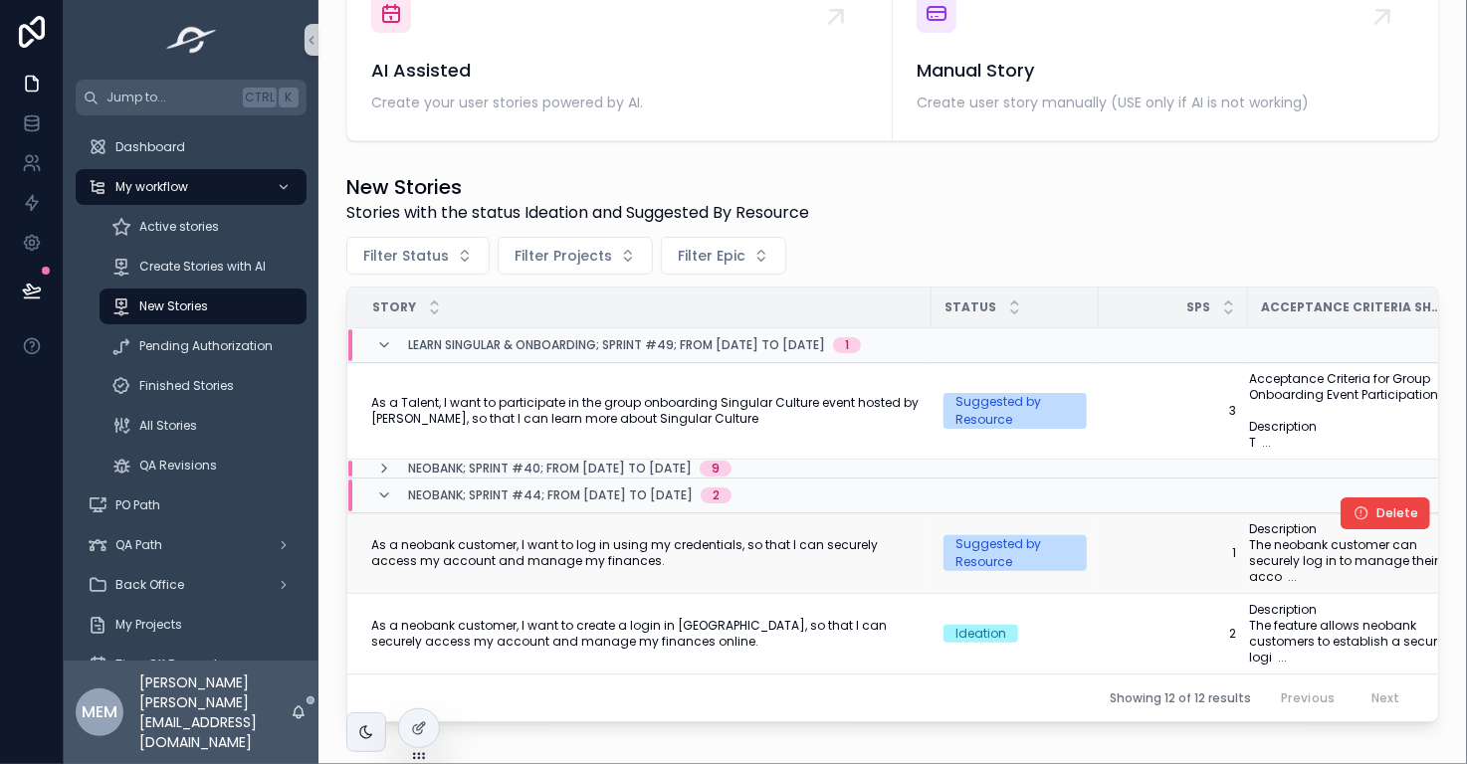
scroll to position [410, 0]
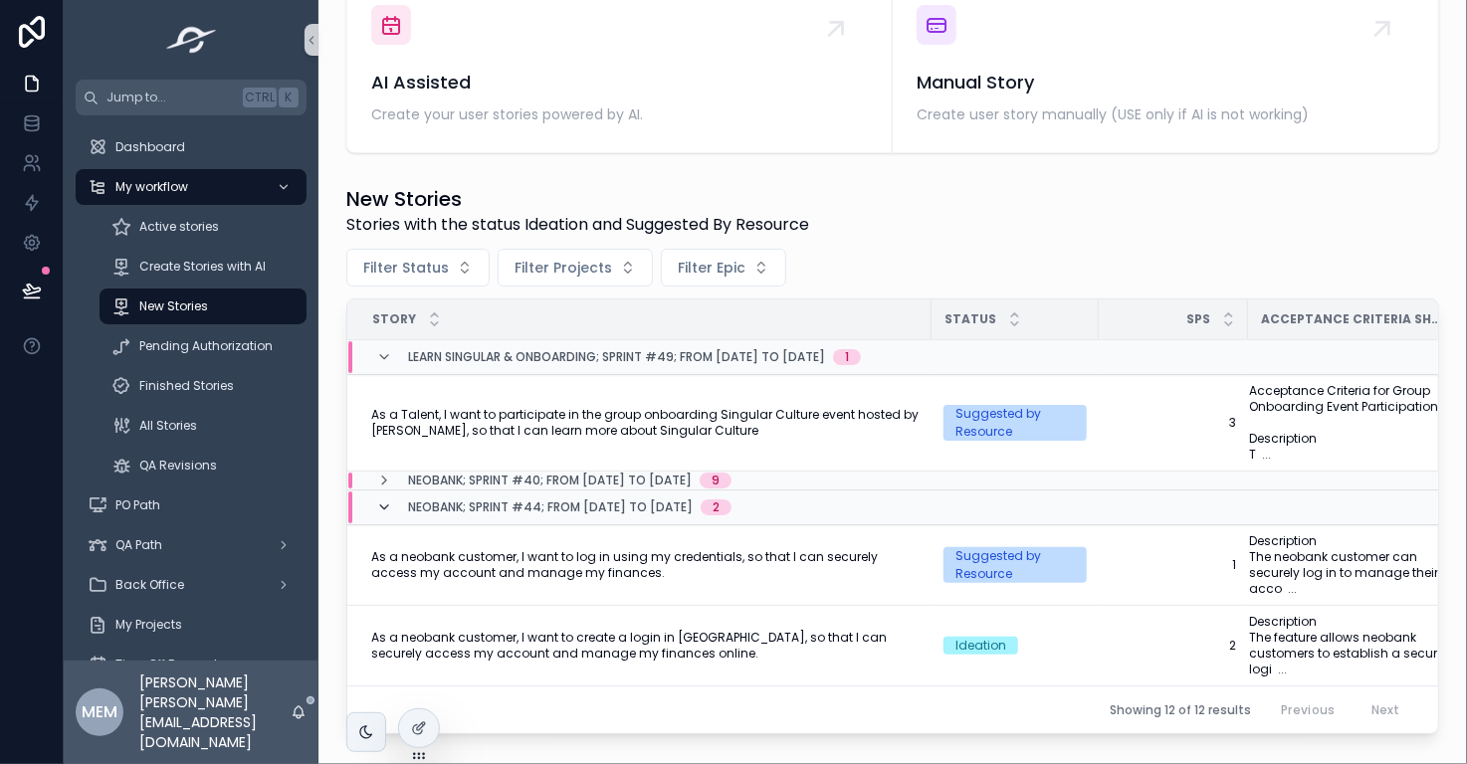
click at [382, 507] on icon "scrollable content" at bounding box center [384, 507] width 16 height 16
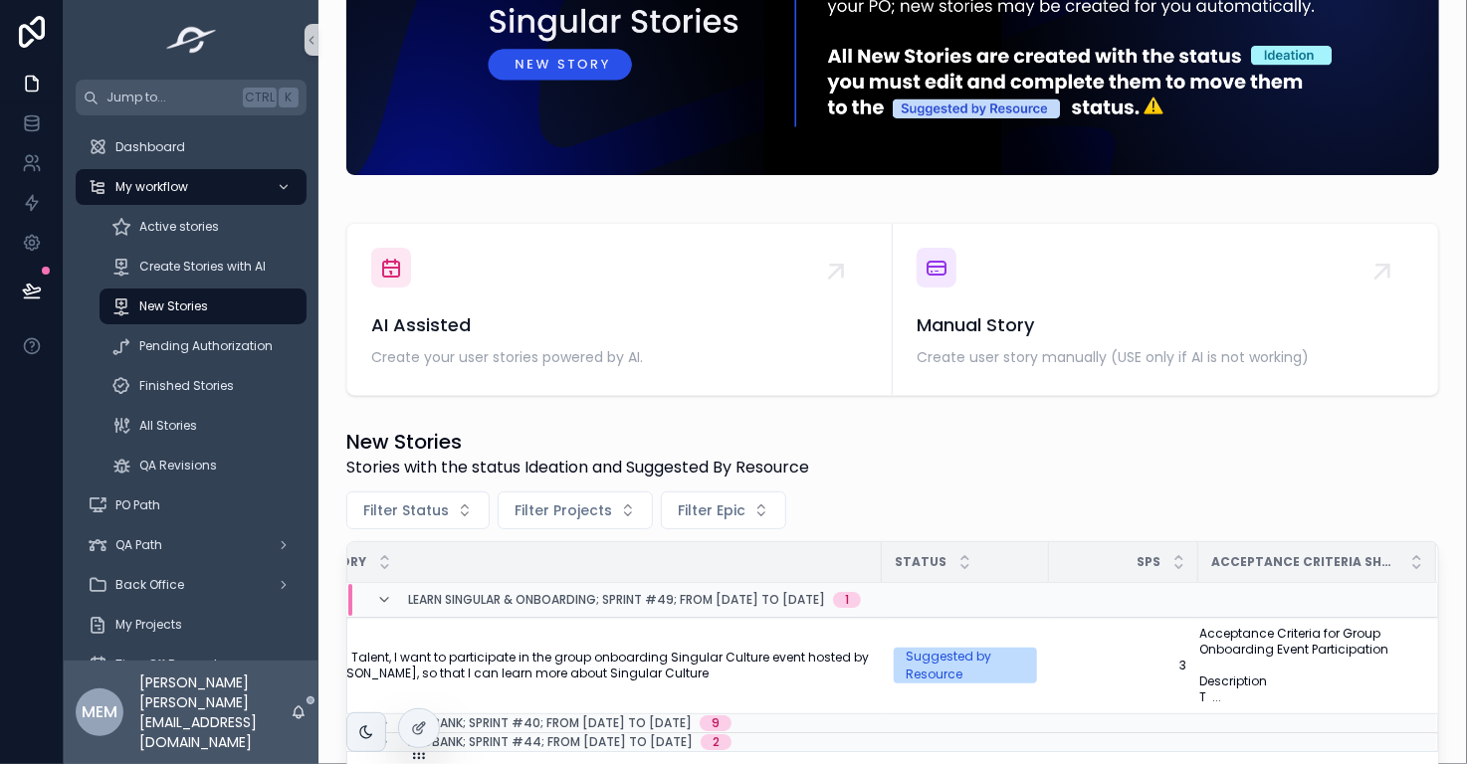
scroll to position [165, 0]
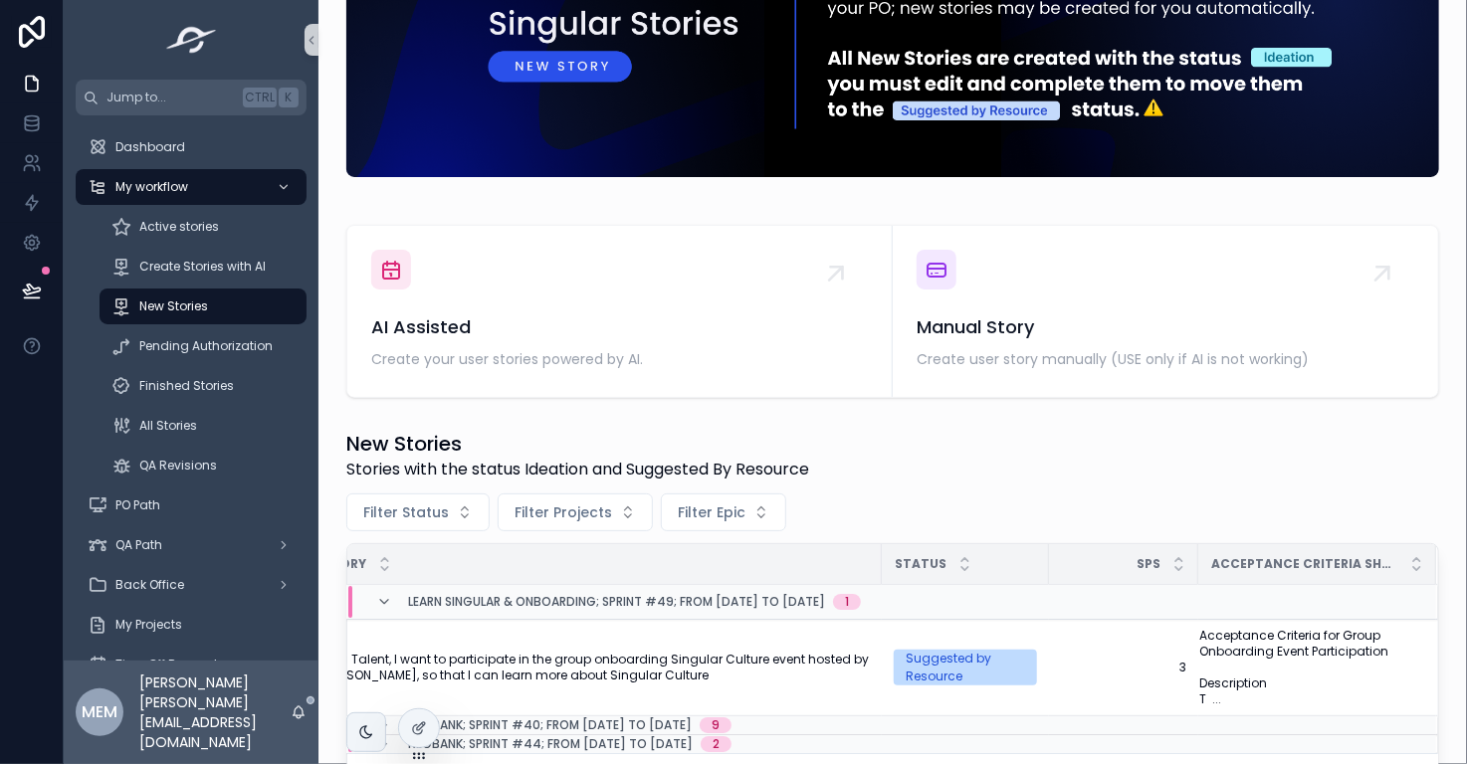
click at [837, 476] on div "New Stories Stories with the status Ideation and Suggested By Resource" at bounding box center [892, 456] width 1092 height 52
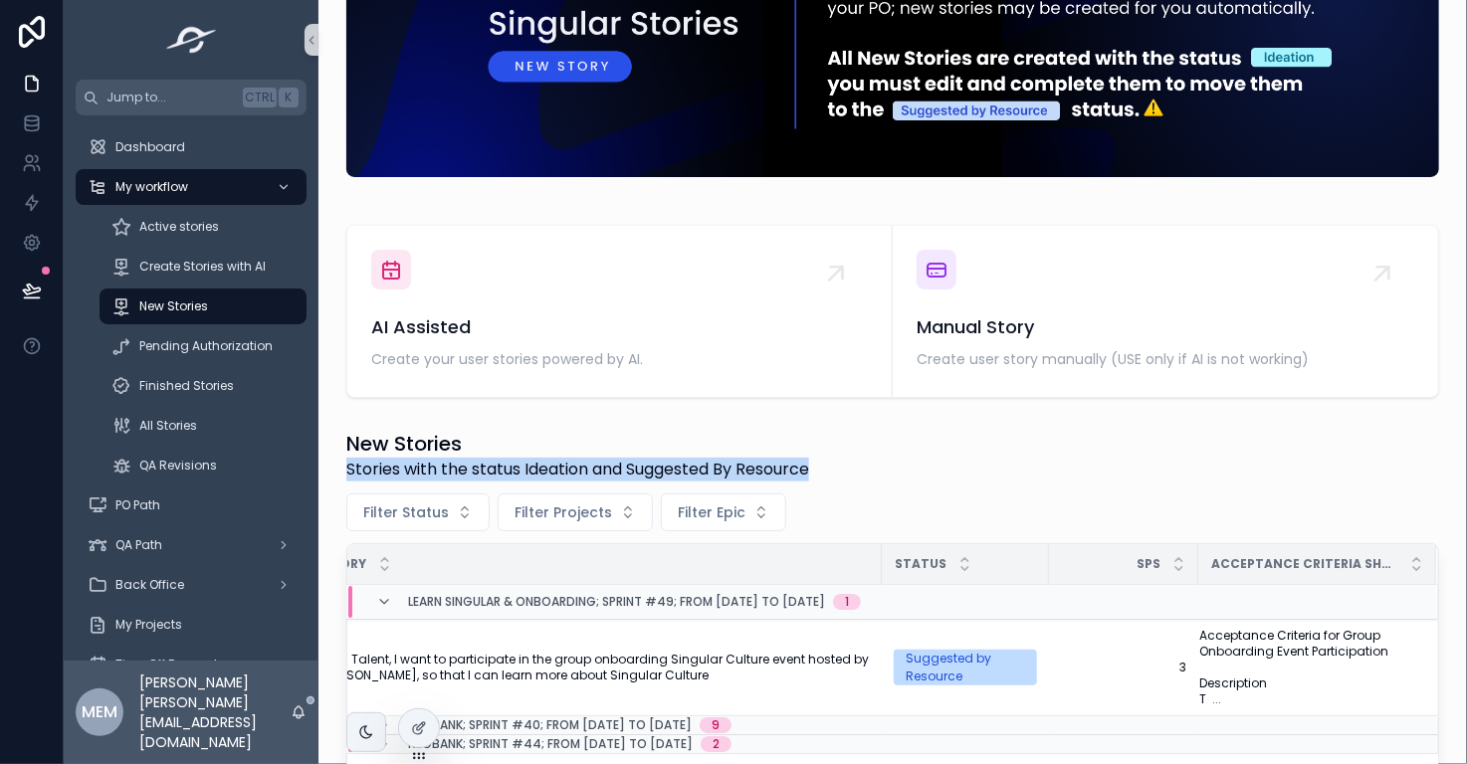
click at [837, 476] on div "New Stories Stories with the status Ideation and Suggested By Resource" at bounding box center [892, 456] width 1092 height 52
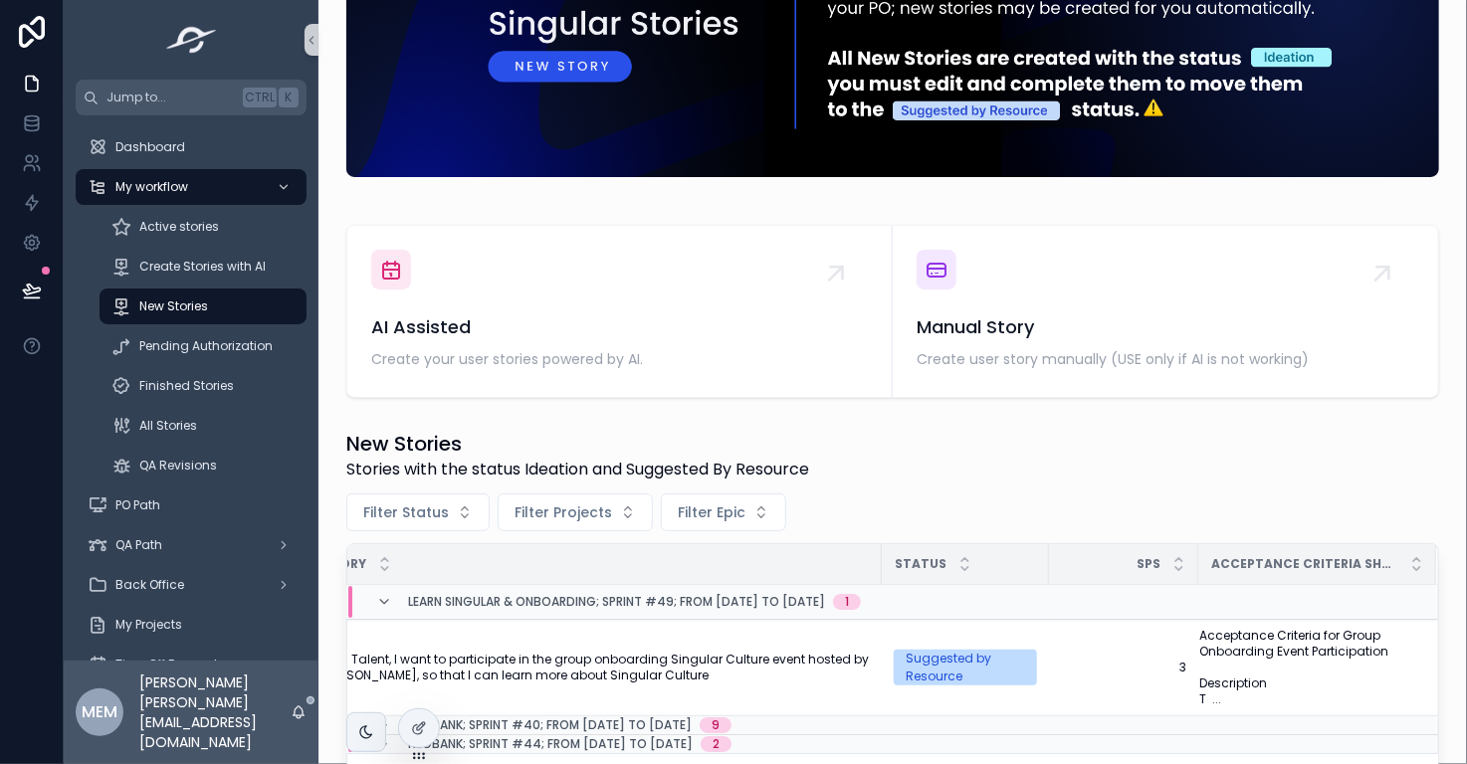
click at [801, 469] on span "Stories with the status Ideation and Suggested By Resource" at bounding box center [577, 470] width 463 height 24
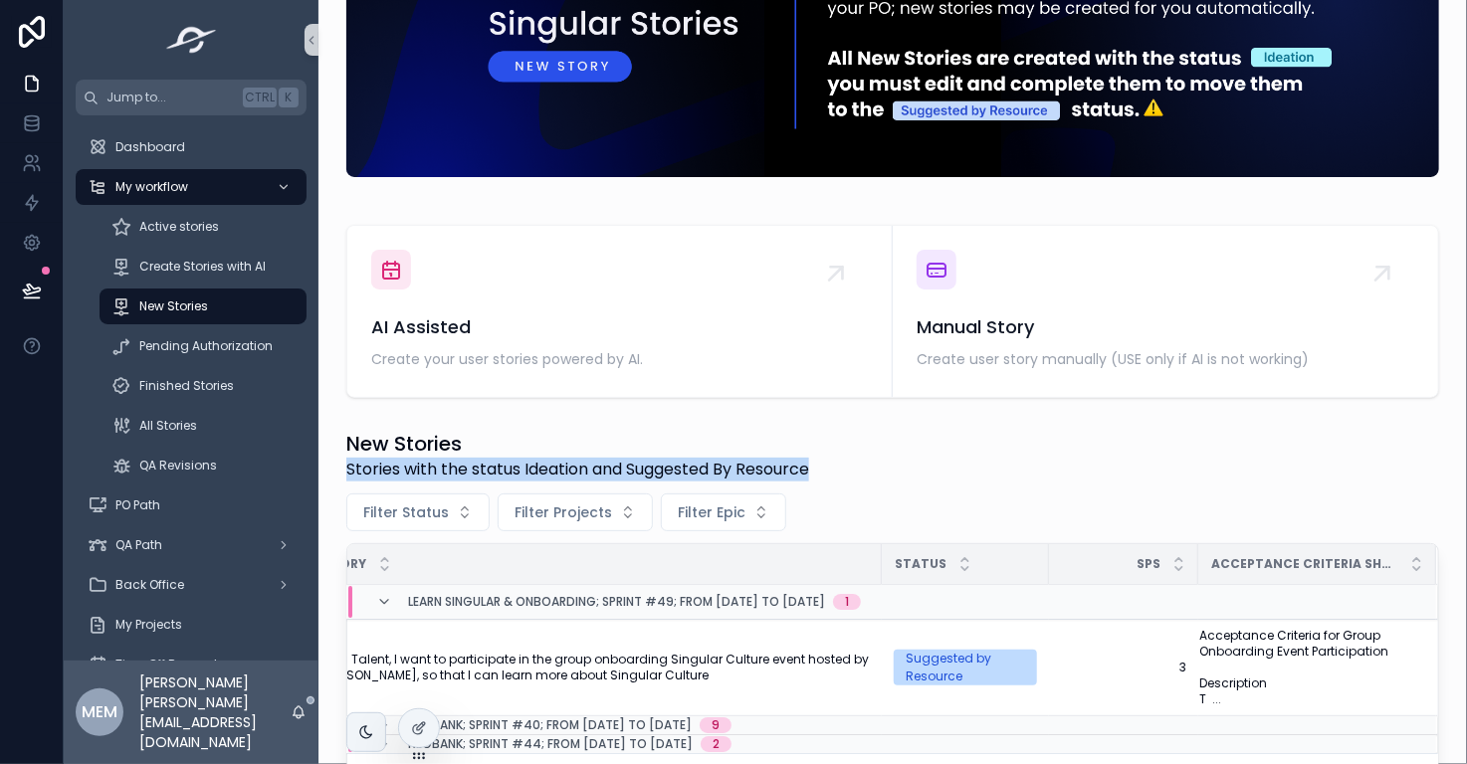
click at [846, 465] on div "New Stories Stories with the status Ideation and Suggested By Resource" at bounding box center [892, 456] width 1092 height 52
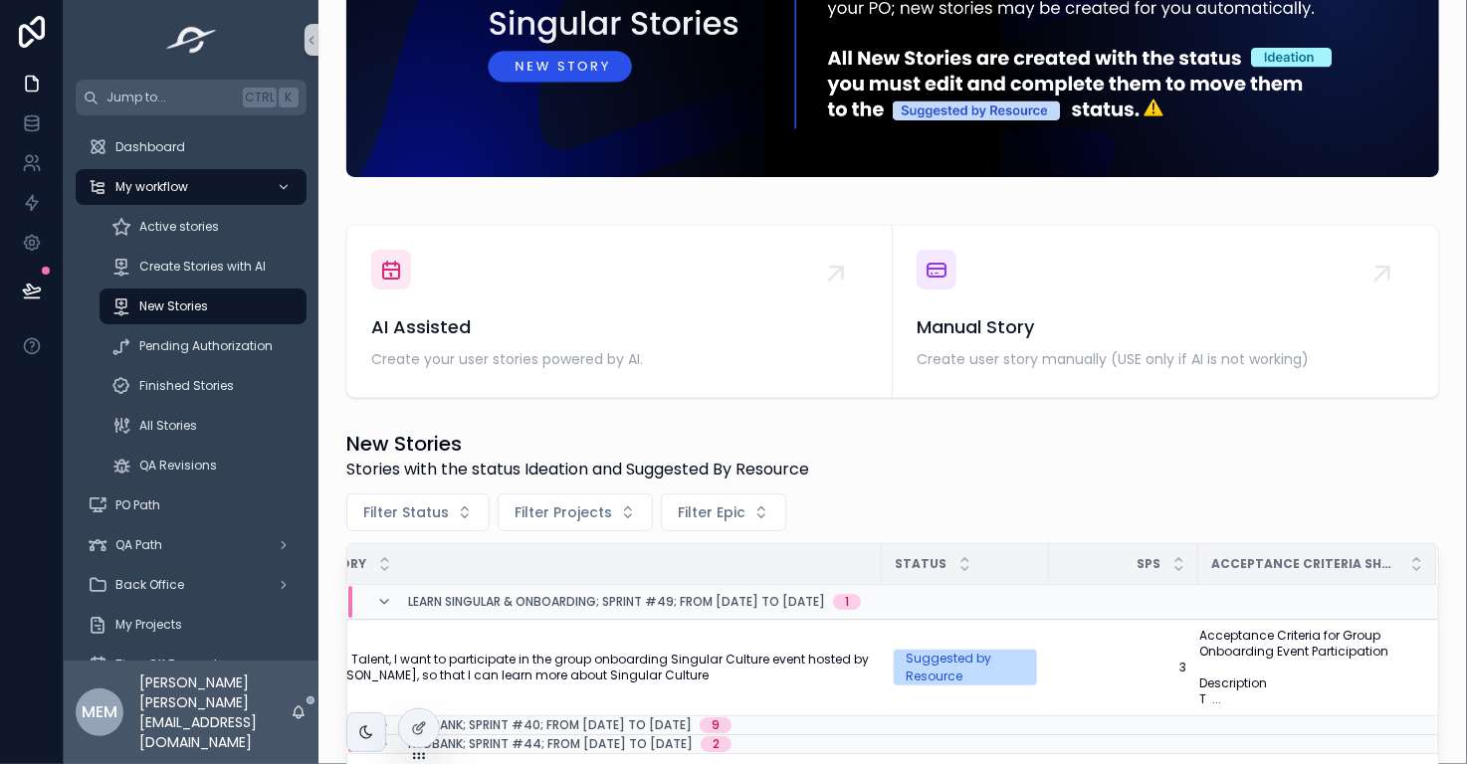
click at [761, 470] on span "Stories with the status Ideation and Suggested By Resource" at bounding box center [577, 470] width 463 height 24
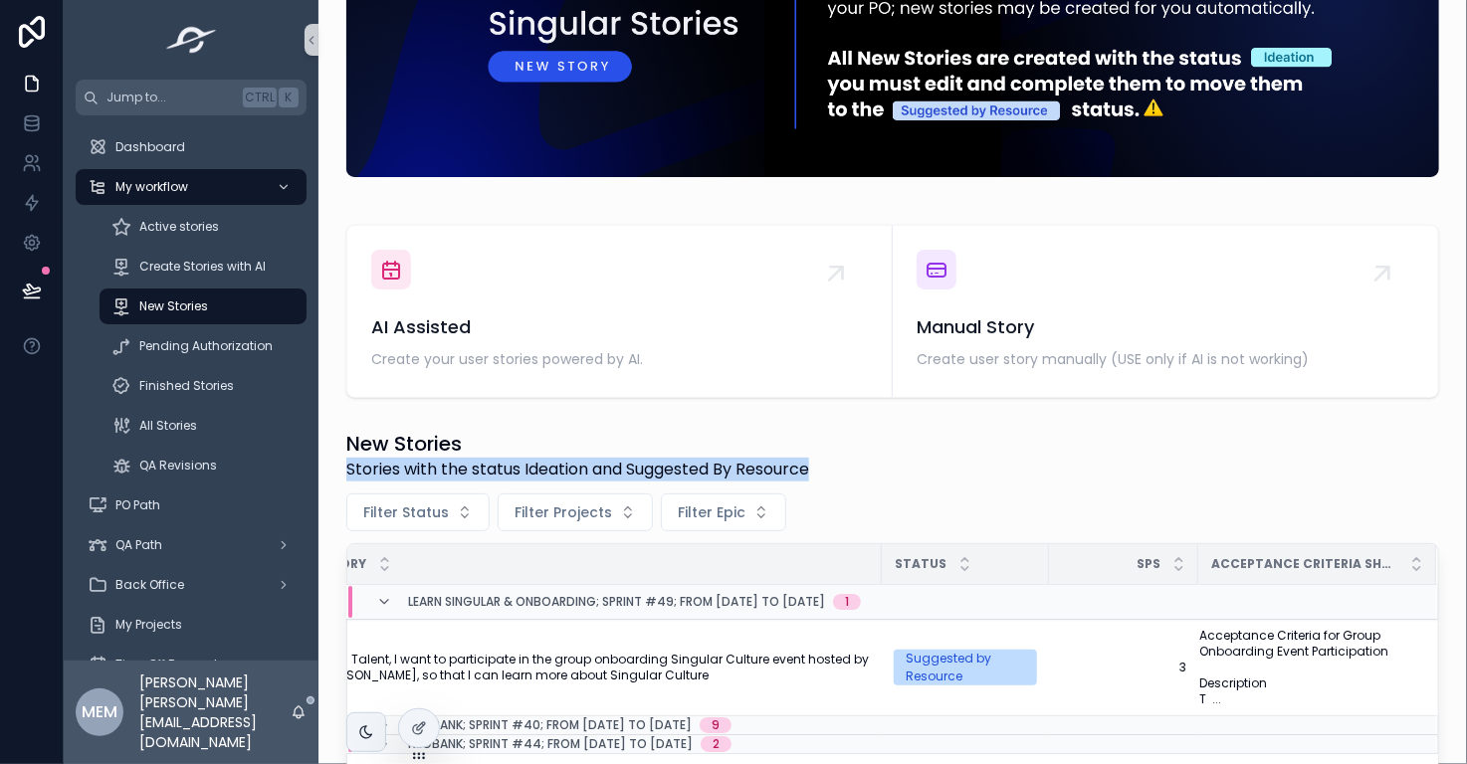
click at [761, 470] on span "Stories with the status Ideation and Suggested By Resource" at bounding box center [577, 470] width 463 height 24
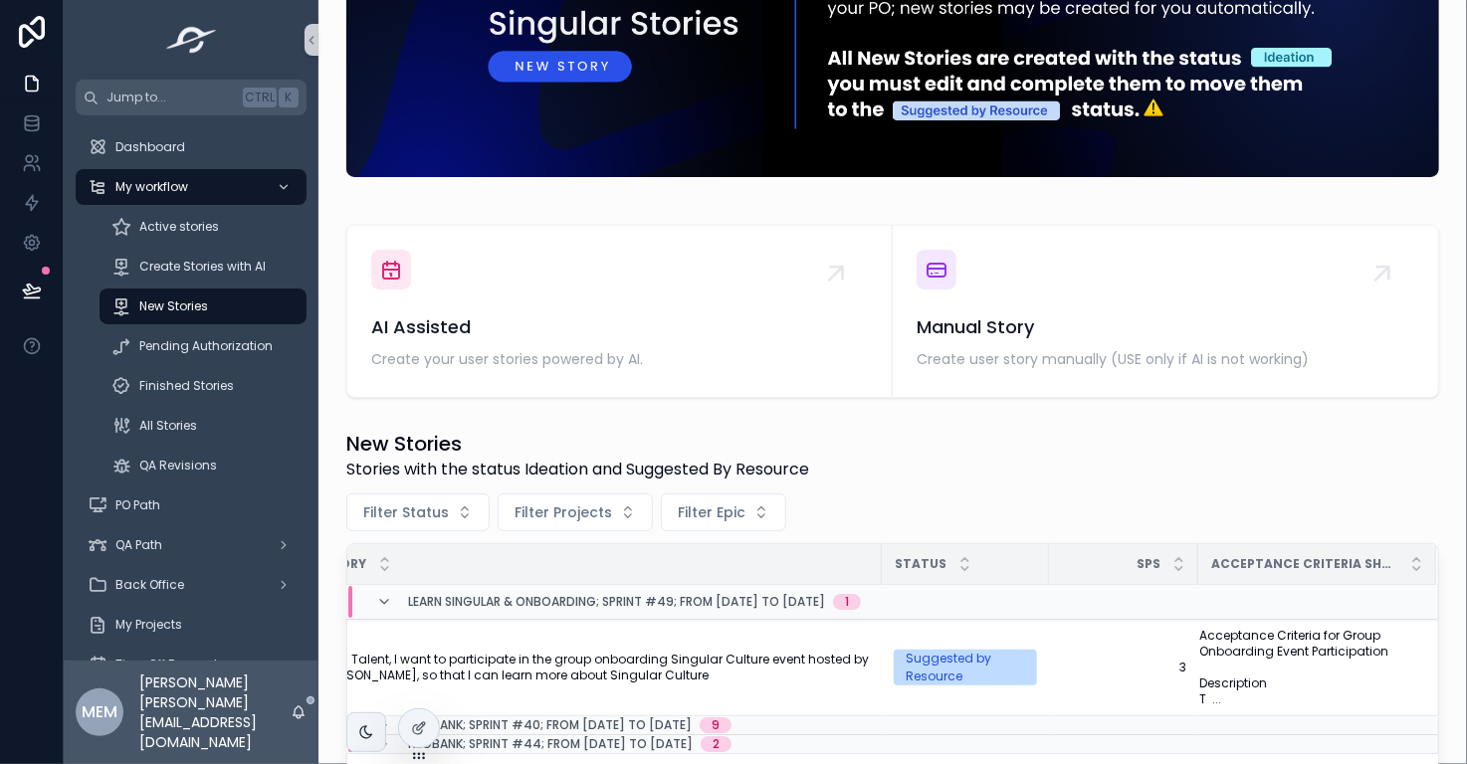
click at [1006, 489] on div "New Stories Stories with the status Ideation and Suggested By Resource Filter S…" at bounding box center [892, 616] width 1092 height 372
